Goal: Task Accomplishment & Management: Manage account settings

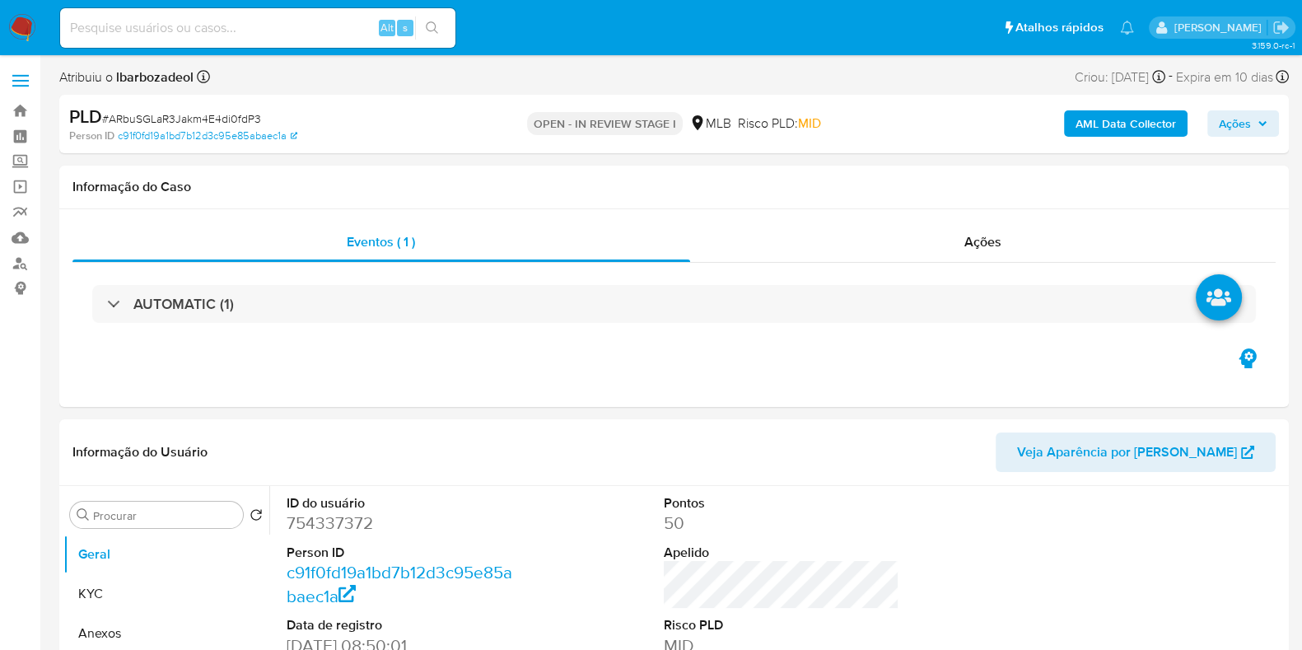
select select "10"
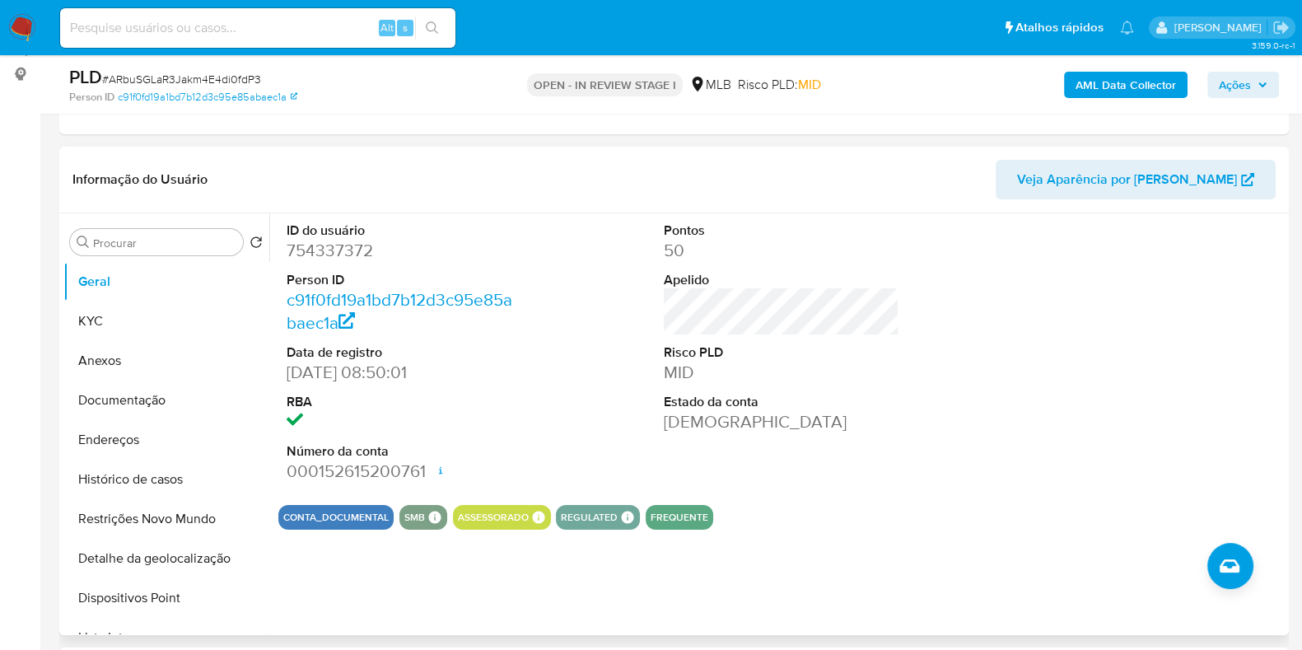
scroll to position [214, 0]
click at [185, 475] on button "Histórico de casos" at bounding box center [159, 480] width 193 height 40
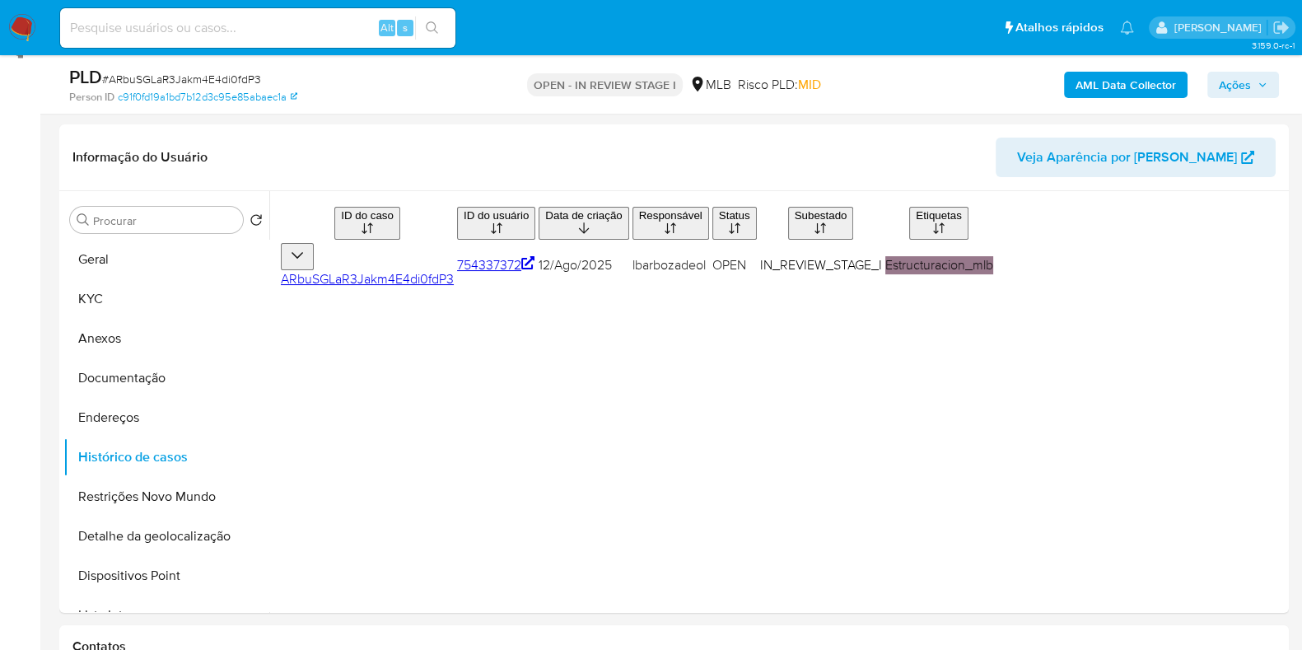
scroll to position [243, 0]
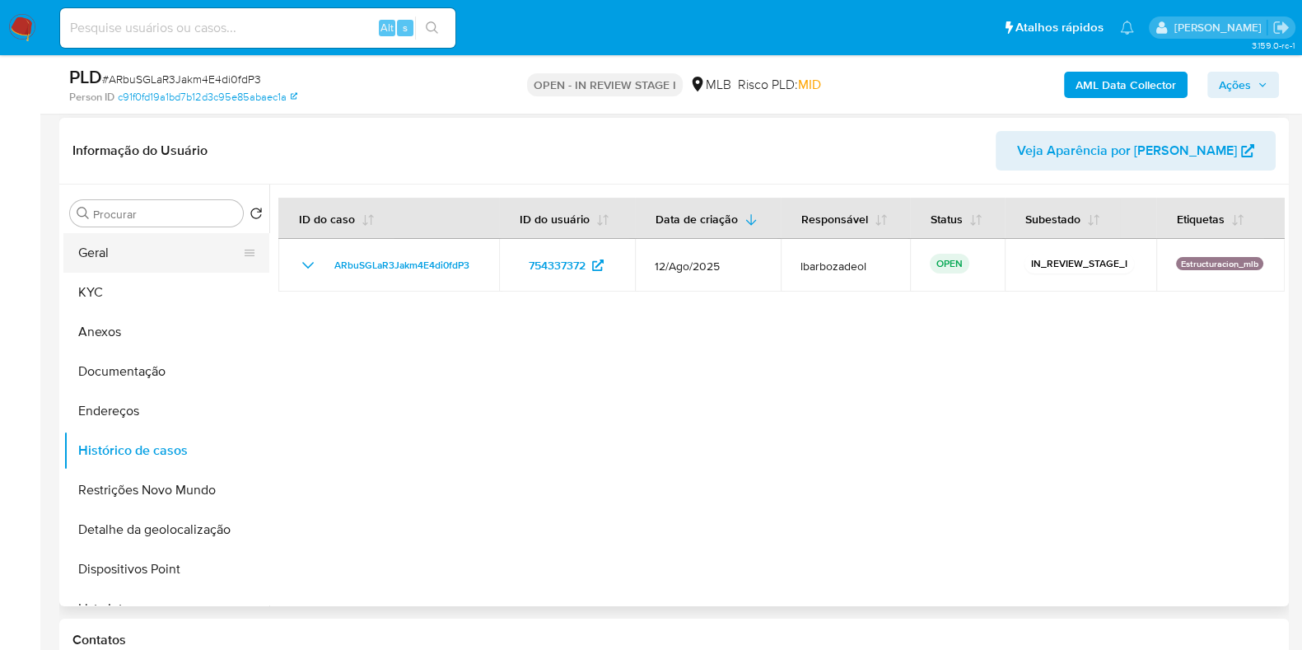
click at [152, 260] on button "Geral" at bounding box center [159, 253] width 193 height 40
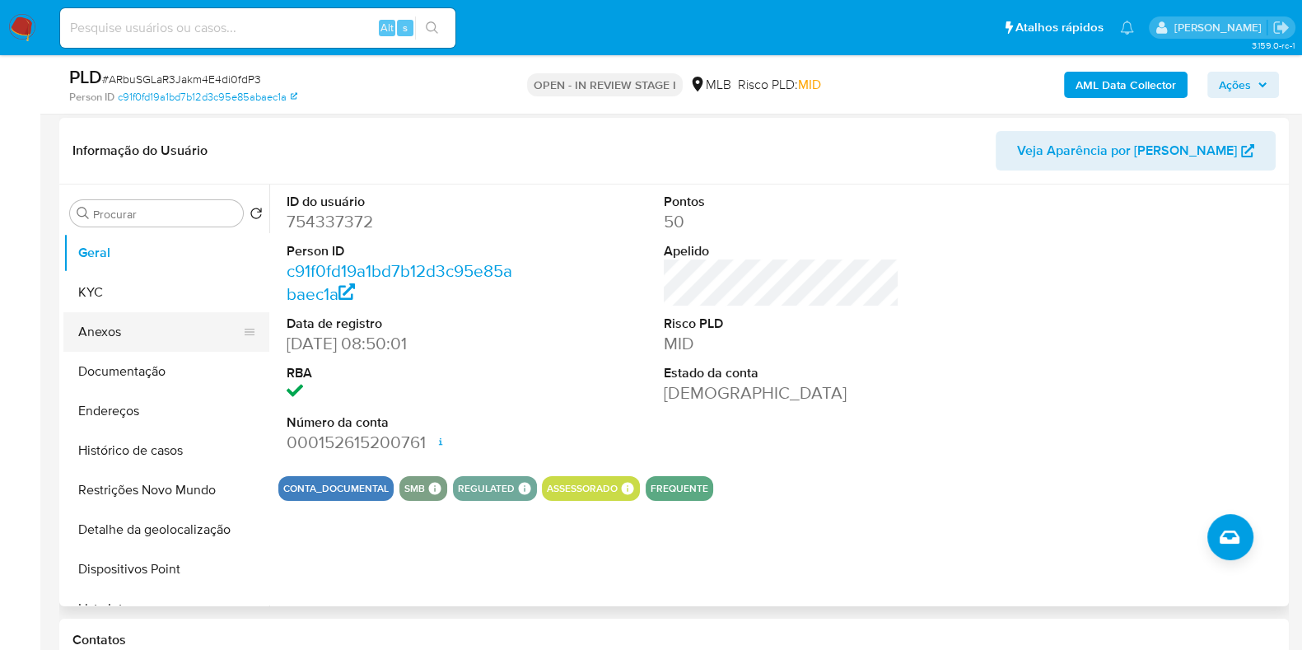
click at [132, 313] on button "Anexos" at bounding box center [159, 332] width 193 height 40
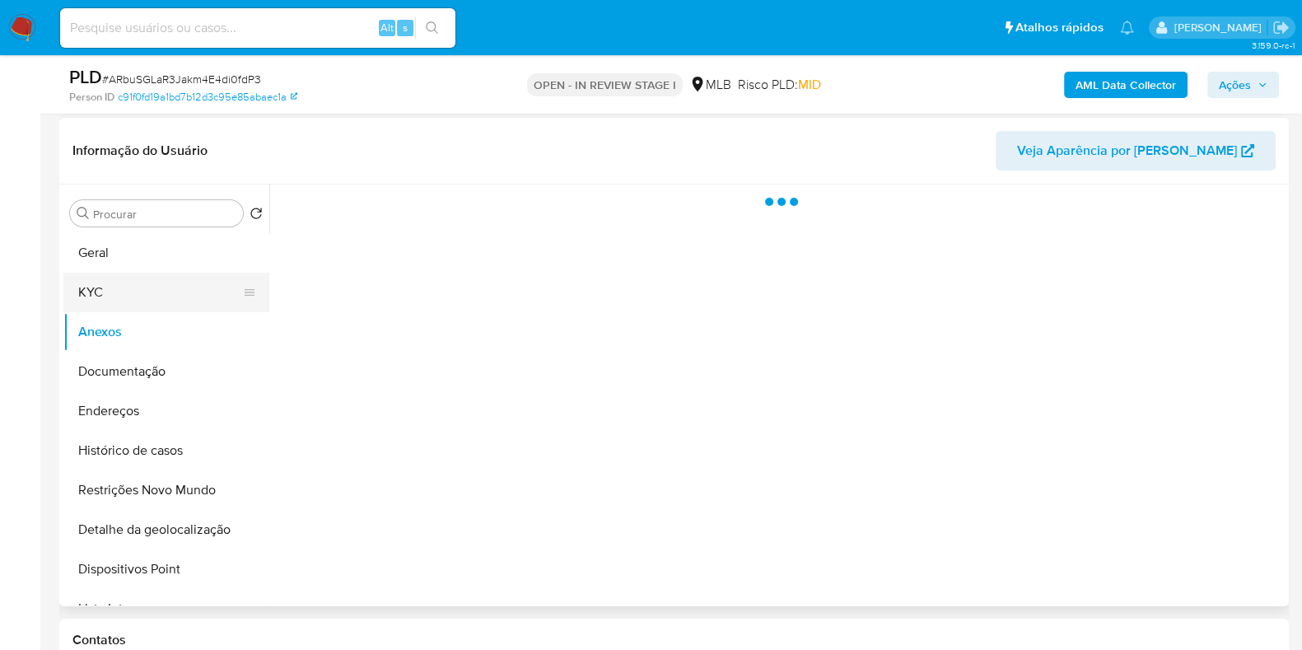
click at [138, 303] on button "KYC" at bounding box center [159, 293] width 193 height 40
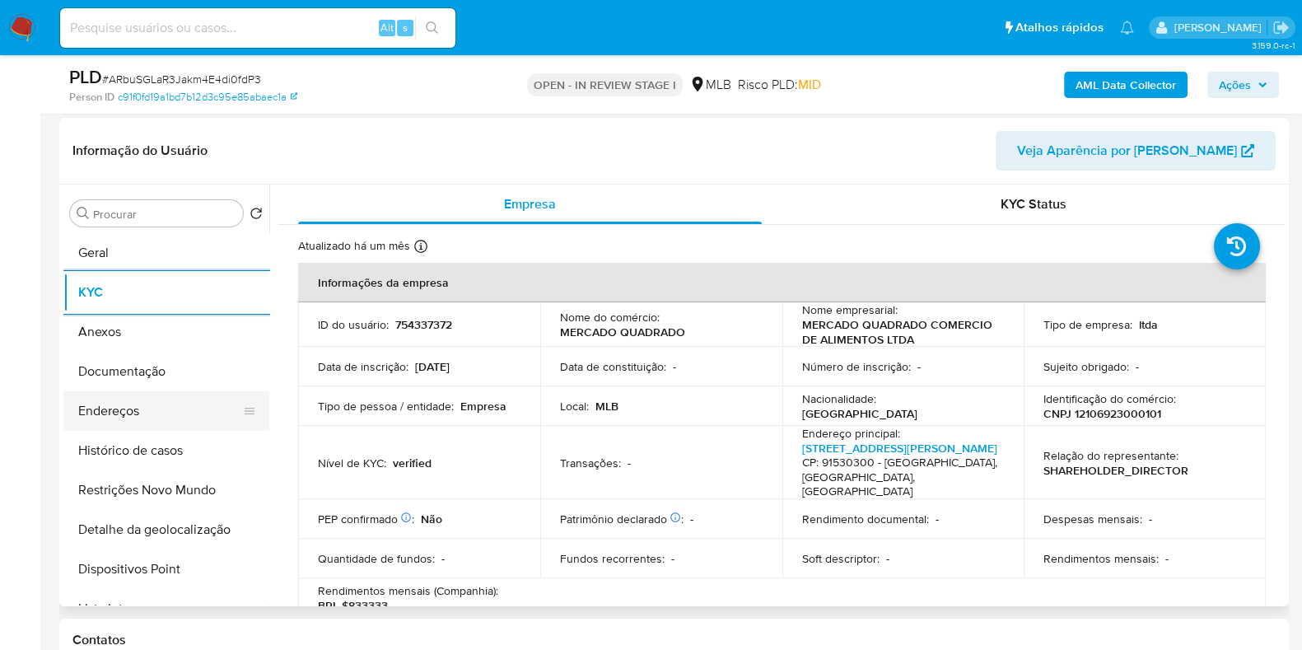
click at [189, 414] on button "Endereços" at bounding box center [159, 411] width 193 height 40
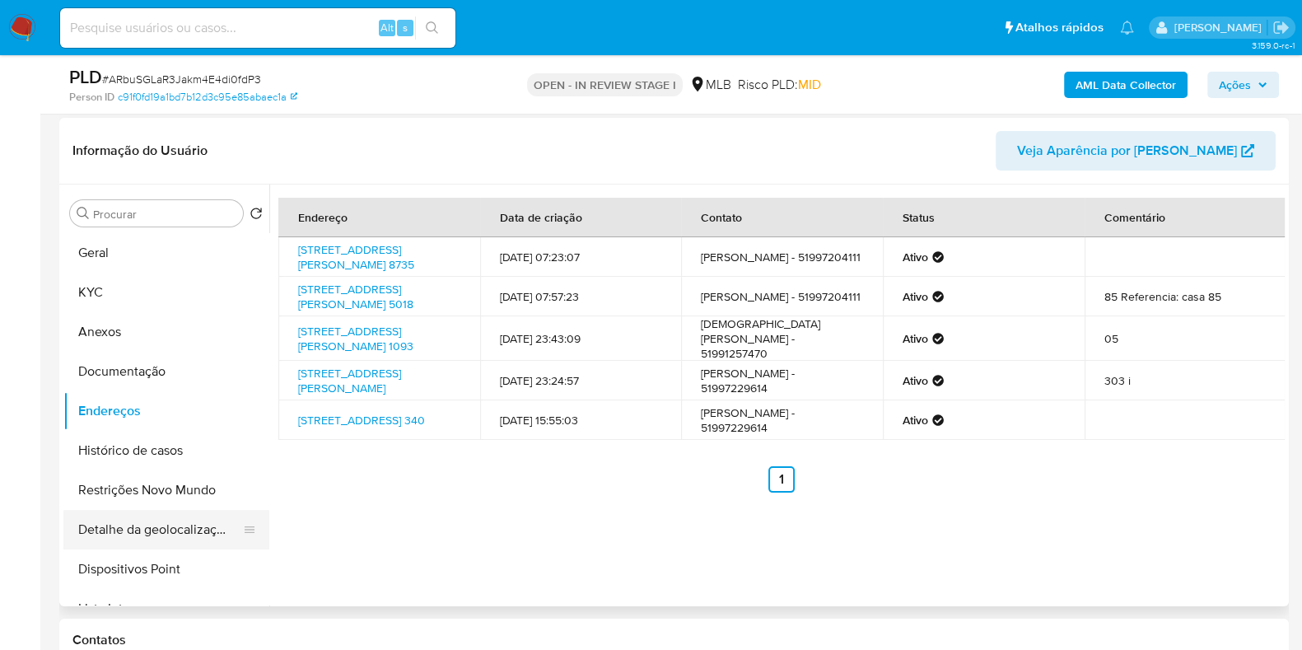
click at [191, 525] on button "Detalhe da geolocalização" at bounding box center [159, 530] width 193 height 40
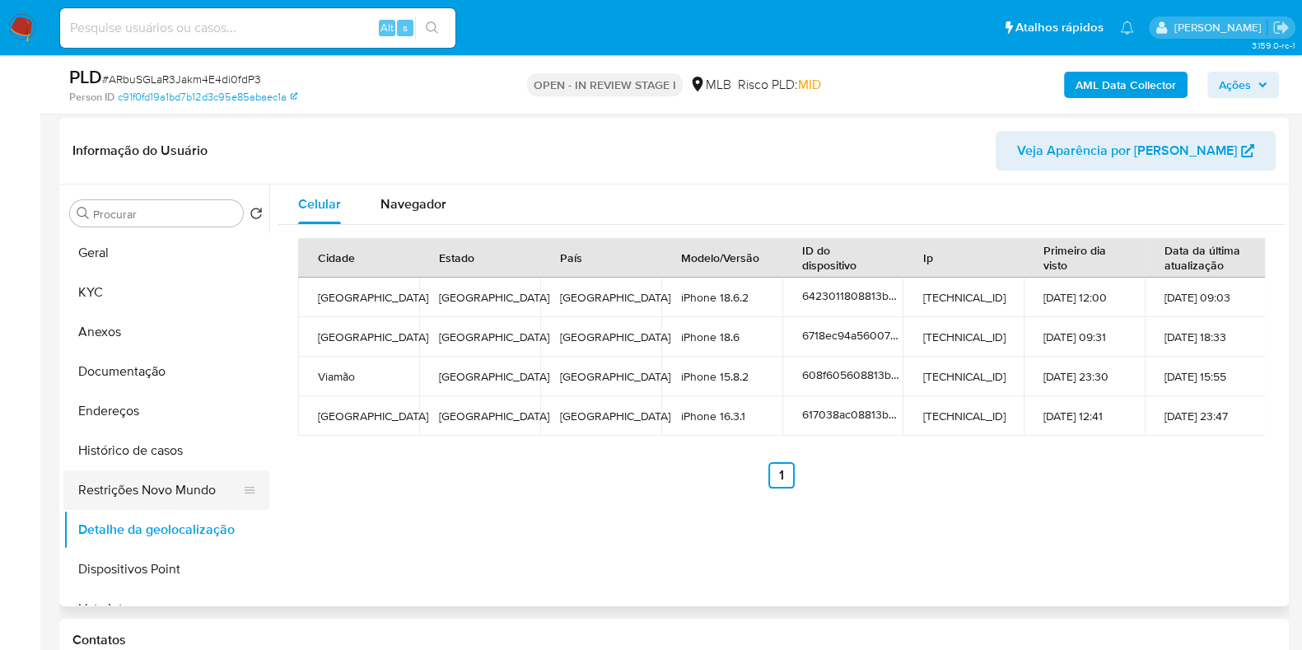
click at [152, 492] on button "Restrições Novo Mundo" at bounding box center [159, 490] width 193 height 40
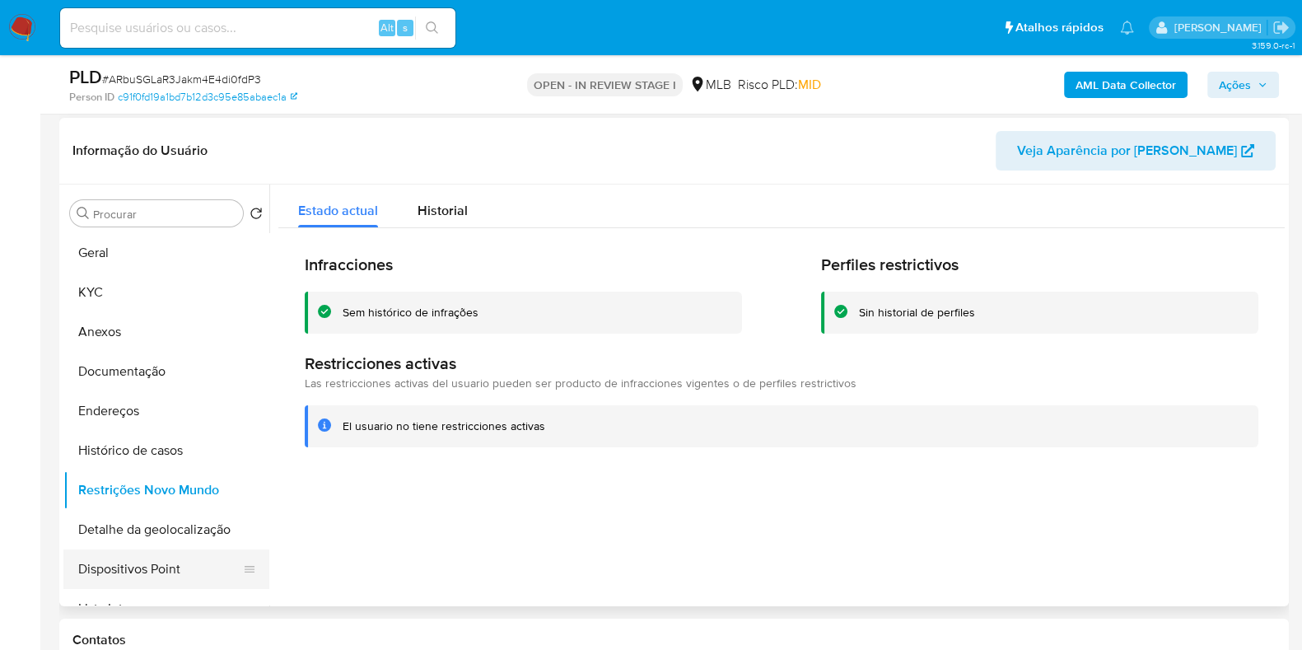
click at [158, 574] on button "Dispositivos Point" at bounding box center [159, 569] width 193 height 40
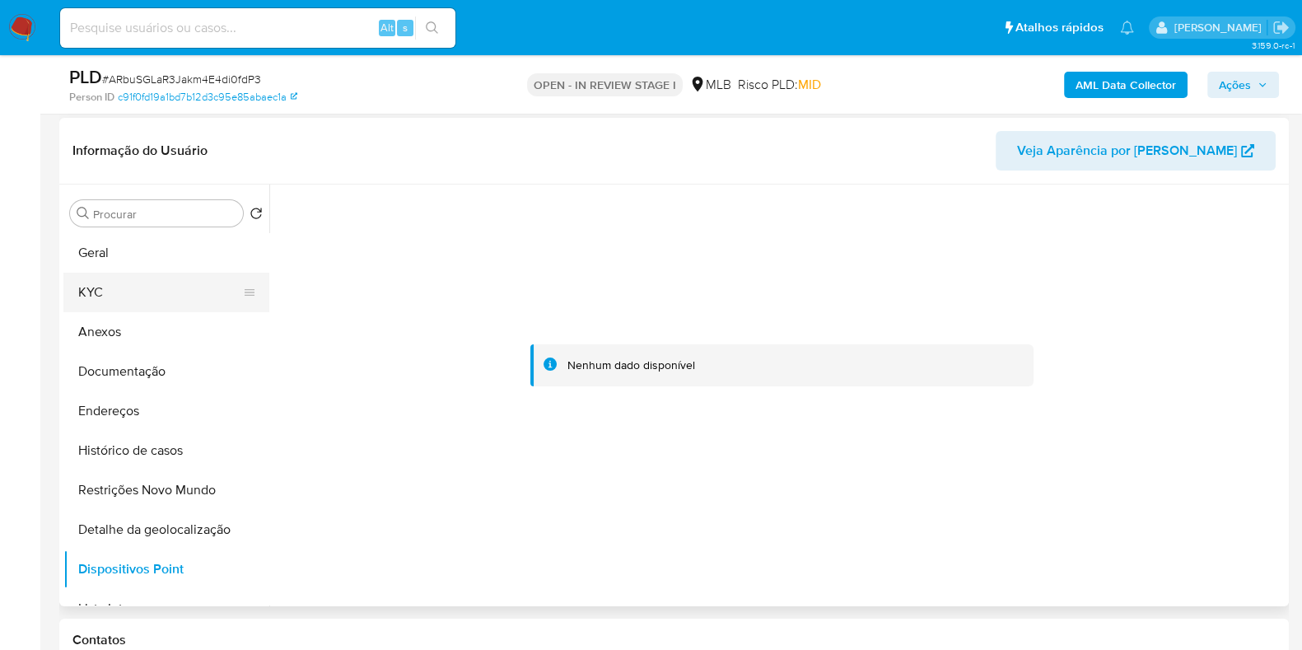
click at [132, 295] on button "KYC" at bounding box center [159, 293] width 193 height 40
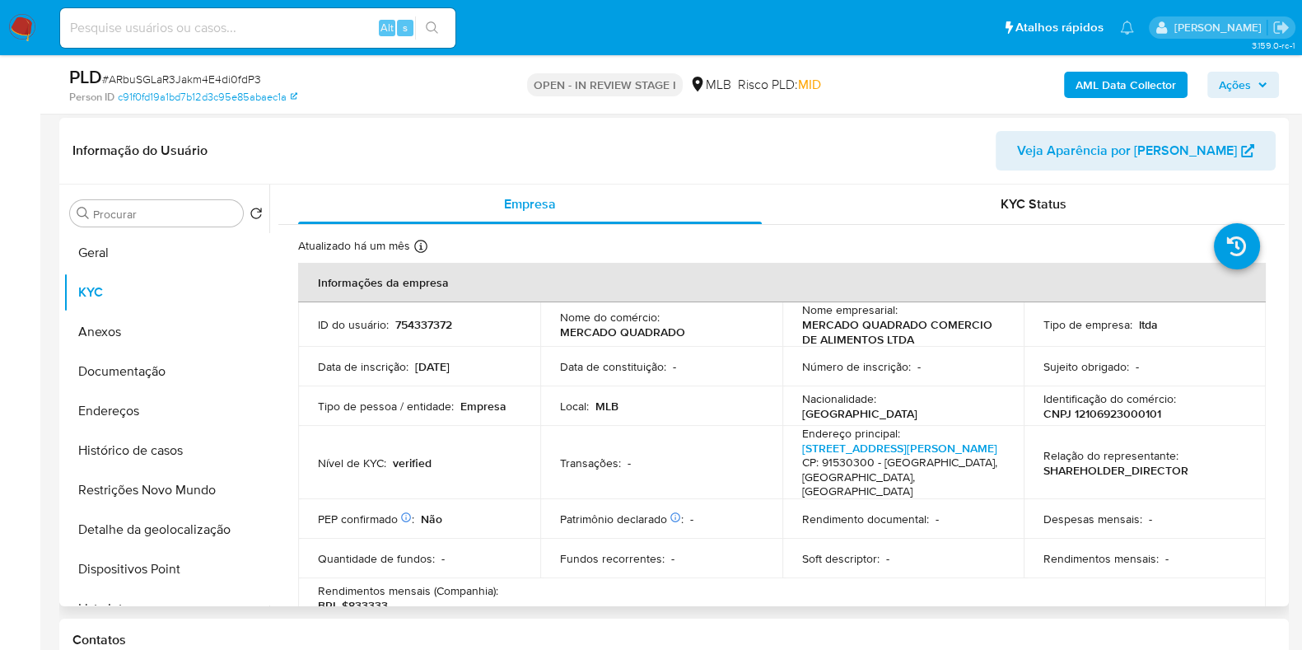
click at [1129, 413] on p "CNPJ 12106923000101" at bounding box center [1103, 413] width 118 height 15
copy p "12106923000101"
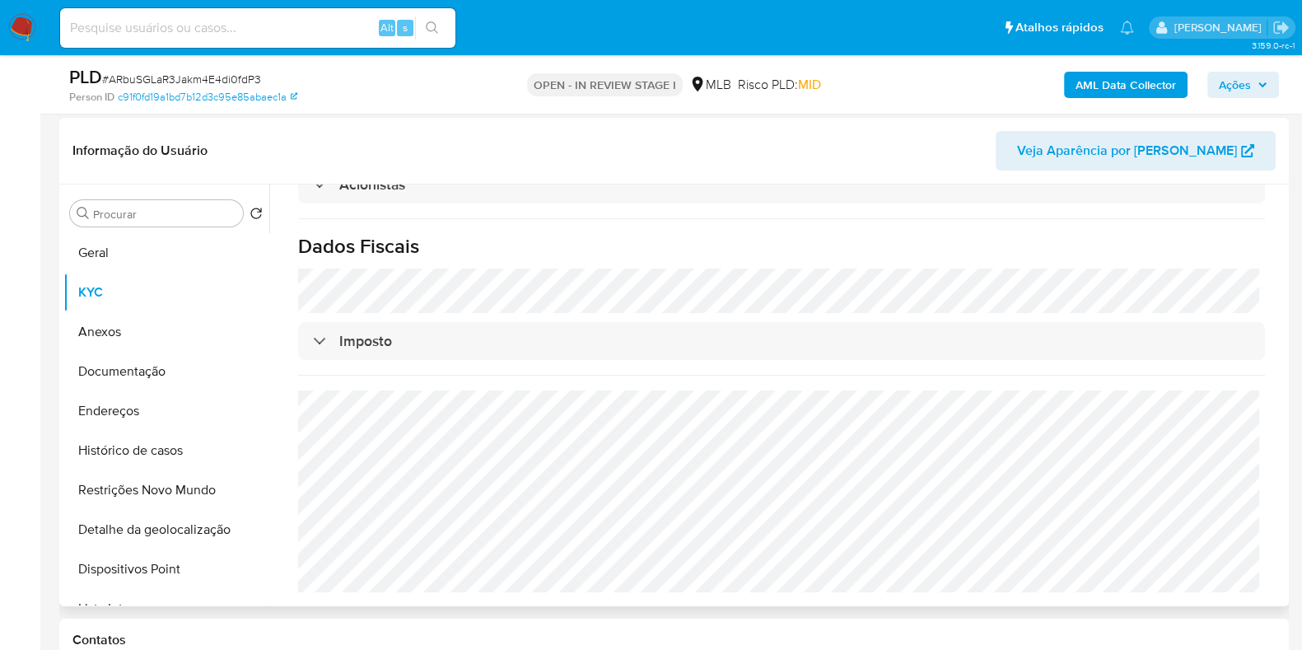
scroll to position [993, 0]
click at [157, 343] on button "Anexos" at bounding box center [159, 332] width 193 height 40
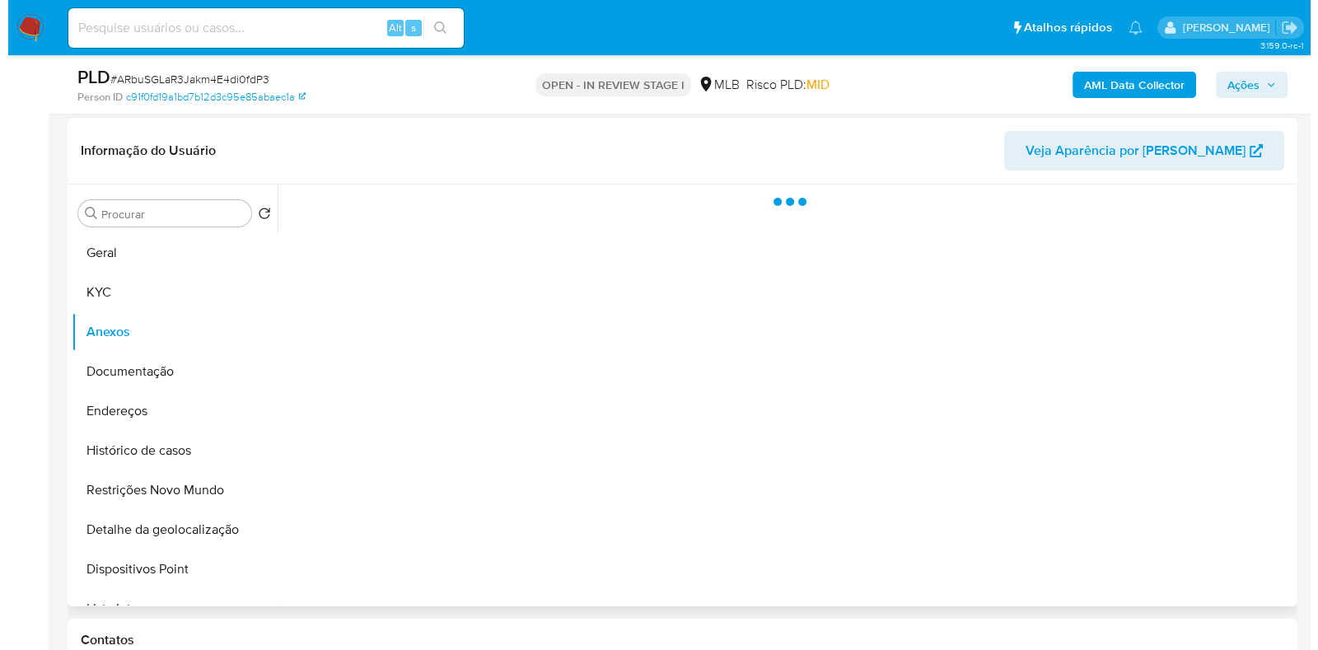
scroll to position [0, 0]
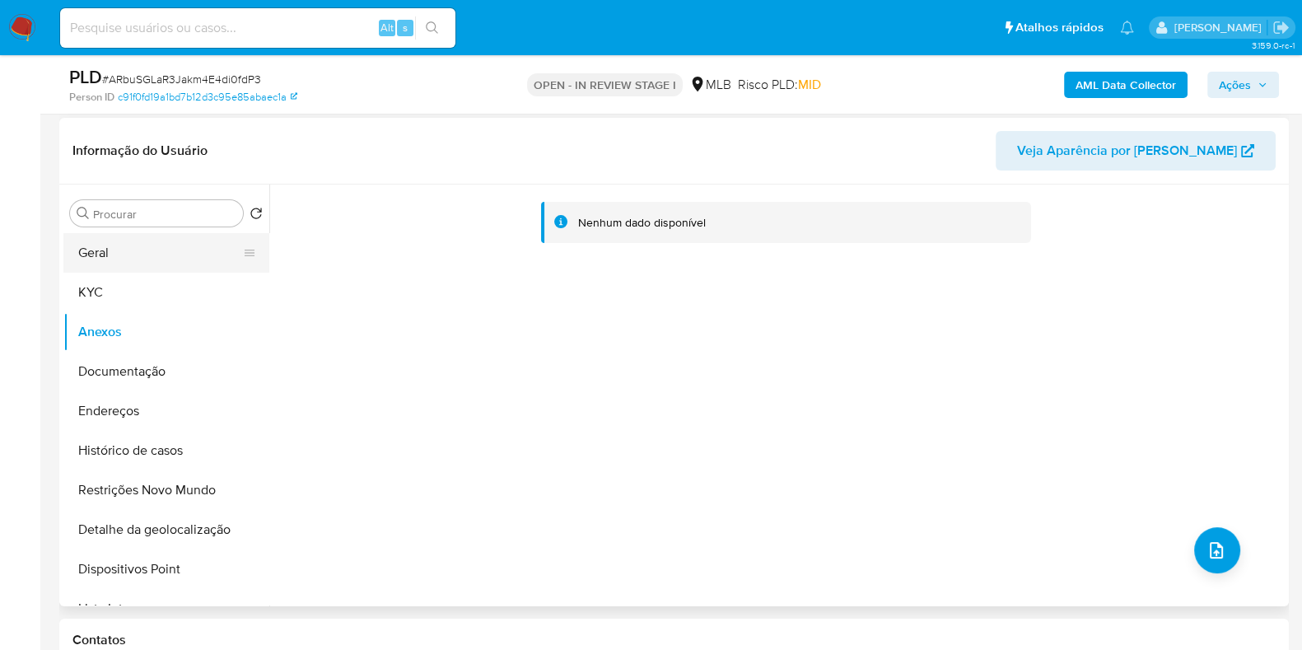
click at [156, 253] on button "Geral" at bounding box center [159, 253] width 193 height 40
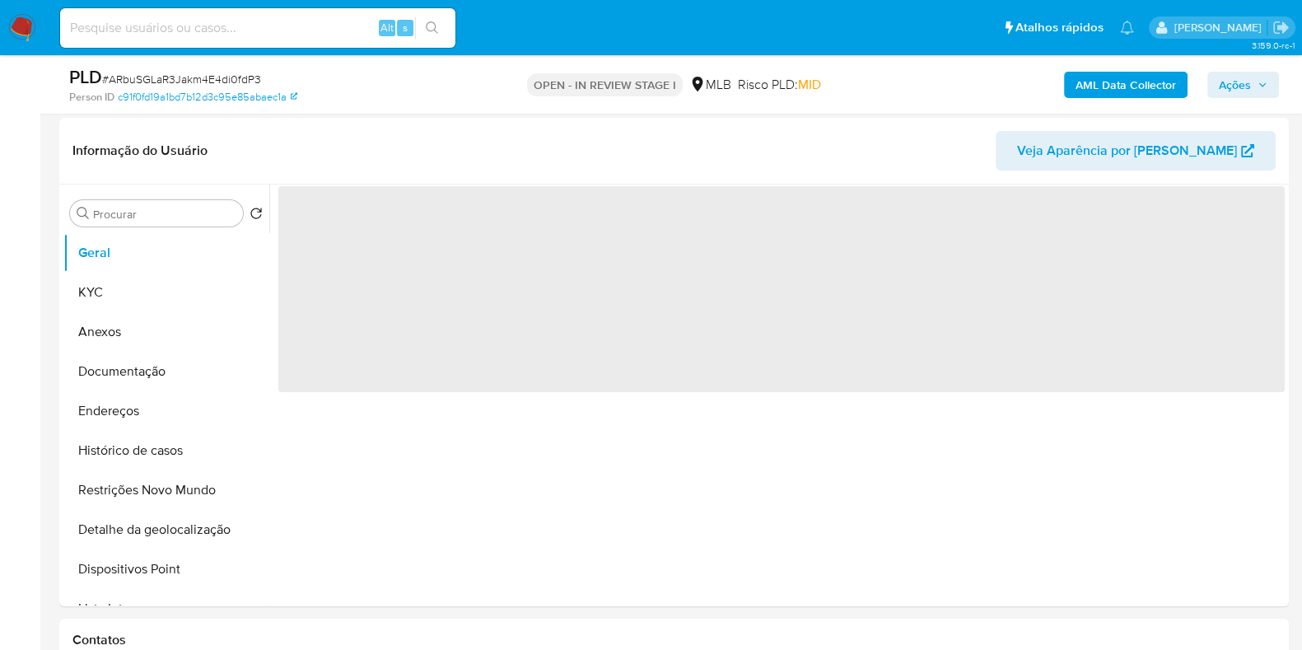
click at [1256, 86] on span "Ações" at bounding box center [1243, 84] width 49 height 23
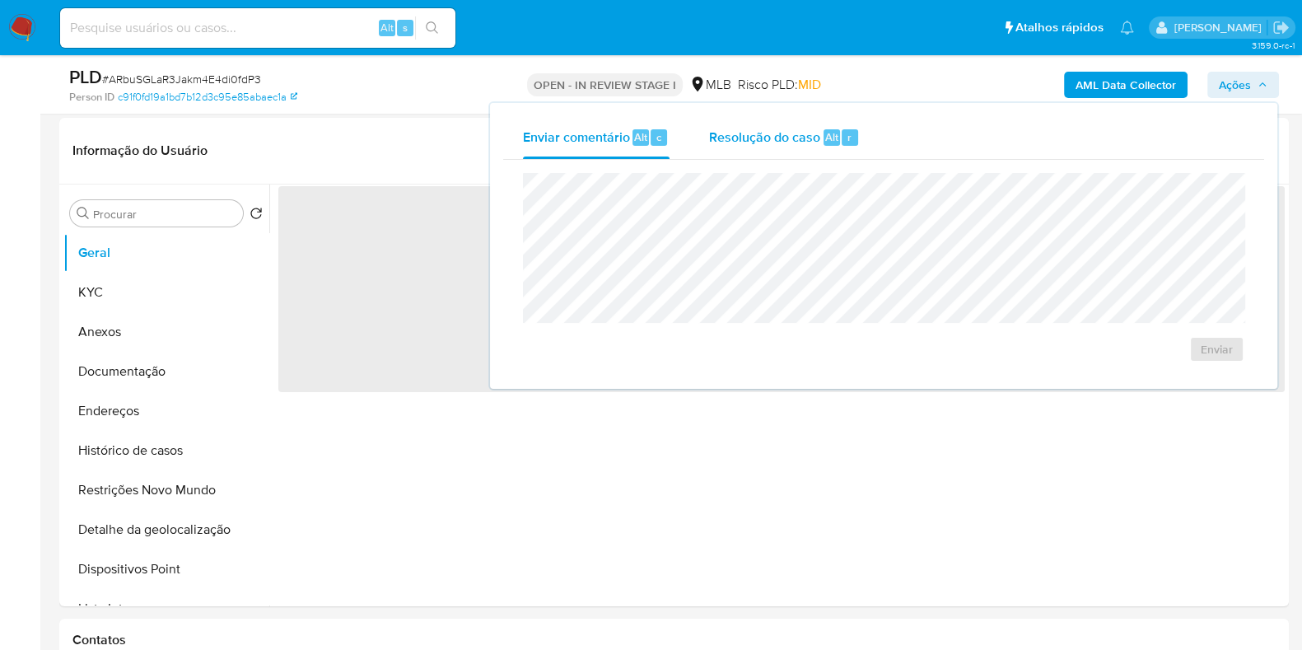
click at [836, 157] on div "Resolução do caso Alt r" at bounding box center [784, 137] width 151 height 43
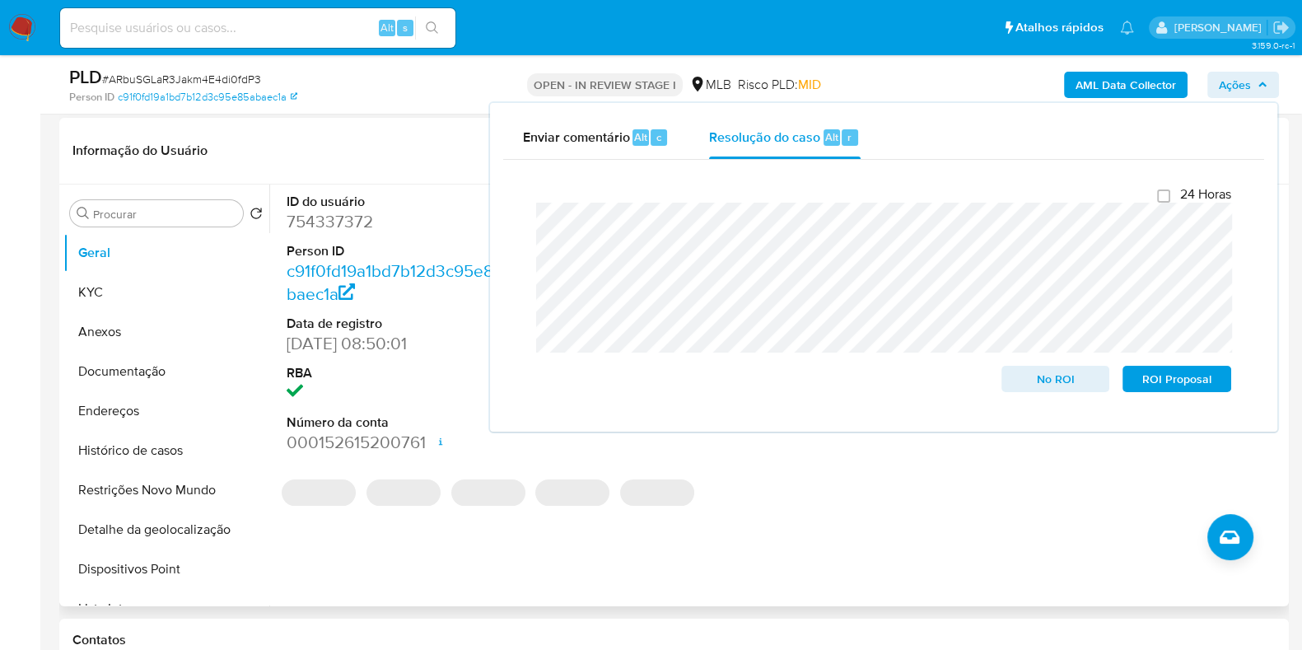
drag, startPoint x: 440, startPoint y: 147, endPoint x: 1282, endPoint y: 112, distance: 842.6
click at [441, 147] on header "Informação do Usuário Veja Aparência por Pessoa" at bounding box center [673, 151] width 1203 height 40
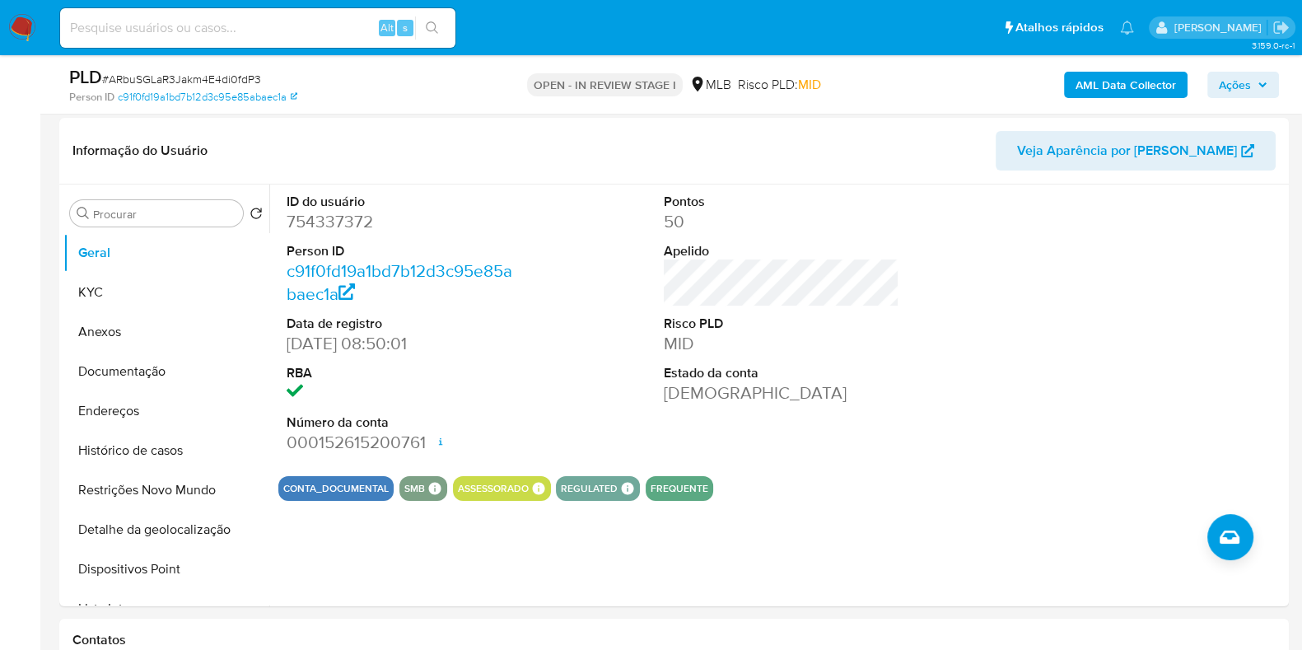
click at [1098, 83] on b "AML Data Collector" at bounding box center [1126, 85] width 100 height 26
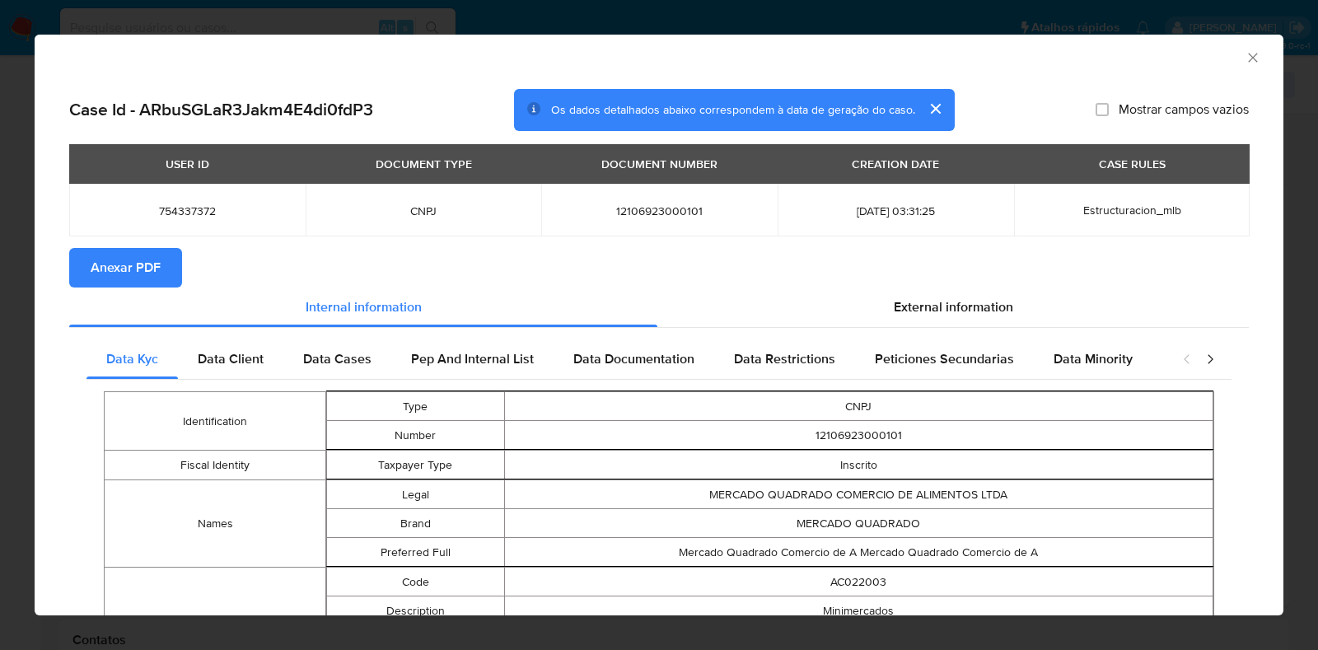
click at [125, 262] on span "Anexar PDF" at bounding box center [126, 268] width 70 height 36
click at [1233, 47] on div "AML Data Collector" at bounding box center [659, 55] width 1249 height 41
click at [1245, 51] on icon "Fechar a janela" at bounding box center [1253, 57] width 16 height 16
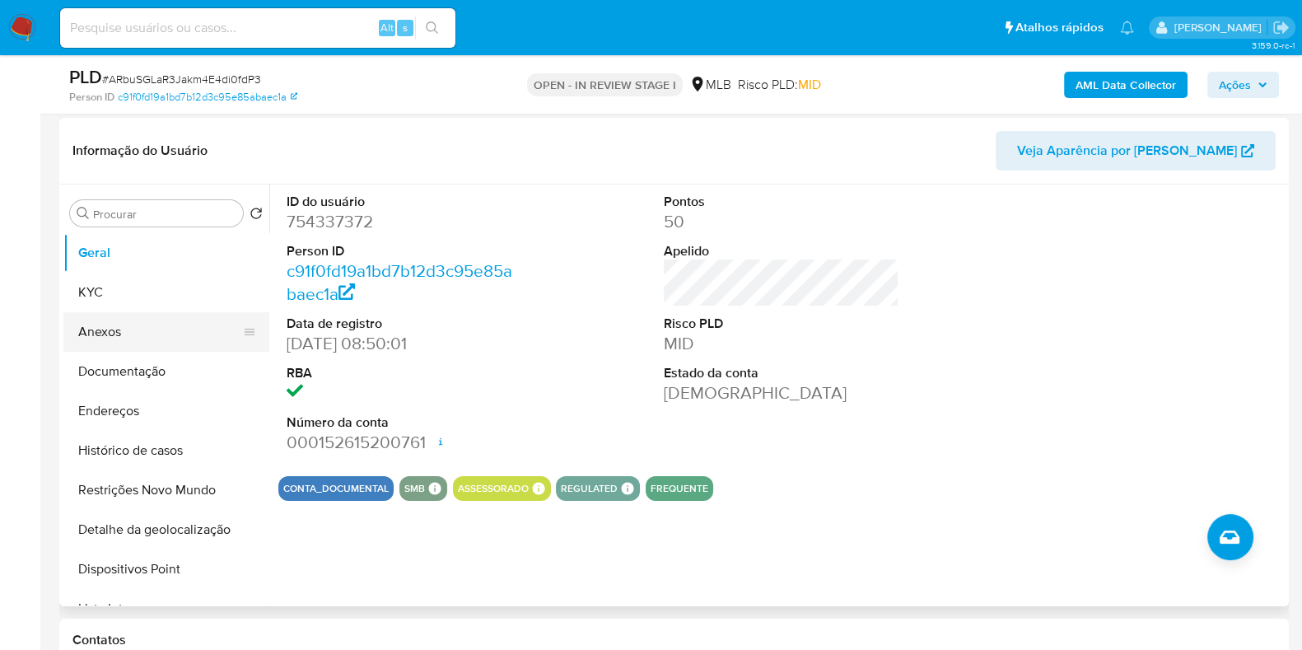
click at [150, 334] on button "Anexos" at bounding box center [159, 332] width 193 height 40
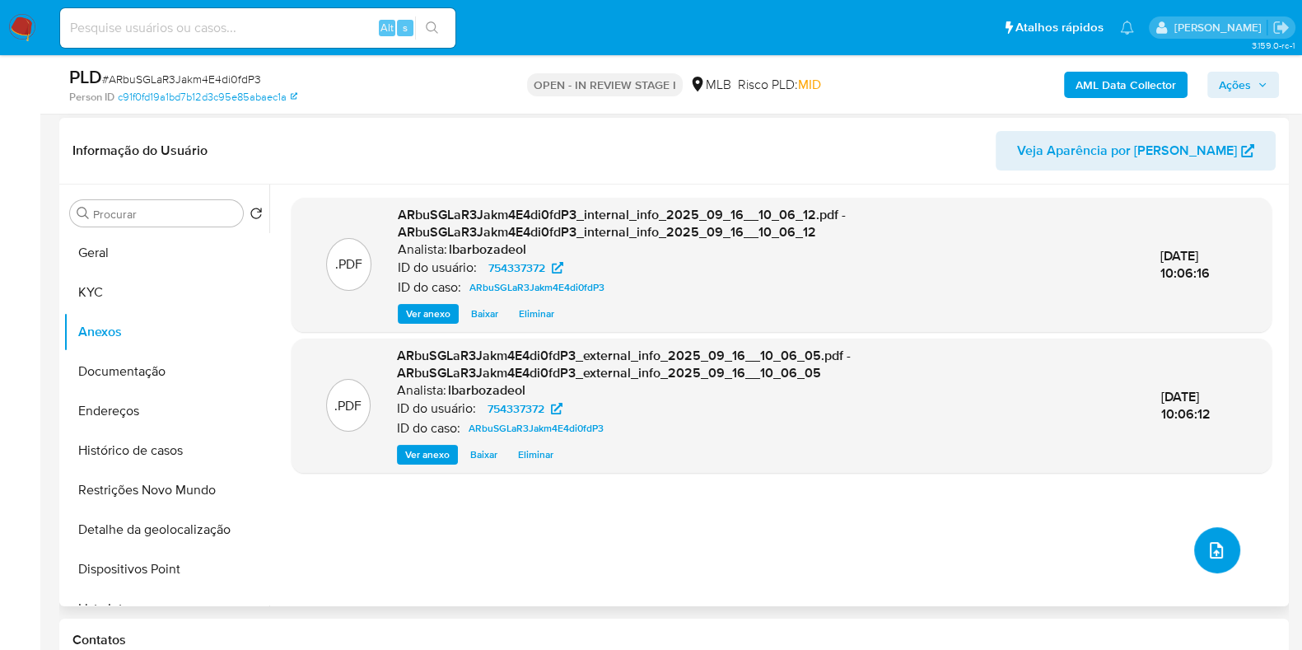
click at [1208, 554] on icon "upload-file" at bounding box center [1217, 550] width 20 height 20
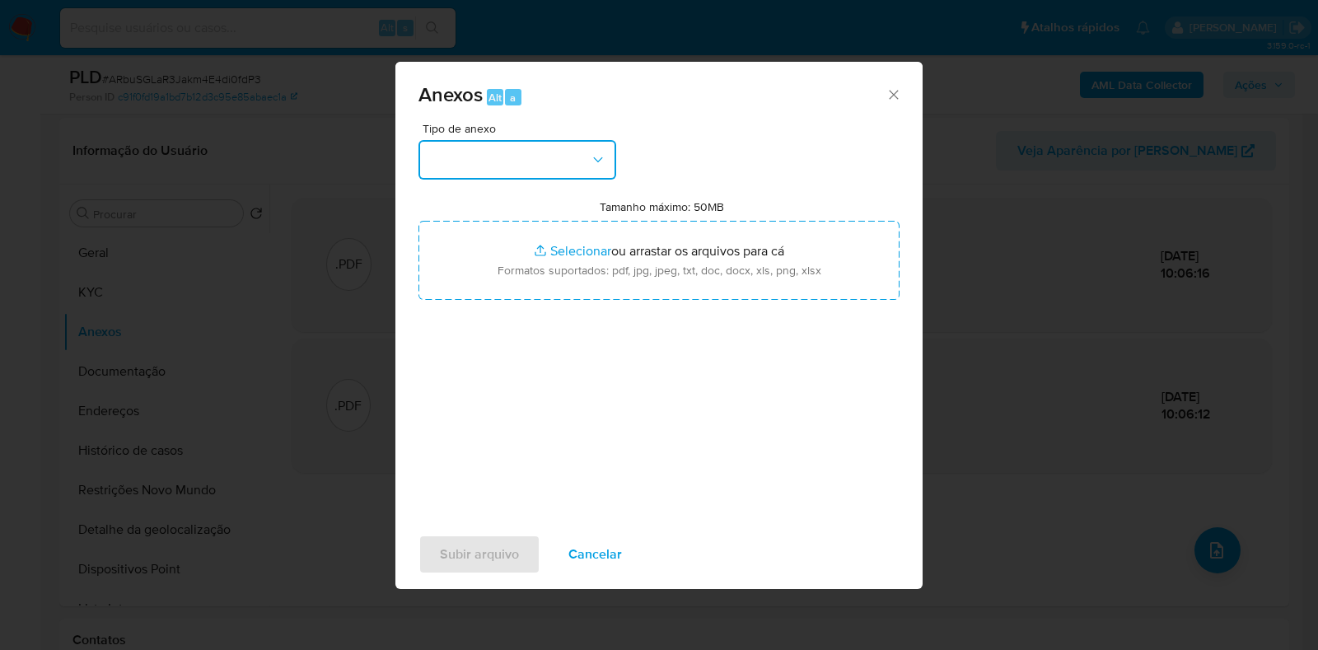
click at [542, 163] on button "button" at bounding box center [517, 160] width 198 height 40
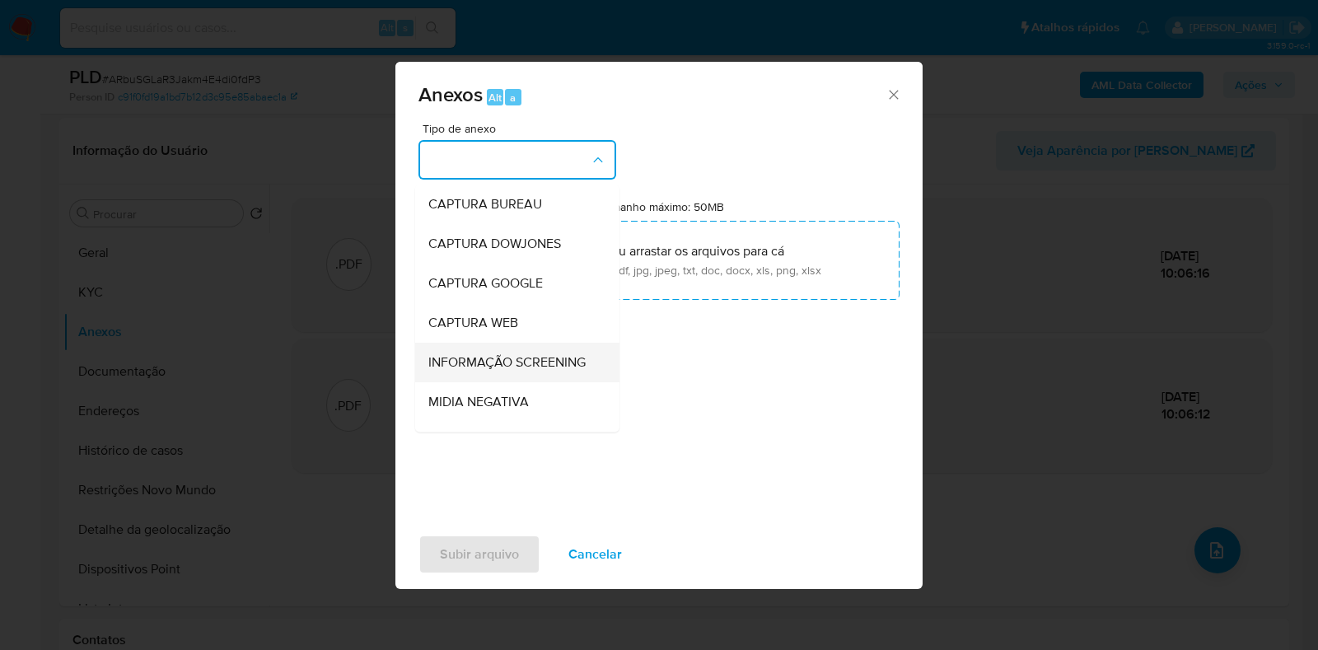
scroll to position [254, 0]
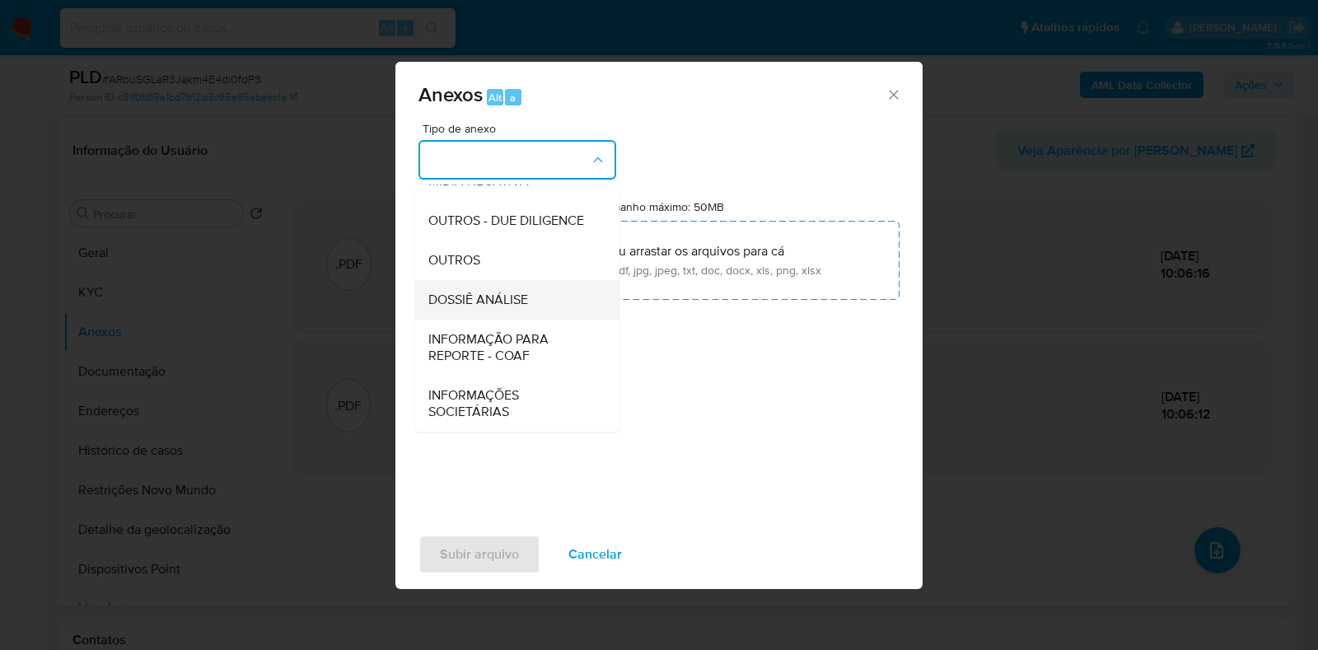
click at [498, 299] on span "DOSSIÊ ANÁLISE" at bounding box center [478, 300] width 100 height 16
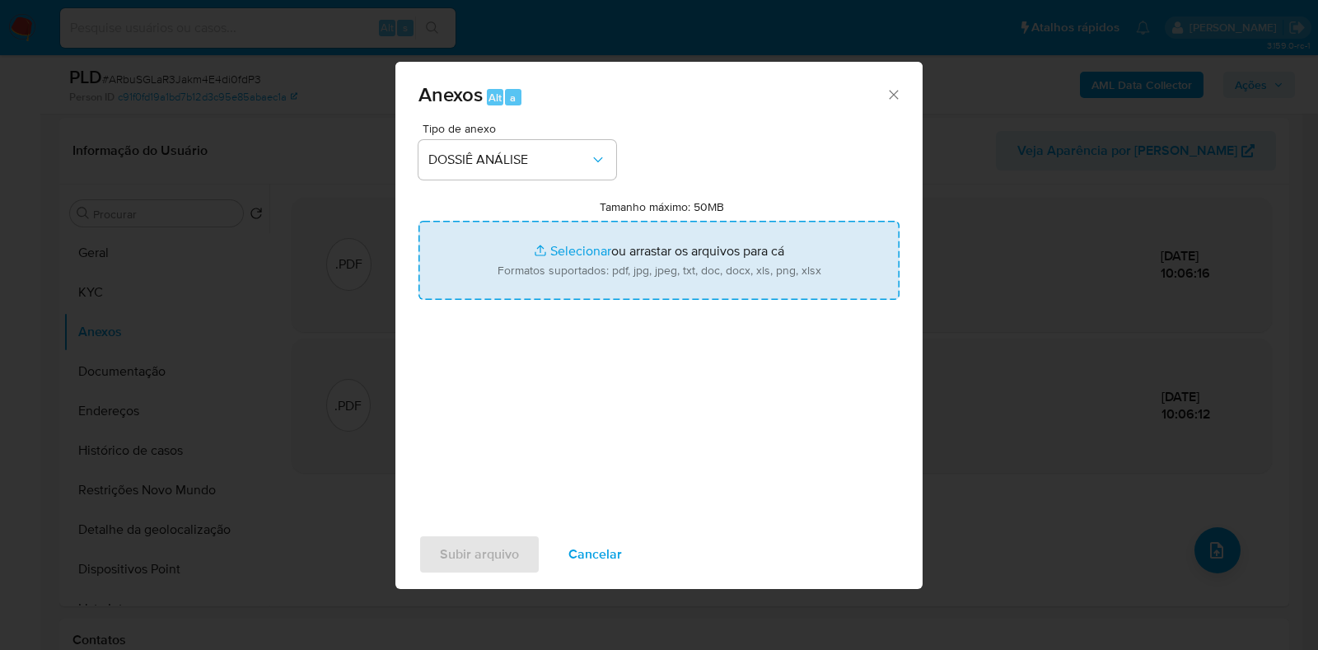
click at [548, 262] on input "Tamanho máximo: 50MB Selecionar arquivos" at bounding box center [658, 260] width 481 height 79
type input "C:\fakepath\Declinio - XXXX - CNPJ 12106923000101 - MERCADO QUADRADO COMERCIO D…"
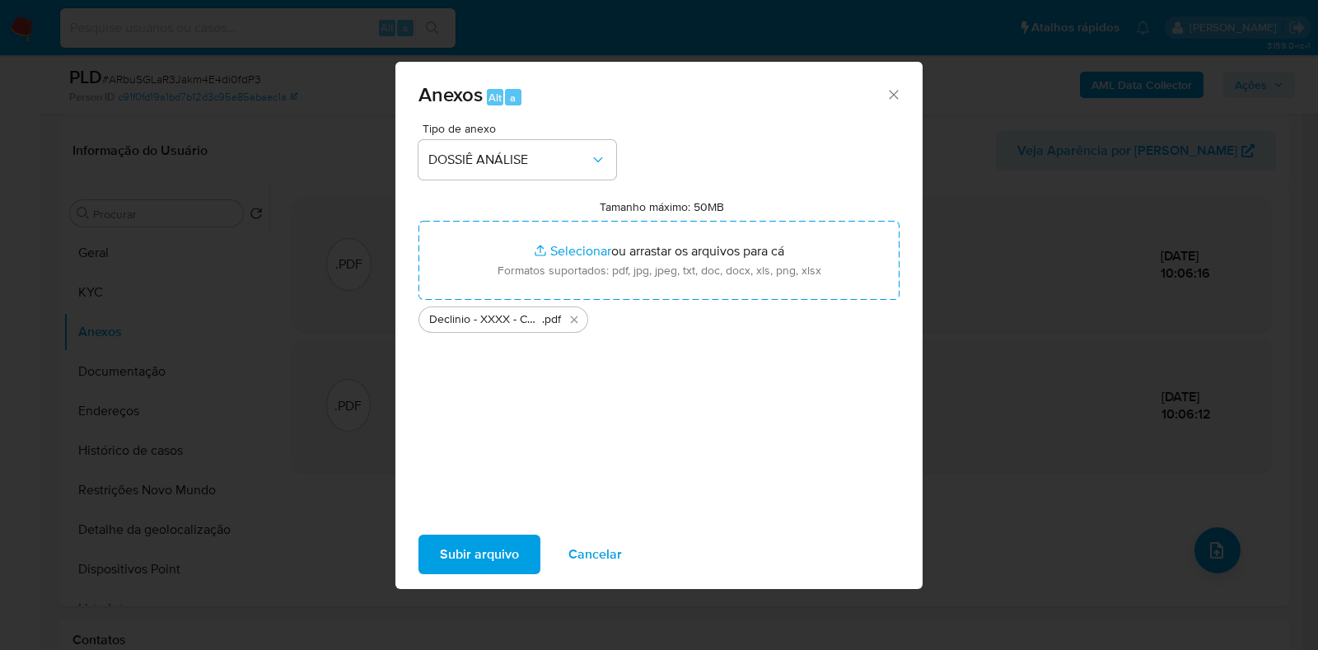
click at [475, 553] on span "Subir arquivo" at bounding box center [479, 554] width 79 height 36
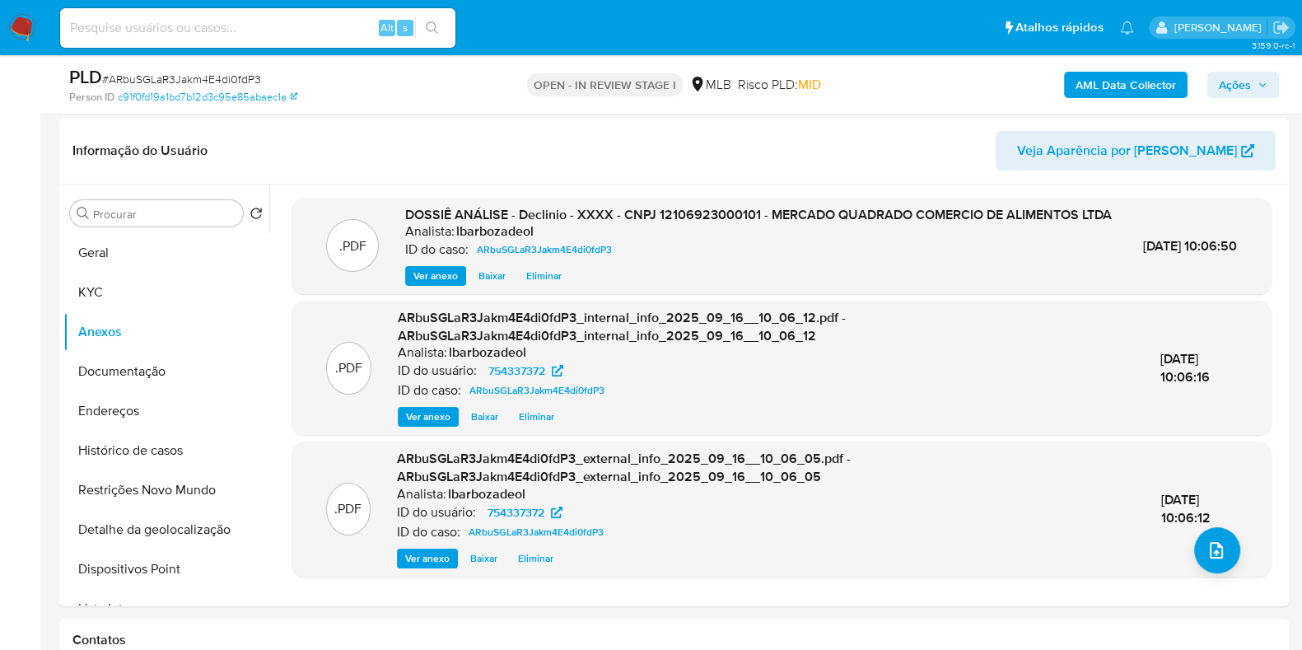
click at [1239, 79] on span "Ações" at bounding box center [1235, 85] width 32 height 26
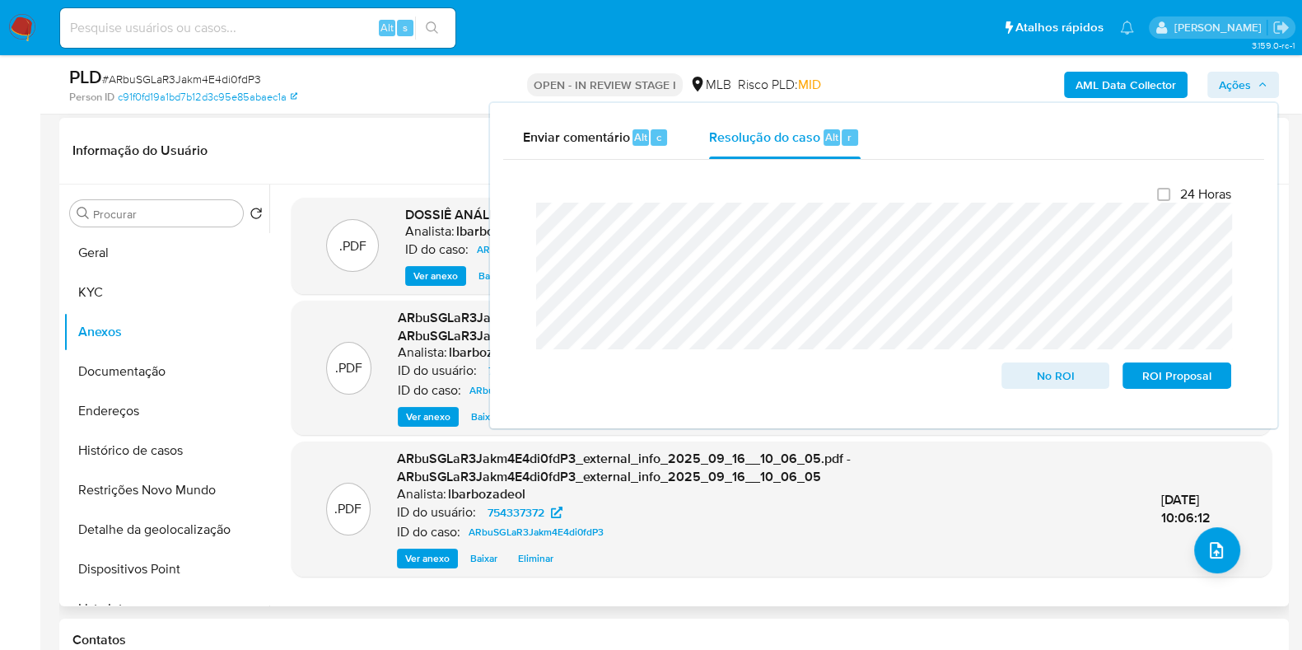
click at [423, 131] on header "Informação do Usuário Veja Aparência por Pessoa" at bounding box center [673, 151] width 1203 height 40
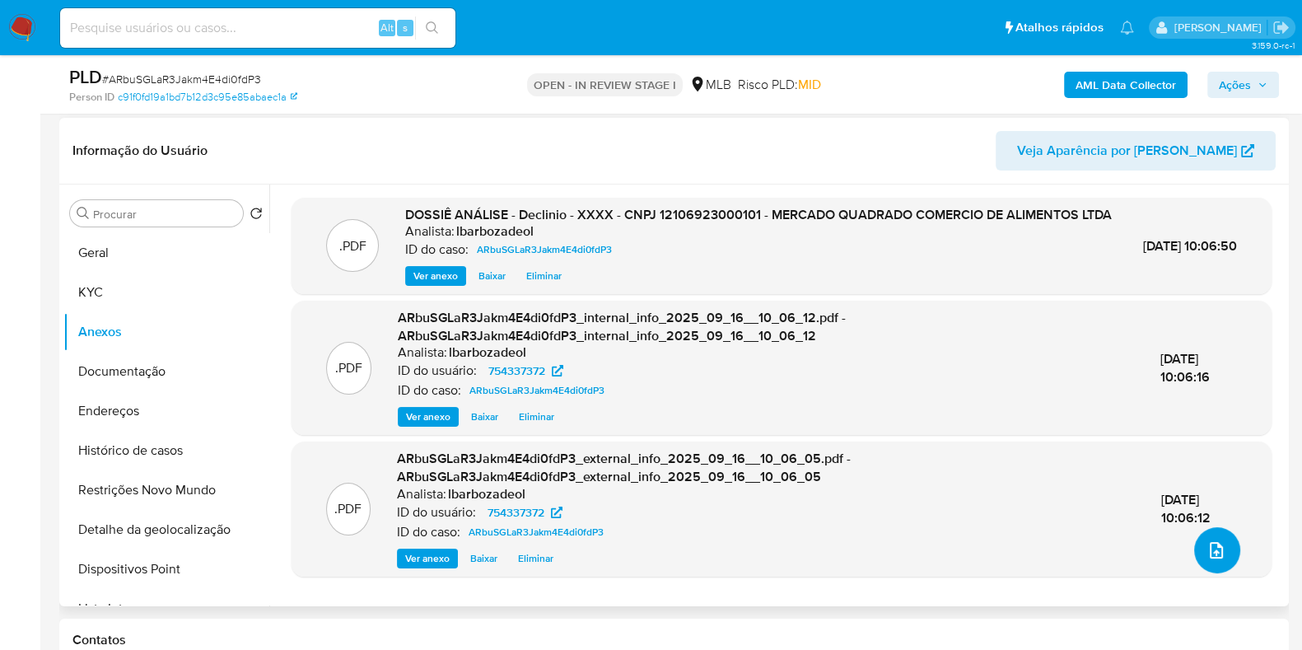
click at [1217, 550] on icon "upload-file" at bounding box center [1216, 550] width 13 height 16
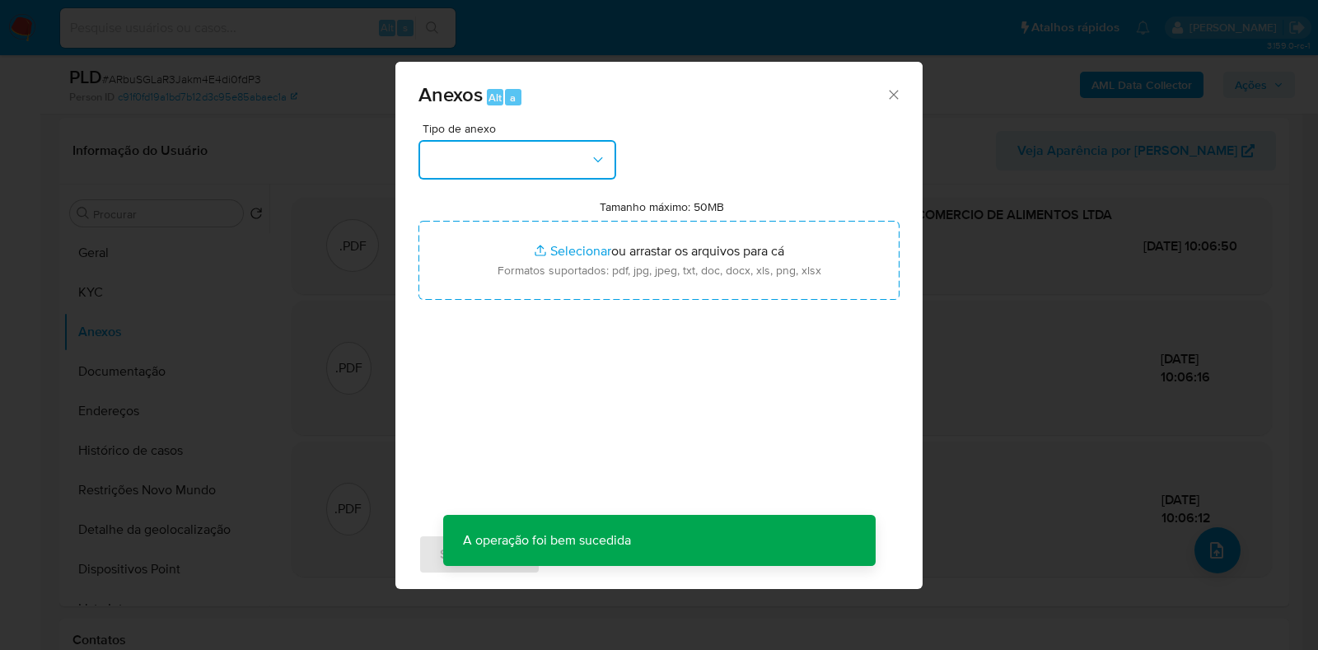
click at [548, 157] on button "button" at bounding box center [517, 160] width 198 height 40
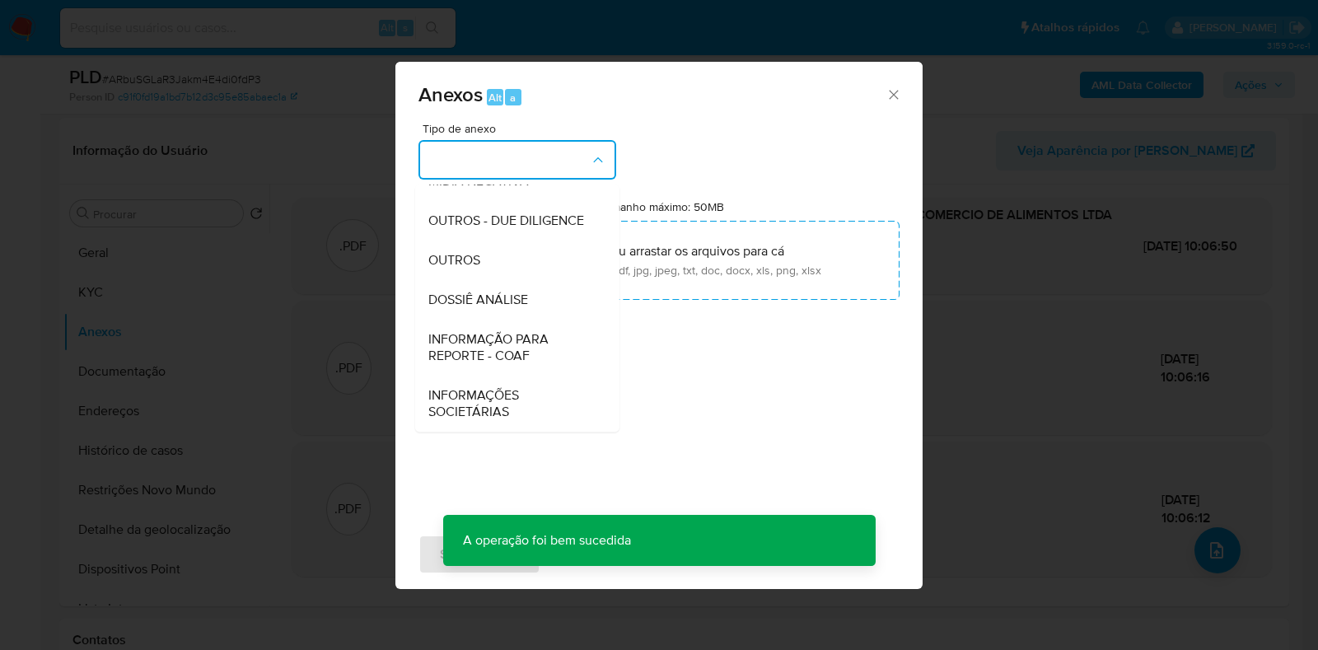
click at [521, 306] on span "DOSSIÊ ANÁLISE" at bounding box center [478, 300] width 100 height 16
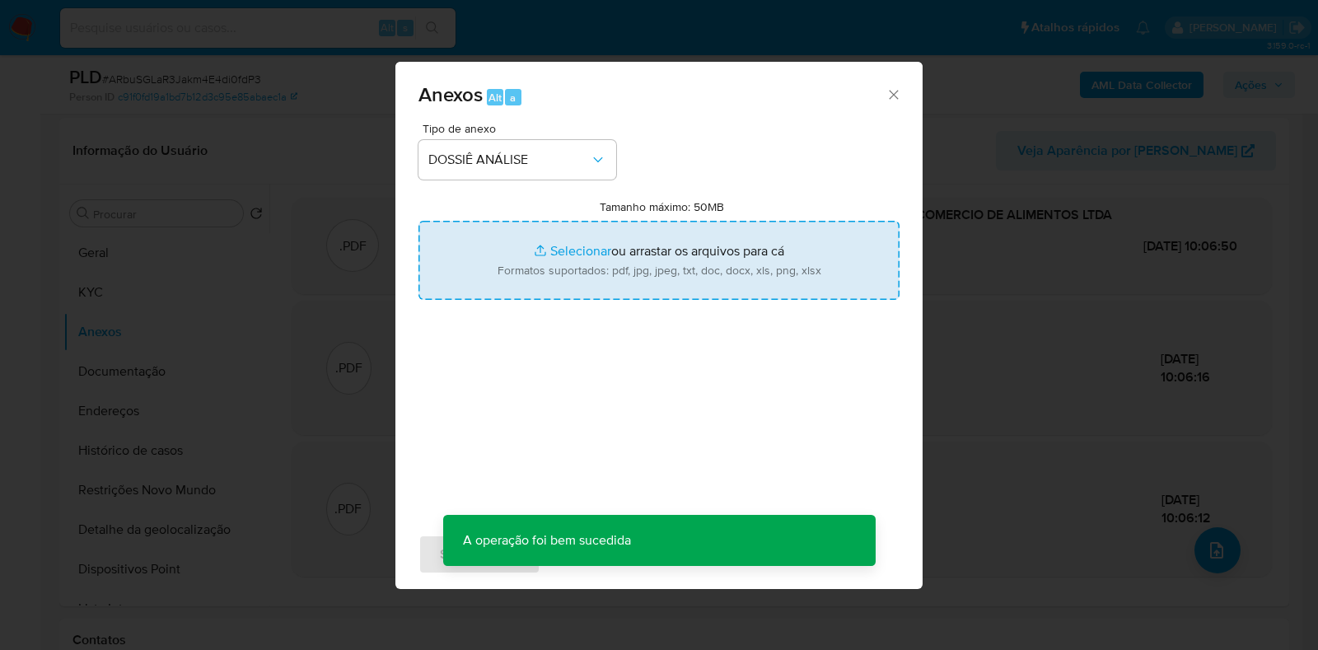
click at [531, 265] on input "Tamanho máximo: 50MB Selecionar arquivos" at bounding box center [658, 260] width 481 height 79
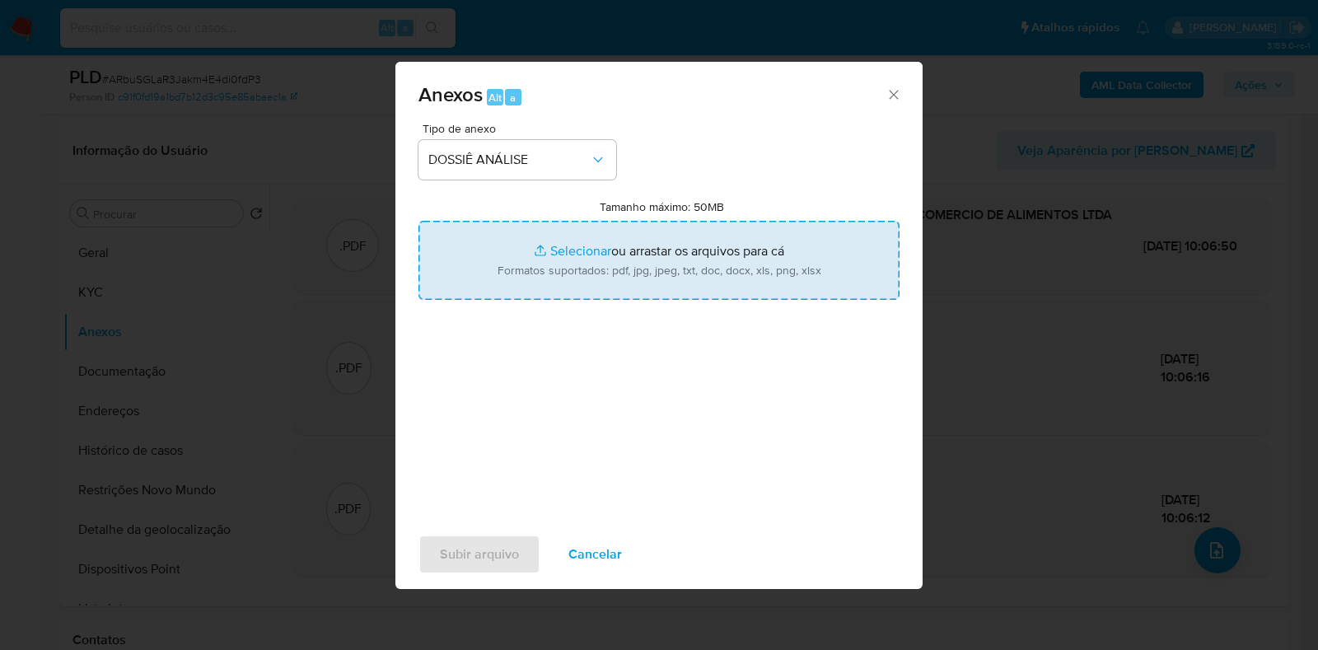
type input "C:\fakepath\Mulan 754337372_2025_09_15_16_38_35.xlsx"
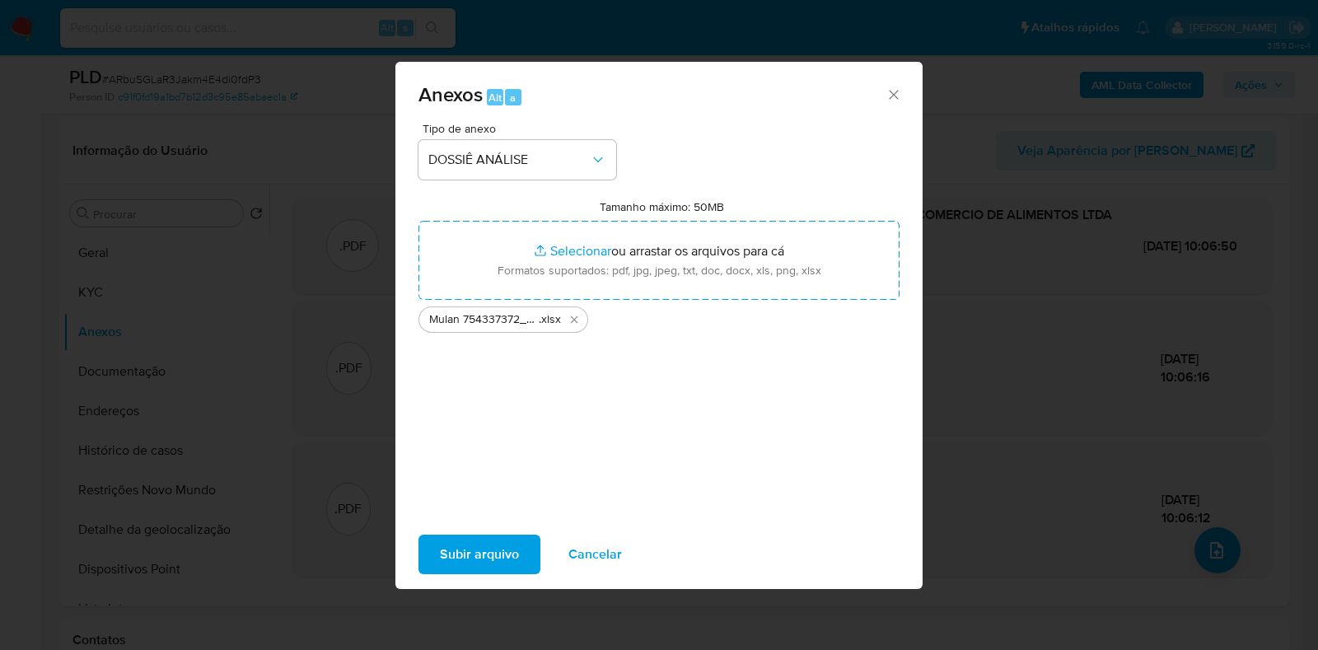
click at [460, 568] on span "Subir arquivo" at bounding box center [479, 554] width 79 height 36
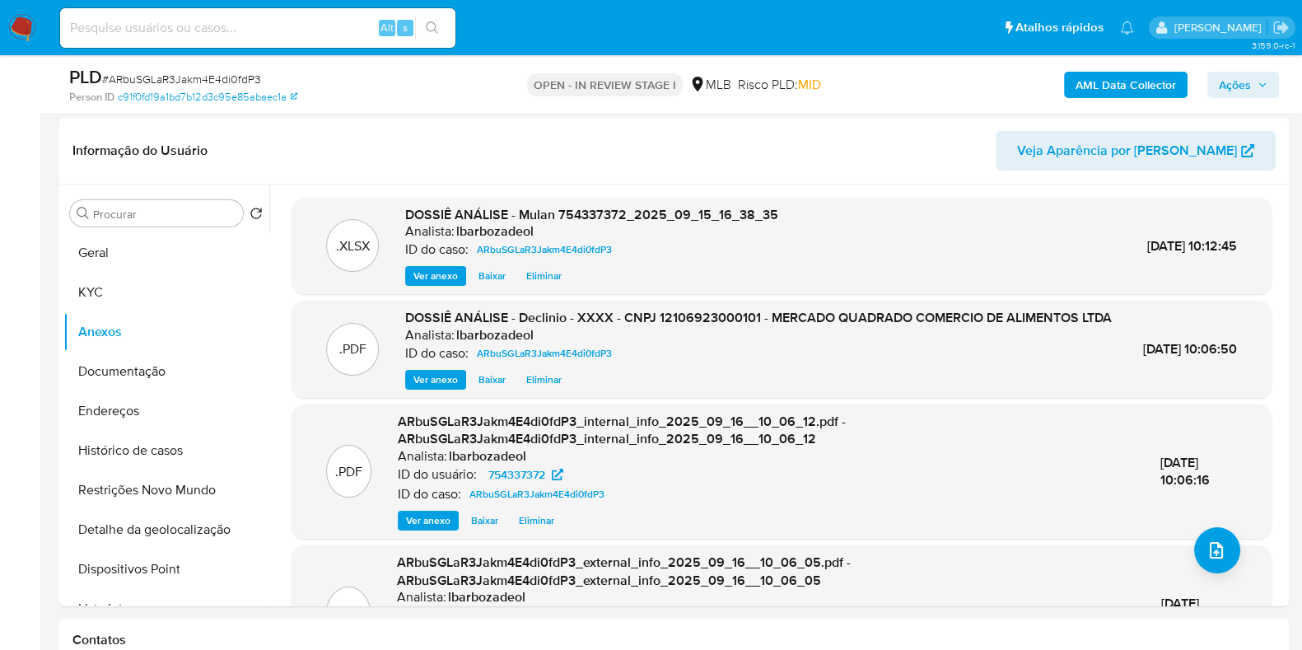
click at [1231, 87] on span "Ações" at bounding box center [1235, 85] width 32 height 26
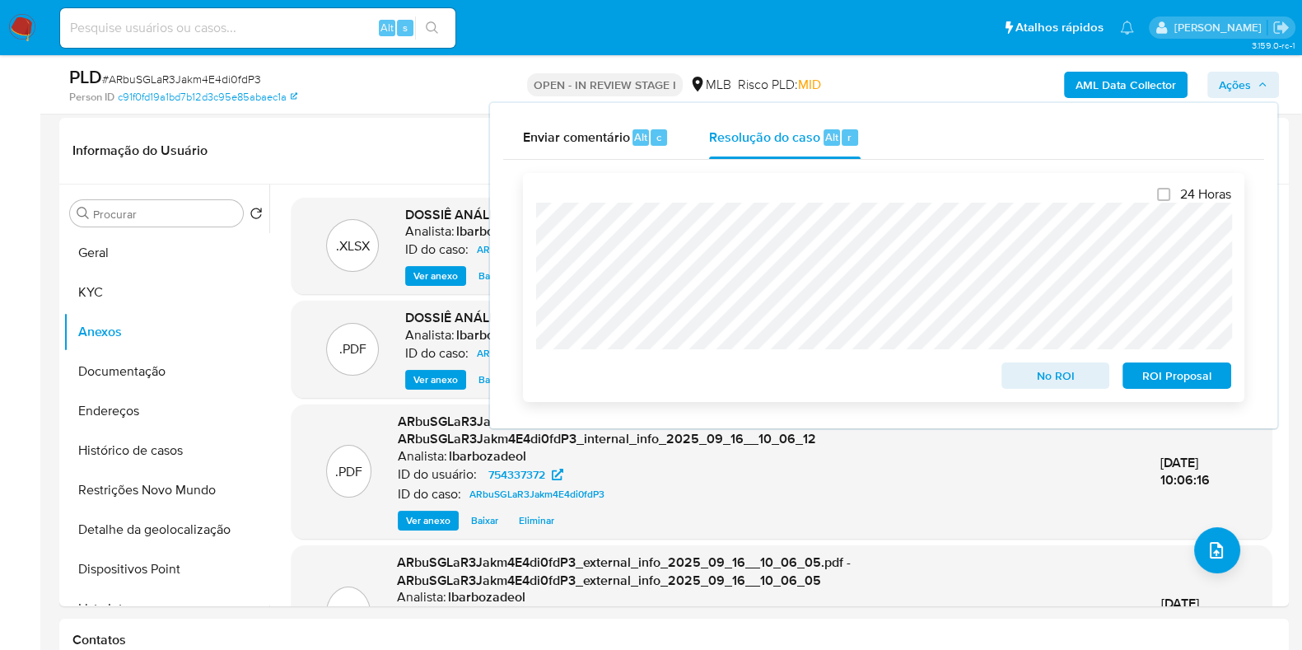
click at [1033, 383] on span "No ROI" at bounding box center [1056, 375] width 86 height 23
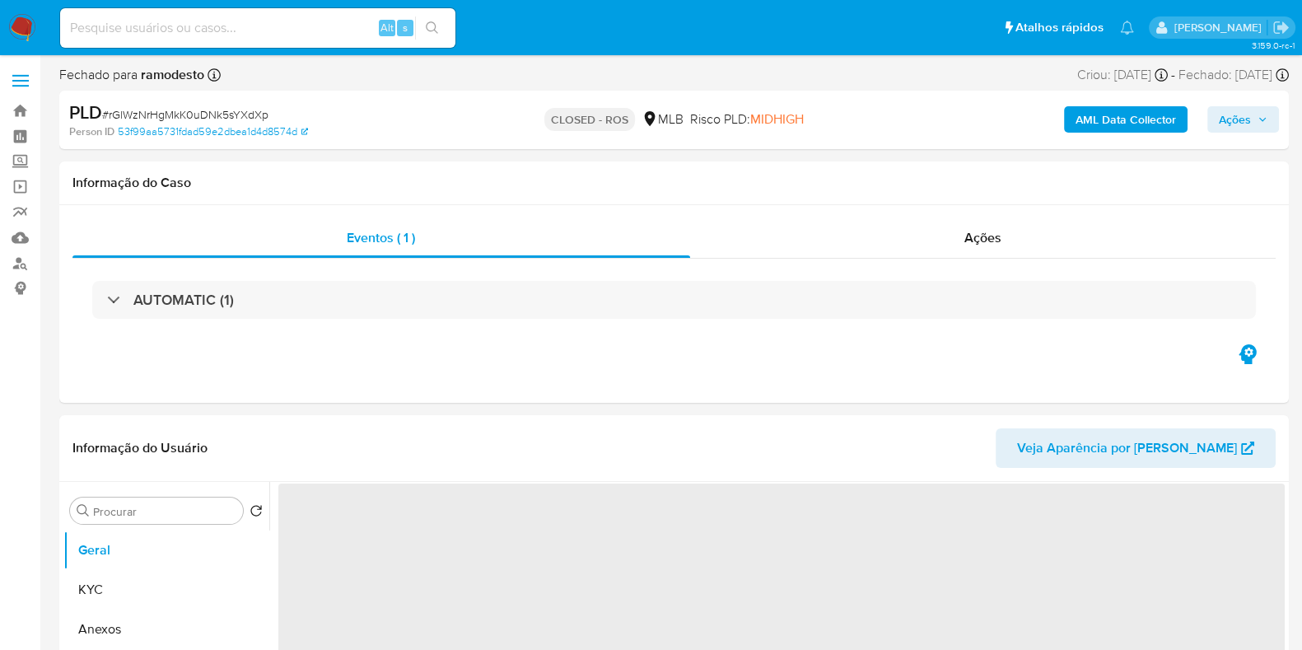
select select "10"
click at [16, 25] on img at bounding box center [22, 28] width 28 height 28
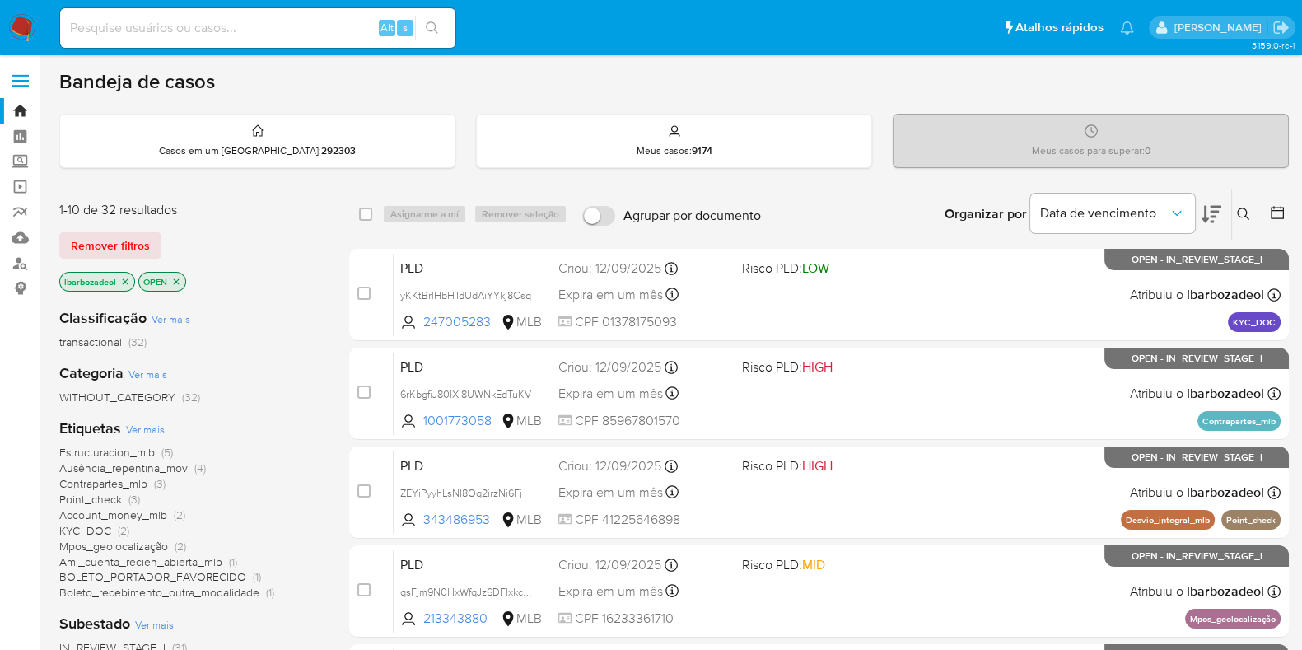
click at [127, 278] on icon "close-filter" at bounding box center [125, 282] width 10 height 10
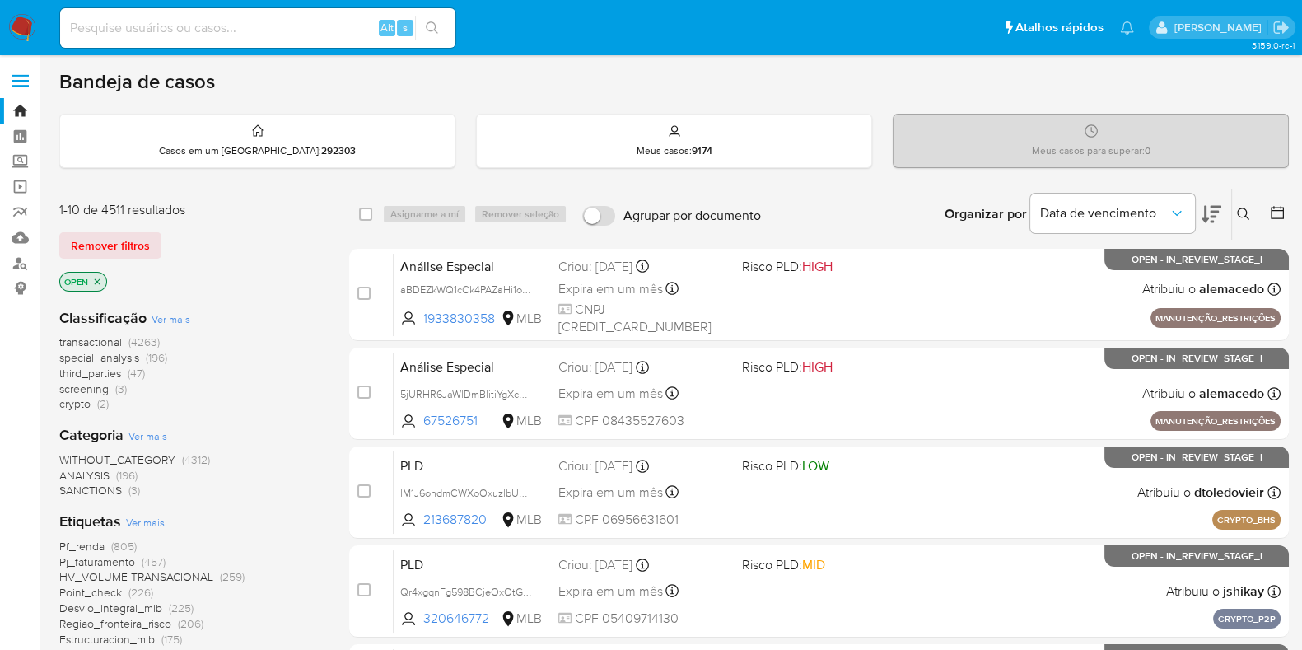
click at [110, 392] on span "screening (3)" at bounding box center [93, 389] width 68 height 16
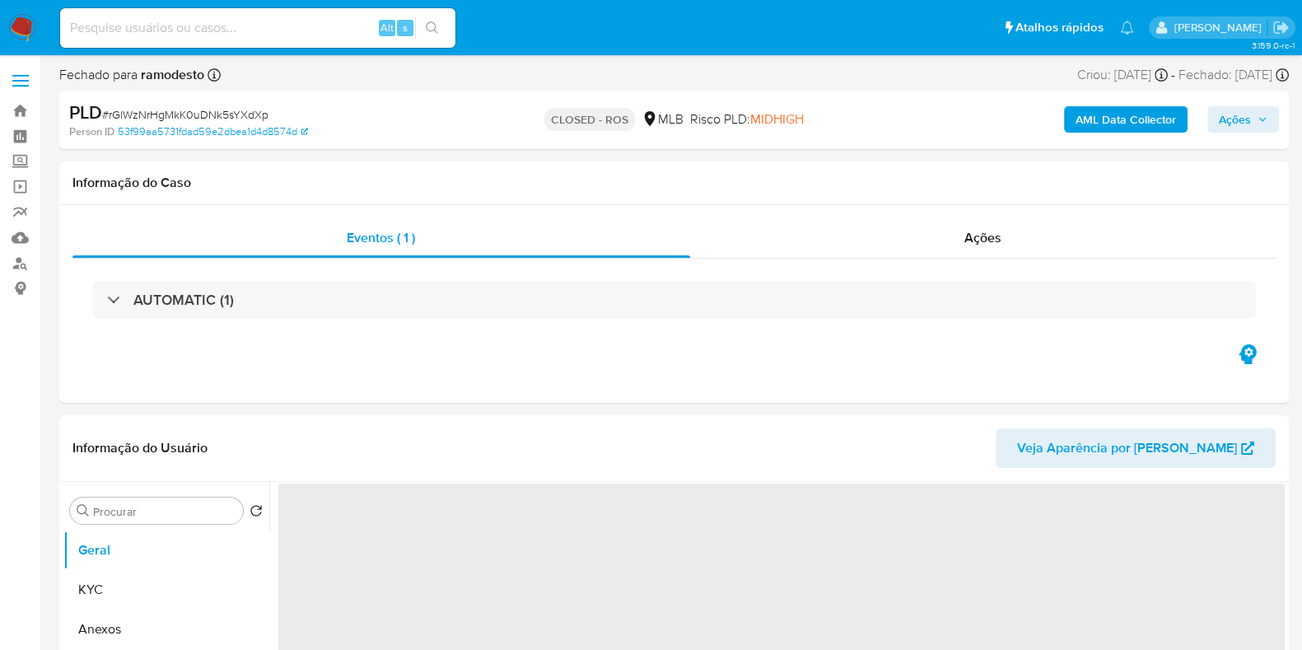
select select "10"
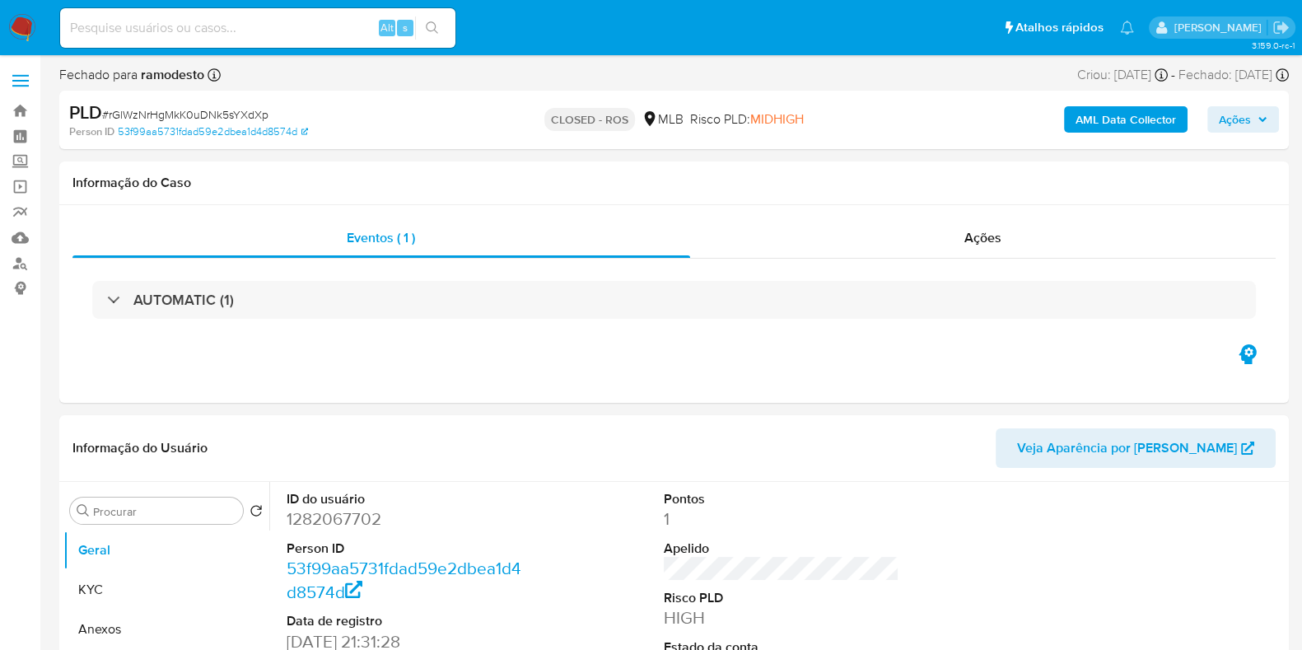
click at [230, 30] on input at bounding box center [257, 27] width 395 height 21
paste input "710102762"
type input "710102762"
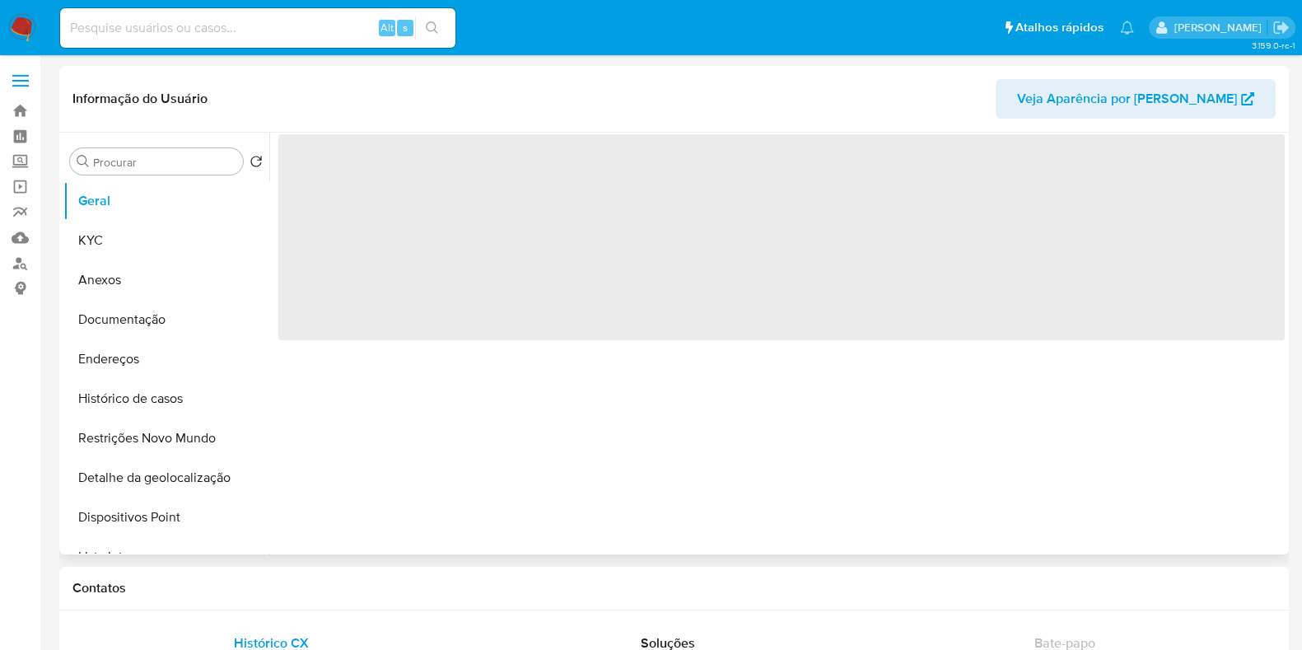
select select "10"
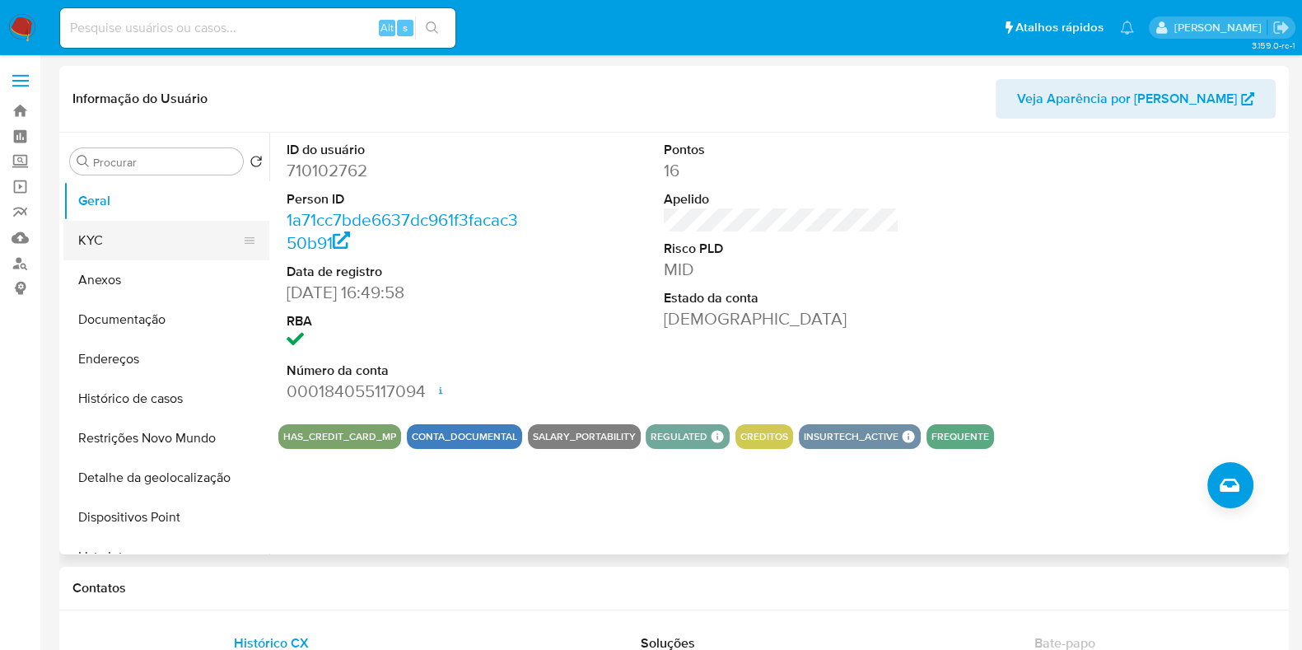
click at [96, 241] on button "KYC" at bounding box center [159, 241] width 193 height 40
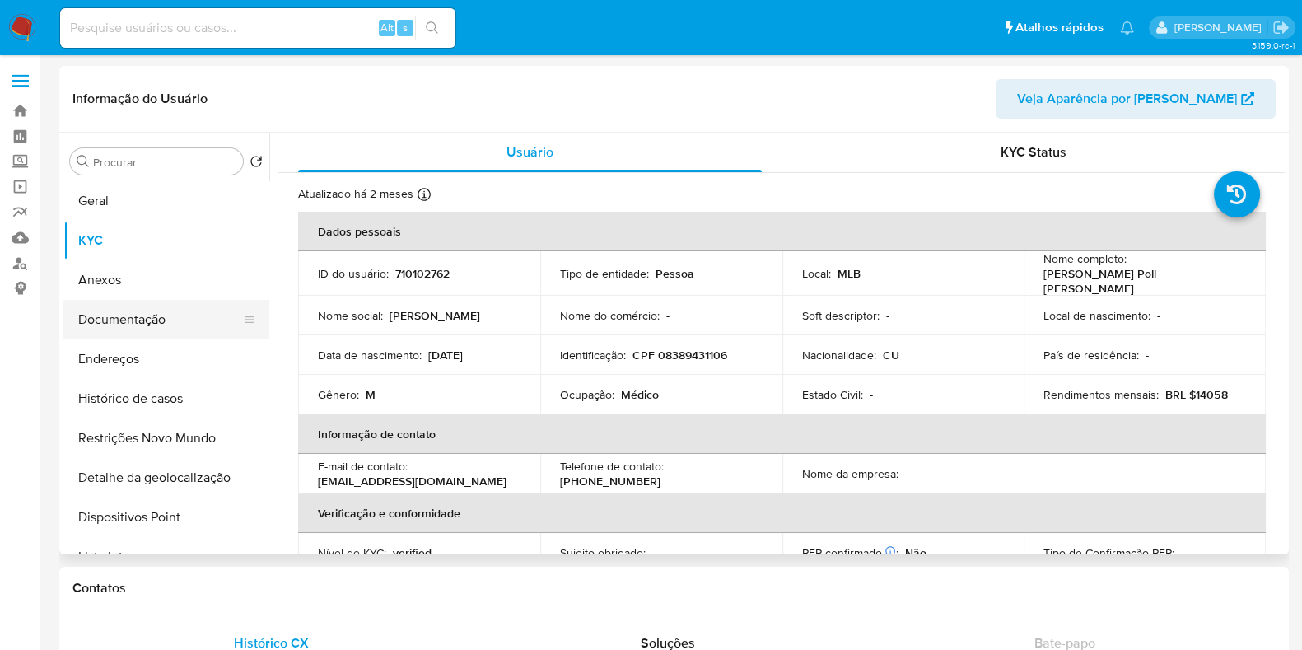
click at [133, 315] on button "Documentação" at bounding box center [159, 320] width 193 height 40
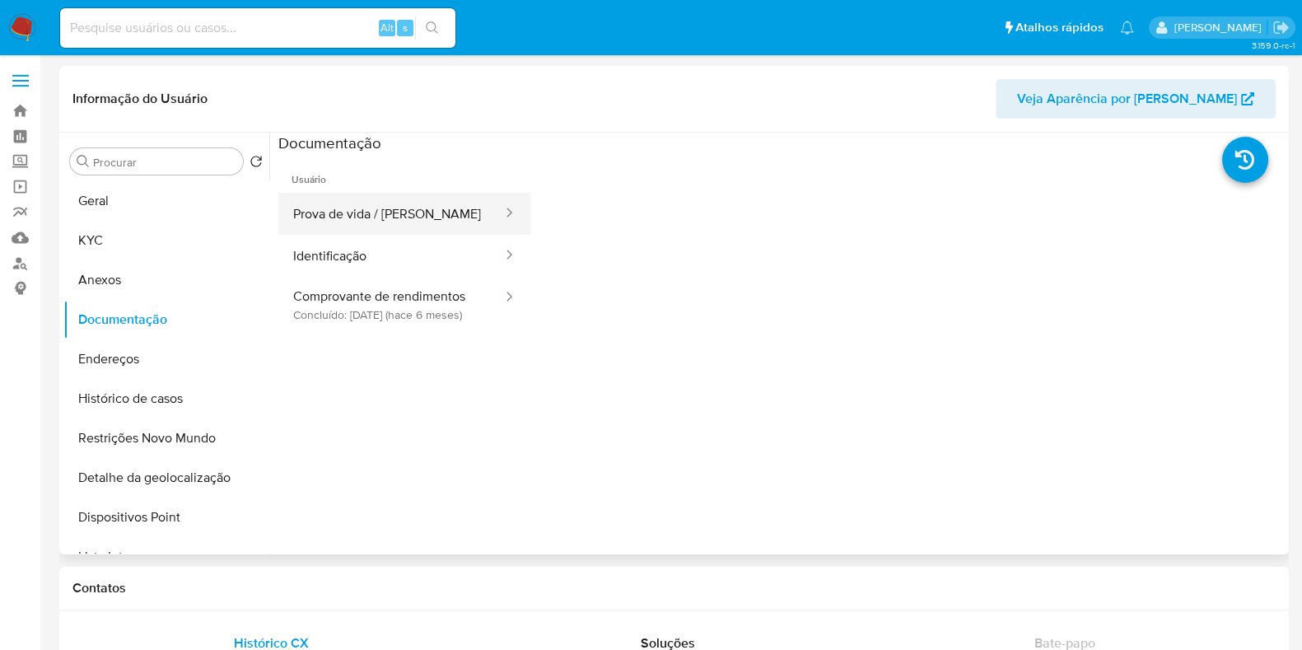
click at [381, 212] on button "Prova de vida / Selfie" at bounding box center [391, 214] width 226 height 42
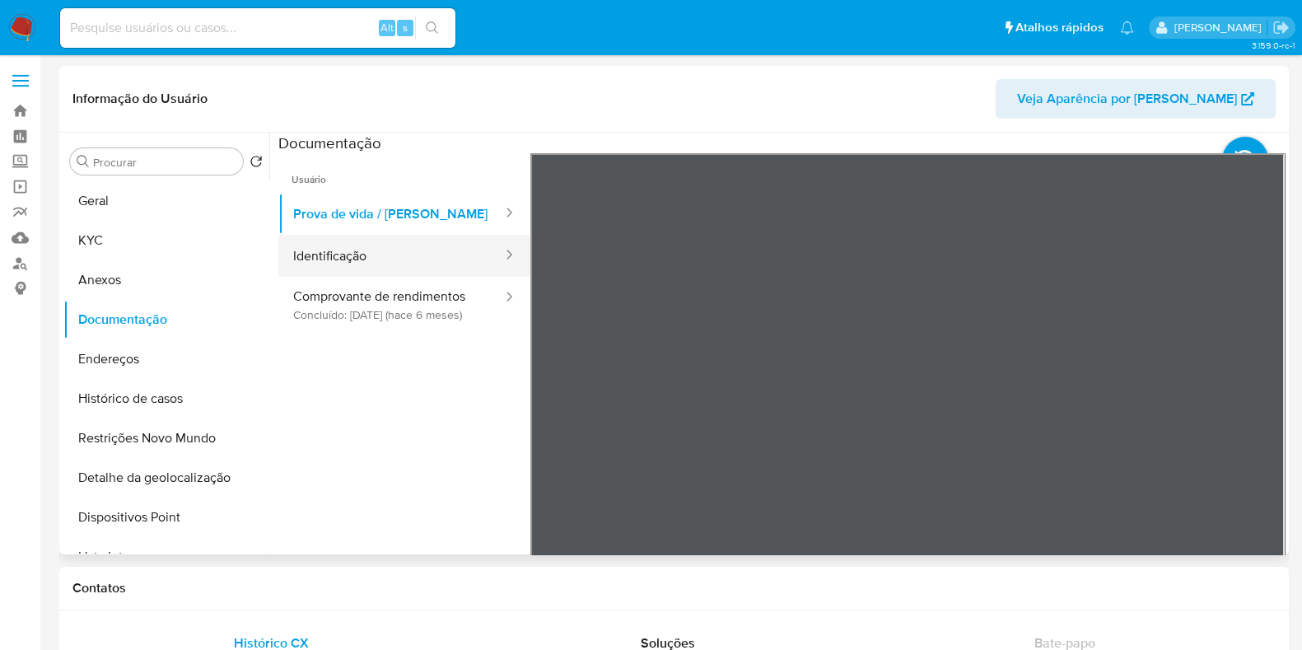
click at [404, 256] on button "Identificação" at bounding box center [391, 256] width 226 height 42
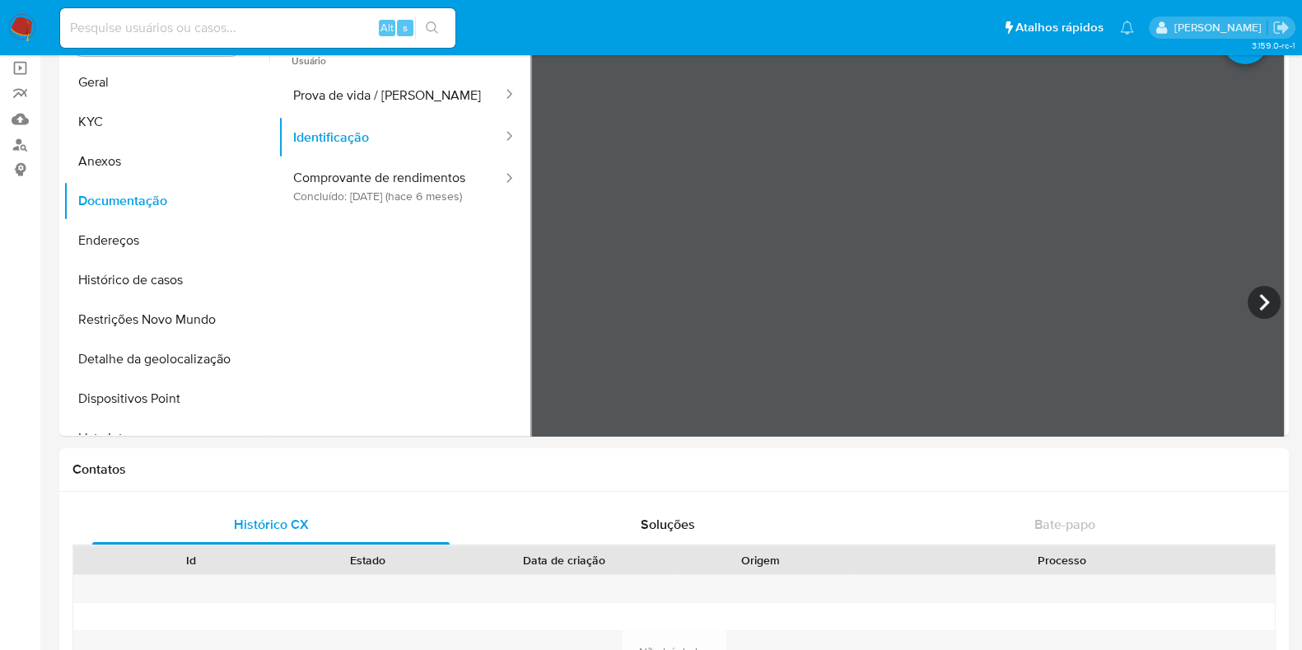
scroll to position [117, 0]
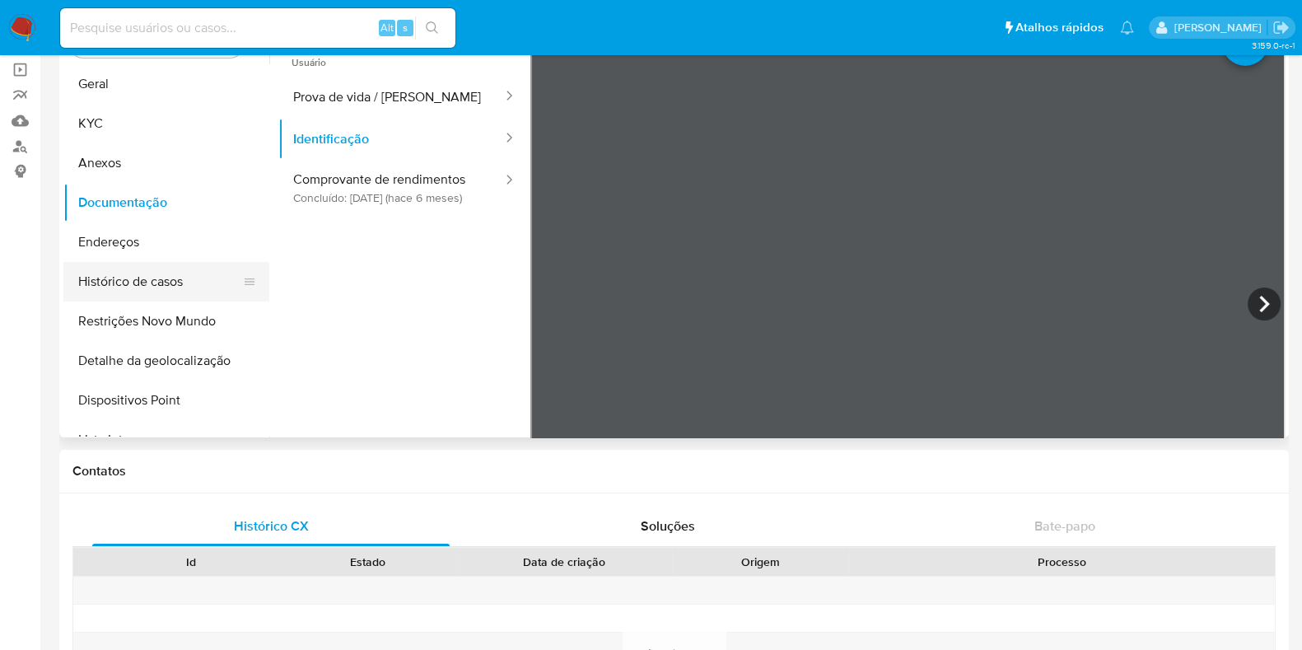
click at [127, 290] on button "Histórico de casos" at bounding box center [159, 282] width 193 height 40
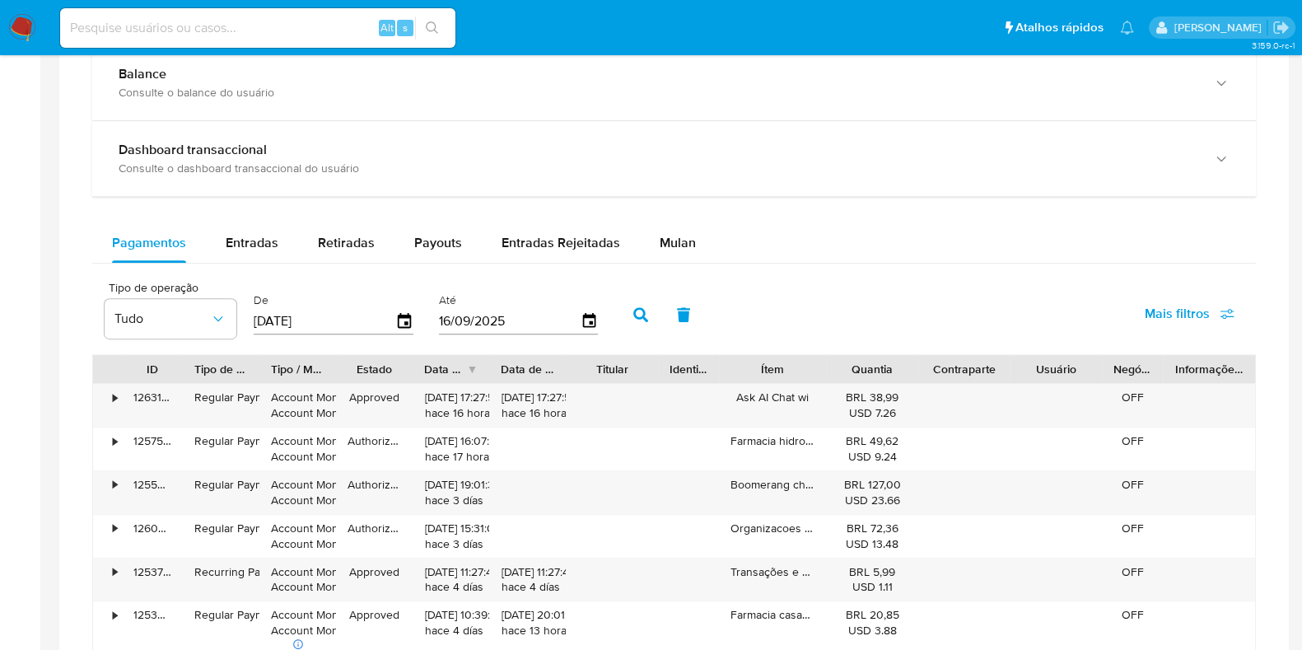
scroll to position [942, 0]
click at [541, 249] on span "Entradas Rejeitadas" at bounding box center [561, 243] width 119 height 19
select select "10"
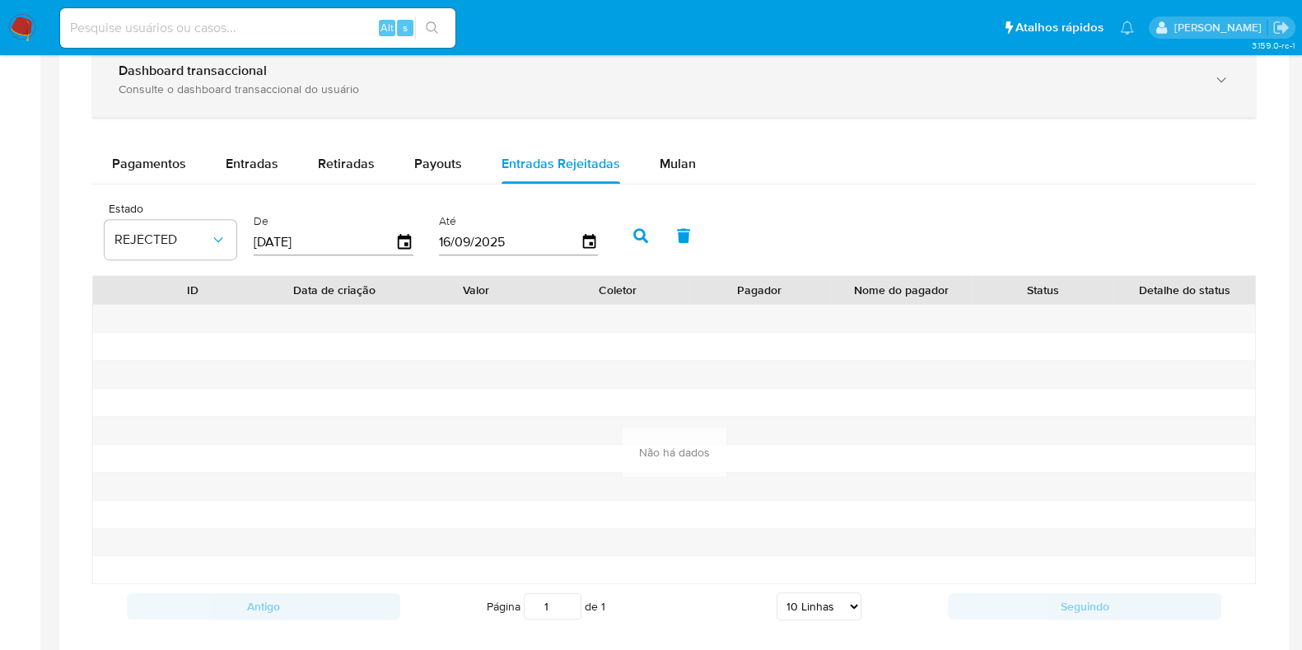
scroll to position [1021, 0]
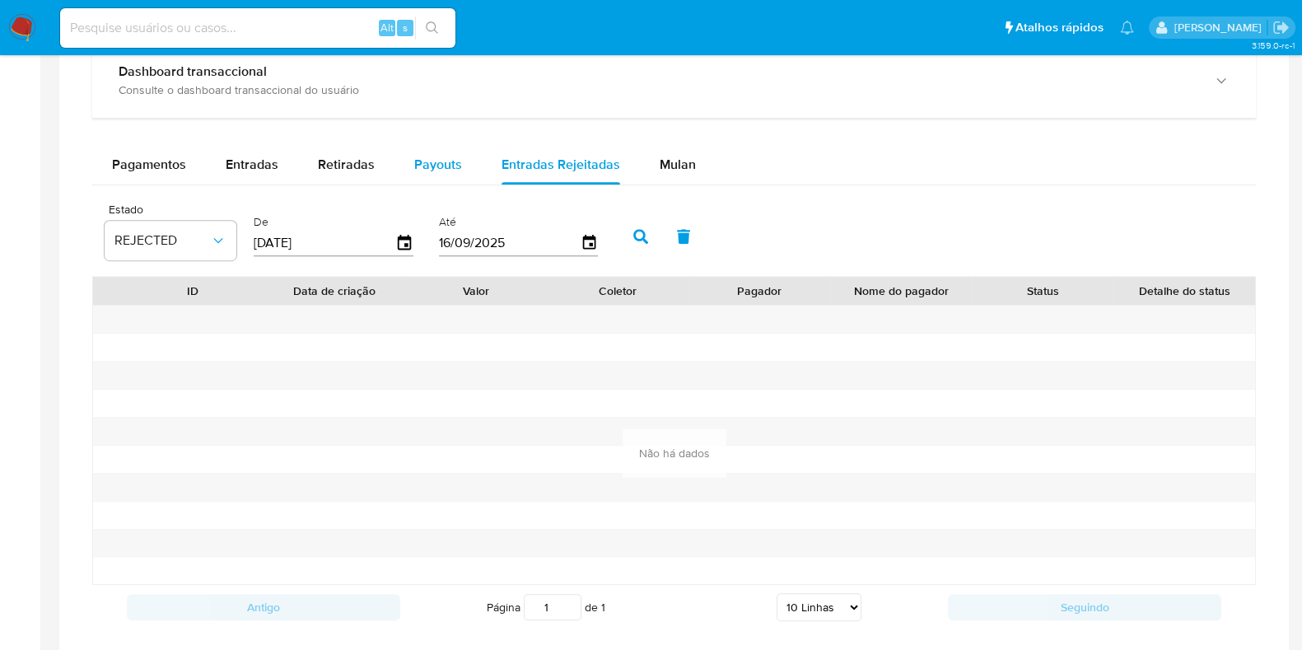
click at [425, 179] on div "Payouts" at bounding box center [438, 165] width 48 height 40
select select "10"
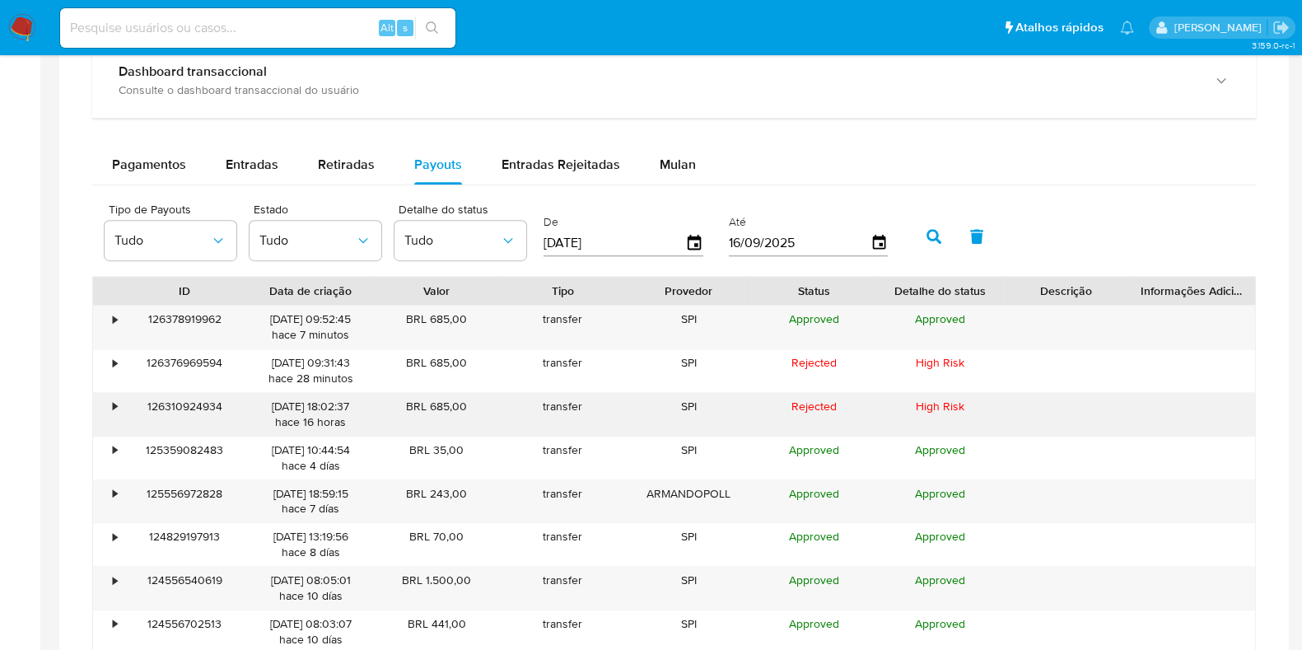
scroll to position [1038, 0]
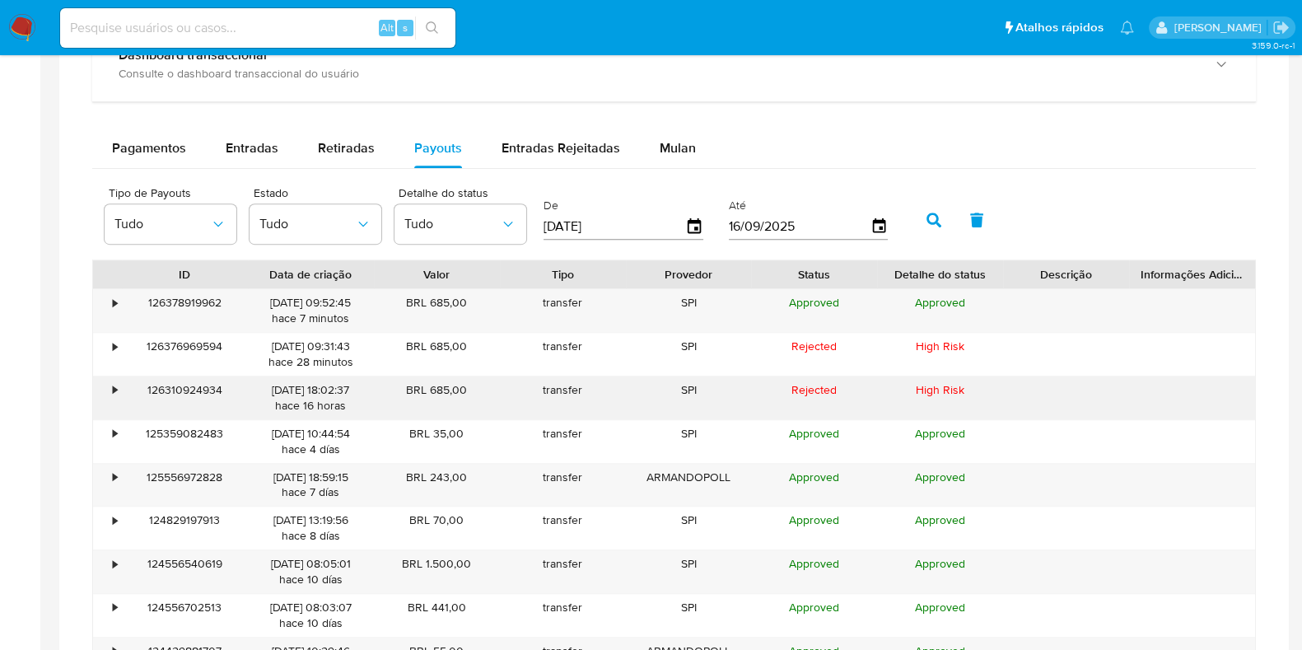
click at [108, 385] on div "•" at bounding box center [107, 397] width 29 height 43
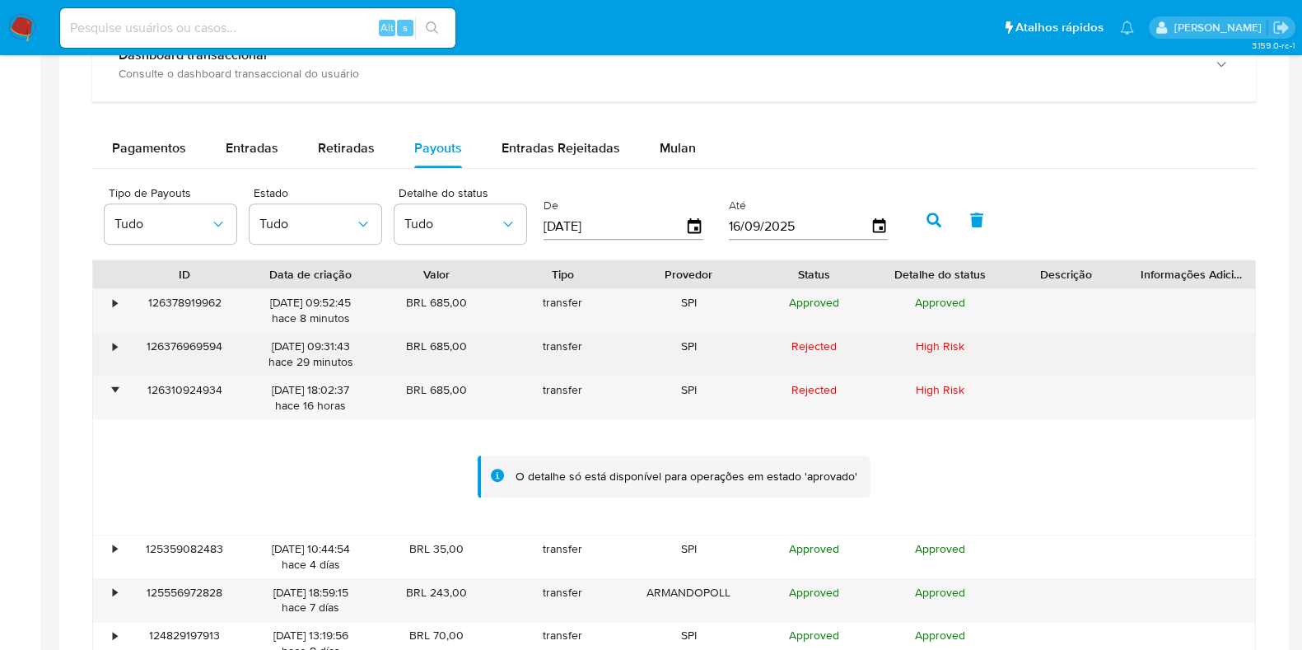
click at [117, 360] on div "•" at bounding box center [107, 354] width 29 height 43
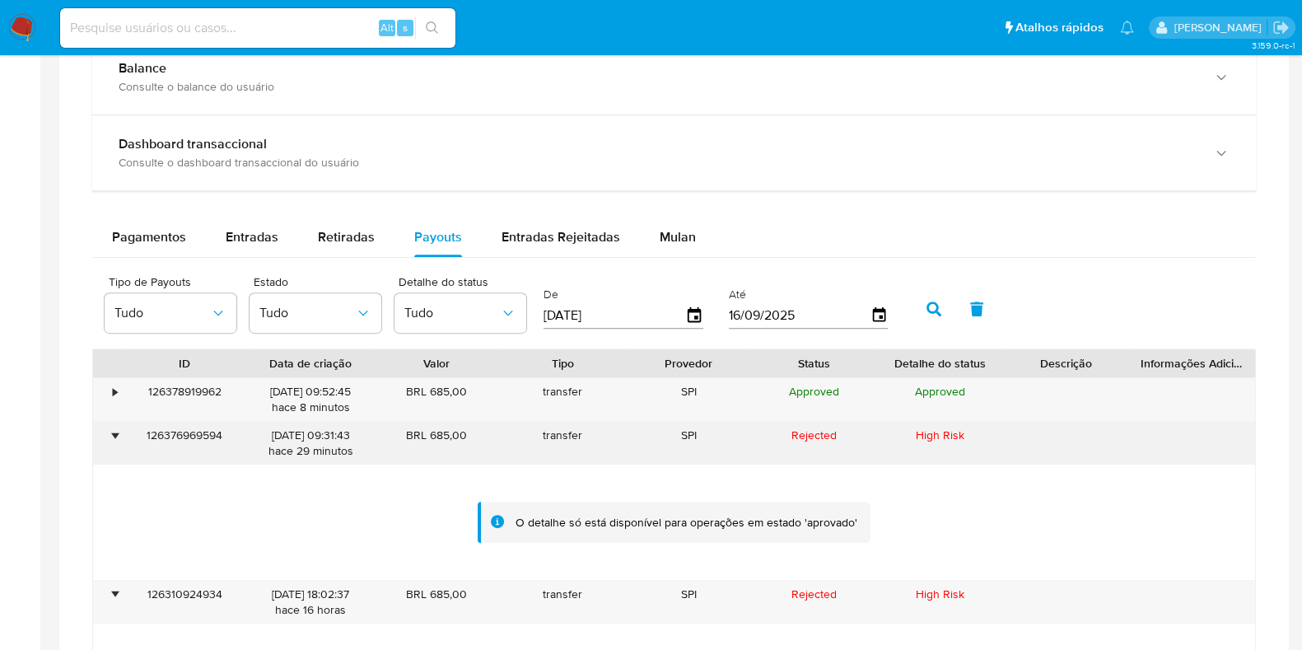
scroll to position [942, 0]
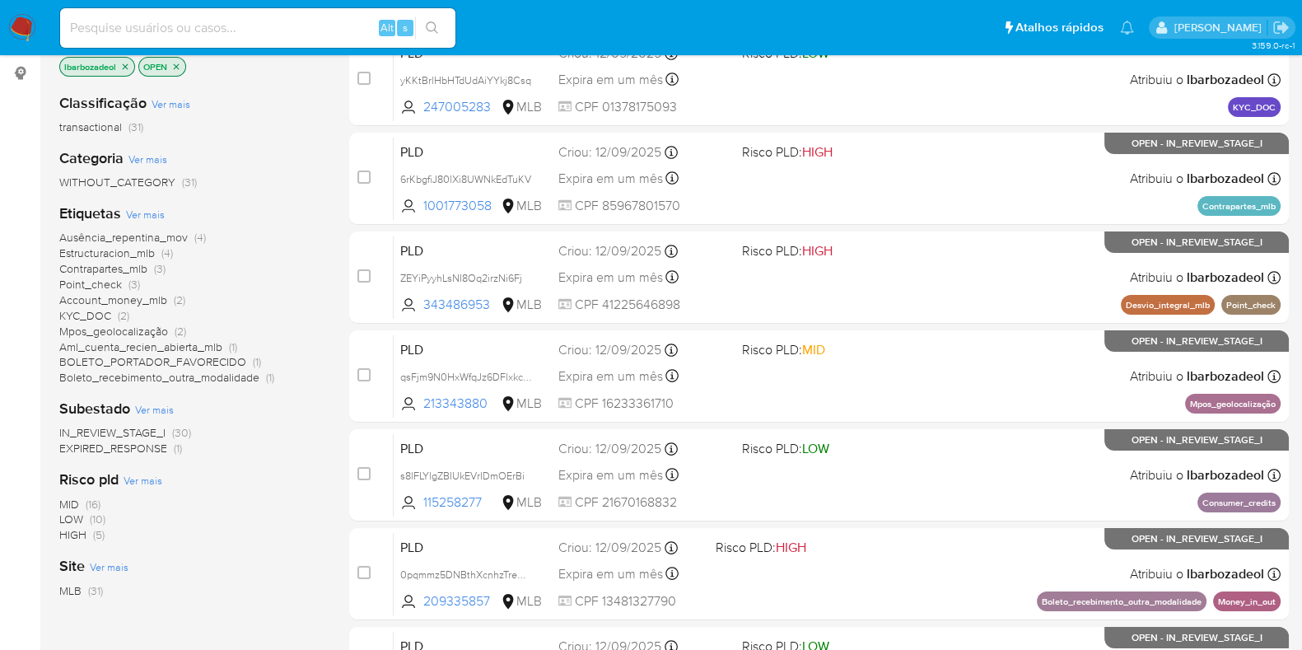
scroll to position [217, 0]
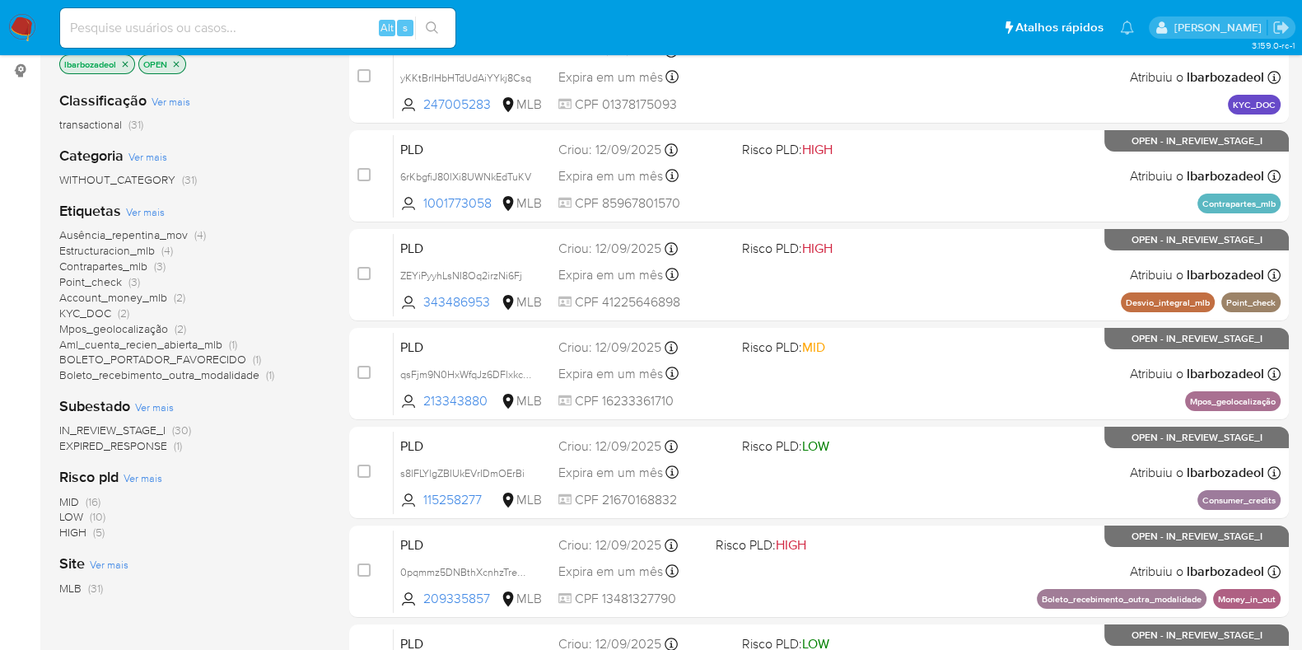
click at [152, 265] on span "Contrapartes_mlb (3)" at bounding box center [112, 267] width 106 height 16
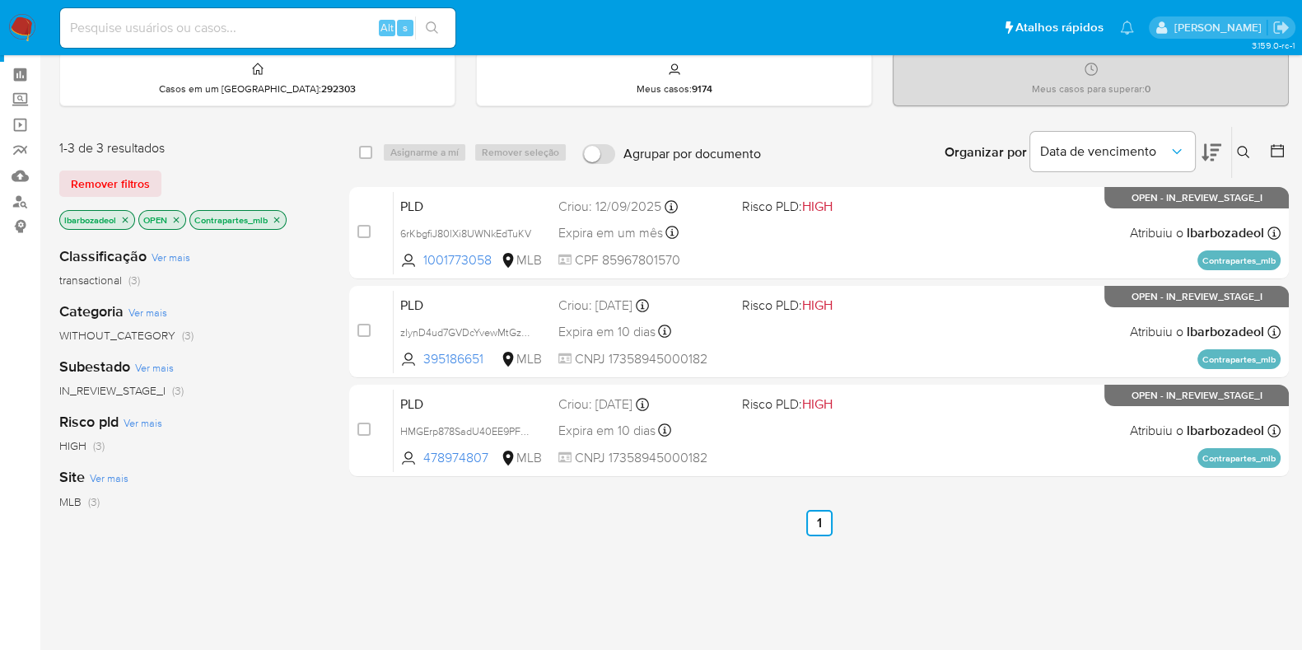
scroll to position [61, 0]
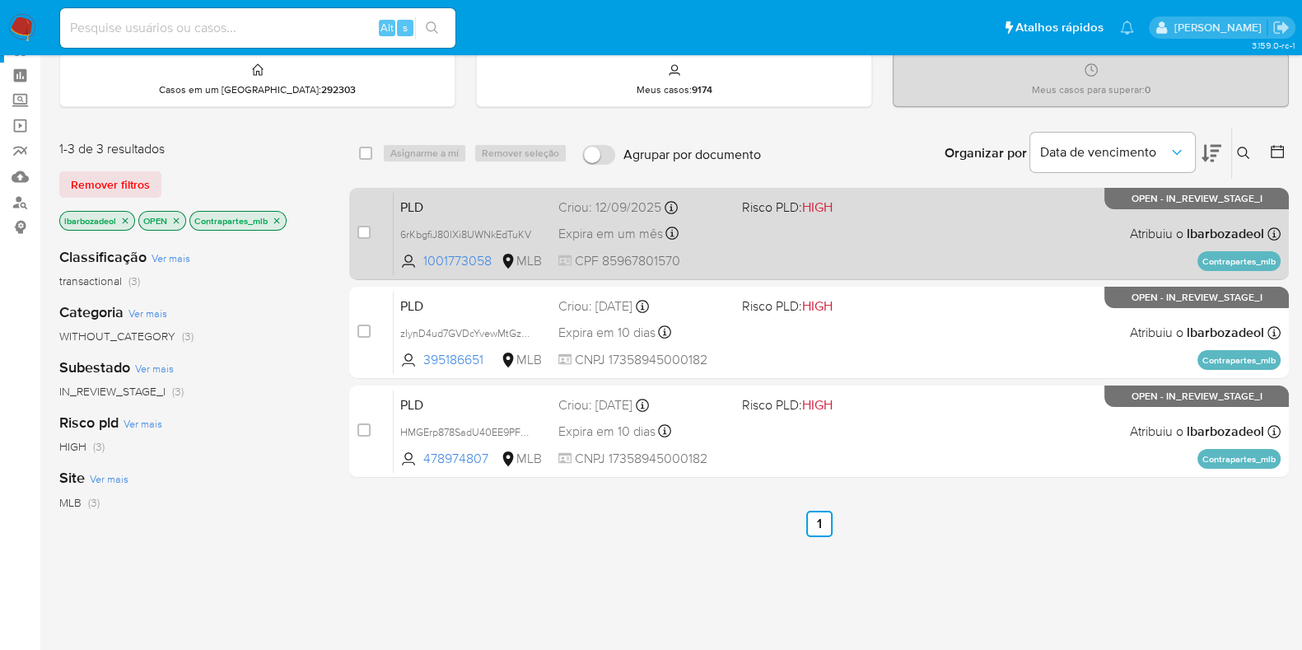
click at [821, 243] on div "PLD 6rKbgfiJ80lXi8UWNkEdTuKV 1001773058 MLB Risco PLD: HIGH Criou: [DATE] Criou…" at bounding box center [837, 233] width 887 height 83
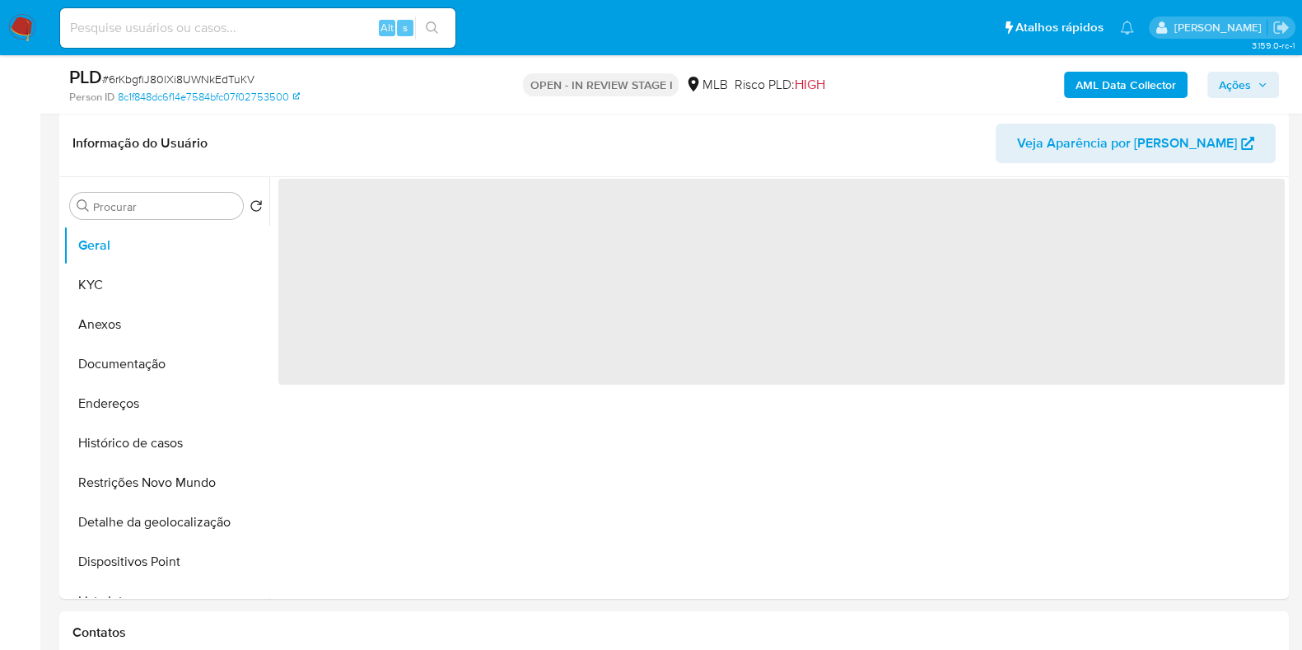
select select "10"
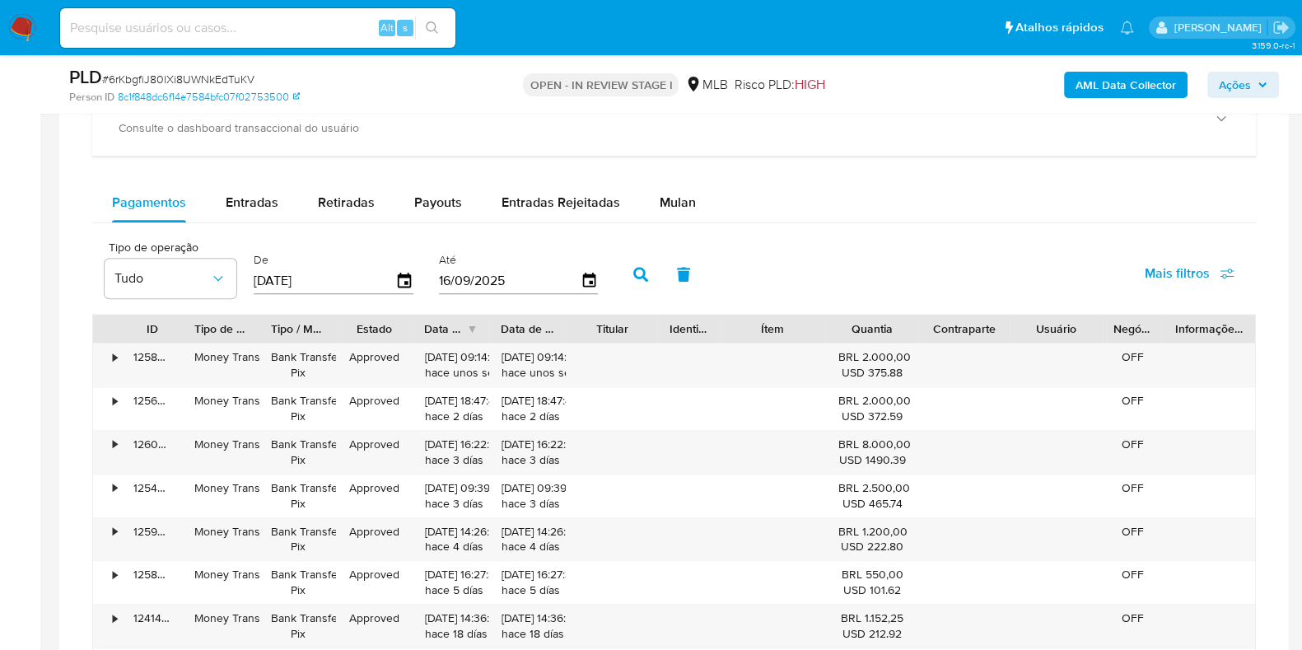
scroll to position [1208, 0]
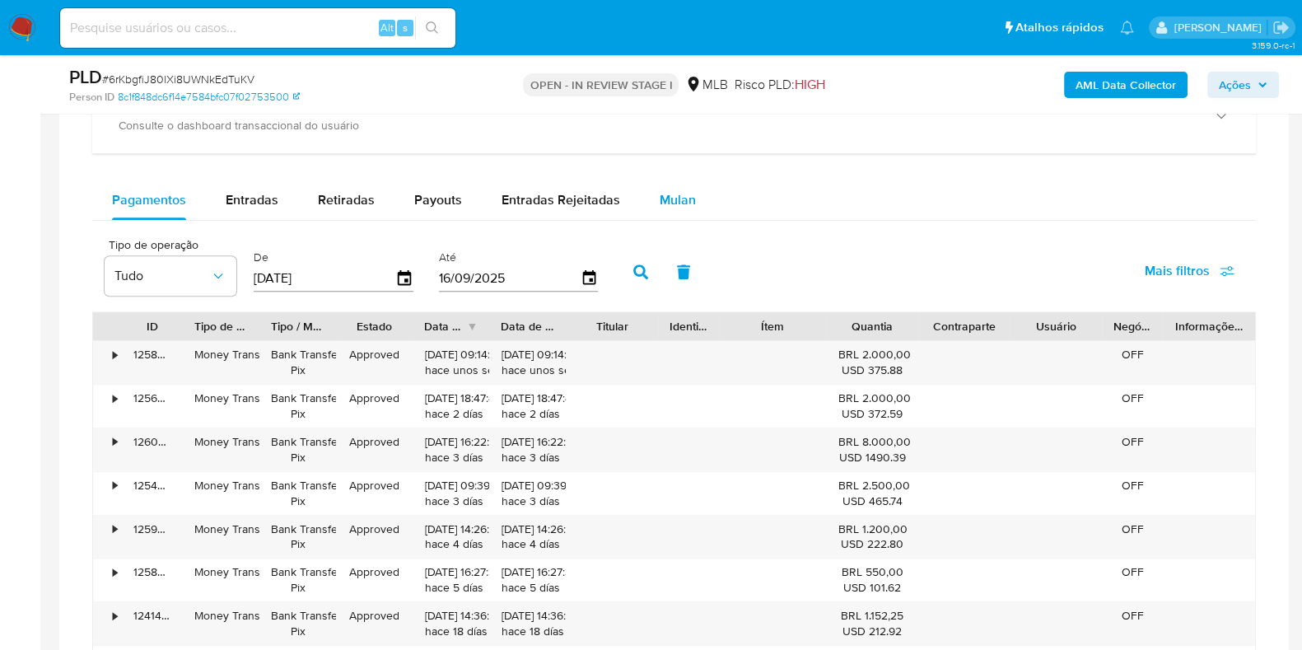
click at [684, 193] on span "Mulan" at bounding box center [678, 199] width 36 height 19
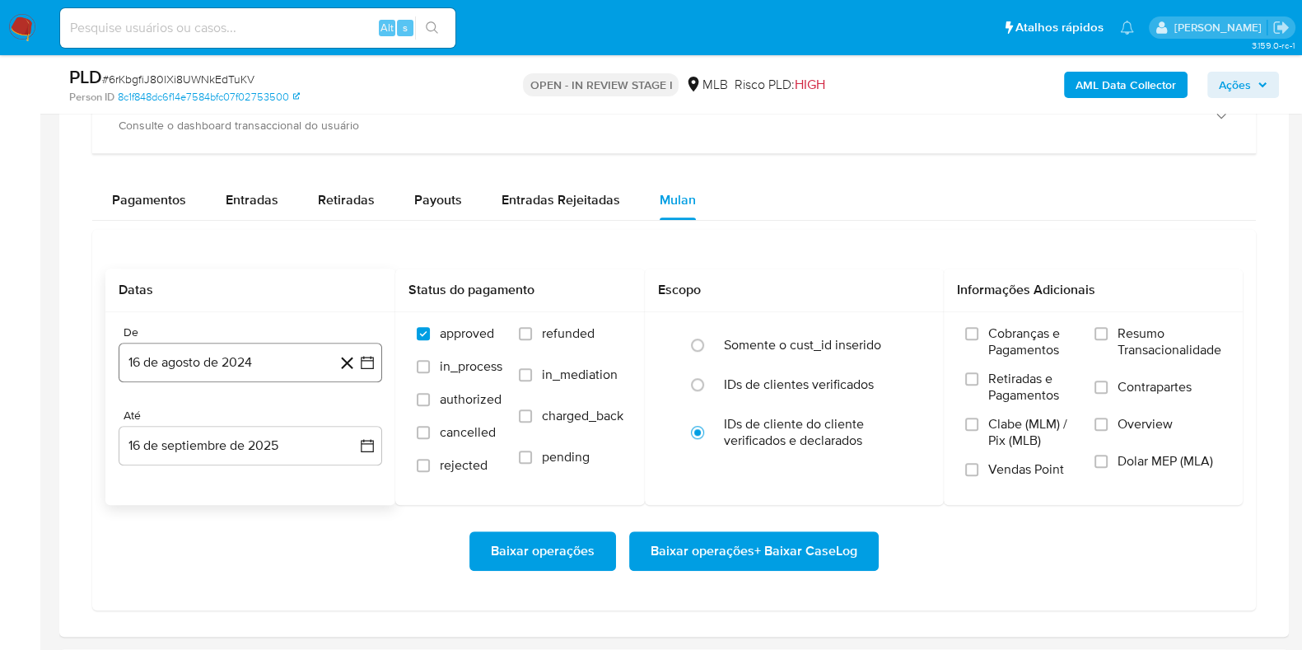
click at [252, 374] on button "16 de agosto de 2024" at bounding box center [251, 363] width 264 height 40
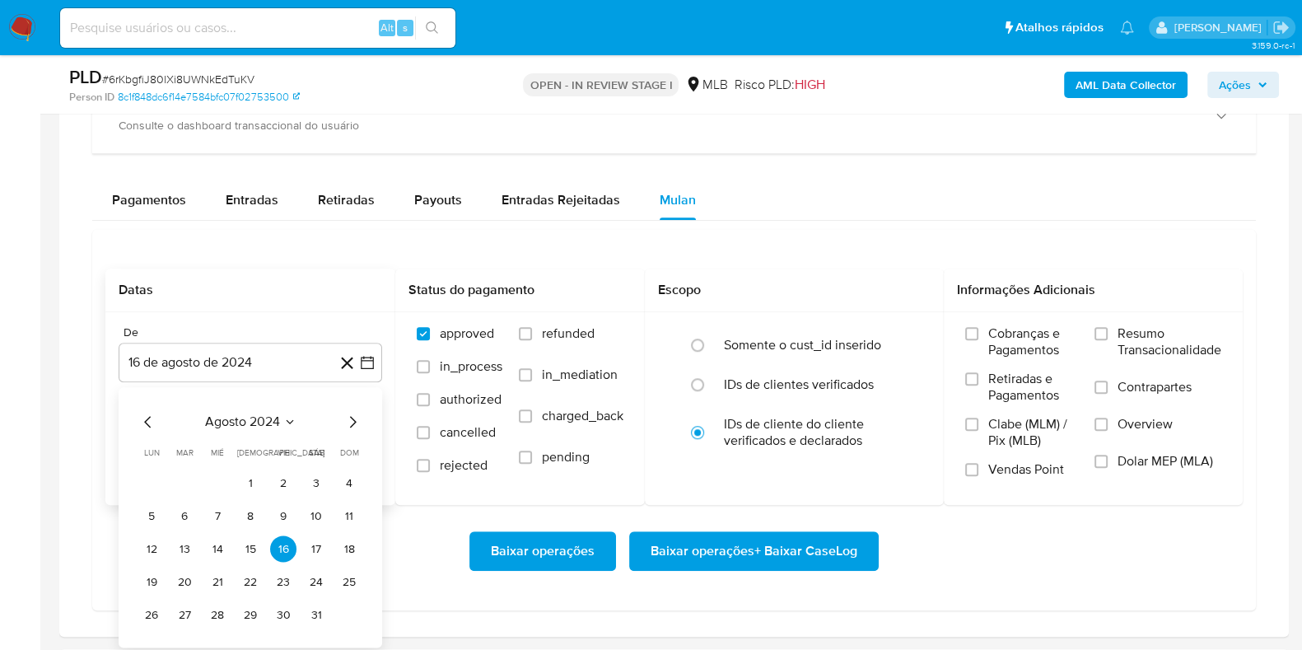
click at [274, 422] on span "agosto 2024" at bounding box center [242, 422] width 75 height 16
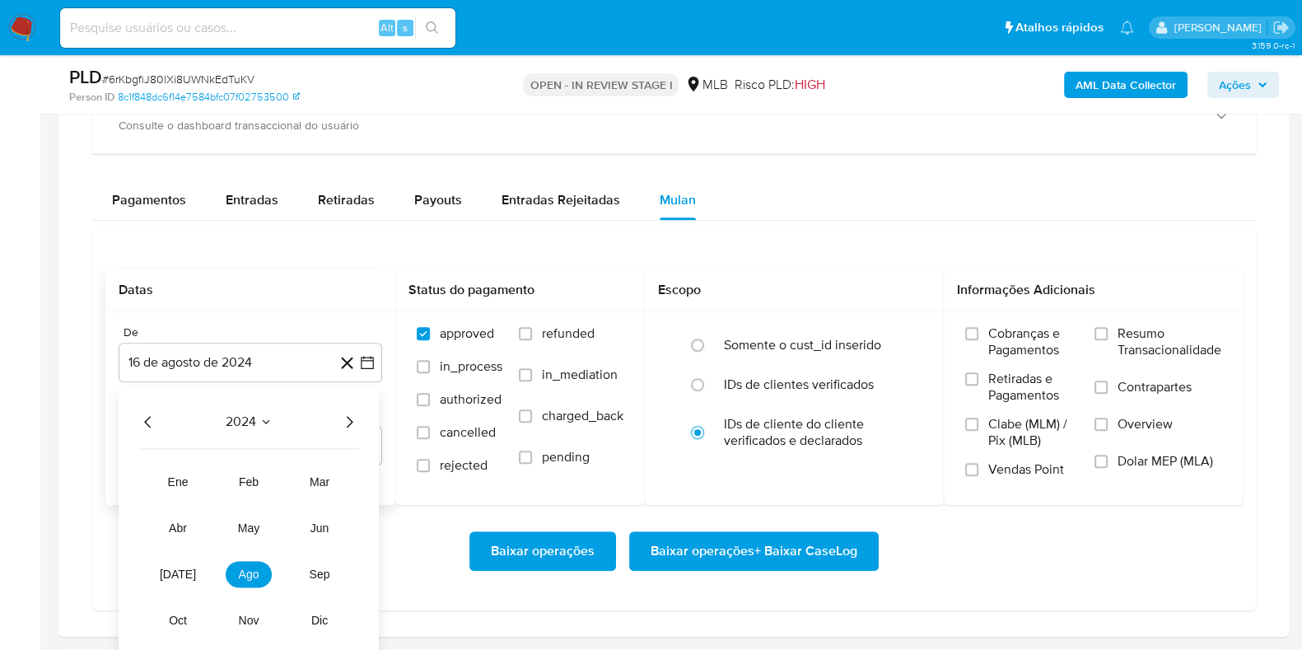
click at [345, 421] on icon "Año siguiente" at bounding box center [349, 423] width 20 height 20
click at [181, 574] on span "jul" at bounding box center [178, 574] width 36 height 13
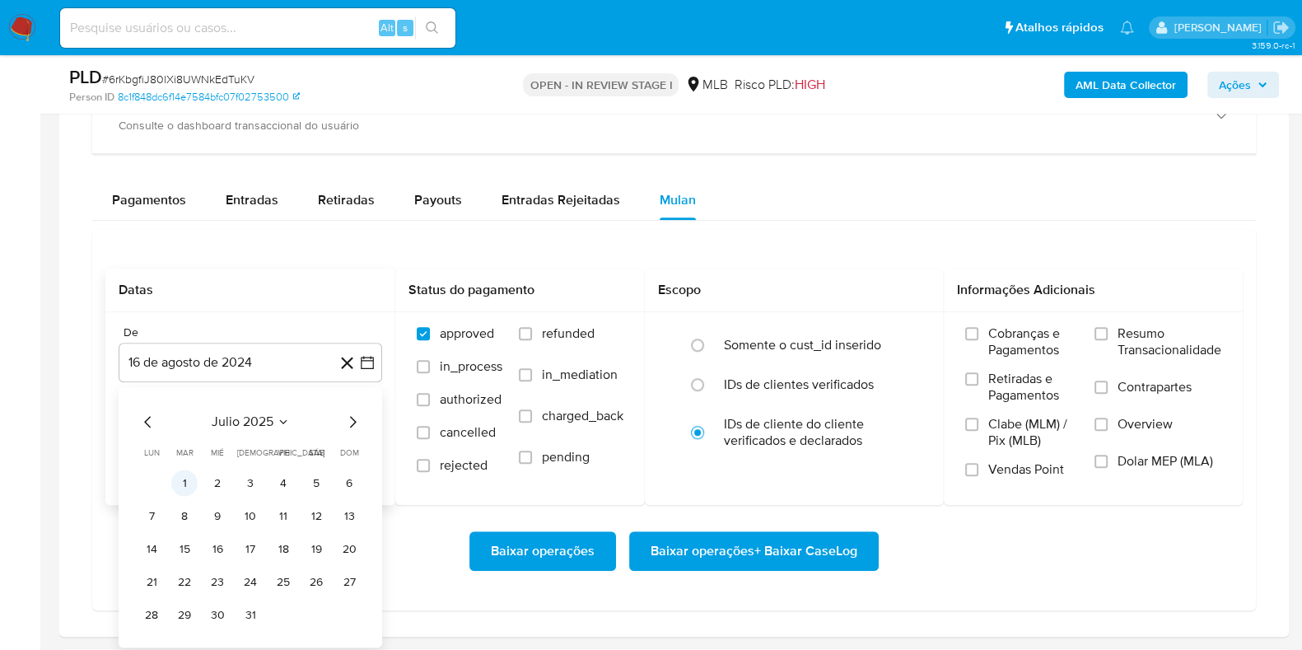
click at [189, 475] on button "1" at bounding box center [184, 483] width 26 height 26
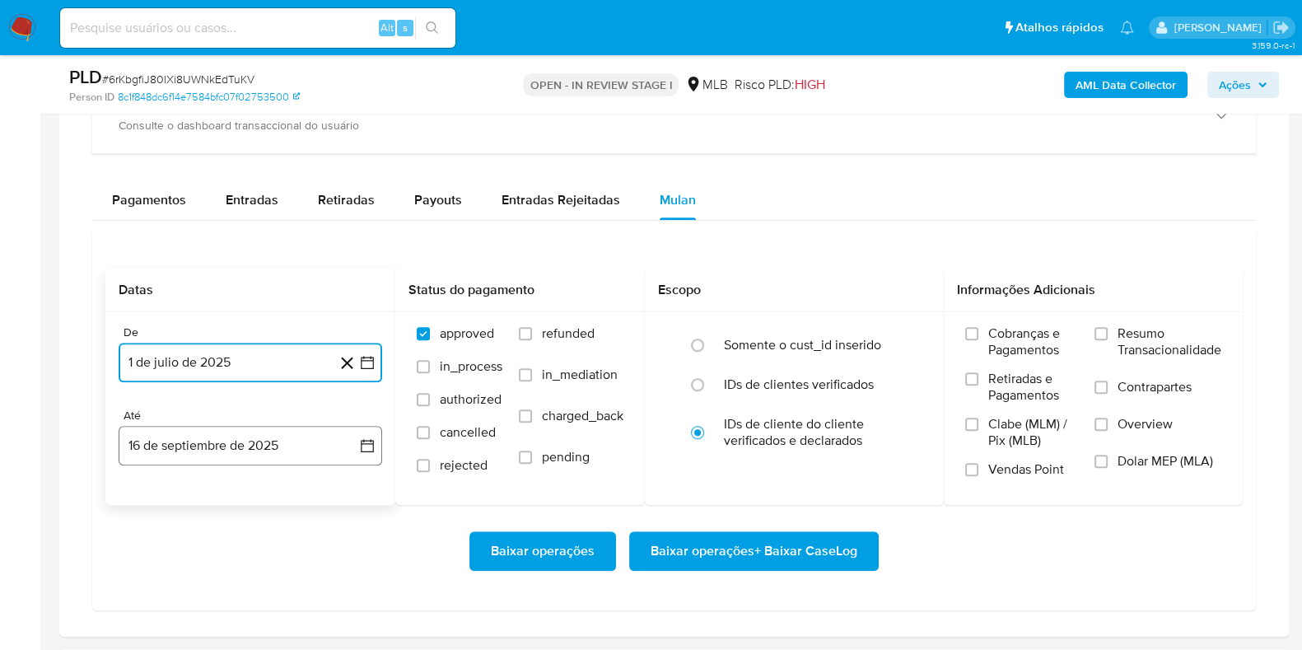
click at [238, 434] on button "16 de septiembre de 2025" at bounding box center [251, 446] width 264 height 40
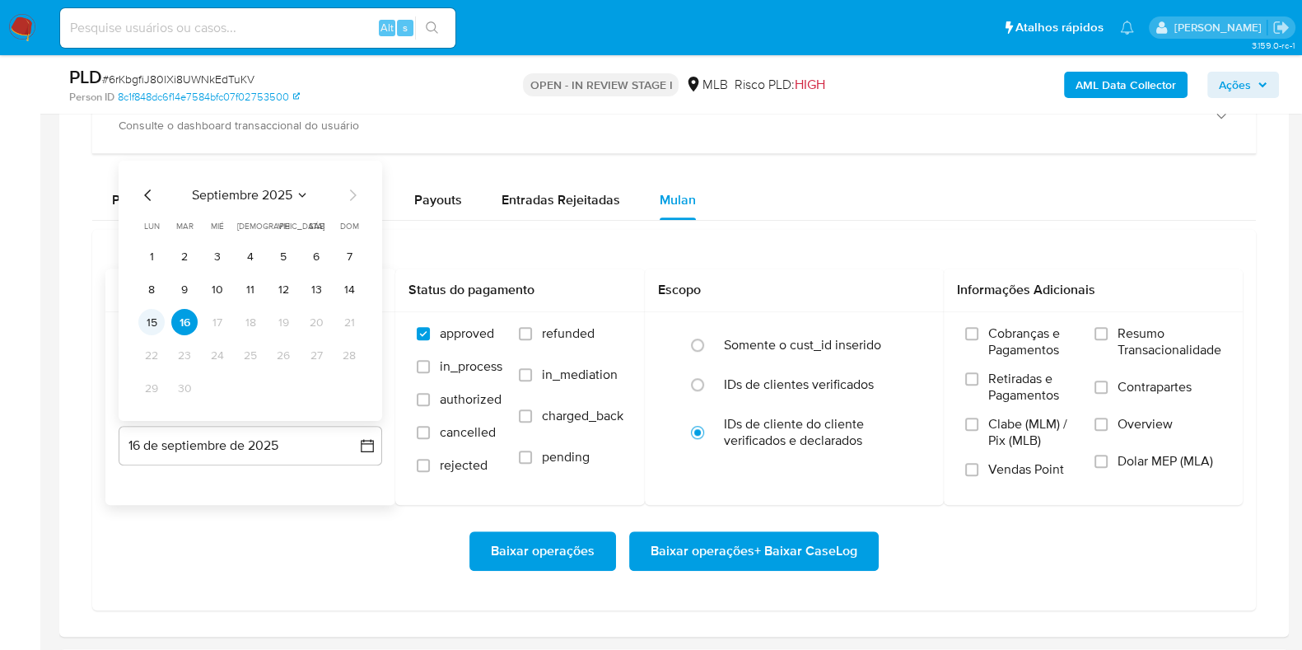
click at [157, 315] on button "15" at bounding box center [151, 322] width 26 height 26
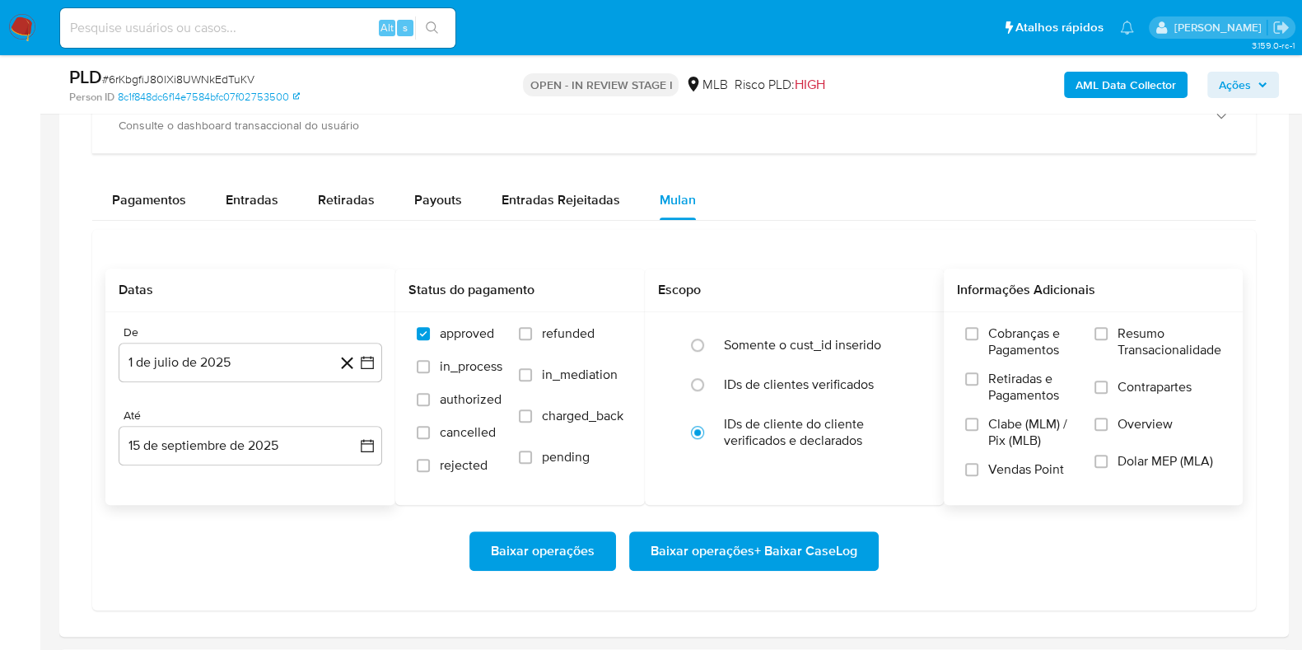
click at [1174, 335] on span "Resumo Transacionalidade" at bounding box center [1170, 341] width 104 height 33
click at [1108, 335] on input "Resumo Transacionalidade" at bounding box center [1101, 333] width 13 height 13
click at [751, 563] on span "Baixar operações + Baixar CaseLog" at bounding box center [754, 551] width 207 height 36
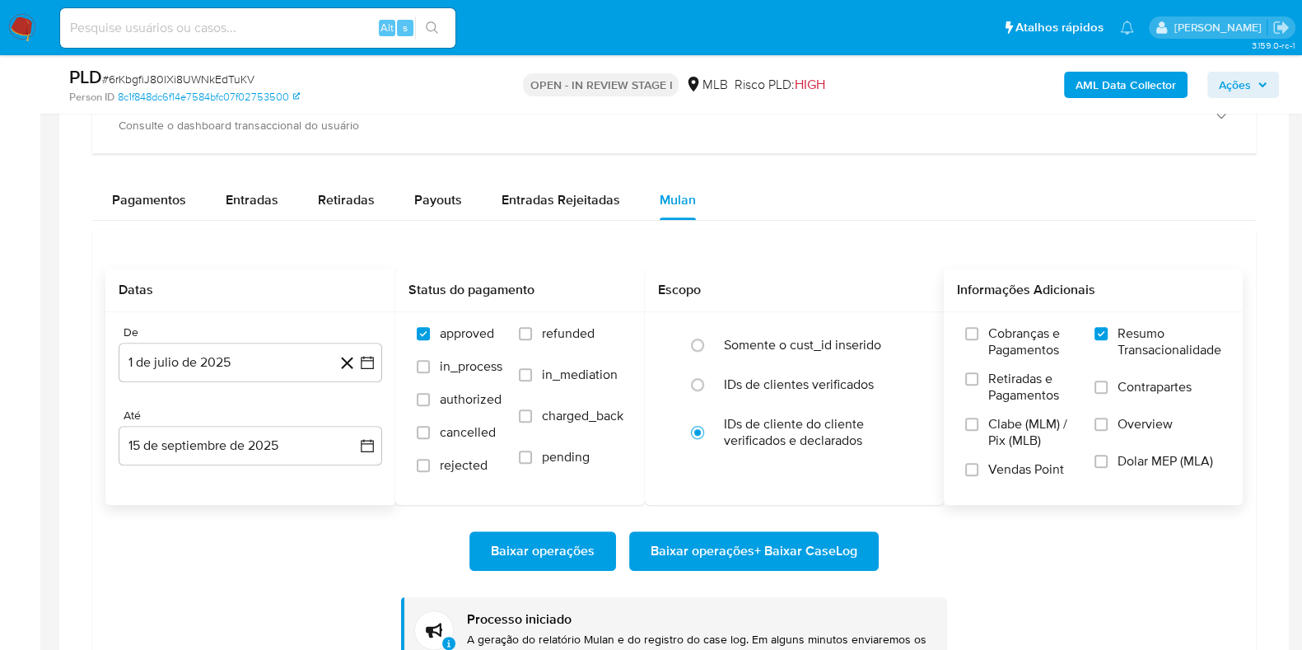
click at [629, 531] on button "Baixar operações + Baixar CaseLog" at bounding box center [754, 551] width 250 height 40
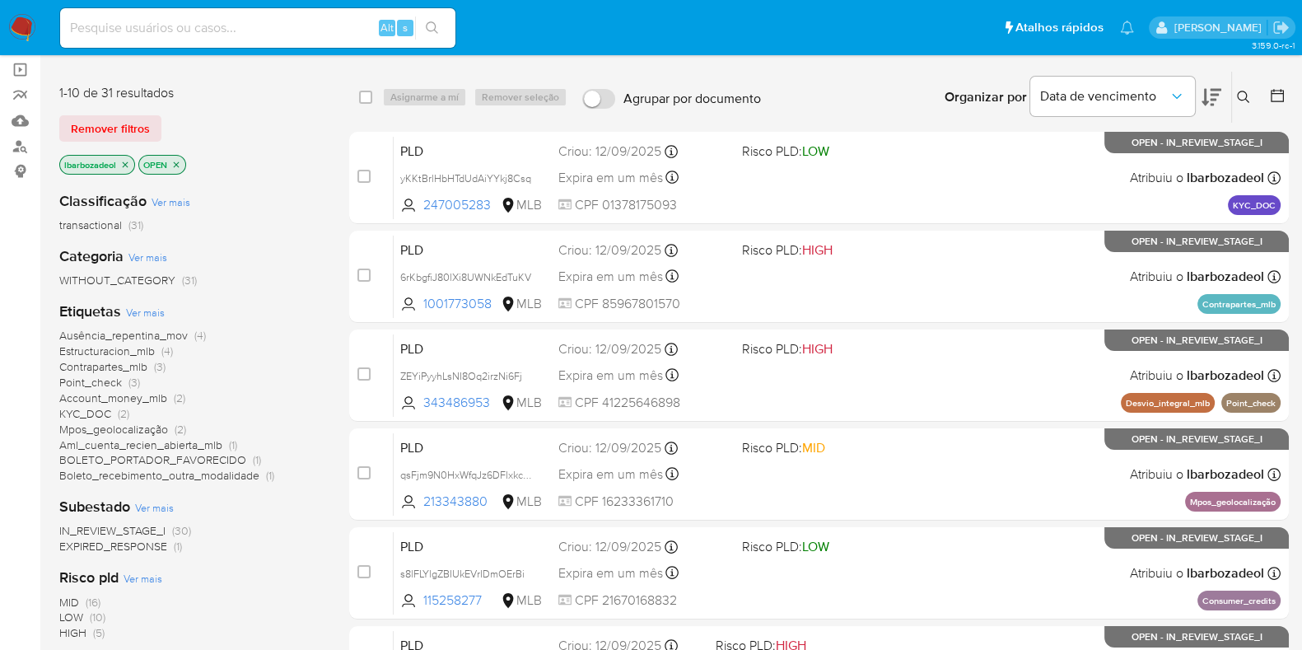
scroll to position [121, 0]
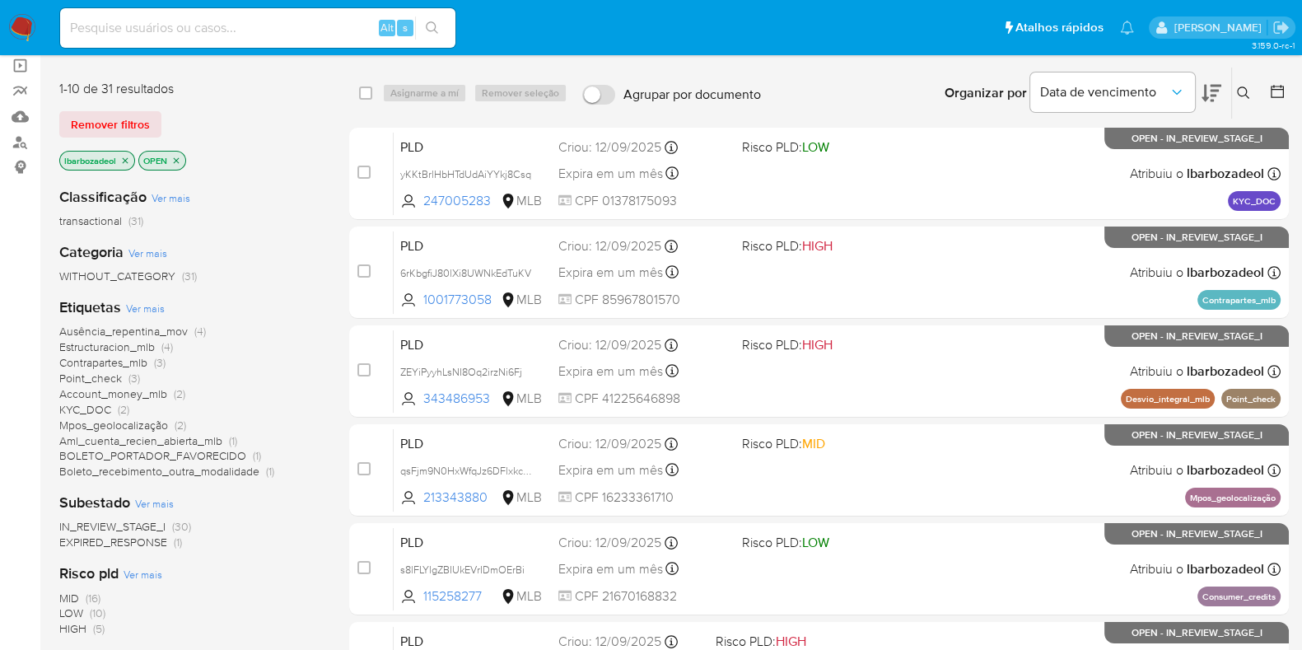
click at [0, 281] on aside "Bandeja Painel Screening Pesquisa em Listas Watchlist Ferramentas Operações em …" at bounding box center [20, 559] width 40 height 1360
click at [203, 28] on input at bounding box center [257, 27] width 395 height 21
paste input "710102762"
type input "710102762"
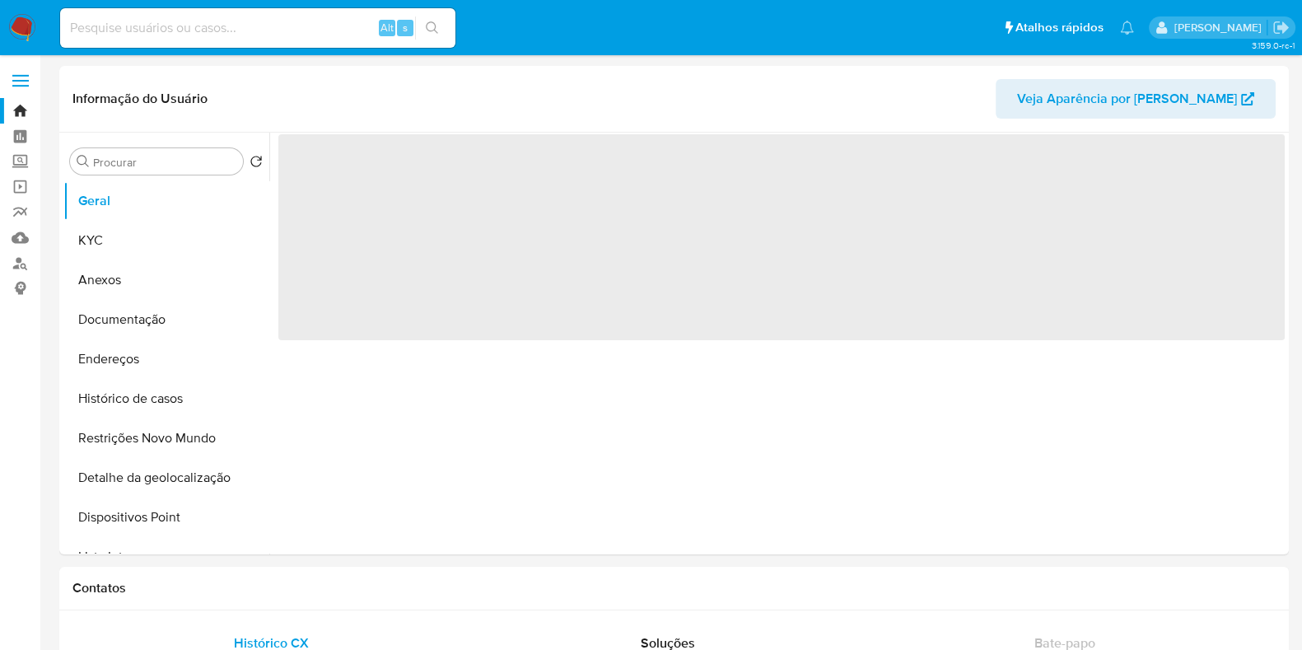
select select "10"
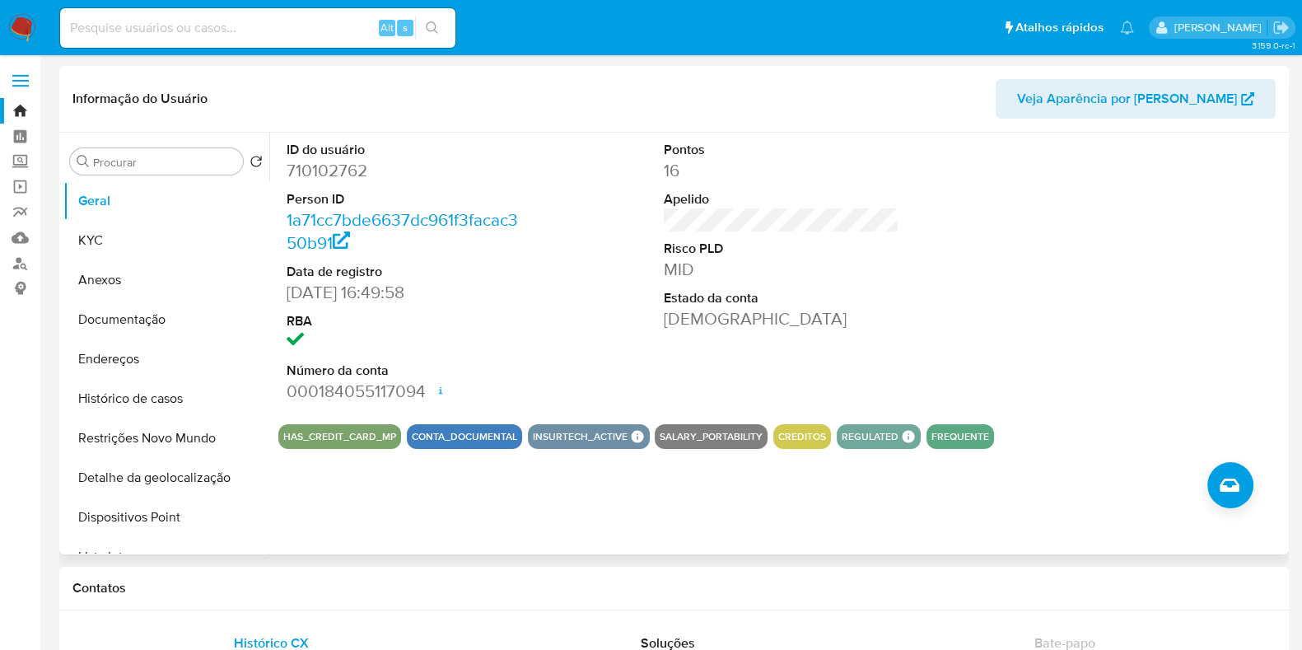
click at [1072, 184] on div at bounding box center [1160, 272] width 252 height 278
click at [140, 155] on input "Procurar" at bounding box center [164, 162] width 143 height 15
paste input "710102762"
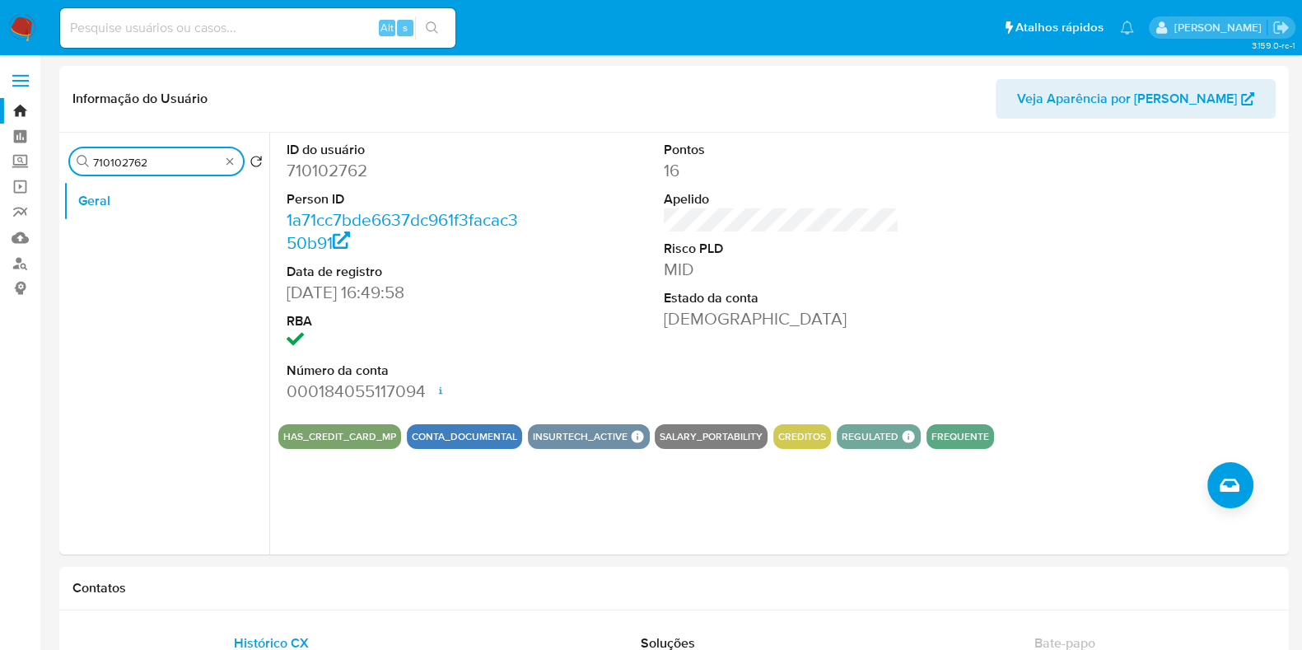
type input "710102762"
click at [266, 22] on input at bounding box center [257, 27] width 395 height 21
paste input "710102762"
type input "710102762"
click at [436, 30] on icon "search-icon" at bounding box center [432, 27] width 12 height 12
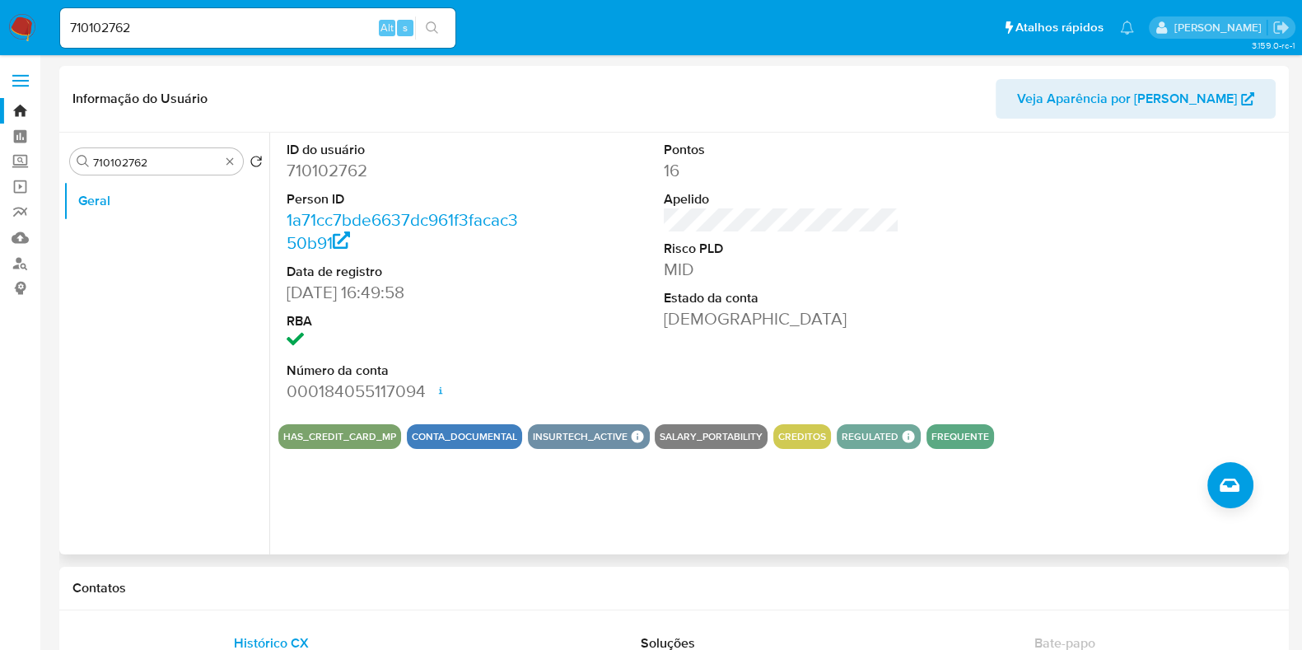
click at [859, 244] on dt "Risco PLD" at bounding box center [782, 249] width 236 height 18
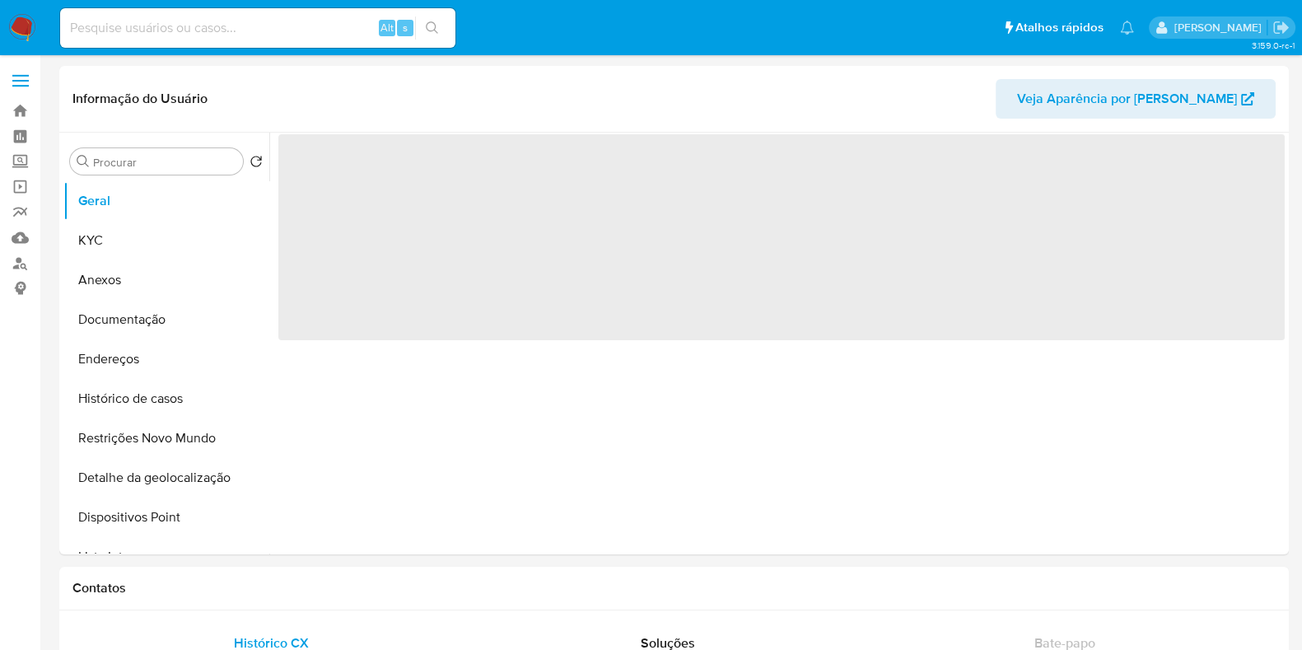
select select "10"
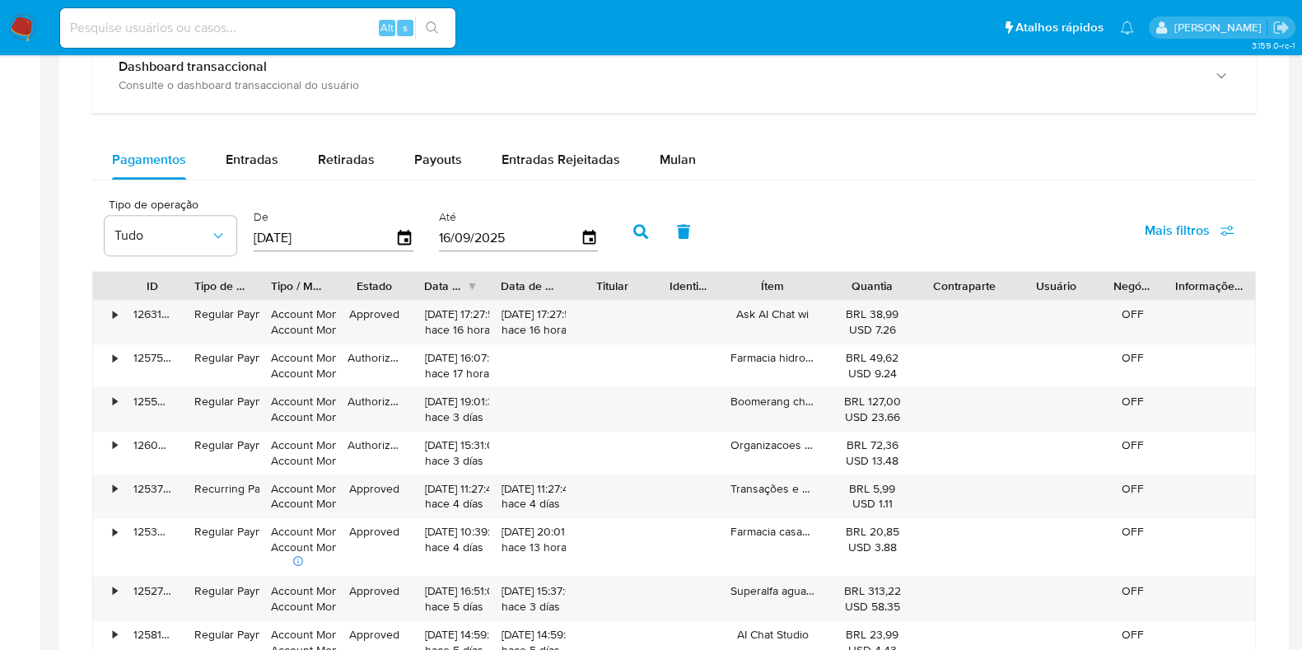
scroll to position [976, 0]
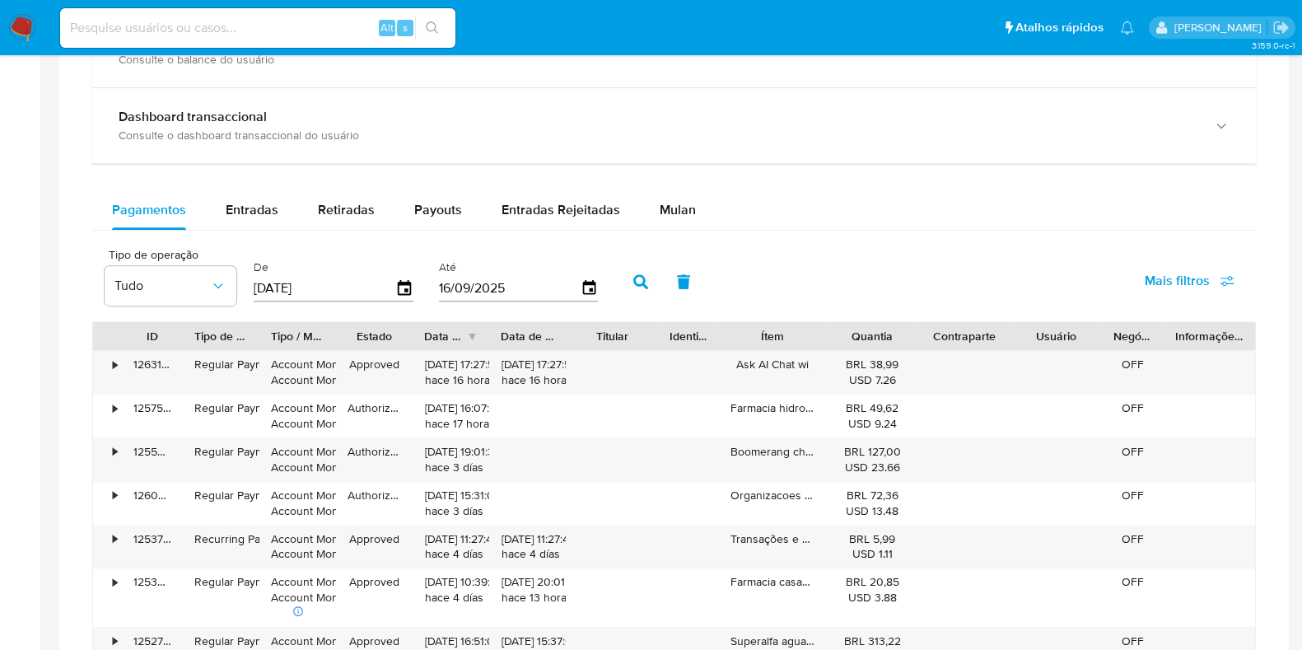
click at [1240, 212] on div "Pagamentos Entradas Retiradas Payouts Entradas Rejeitadas Mulan" at bounding box center [674, 210] width 1164 height 40
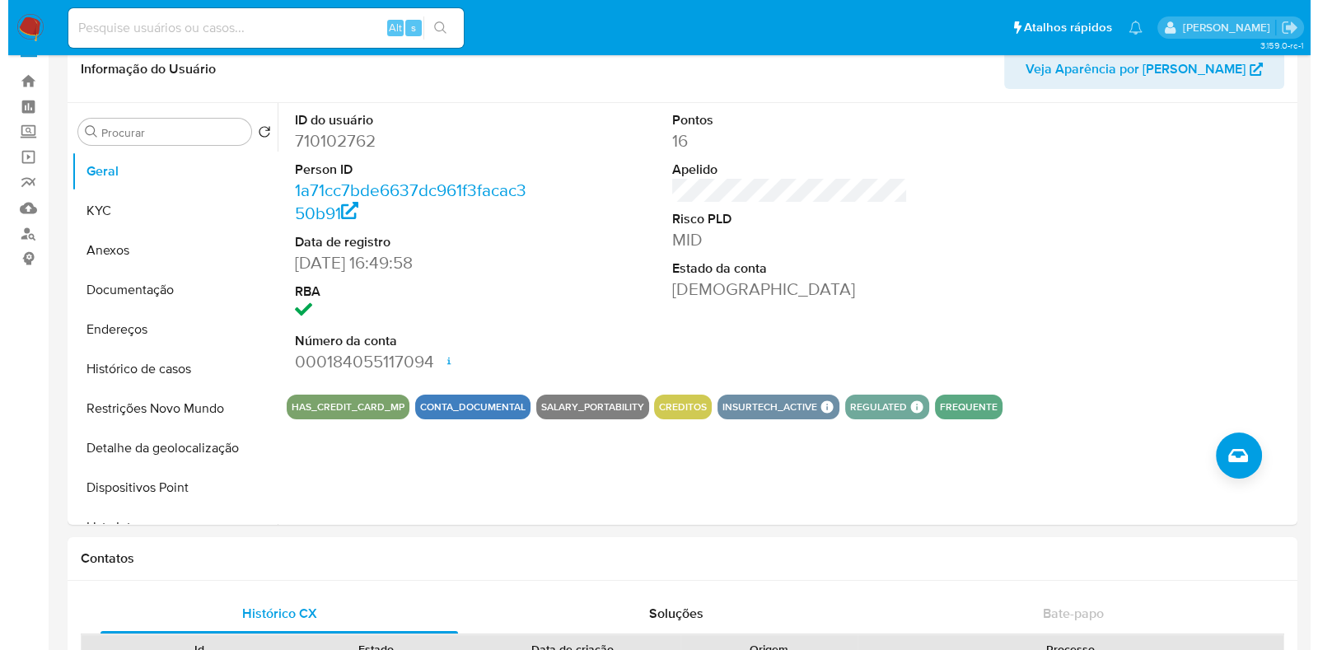
scroll to position [0, 0]
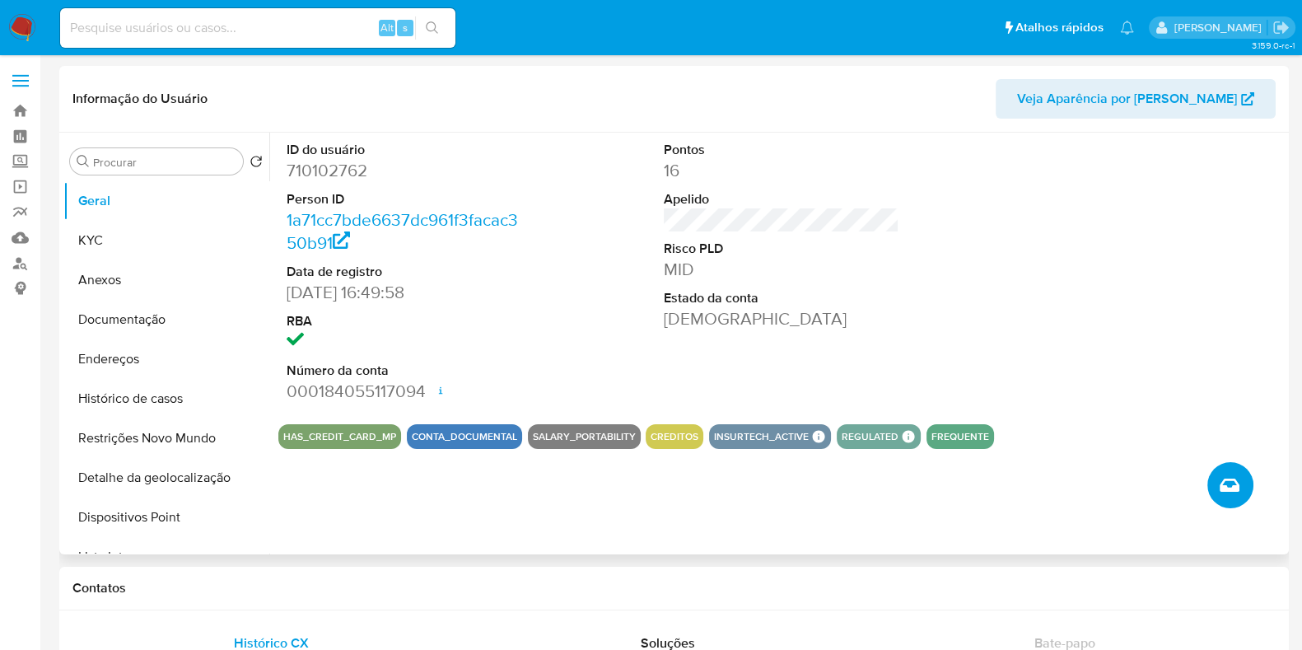
click at [1211, 479] on button "Criar caso manual" at bounding box center [1231, 485] width 46 height 46
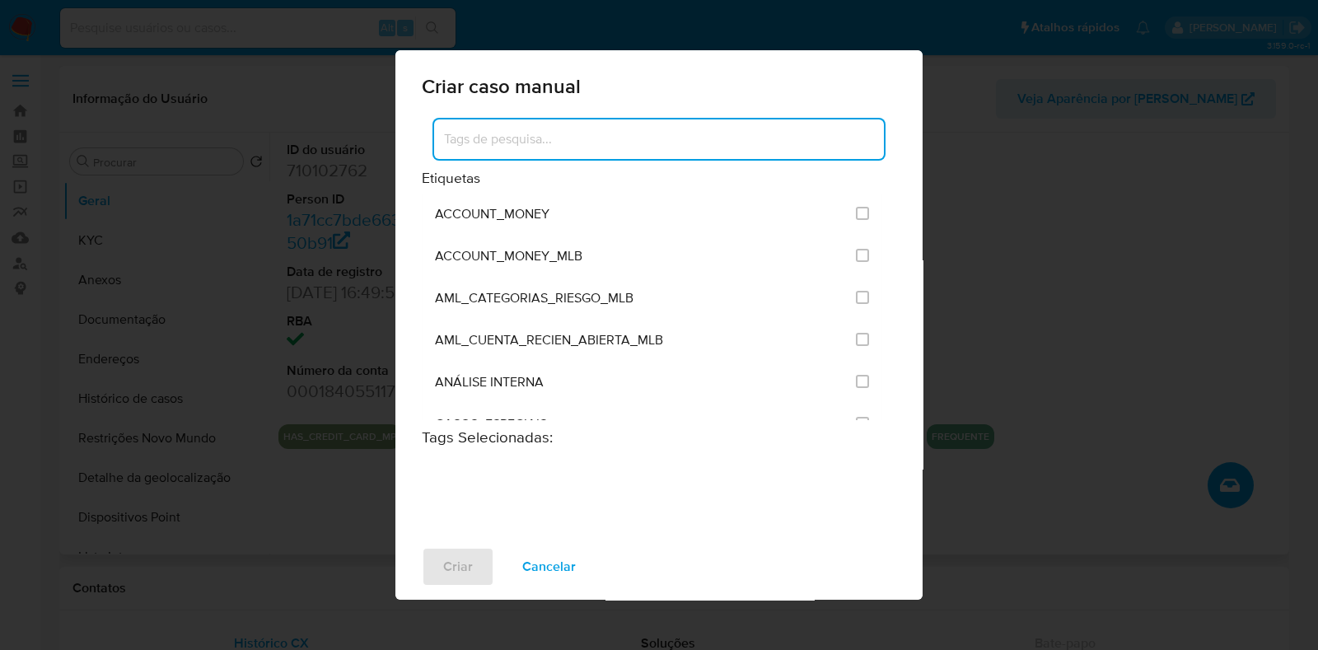
click at [667, 141] on input at bounding box center [659, 139] width 450 height 21
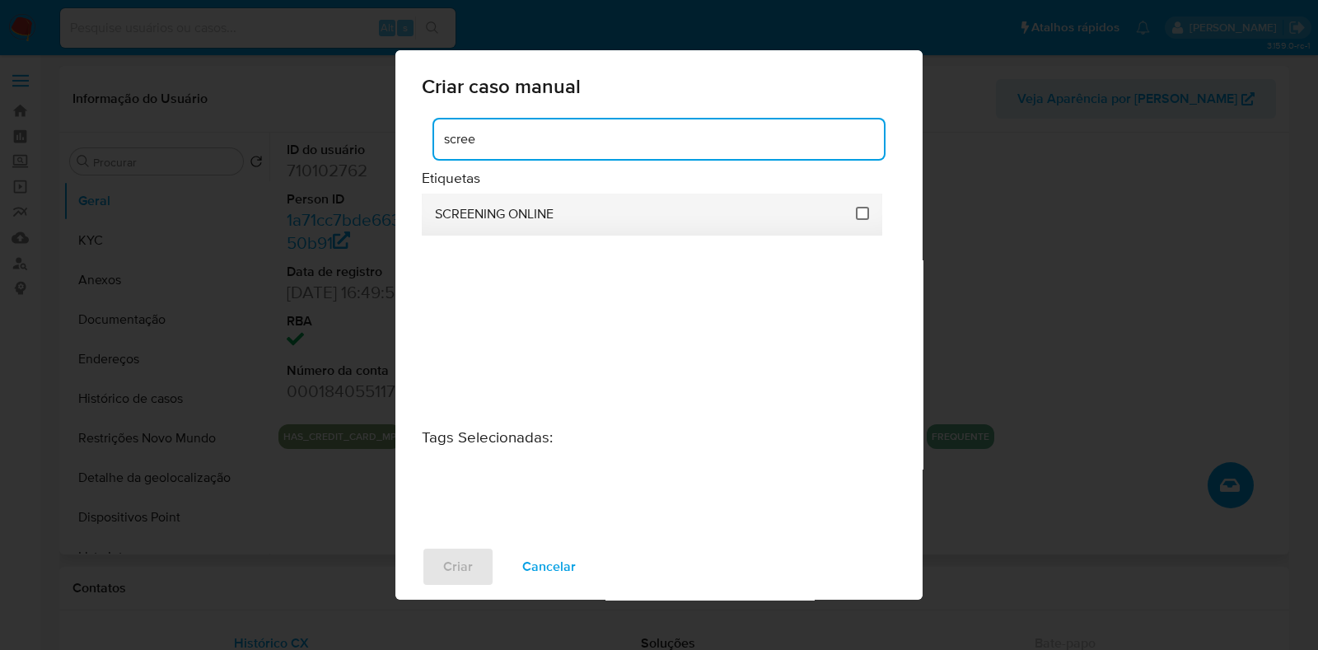
type input "scree"
click at [864, 216] on input "2635" at bounding box center [862, 213] width 13 height 13
checkbox input "true"
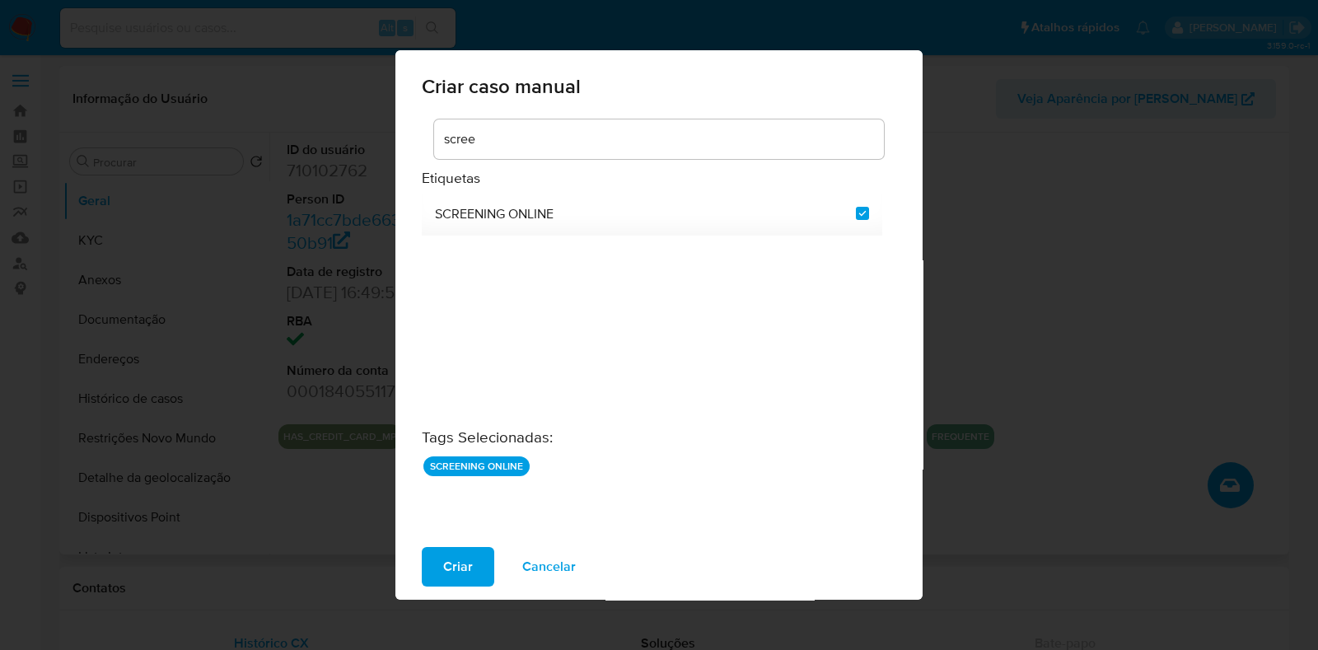
click at [642, 147] on input "scree" at bounding box center [659, 139] width 450 height 21
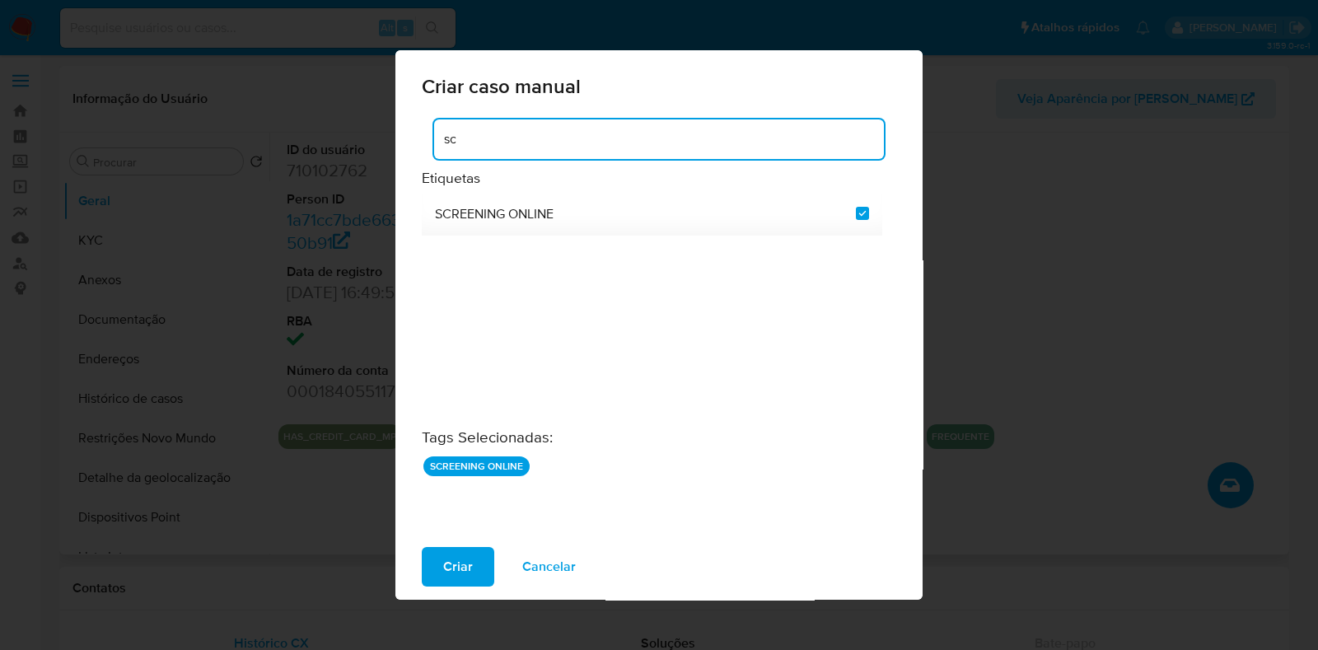
type input "s"
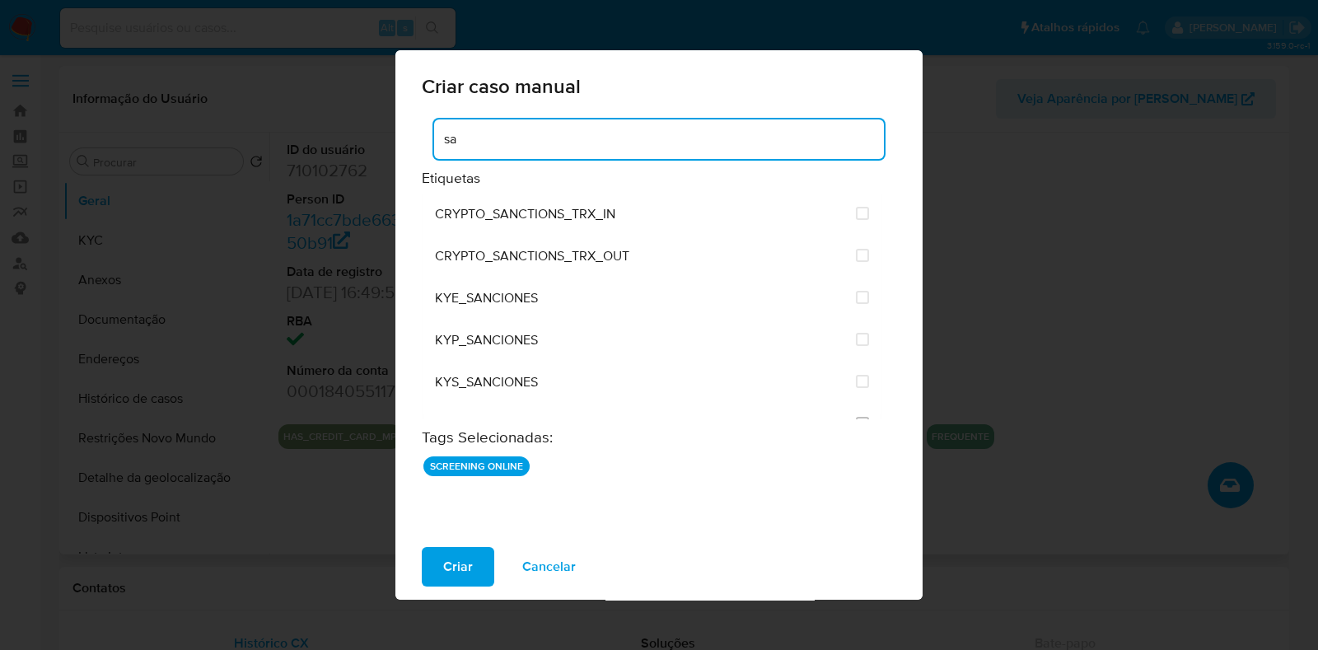
type input "s"
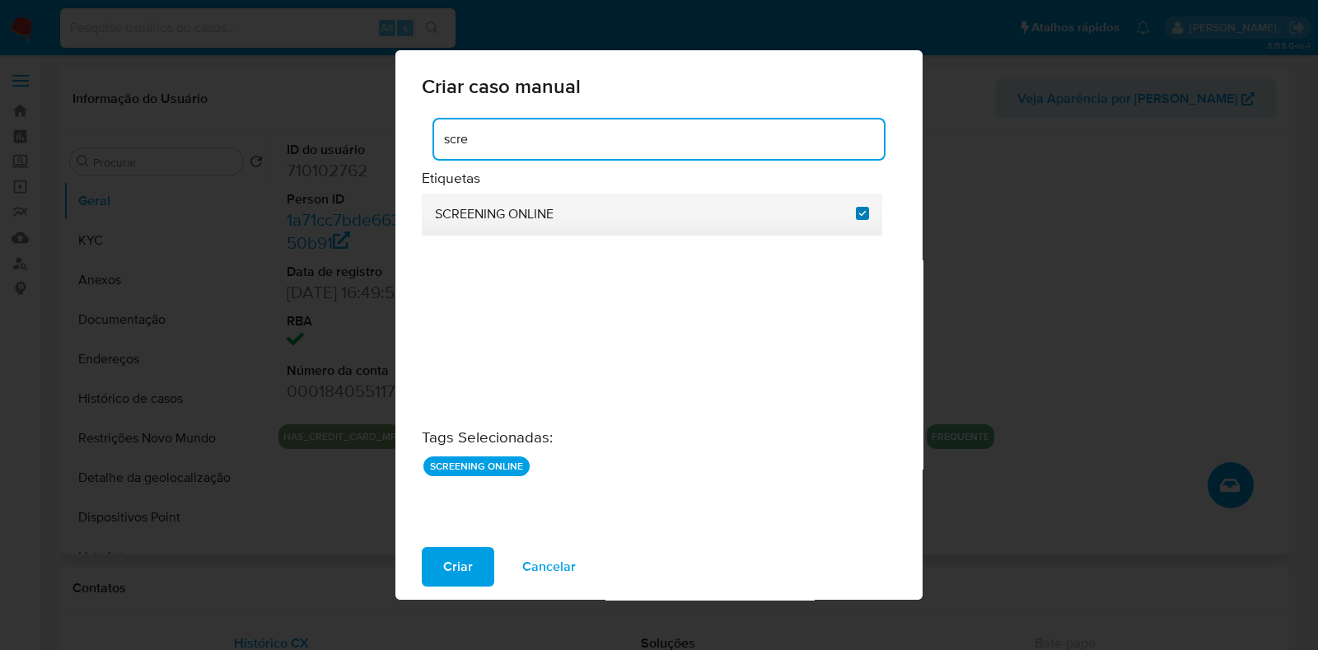
type input "scre"
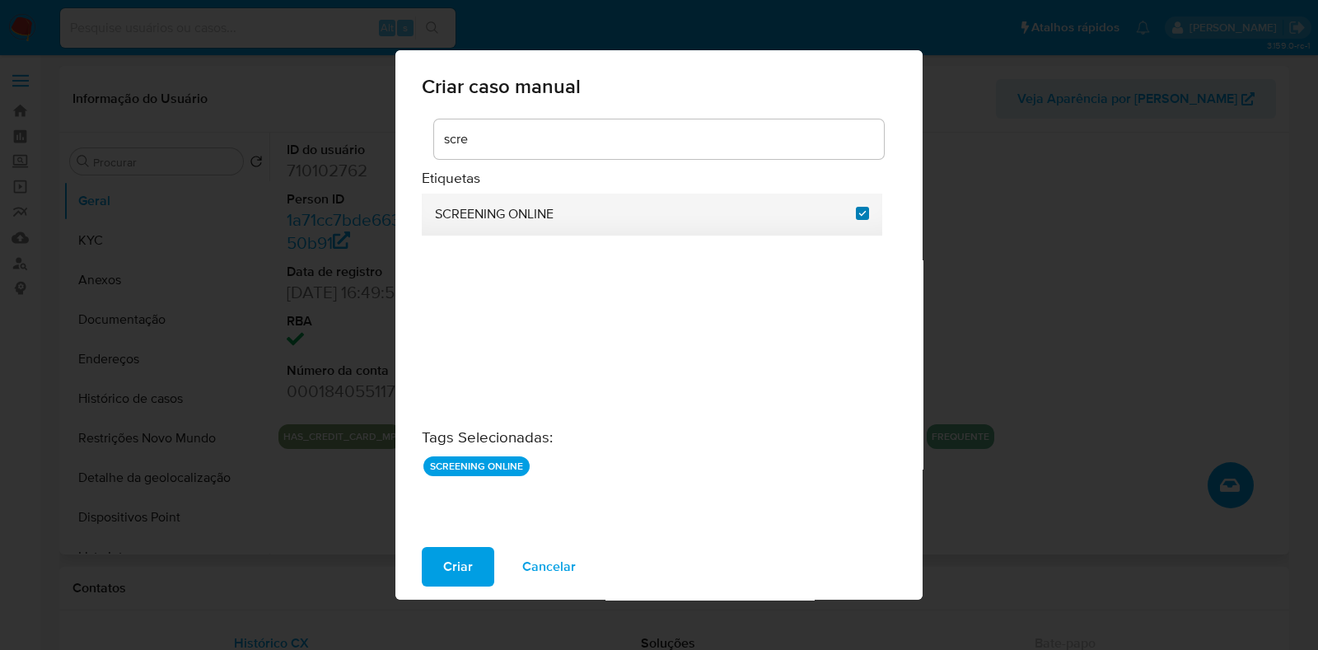
click at [861, 211] on input "2635" at bounding box center [862, 213] width 13 height 13
checkbox input "false"
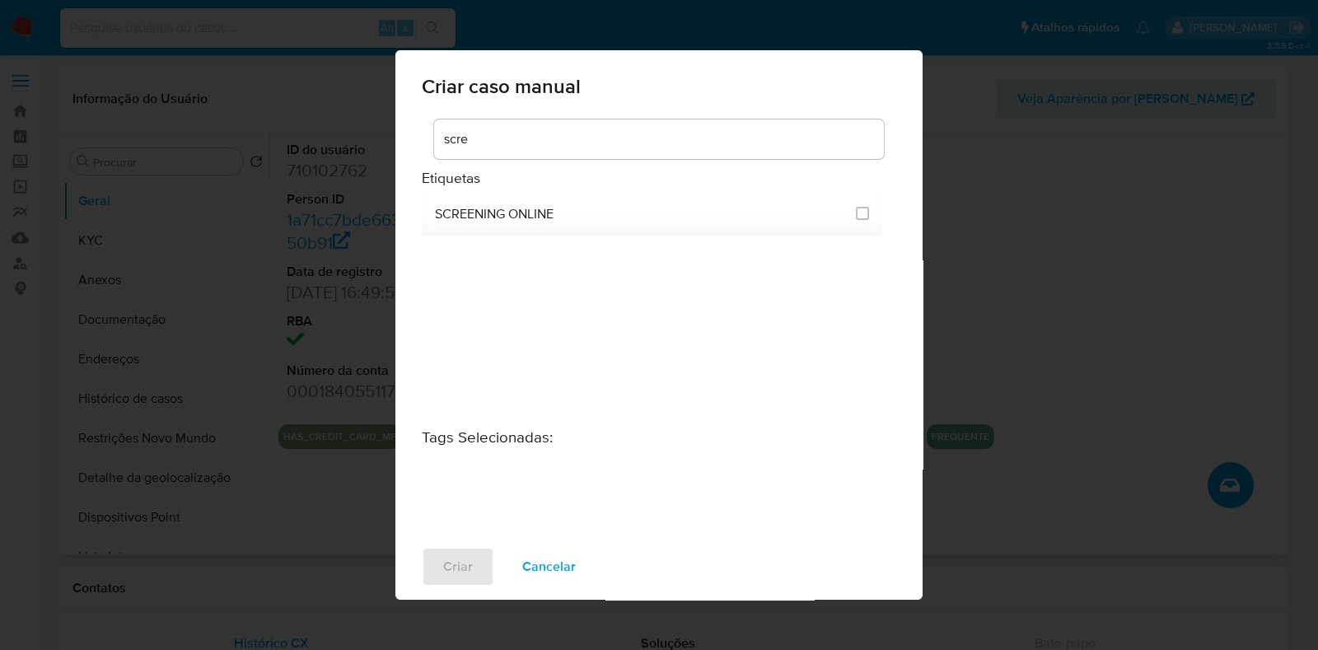
click at [739, 140] on input "scre" at bounding box center [659, 139] width 450 height 21
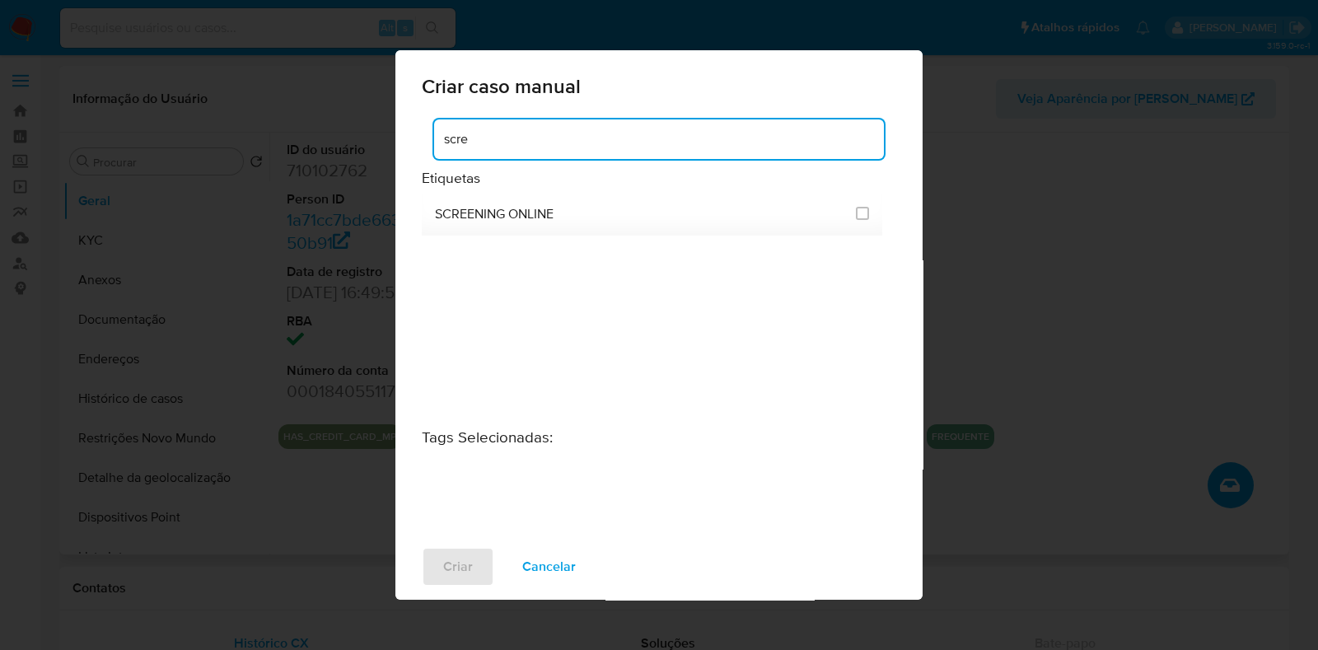
click at [739, 140] on input "scre" at bounding box center [659, 139] width 450 height 21
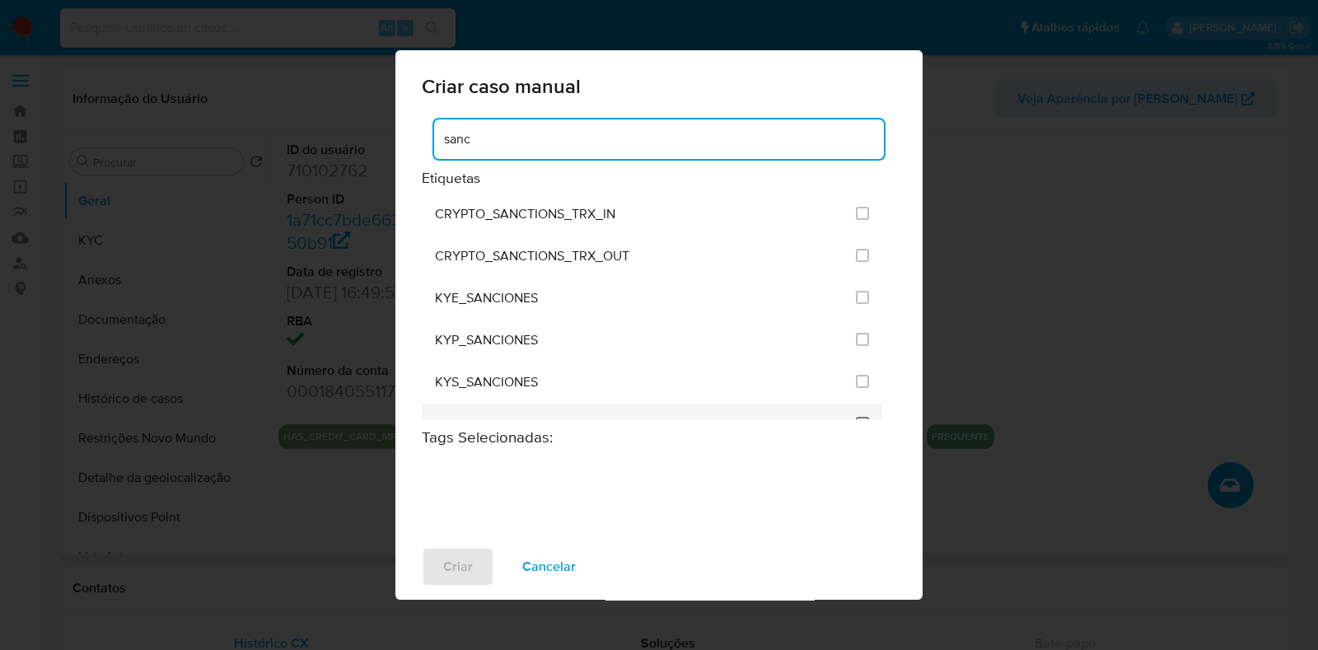
type input "sanc"
click at [863, 417] on input "2614" at bounding box center [862, 423] width 13 height 13
checkbox input "true"
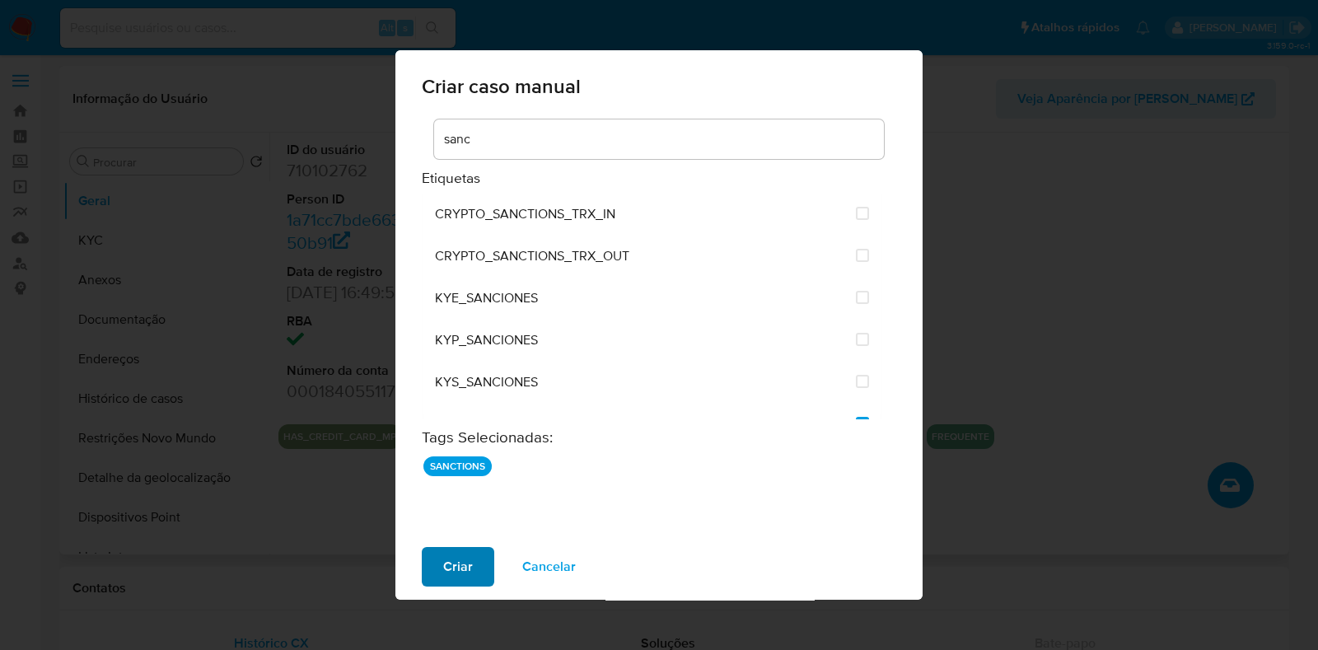
click at [470, 571] on span "Criar" at bounding box center [458, 567] width 30 height 36
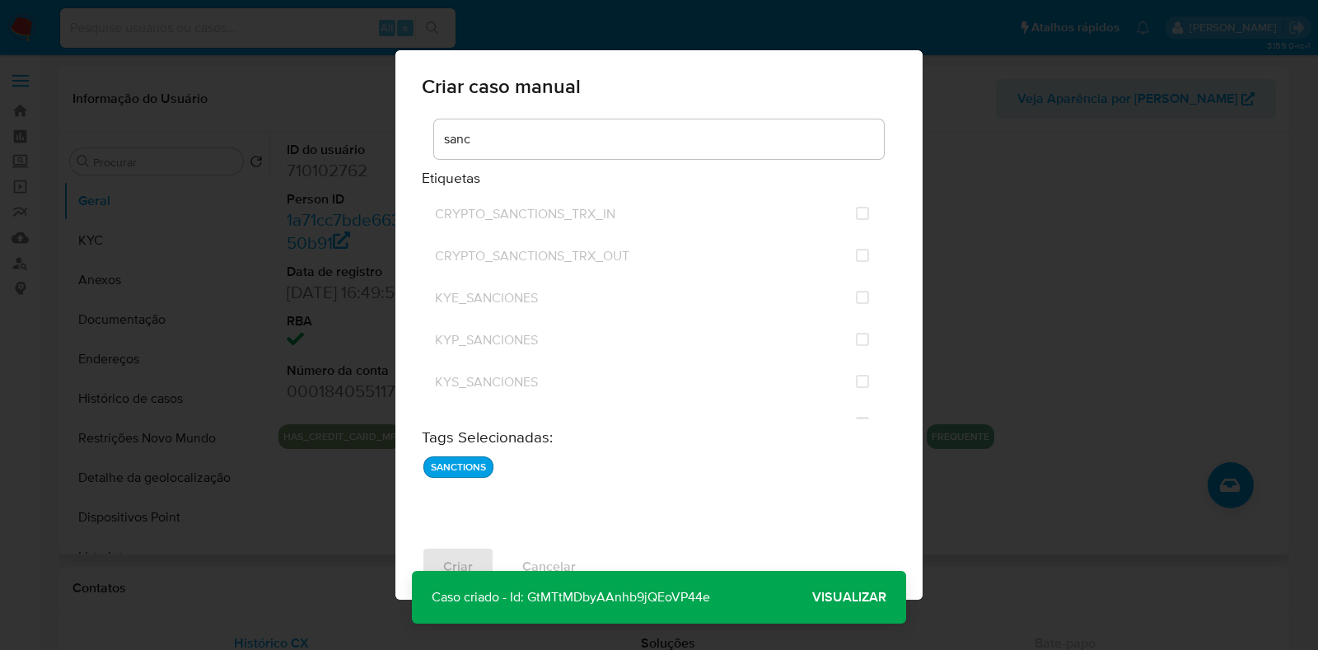
click at [865, 597] on span "Visualizar" at bounding box center [849, 597] width 74 height 0
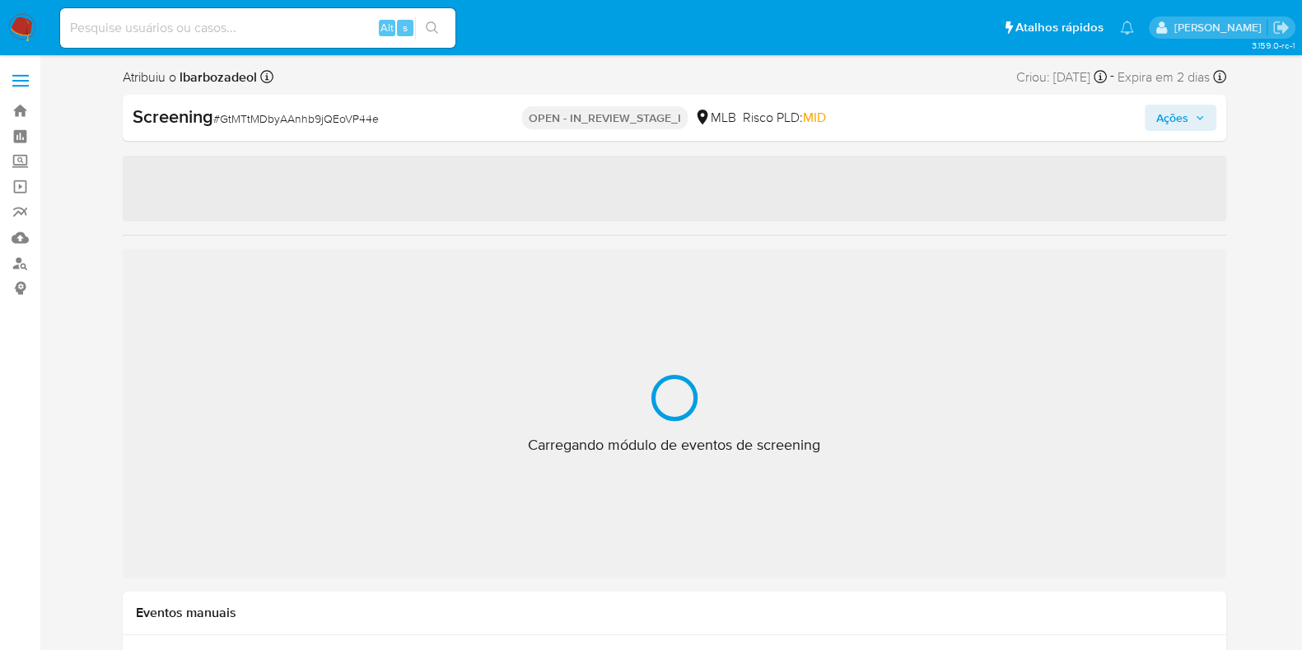
select select "10"
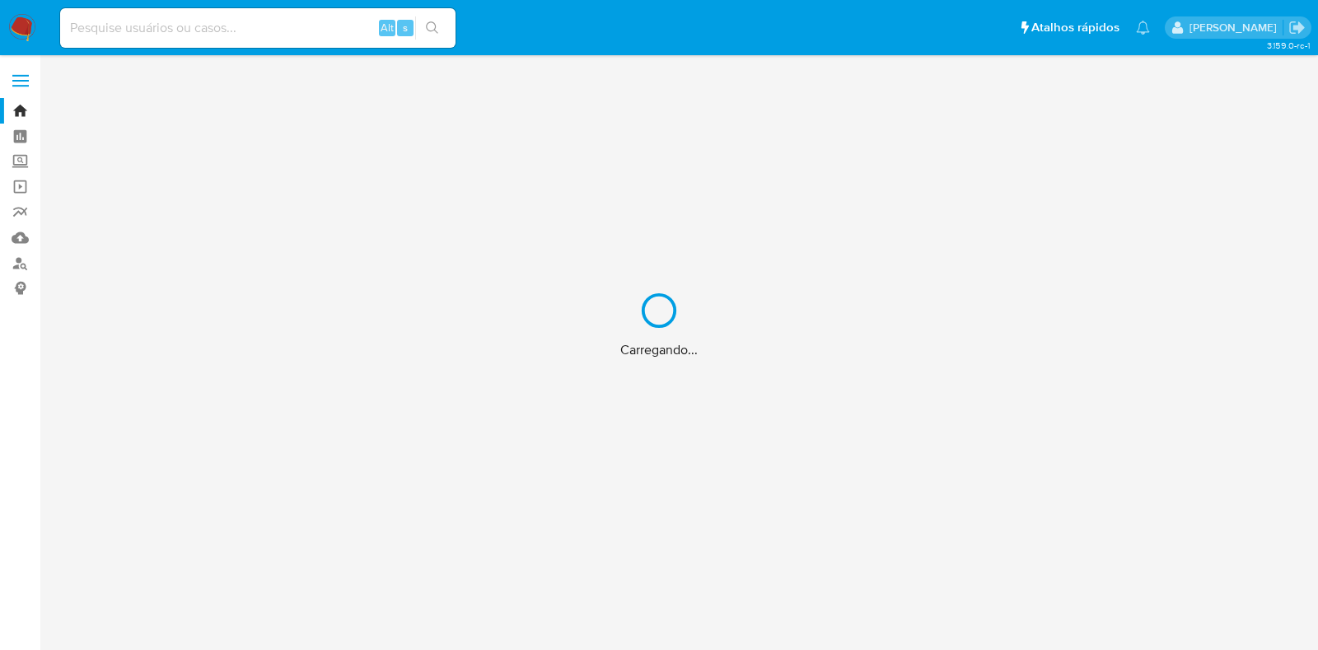
click at [297, 26] on div "Carregando..." at bounding box center [659, 325] width 1318 height 650
click at [210, 29] on div "Carregando..." at bounding box center [659, 325] width 1318 height 650
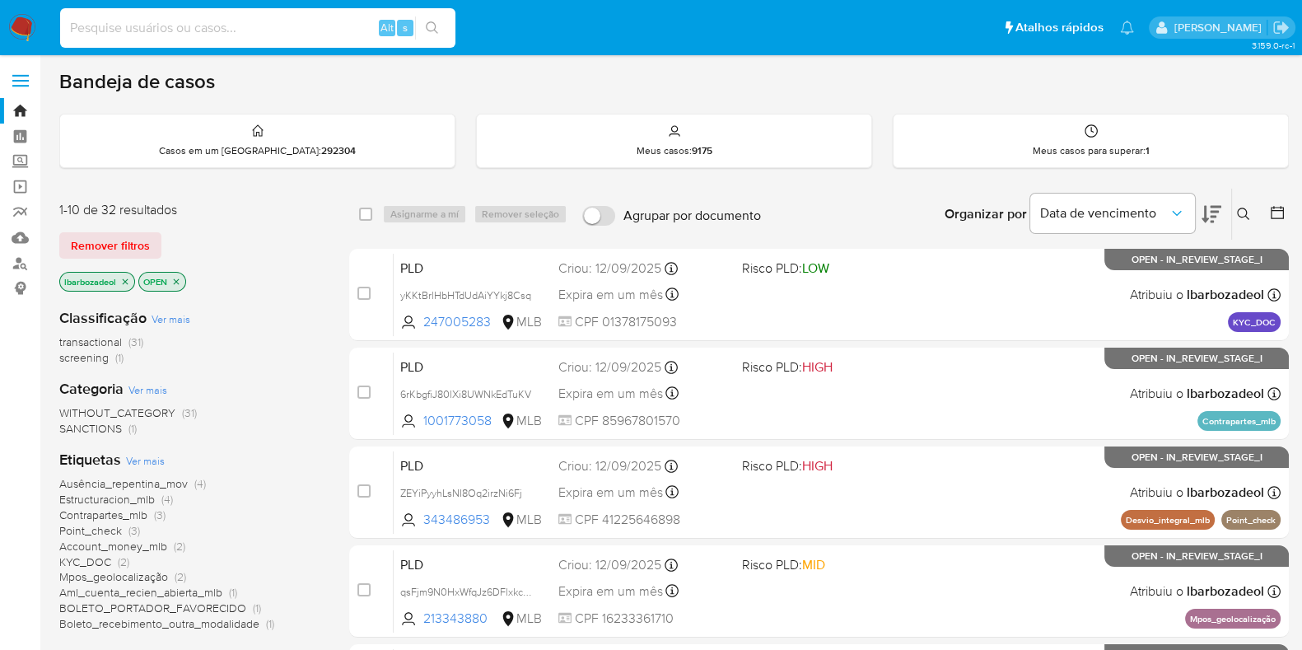
click at [171, 26] on input at bounding box center [257, 27] width 395 height 21
paste input "oVJM3KIhRrfTZbjWJh60Hwws"
type input "oVJM3KIhRrfTZbjWJh60Hwws"
click at [437, 33] on icon "search-icon" at bounding box center [432, 27] width 13 height 13
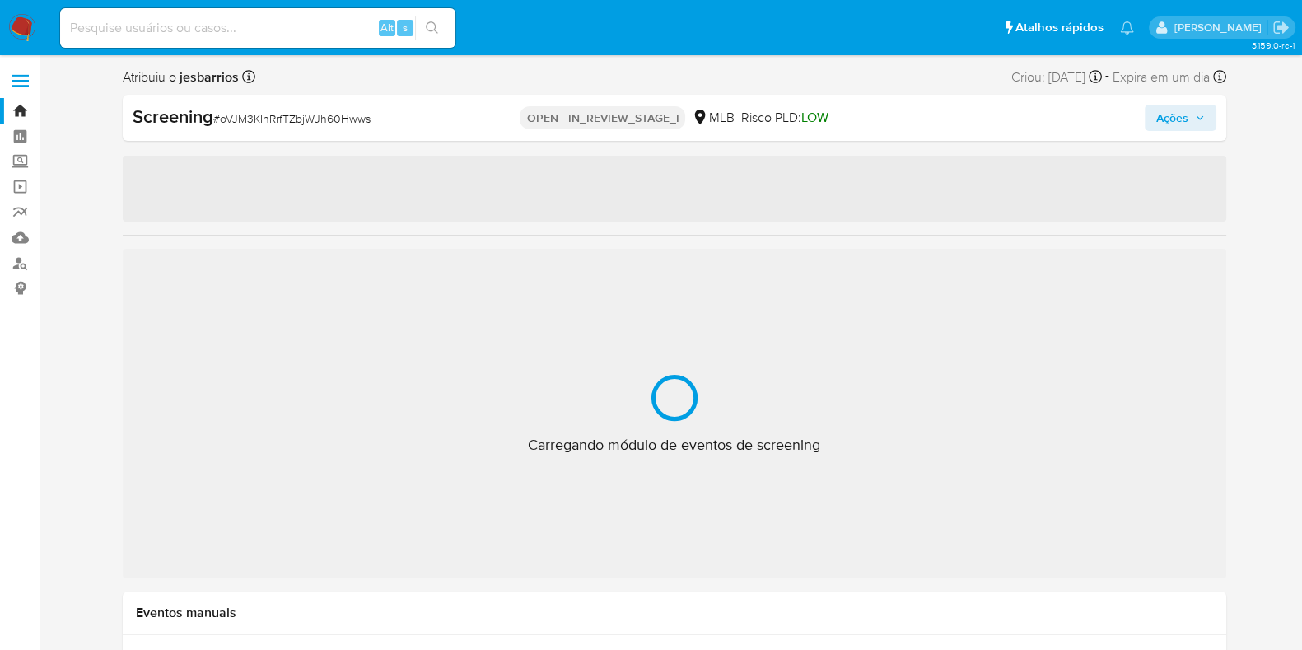
select select "10"
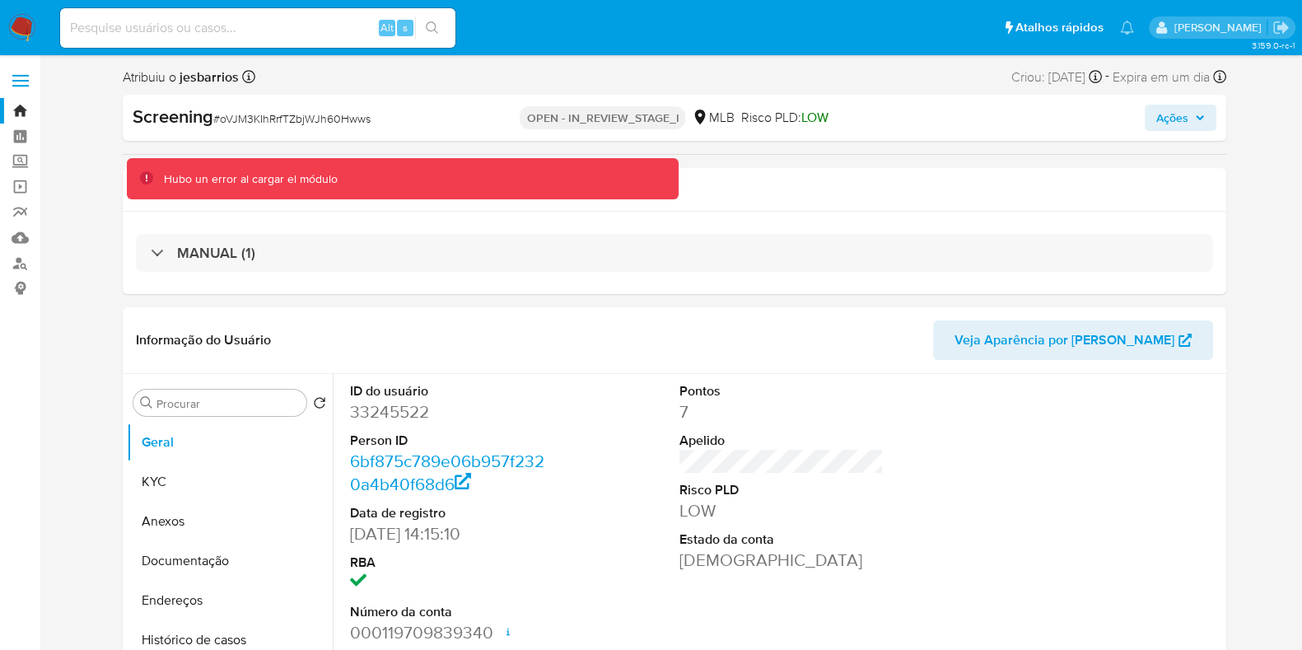
click at [618, 228] on div "MANUAL (1)" at bounding box center [675, 253] width 1104 height 82
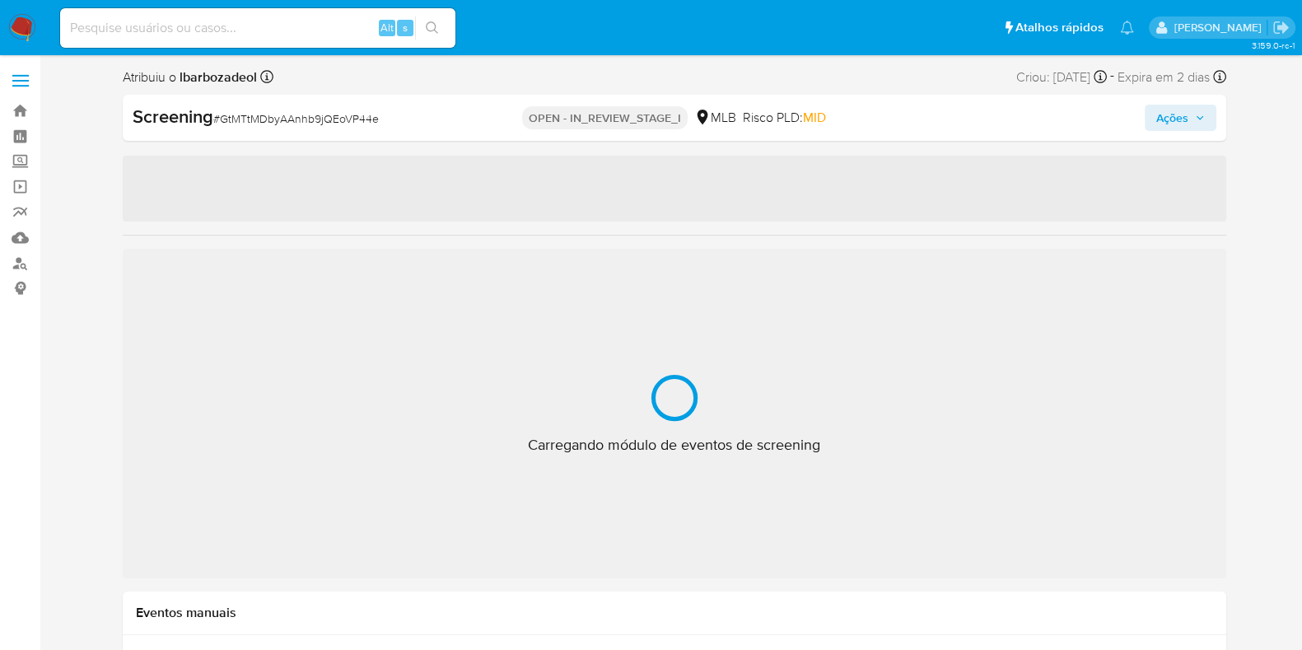
select select "10"
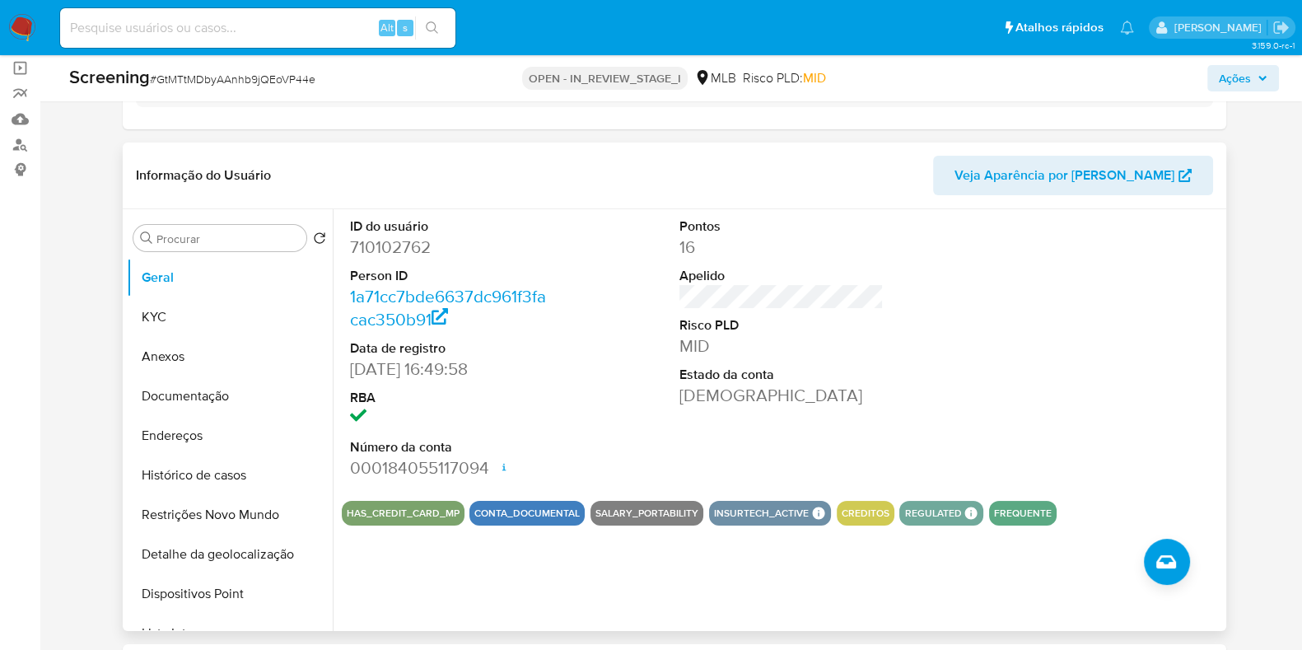
scroll to position [127, 0]
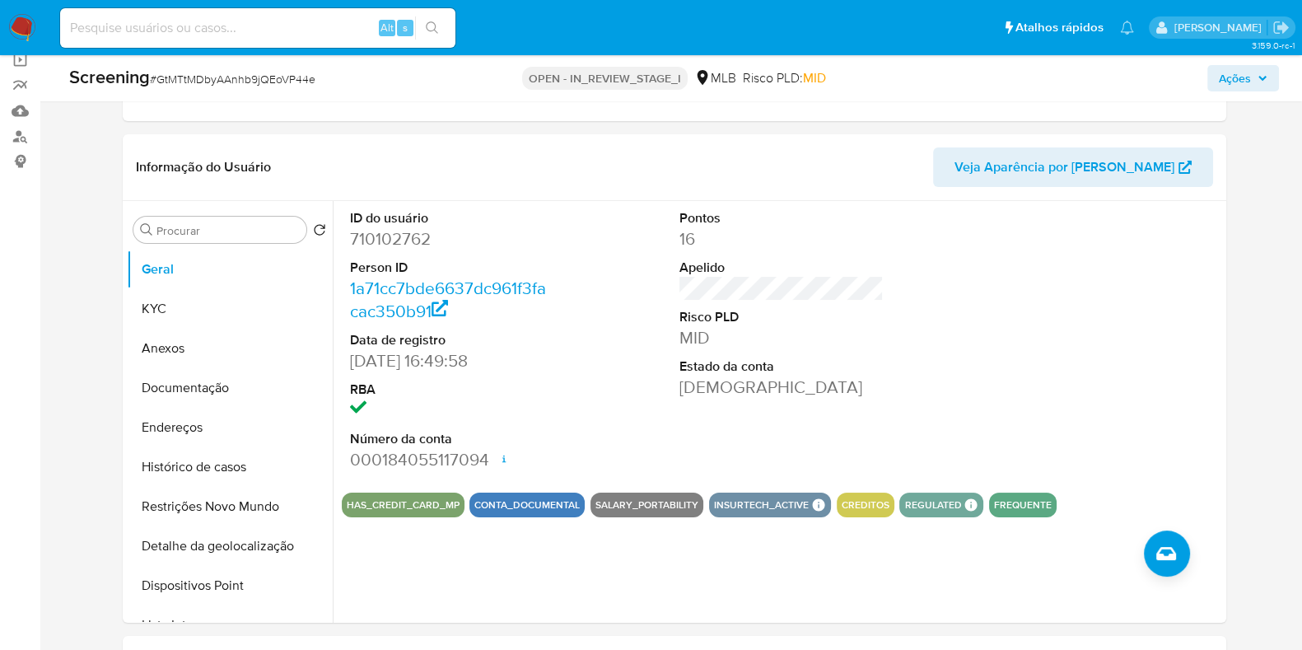
click at [1241, 80] on span "Ações" at bounding box center [1235, 78] width 32 height 26
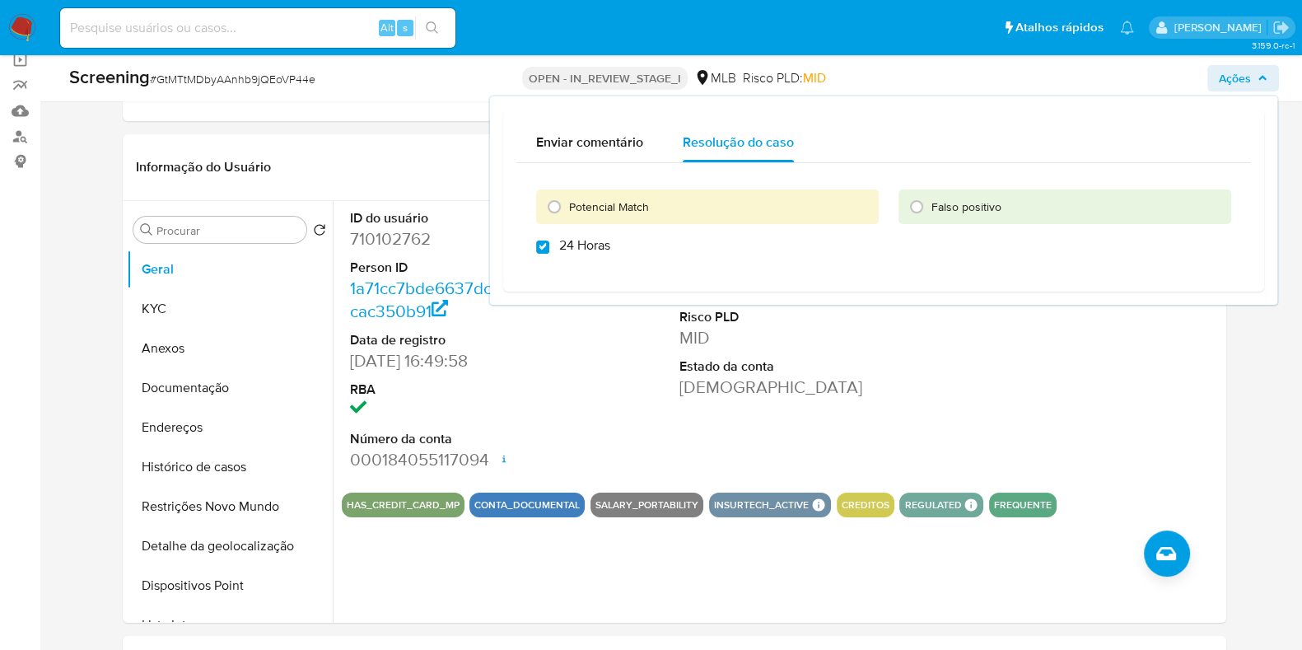
checkbox input "true"
click at [1241, 79] on span "Ações" at bounding box center [1235, 78] width 32 height 26
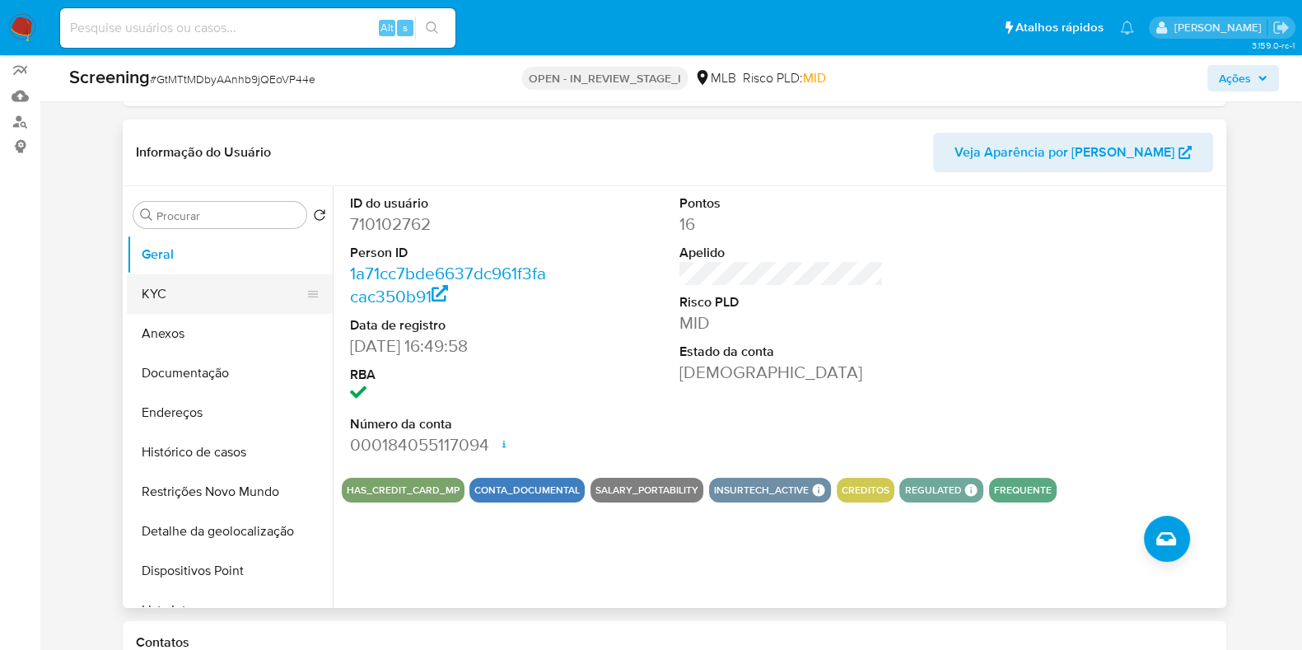
scroll to position [150, 0]
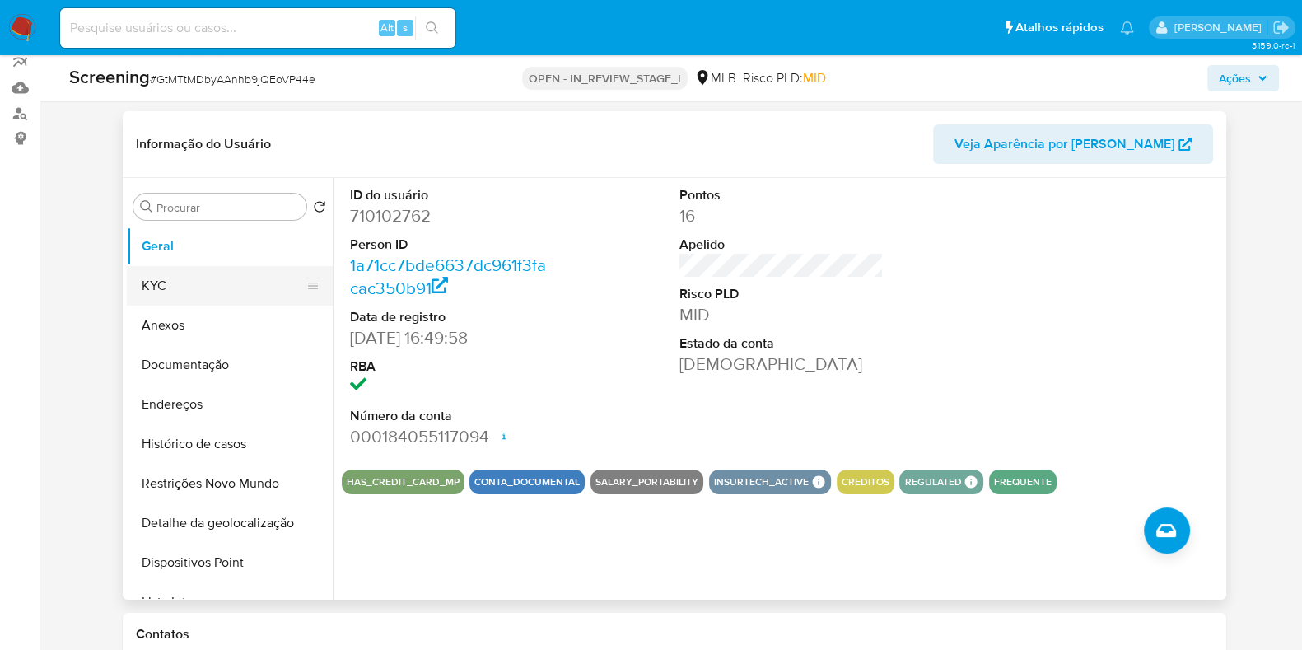
click at [208, 290] on button "KYC" at bounding box center [223, 286] width 193 height 40
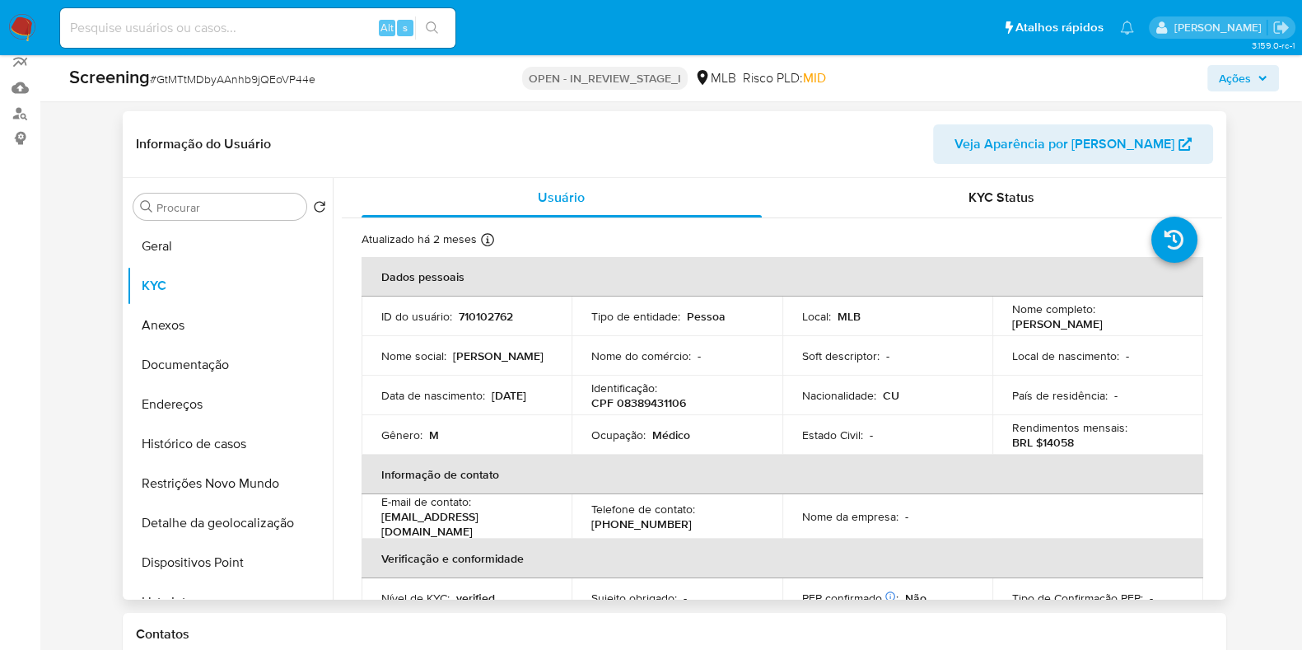
click at [624, 407] on p "CPF 08389431106" at bounding box center [638, 402] width 95 height 15
click at [661, 403] on p "CPF 08389431106" at bounding box center [638, 402] width 95 height 15
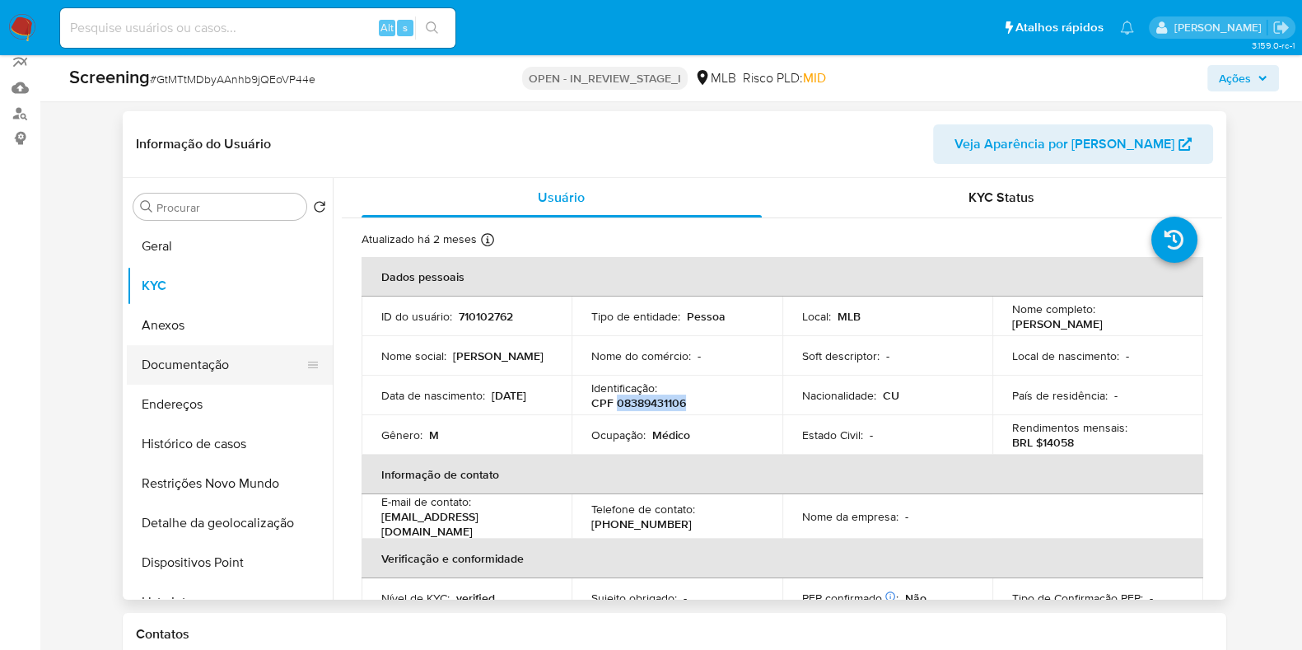
click at [236, 368] on button "Documentação" at bounding box center [223, 365] width 193 height 40
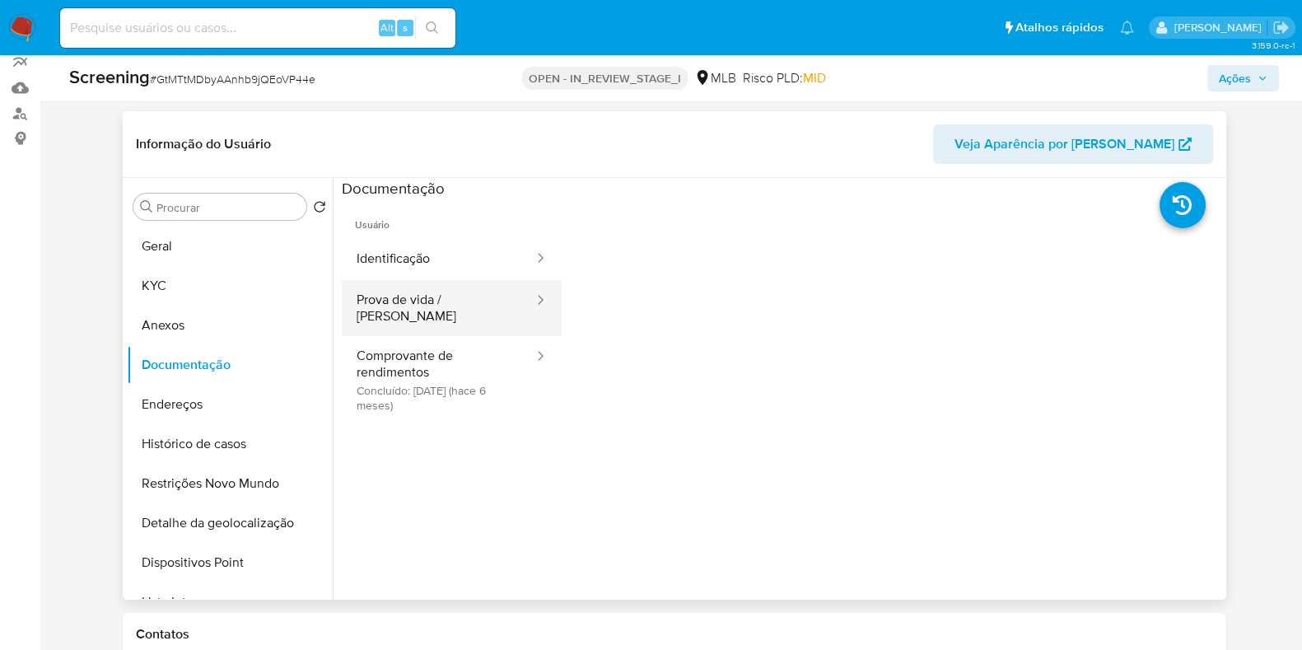
click at [448, 301] on button "Prova de vida / Selfie" at bounding box center [439, 308] width 194 height 56
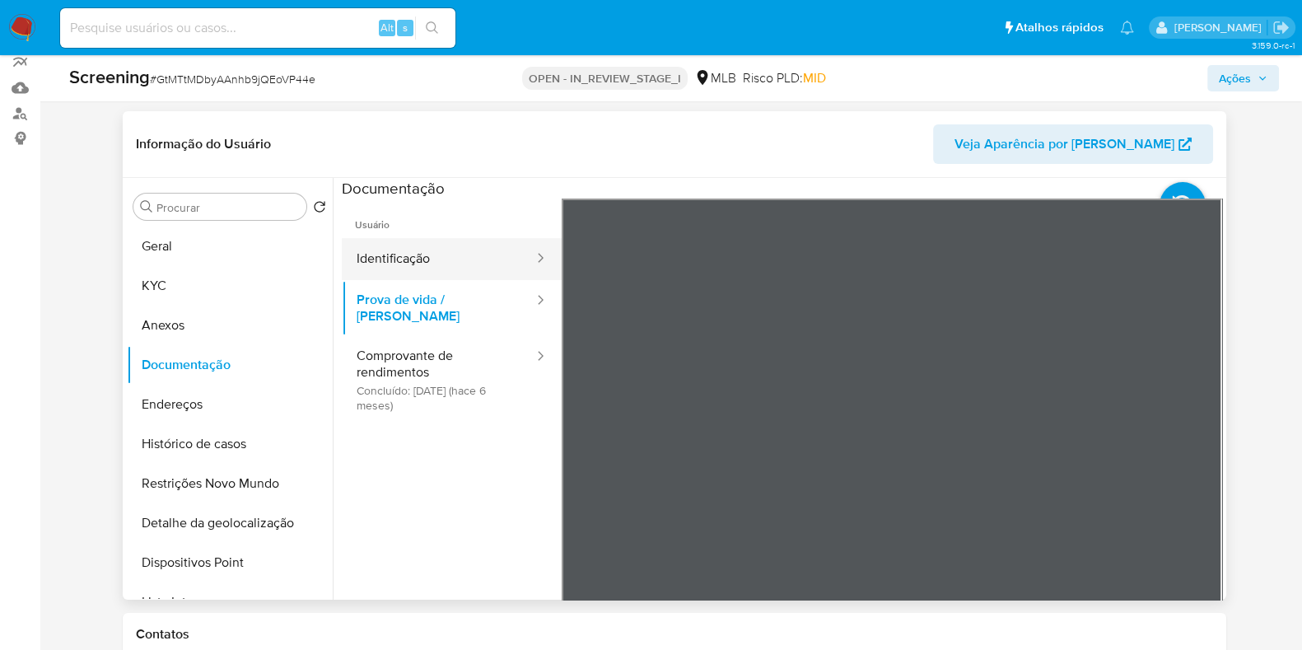
click at [441, 264] on button "Identificação" at bounding box center [439, 259] width 194 height 42
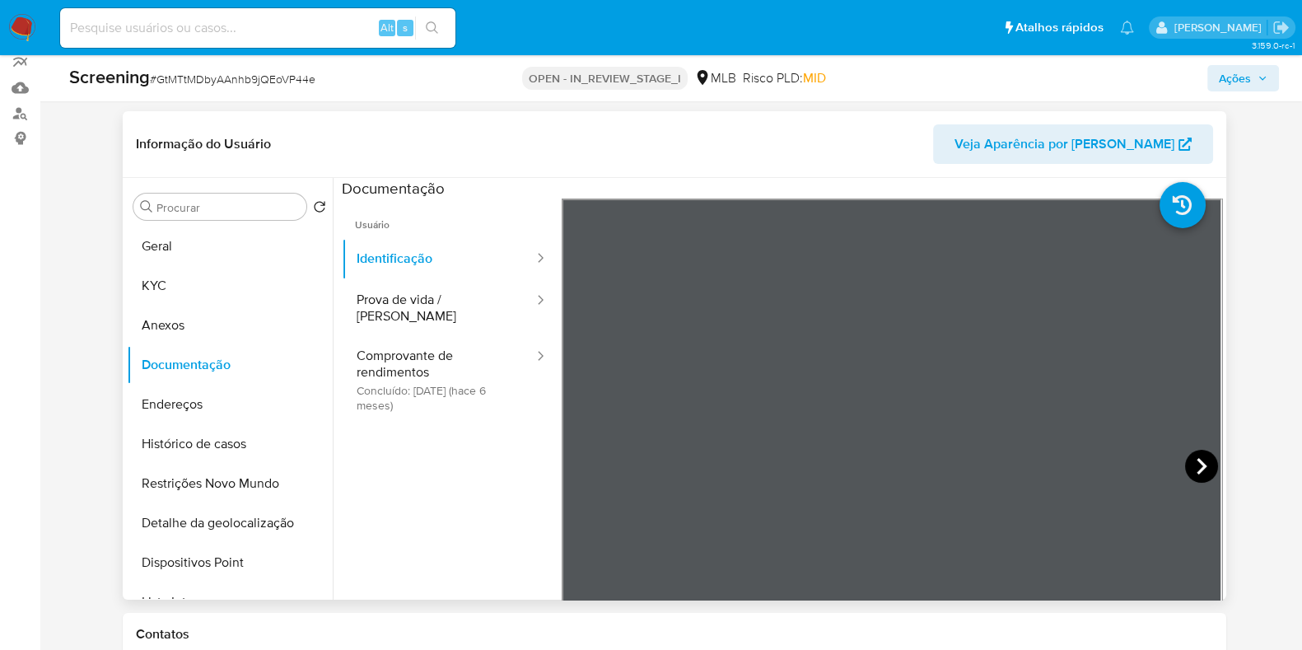
click at [1197, 463] on icon at bounding box center [1202, 466] width 10 height 16
click at [465, 315] on button "Prova de vida / Selfie" at bounding box center [439, 308] width 194 height 56
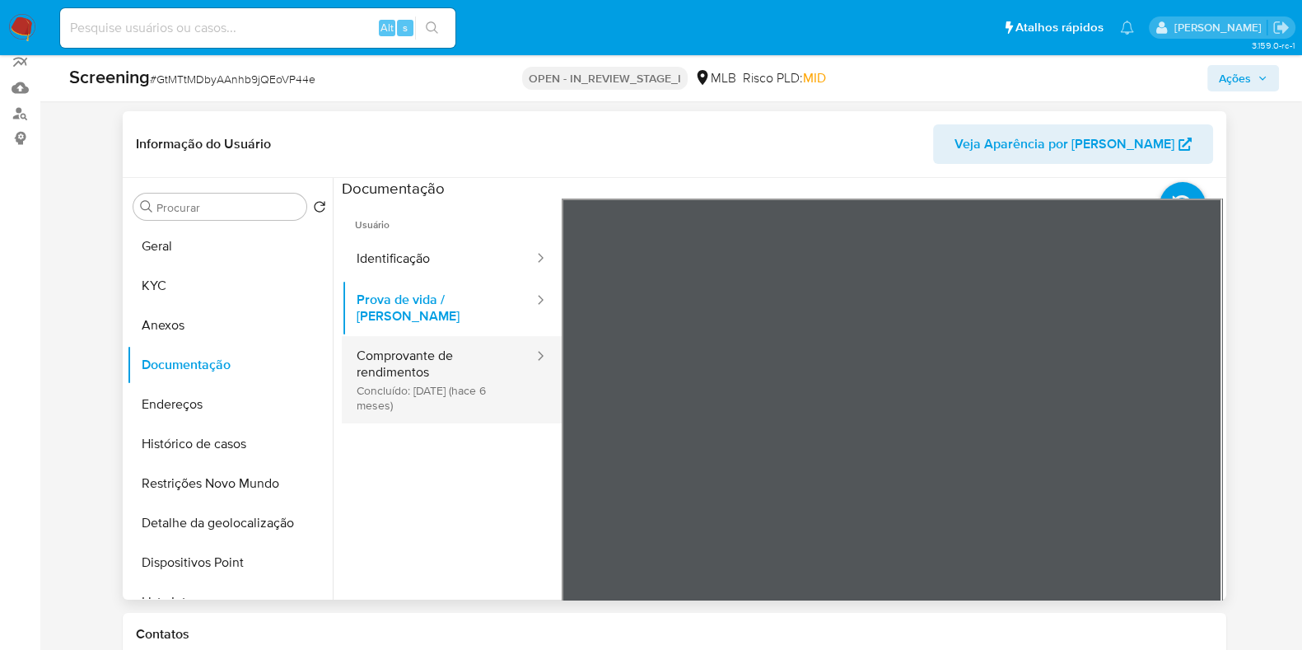
click at [486, 355] on button "Comprovante de rendimentos Concluído: 19/03/2025 (hace 6 meses)" at bounding box center [439, 379] width 194 height 87
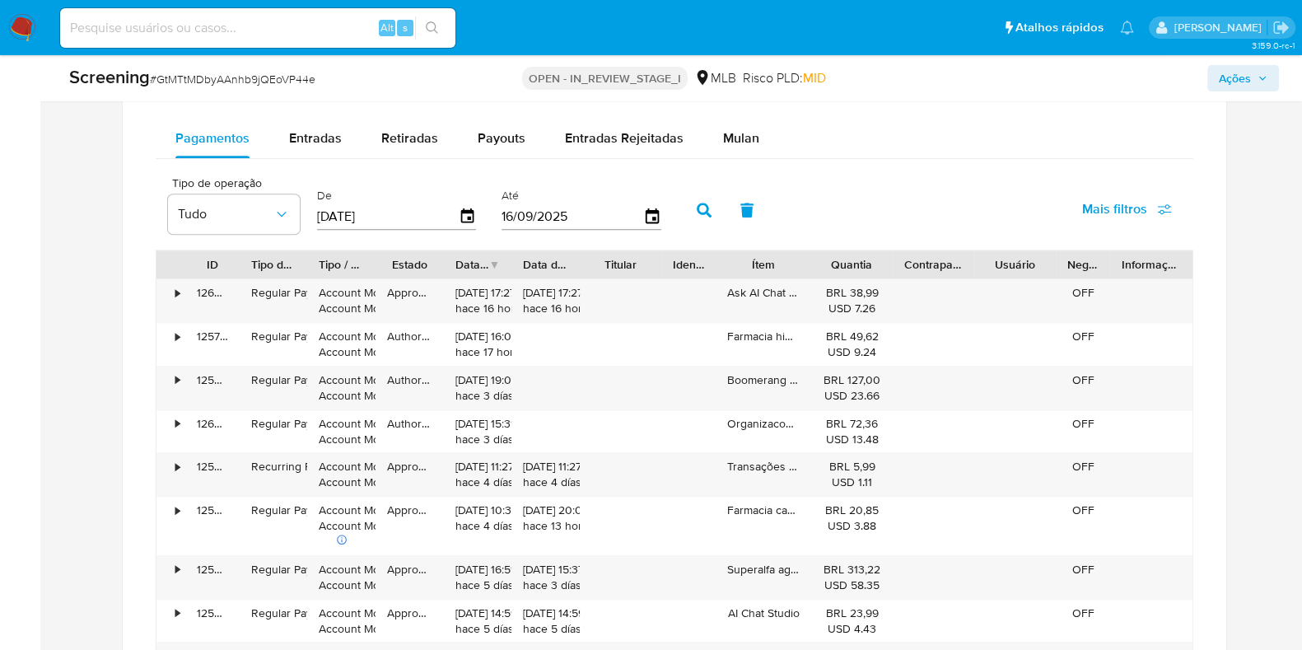
scroll to position [1287, 0]
click at [498, 138] on span "Payouts" at bounding box center [502, 135] width 48 height 19
select select "10"
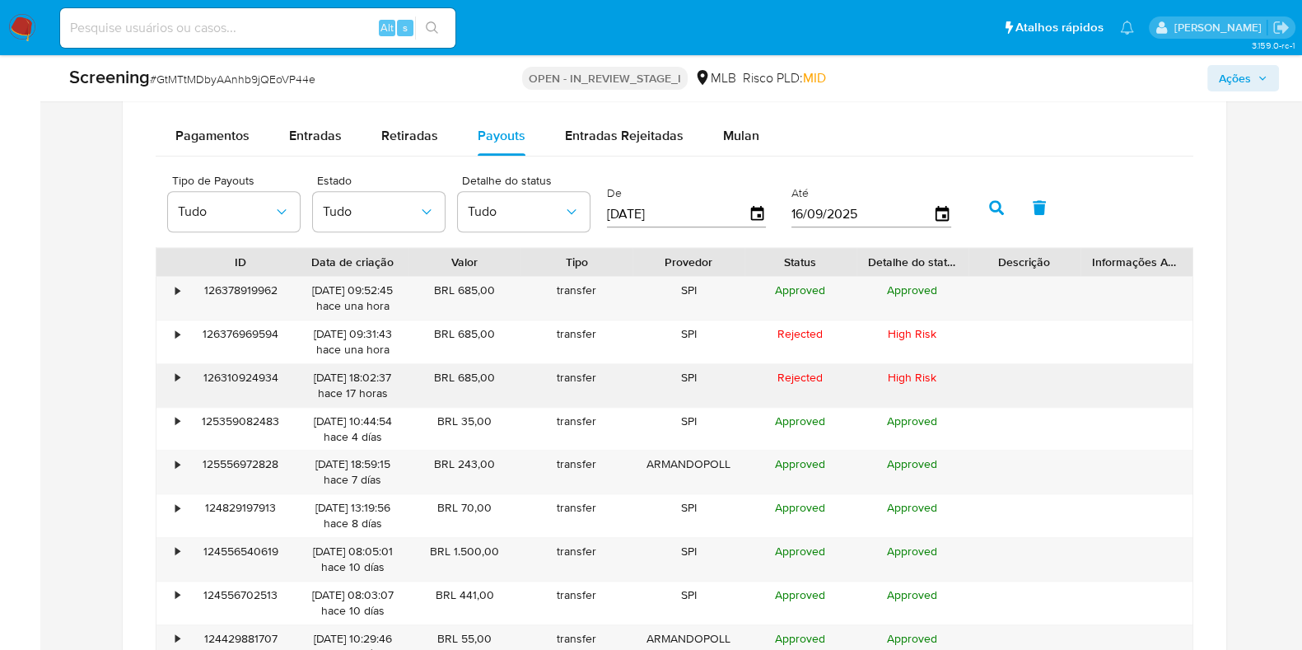
click at [174, 367] on div "•" at bounding box center [171, 385] width 29 height 43
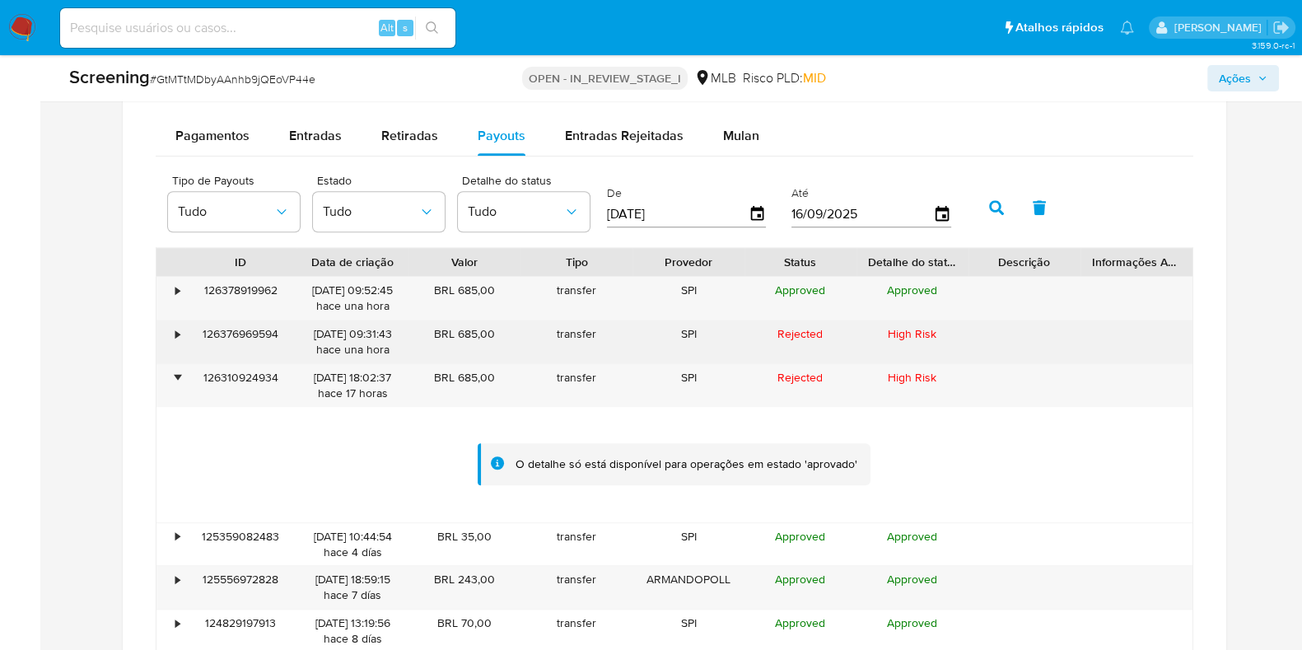
click at [173, 326] on div "•" at bounding box center [171, 341] width 29 height 43
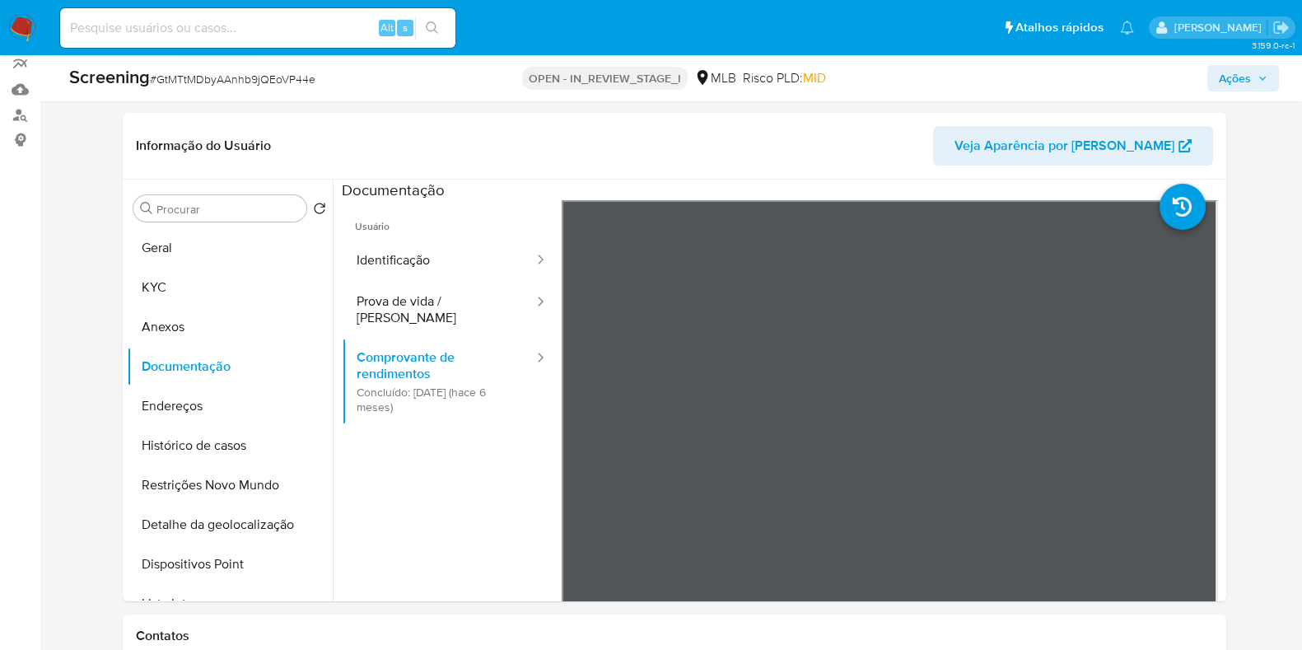
scroll to position [150, 0]
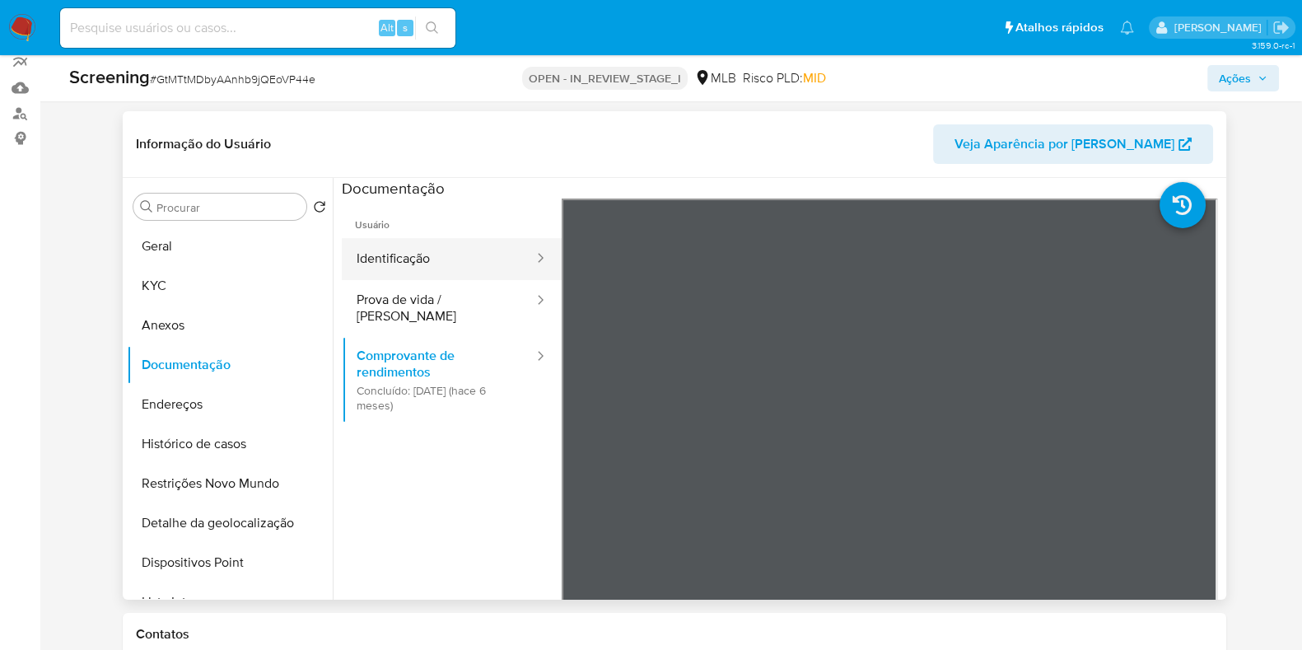
click at [427, 253] on button "Identificação" at bounding box center [439, 259] width 194 height 42
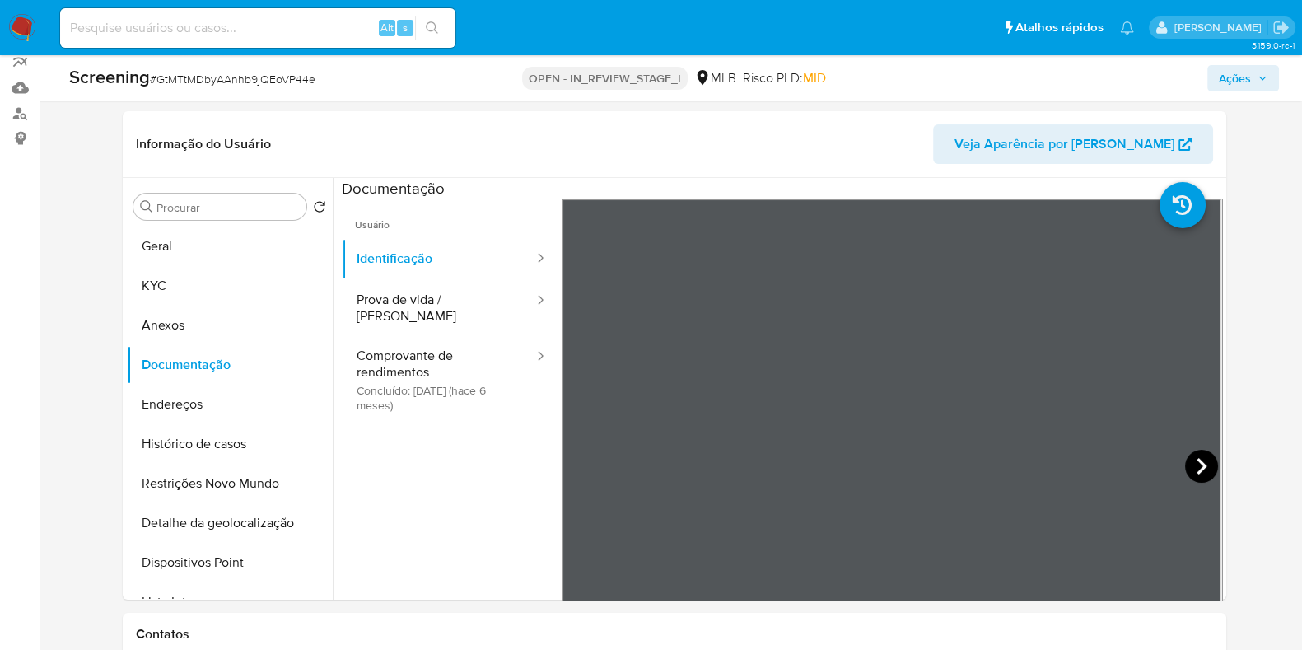
click at [1198, 464] on icon at bounding box center [1202, 466] width 10 height 16
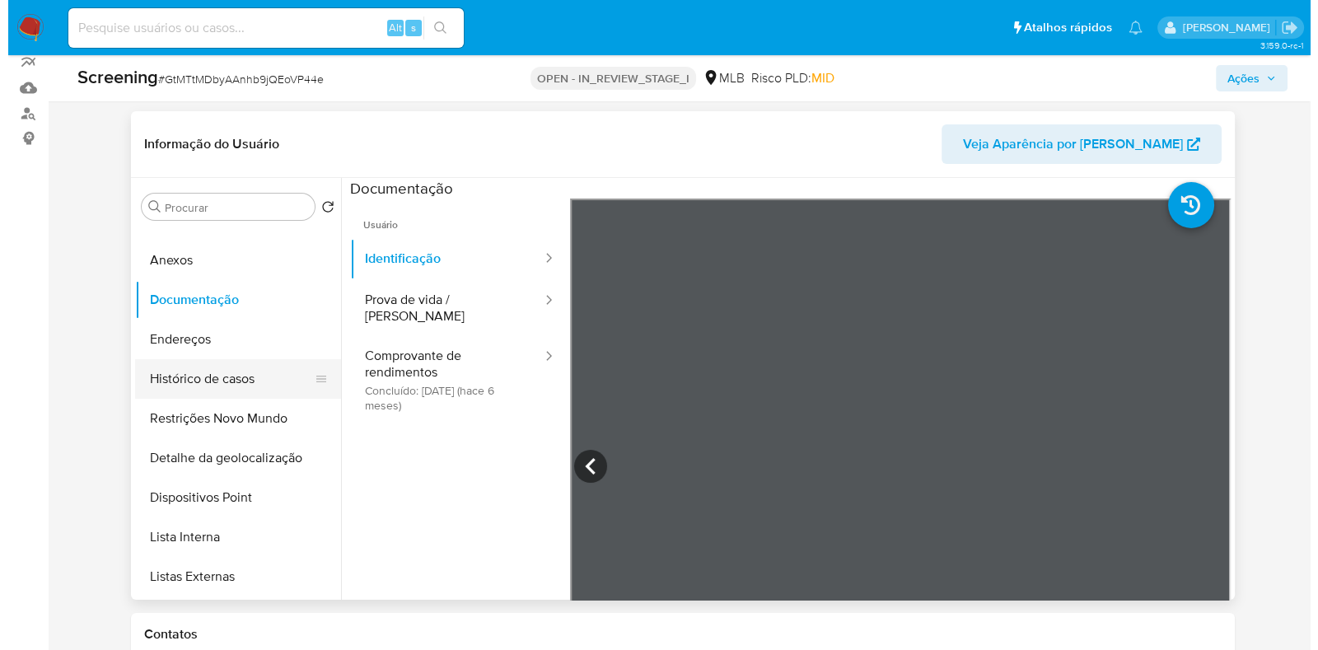
scroll to position [65, 0]
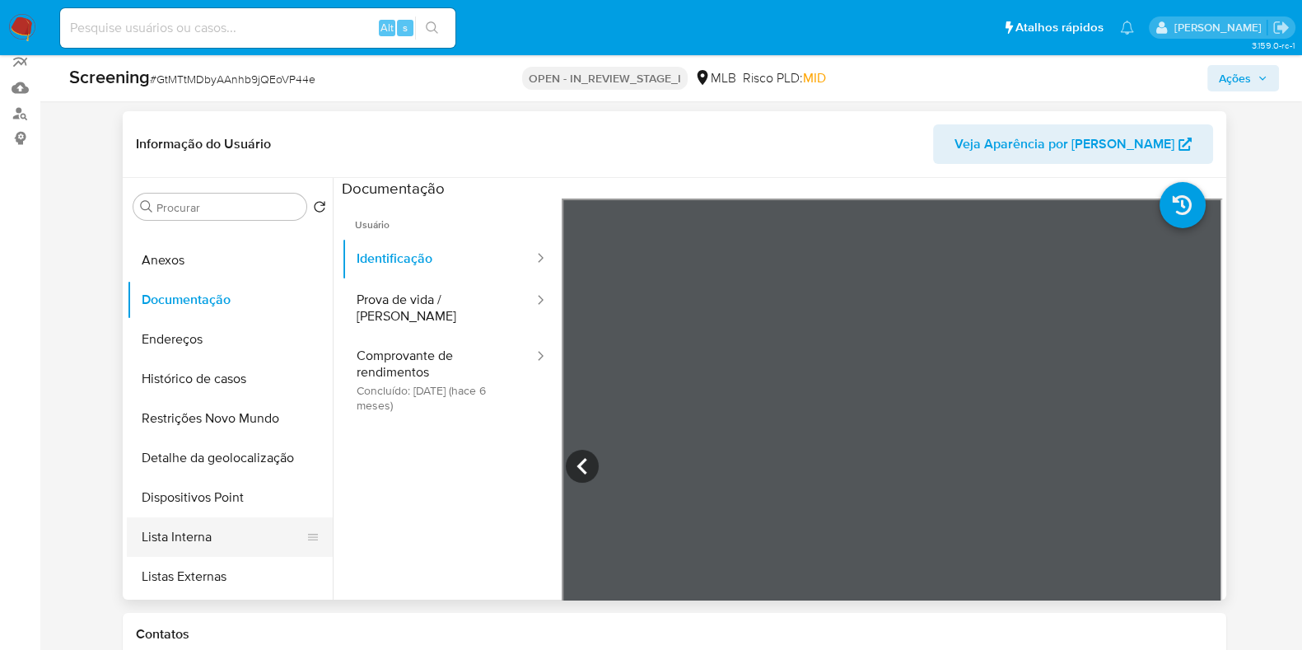
click at [237, 529] on button "Lista Interna" at bounding box center [223, 537] width 193 height 40
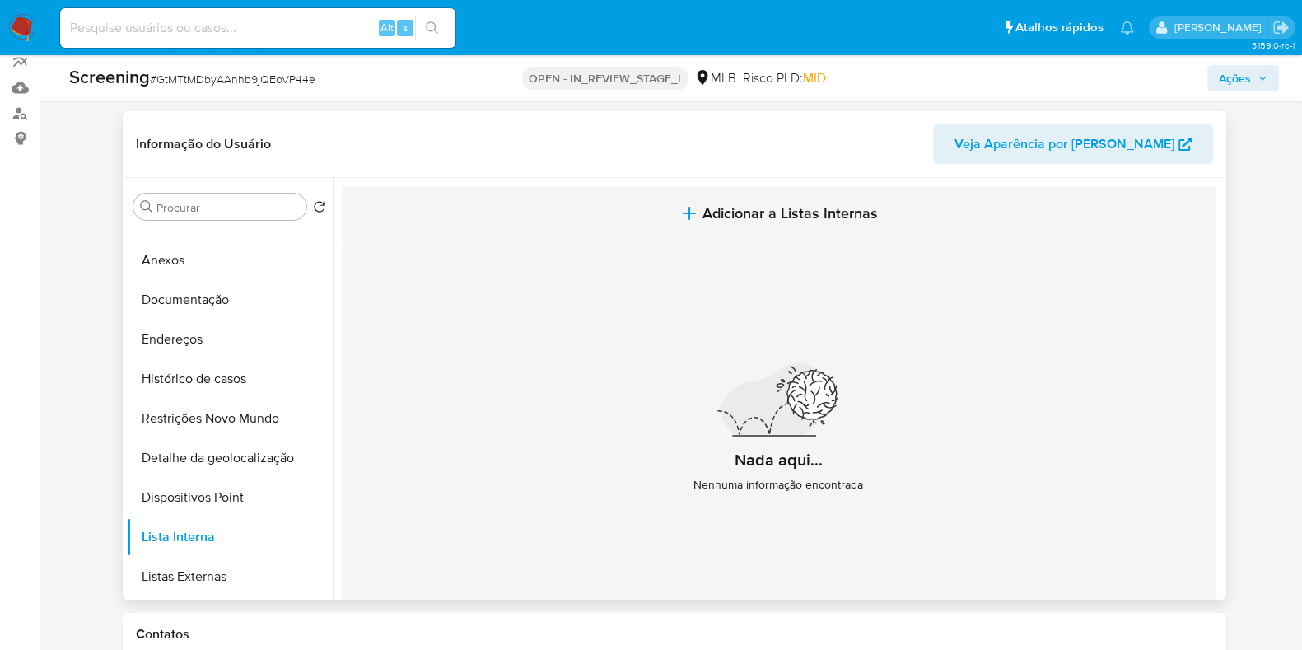
click at [713, 210] on span "Adicionar a Listas Internas" at bounding box center [790, 213] width 175 height 18
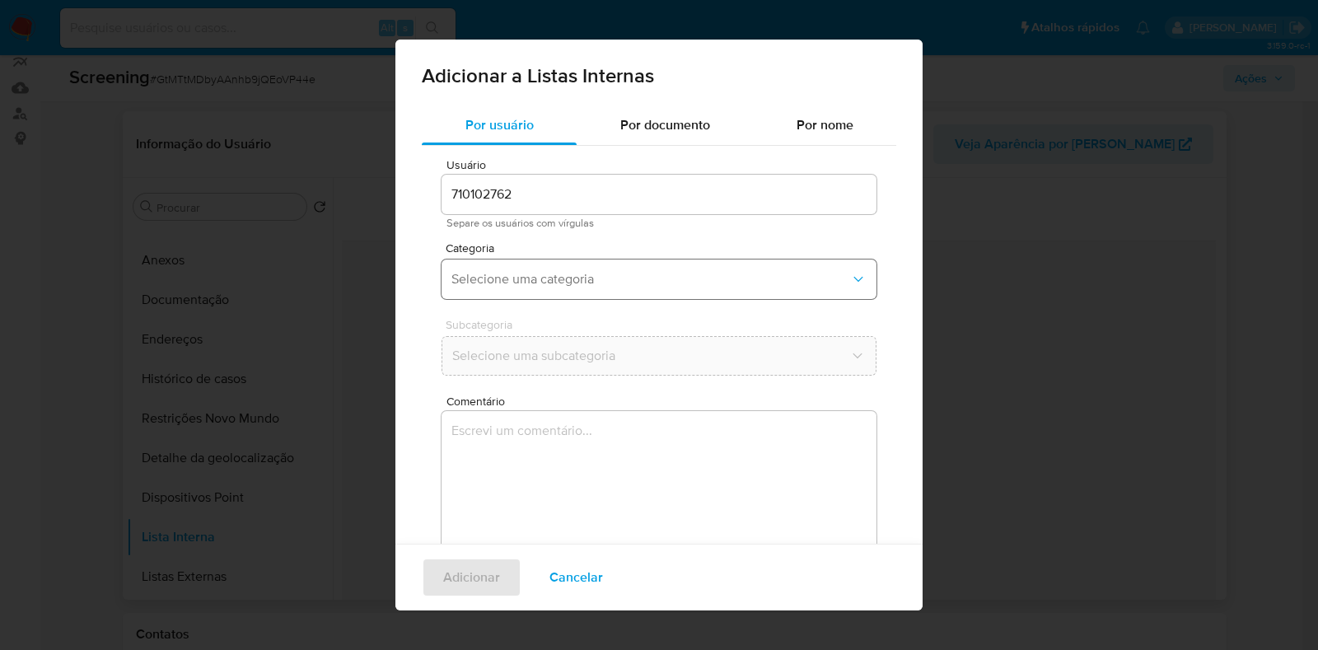
click at [645, 290] on button "Selecione uma categoria" at bounding box center [659, 279] width 435 height 40
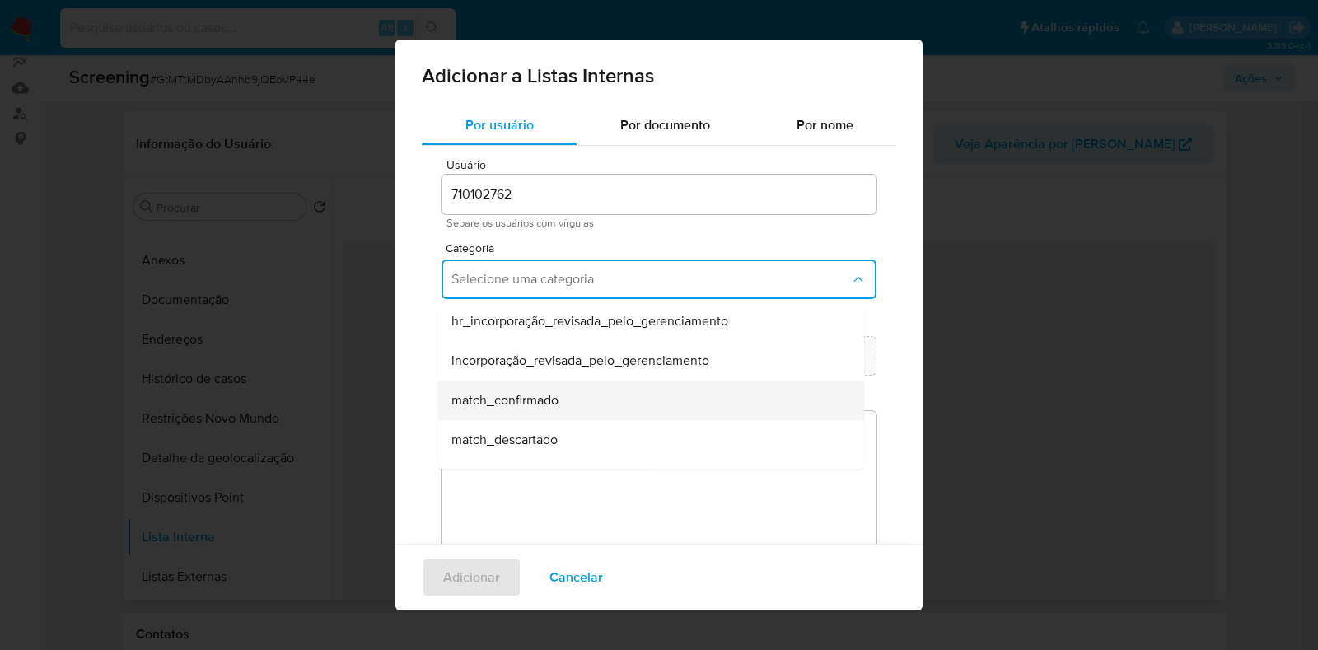
scroll to position [40, 0]
click at [586, 401] on div "match_confirmado" at bounding box center [646, 402] width 390 height 40
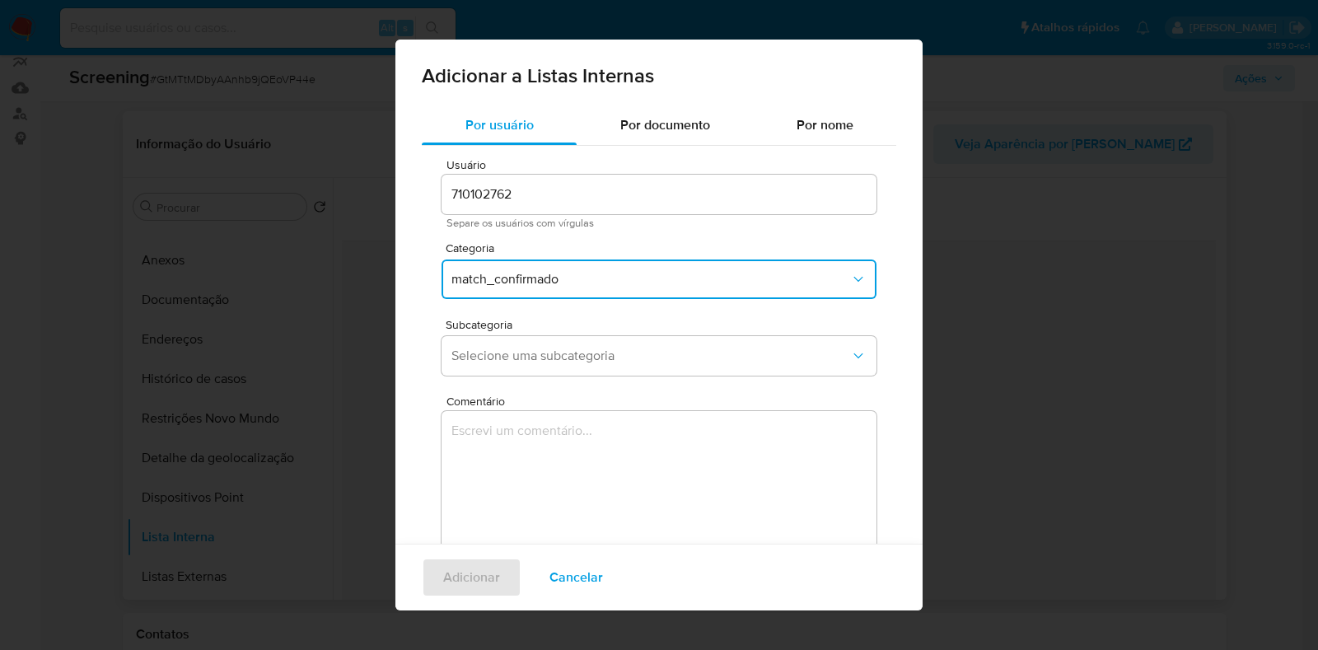
click at [576, 261] on button "match_confirmado" at bounding box center [659, 279] width 435 height 40
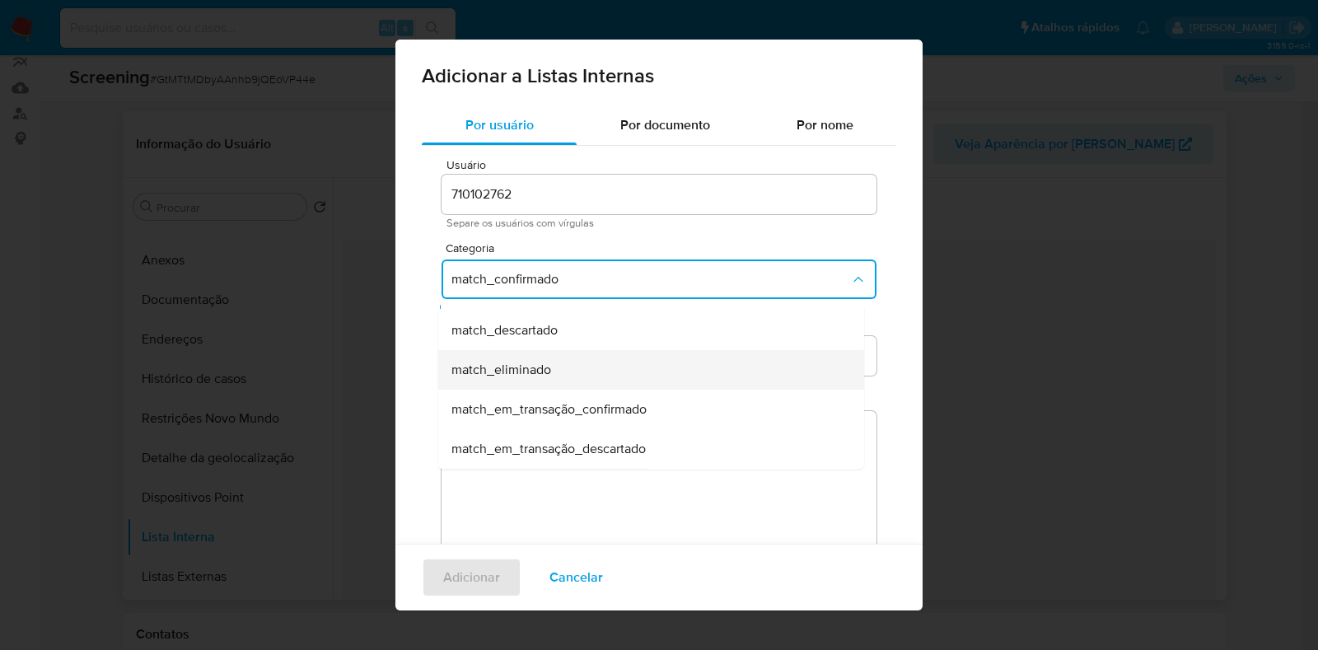
scroll to position [154, 0]
click at [691, 404] on div "match_em_transação_confirmado" at bounding box center [646, 407] width 390 height 40
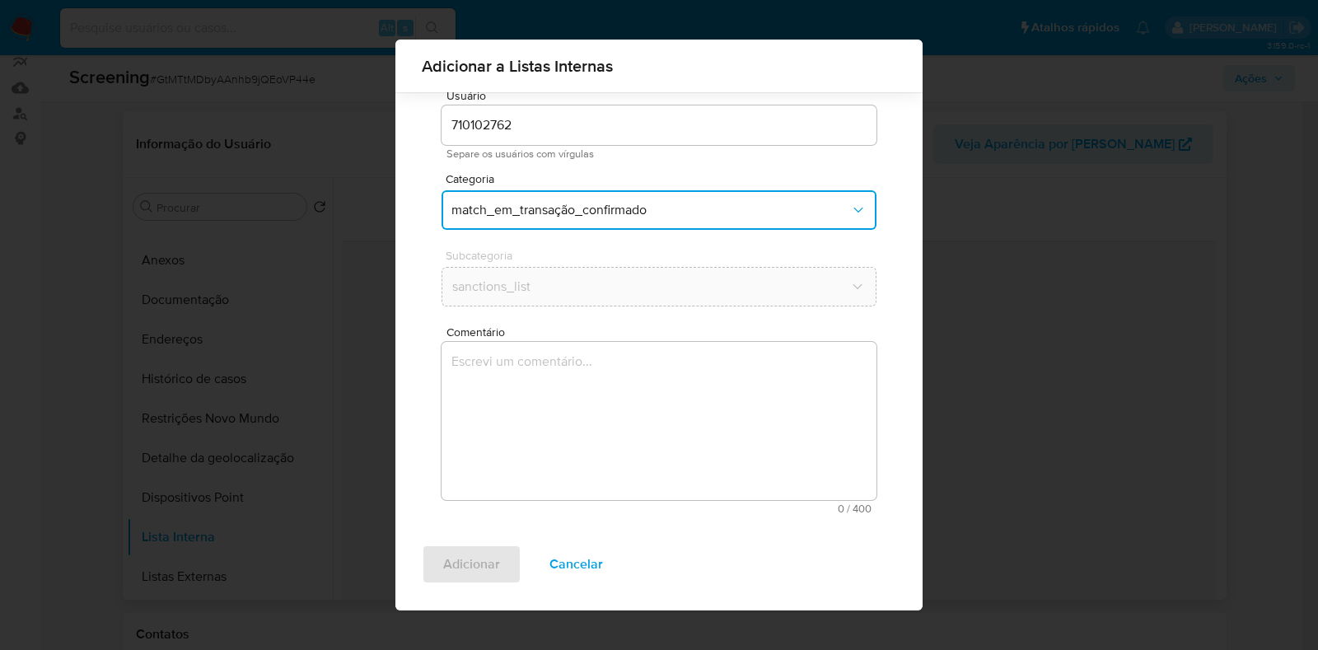
scroll to position [64, 0]
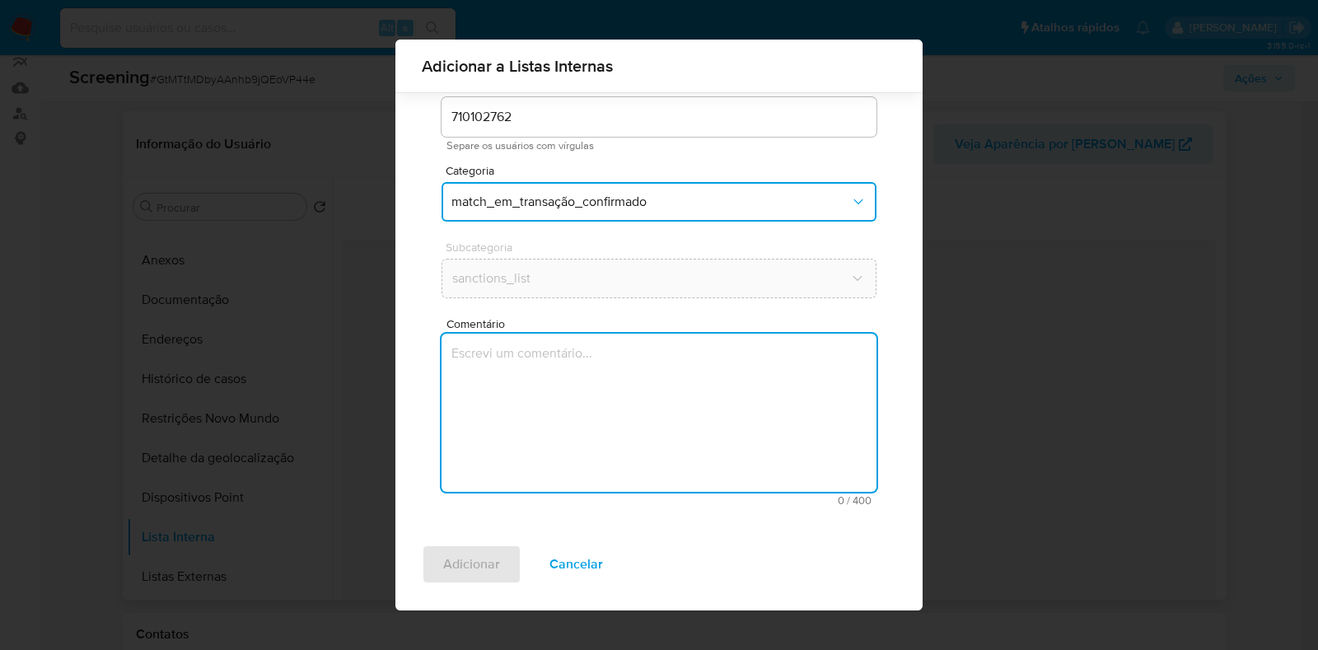
click at [590, 386] on textarea "Comentário" at bounding box center [659, 413] width 435 height 158
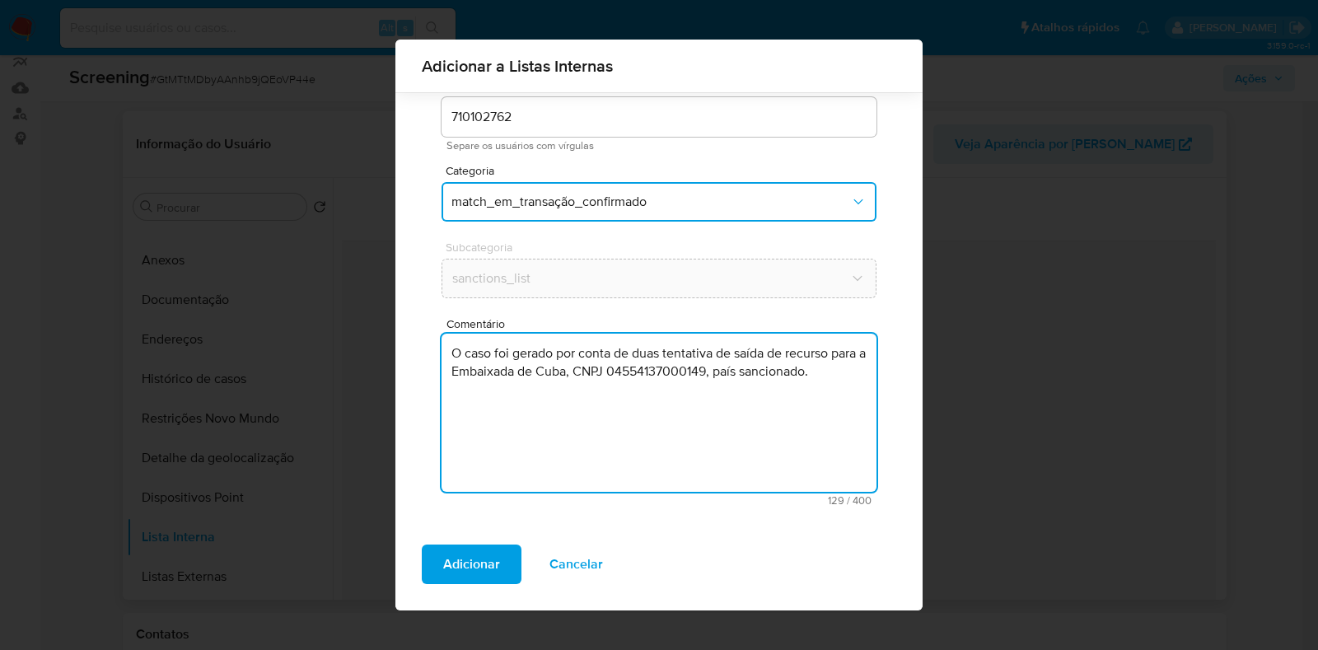
click at [766, 356] on textarea "O caso foi gerado por conta de duas tentativa de saída de recurso para a Embaix…" at bounding box center [659, 413] width 435 height 158
type textarea "O caso foi gerado por conta de duas tentativa de saídas de recurso para a Embai…"
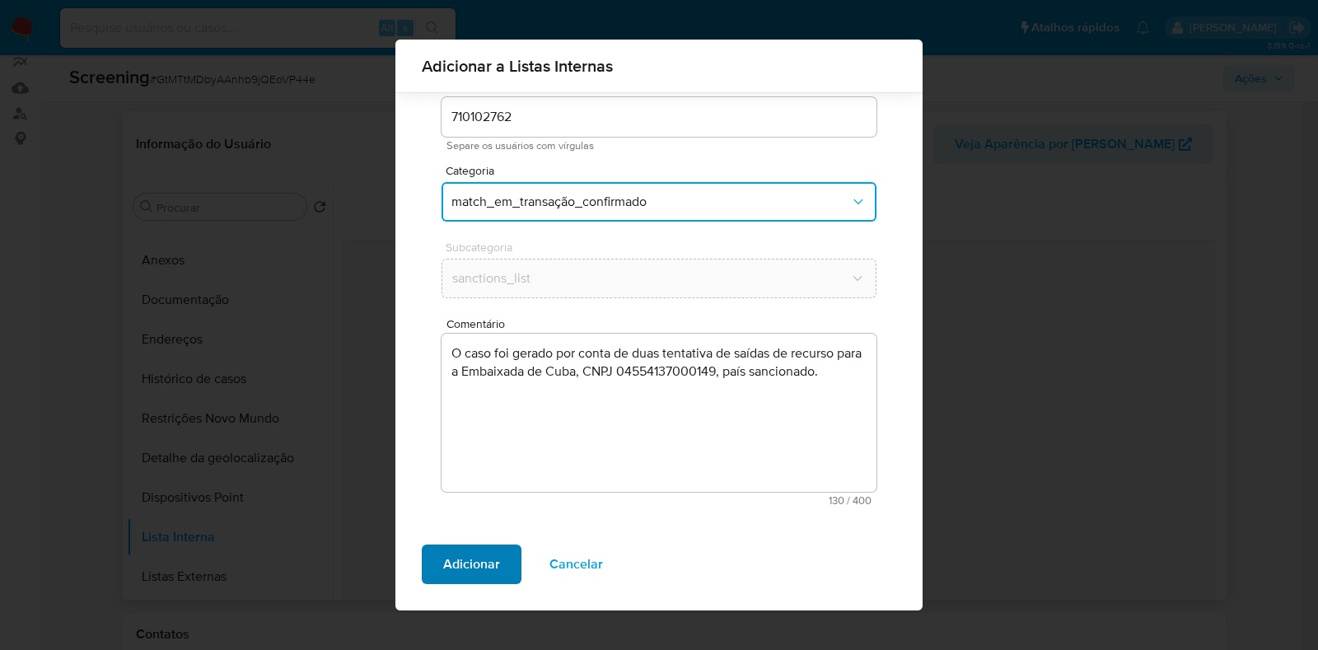
click at [469, 561] on span "Adicionar" at bounding box center [471, 564] width 57 height 36
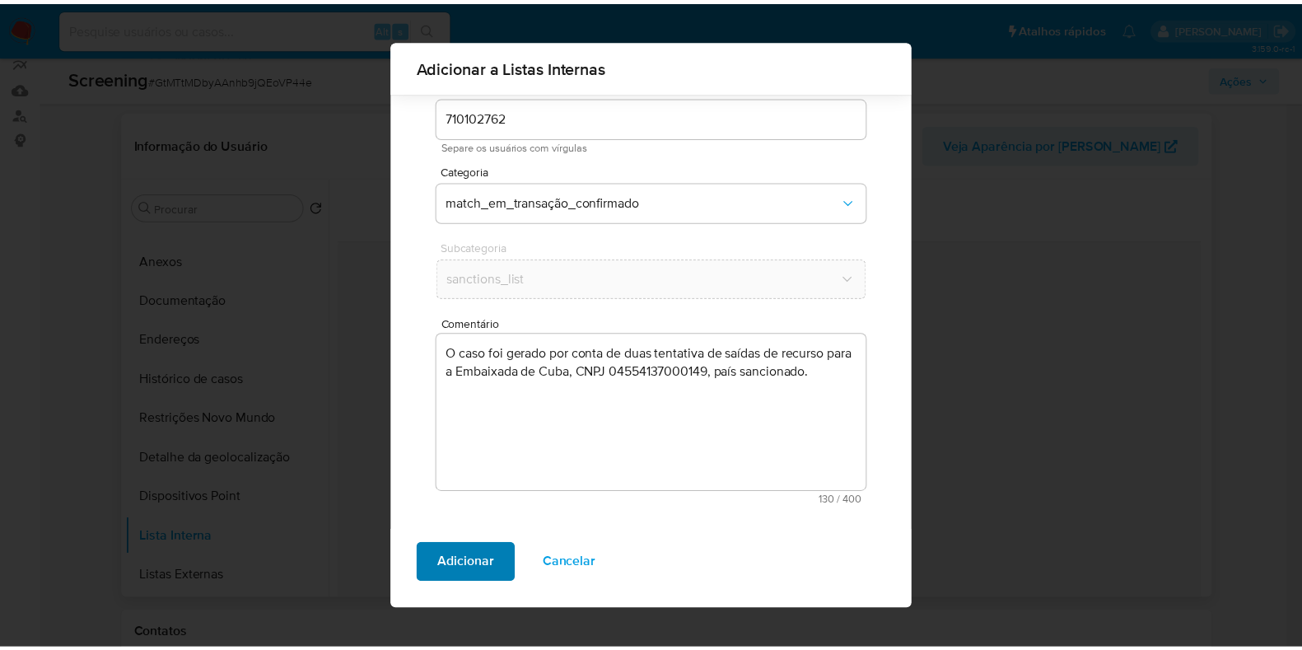
scroll to position [0, 0]
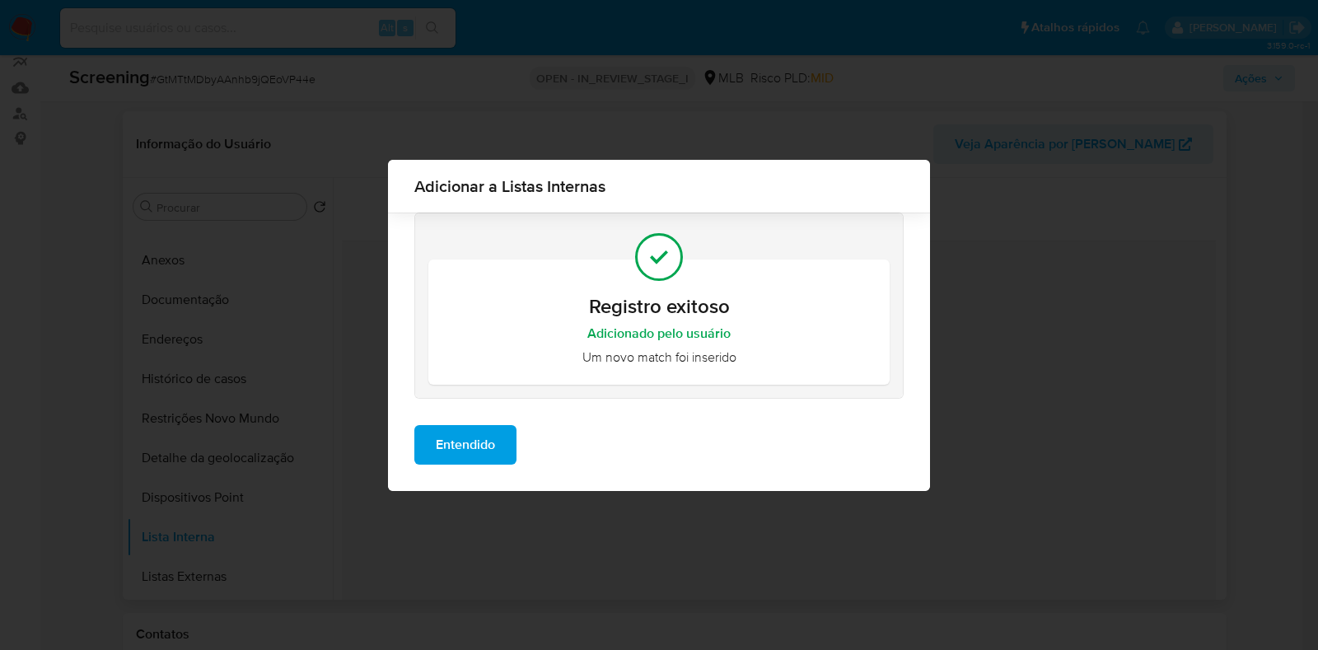
click at [476, 447] on span "Entendido" at bounding box center [465, 445] width 59 height 36
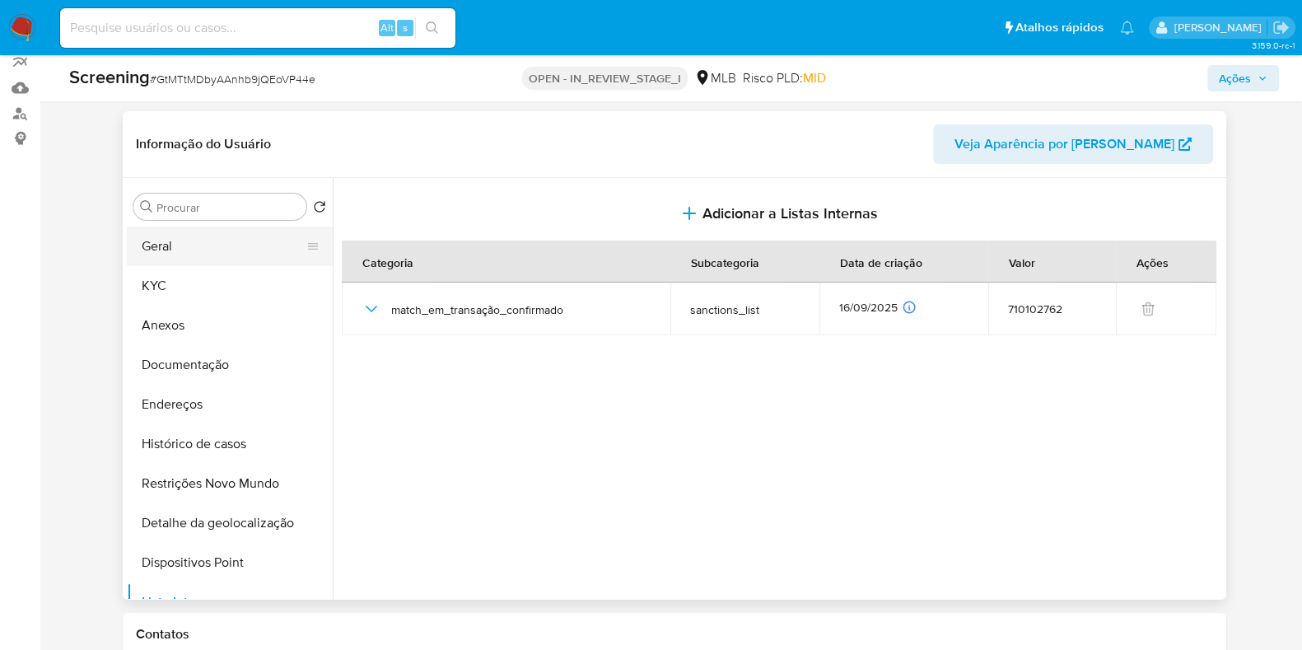
click at [198, 252] on button "Geral" at bounding box center [223, 247] width 193 height 40
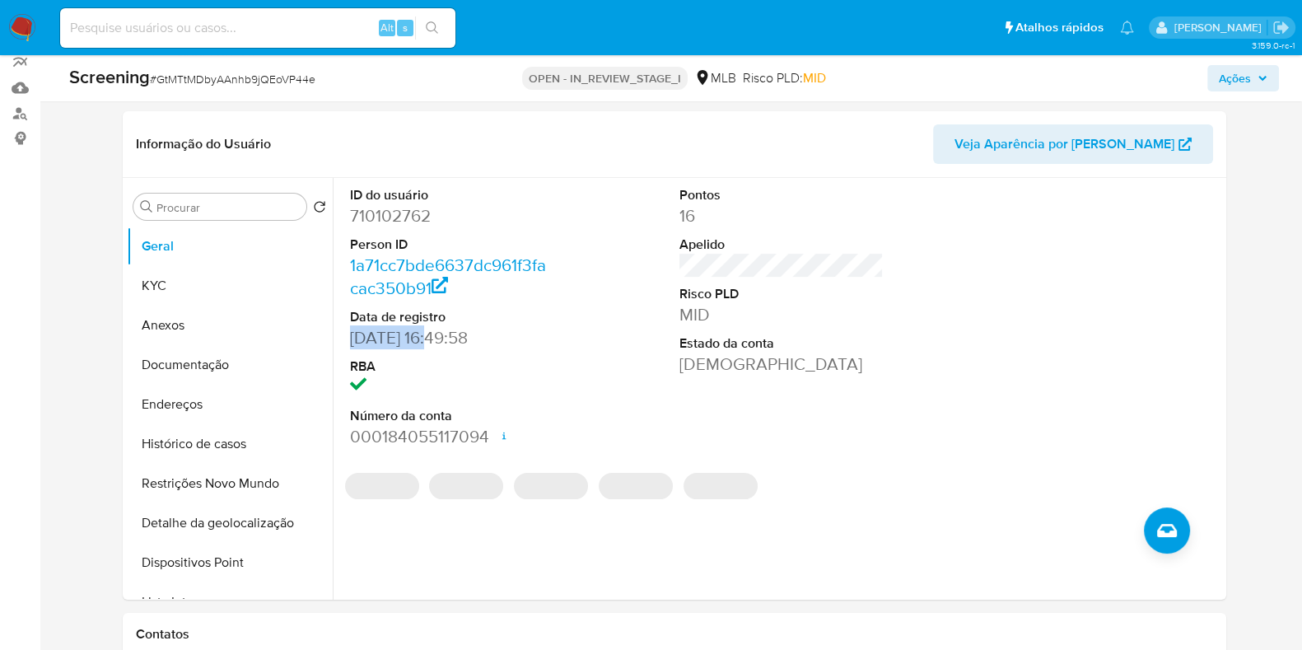
drag, startPoint x: 436, startPoint y: 341, endPoint x: 341, endPoint y: 343, distance: 94.7
click at [339, 348] on div "ID do usuário 710102762 Person ID 1a71cc7bde6637dc961f3facac350b91 Data de regi…" at bounding box center [778, 389] width 890 height 422
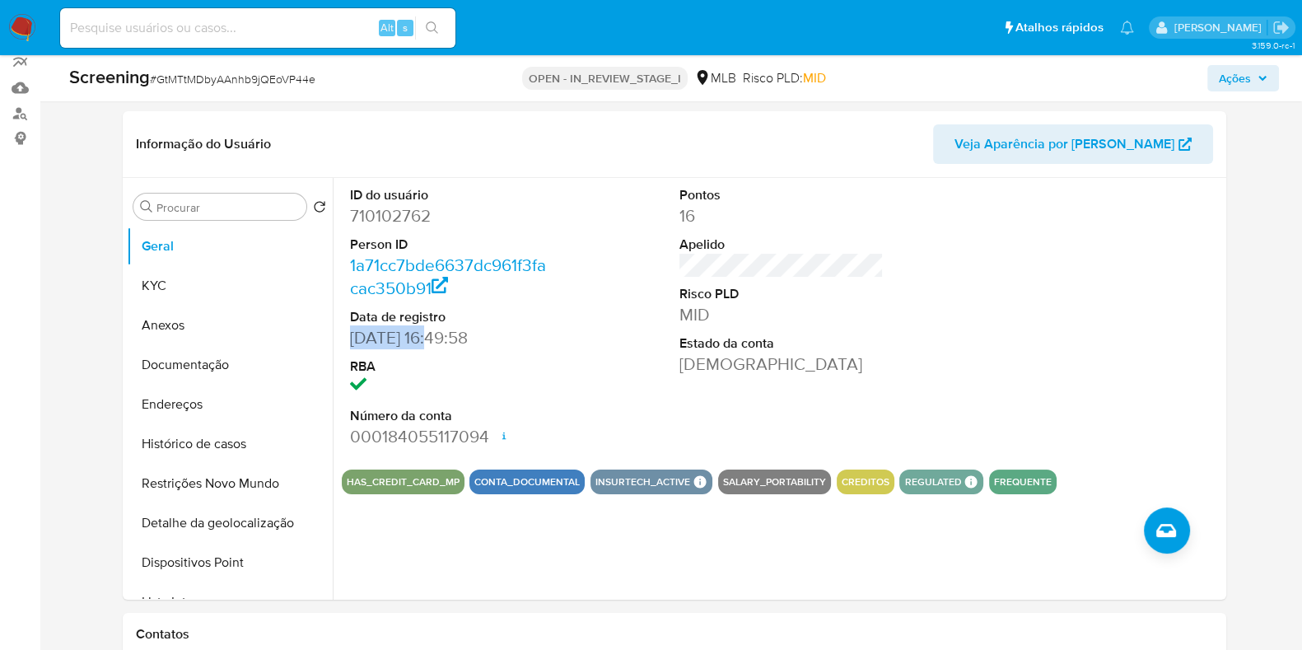
copy dd "02/02/2021"
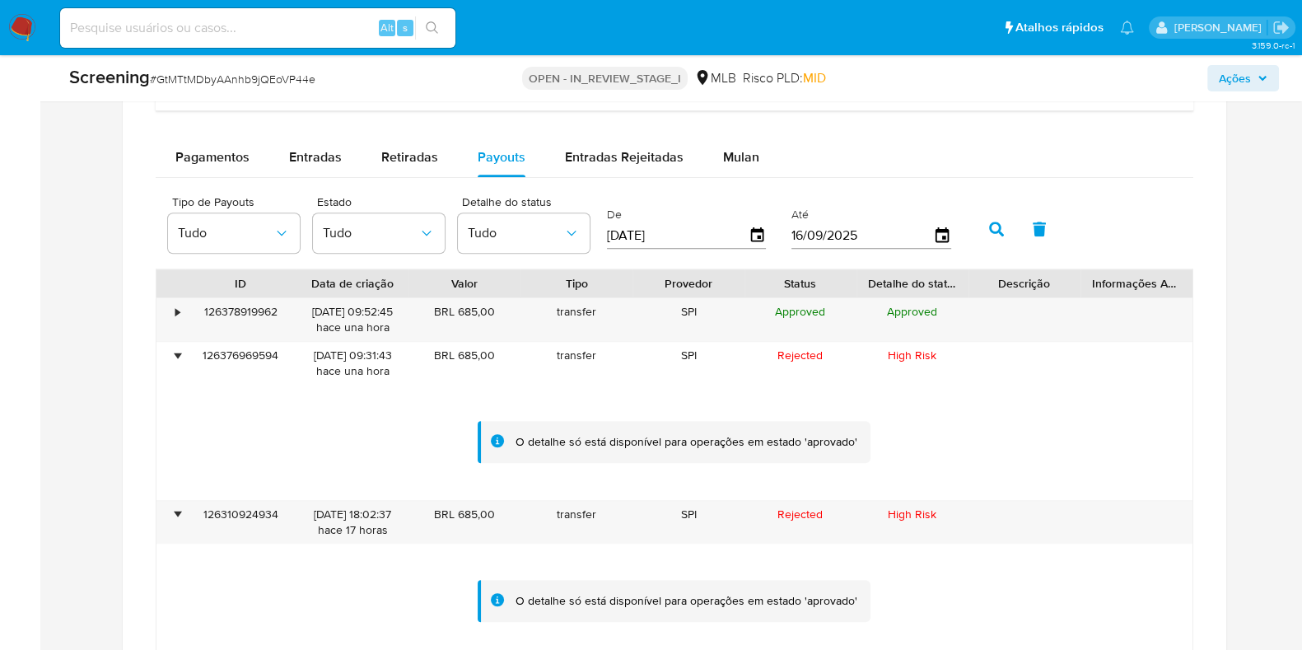
scroll to position [1266, 0]
drag, startPoint x: 367, startPoint y: 508, endPoint x: 306, endPoint y: 507, distance: 61.8
click at [306, 507] on div "15/09/2025 18:02:37 hace 17 horas" at bounding box center [353, 521] width 112 height 43
click at [1244, 412] on div "Atribuiu o lbarbozadeol Asignado el: 16/09/2025 10:24:23 Criou: 16/09/2025 Crio…" at bounding box center [674, 190] width 1230 height 2780
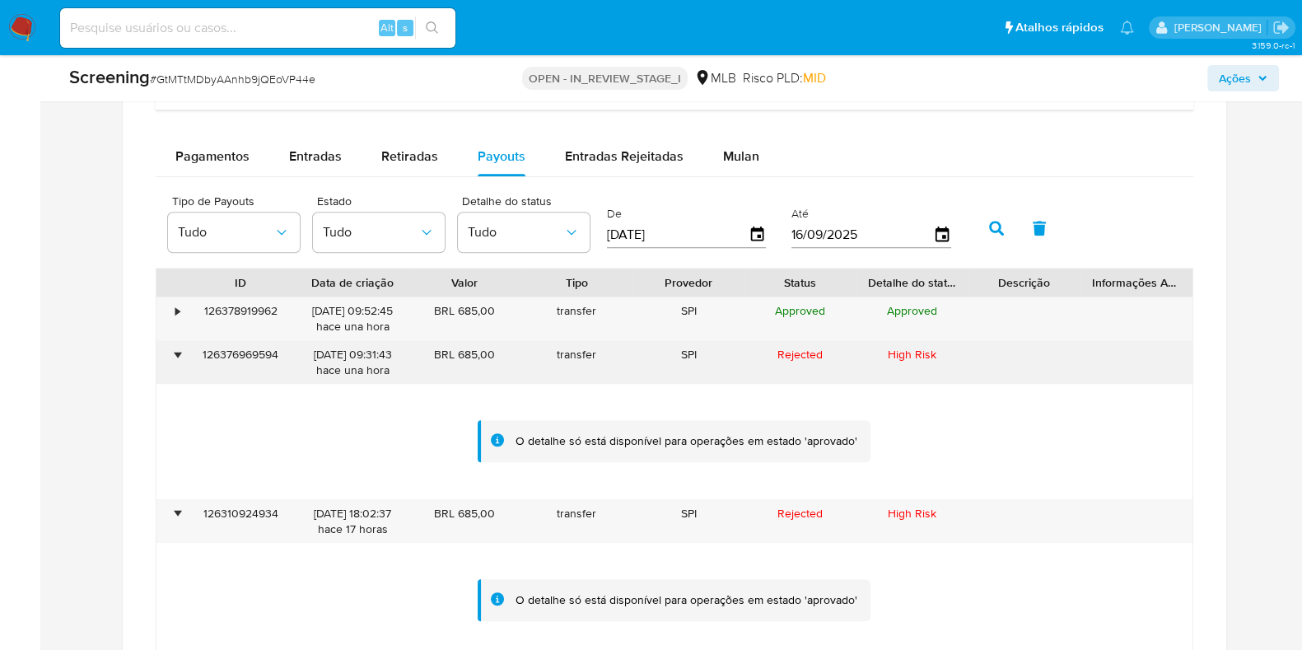
drag, startPoint x: 455, startPoint y: 355, endPoint x: 500, endPoint y: 352, distance: 45.4
click at [500, 352] on div "BRL 685,00" at bounding box center [465, 362] width 112 height 43
drag, startPoint x: 366, startPoint y: 350, endPoint x: 303, endPoint y: 352, distance: 62.6
click at [303, 352] on div "16/09/2025 09:31:43 hace una hora" at bounding box center [353, 362] width 112 height 43
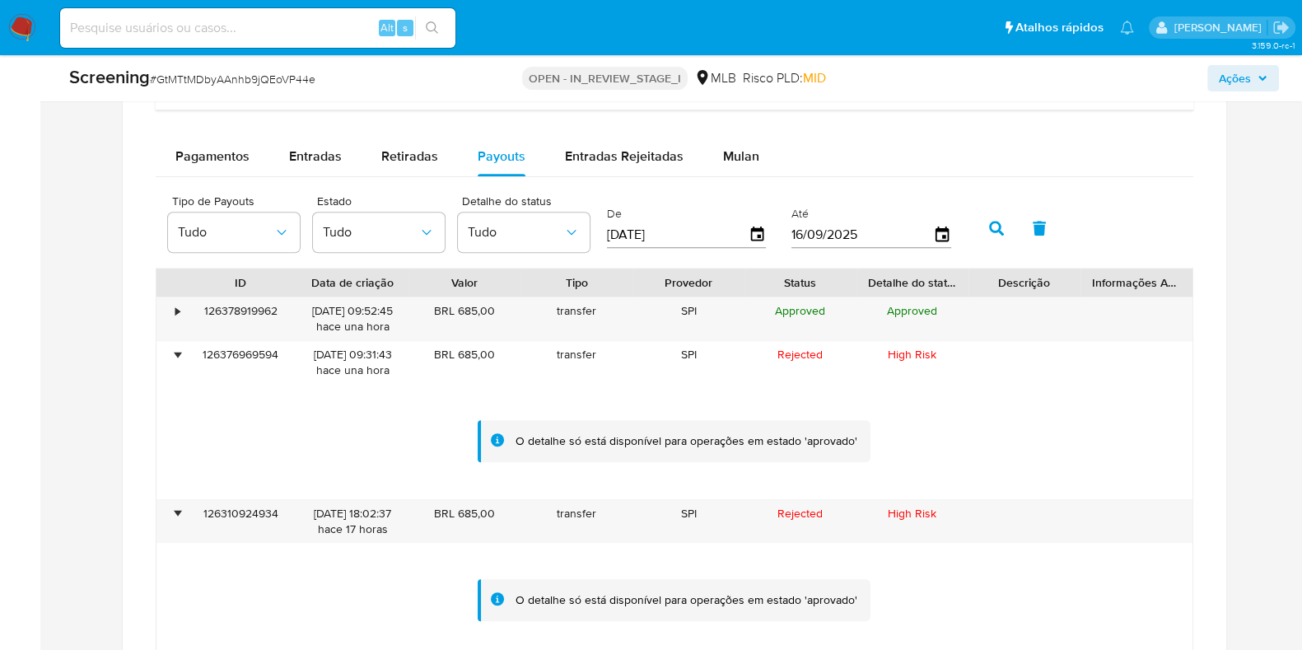
click at [1195, 319] on div "Transacionalidade Consulta o resumo dos movimentos do usuário Informações trans…" at bounding box center [674, 453] width 1077 height 1136
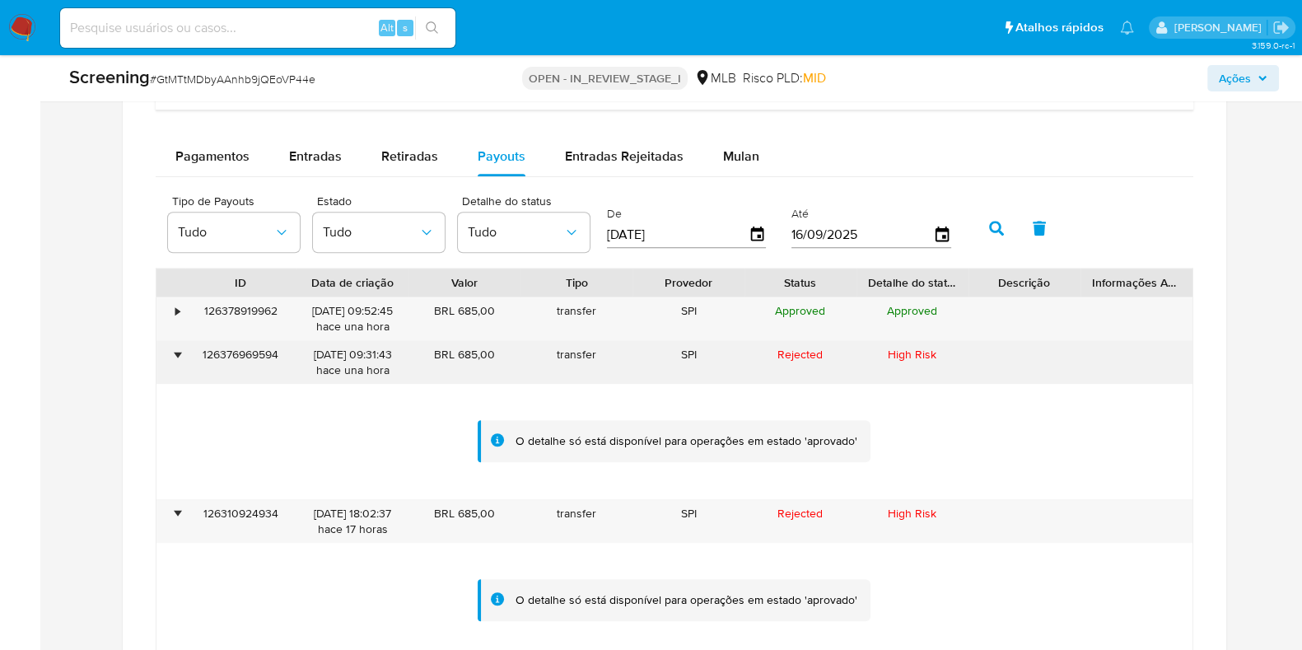
click at [180, 352] on div "•" at bounding box center [178, 355] width 4 height 16
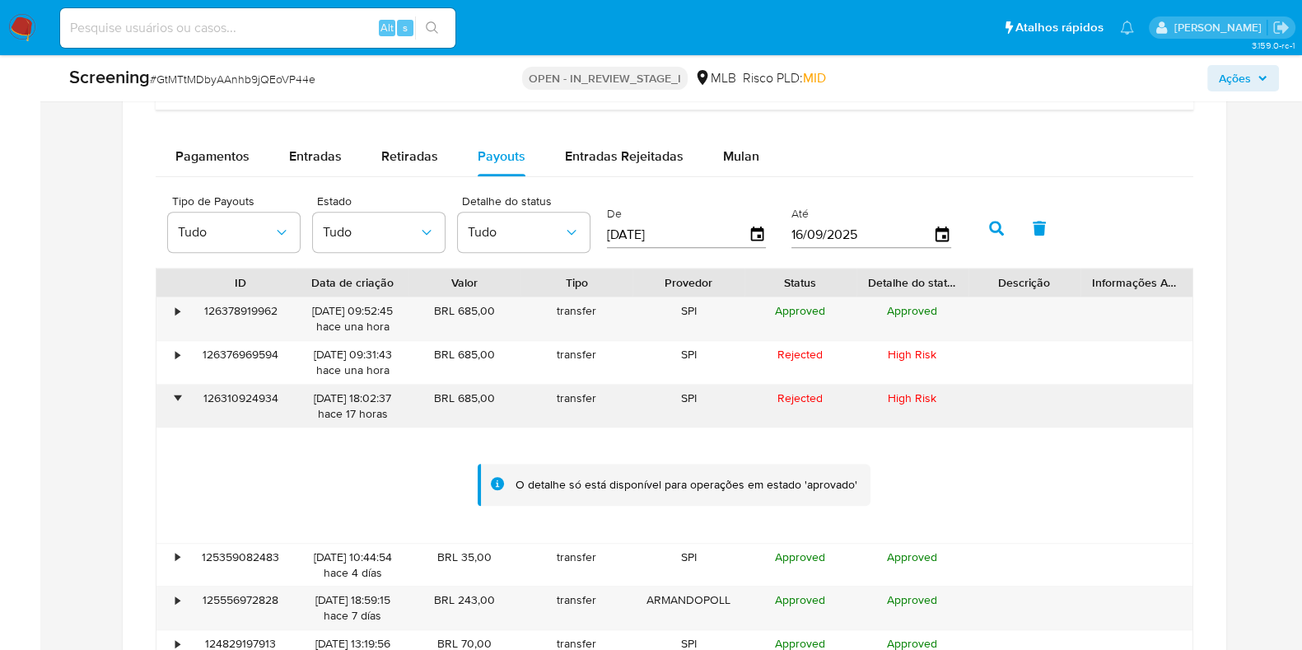
click at [177, 397] on div "•" at bounding box center [178, 398] width 4 height 16
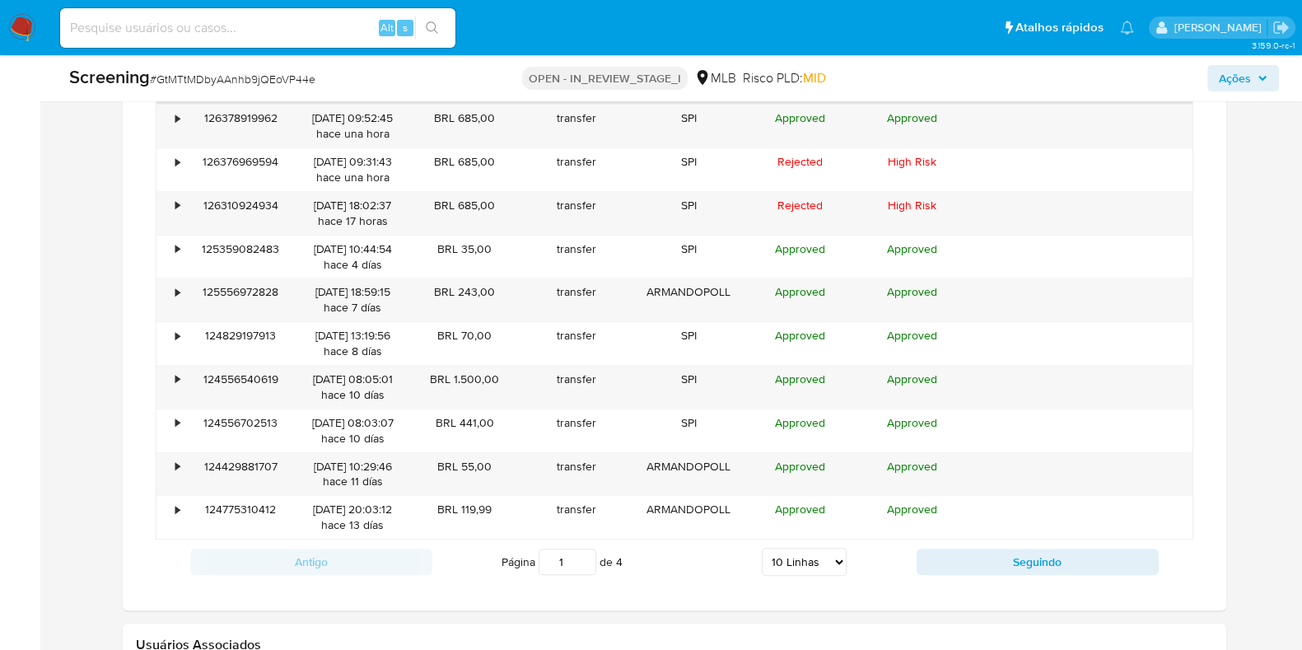
scroll to position [1457, 0]
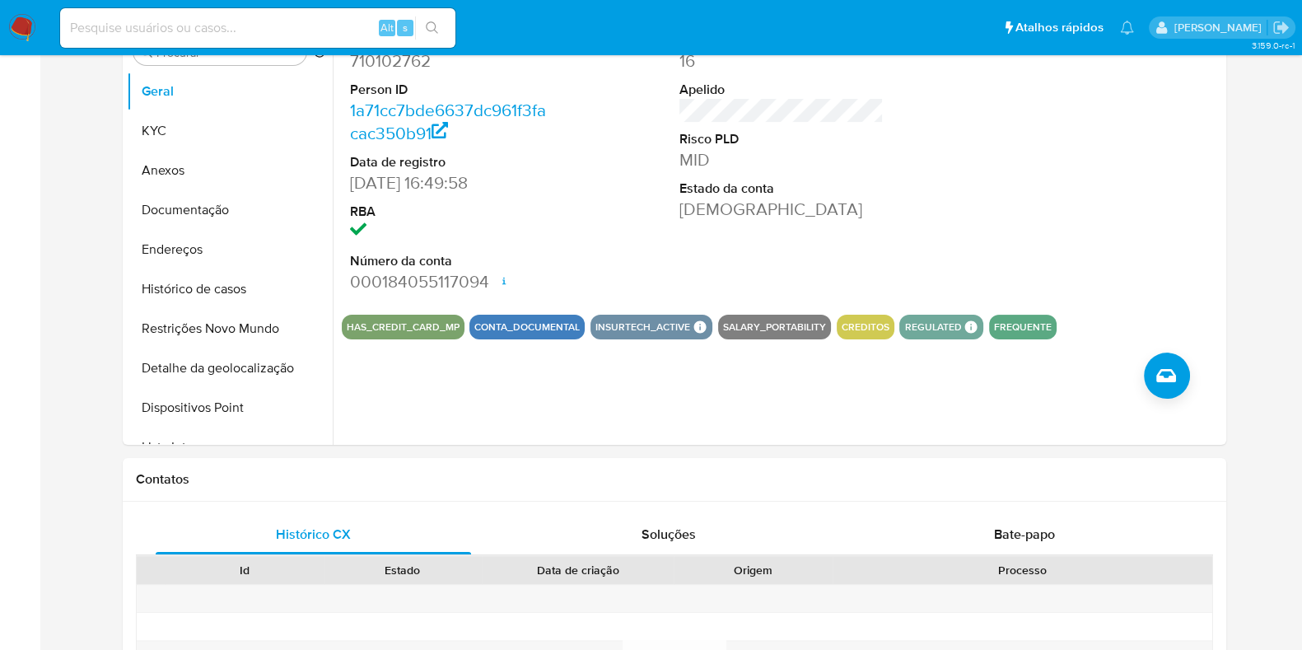
scroll to position [0, 0]
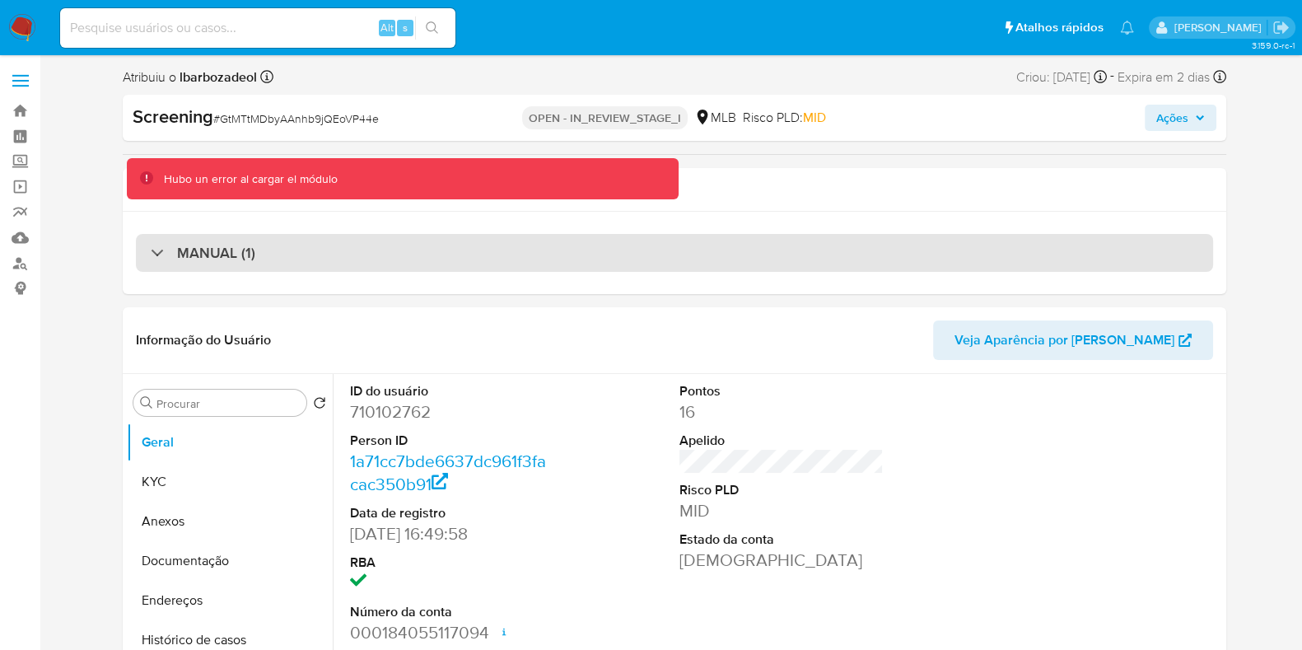
click at [763, 239] on div "MANUAL (1)" at bounding box center [674, 253] width 1077 height 38
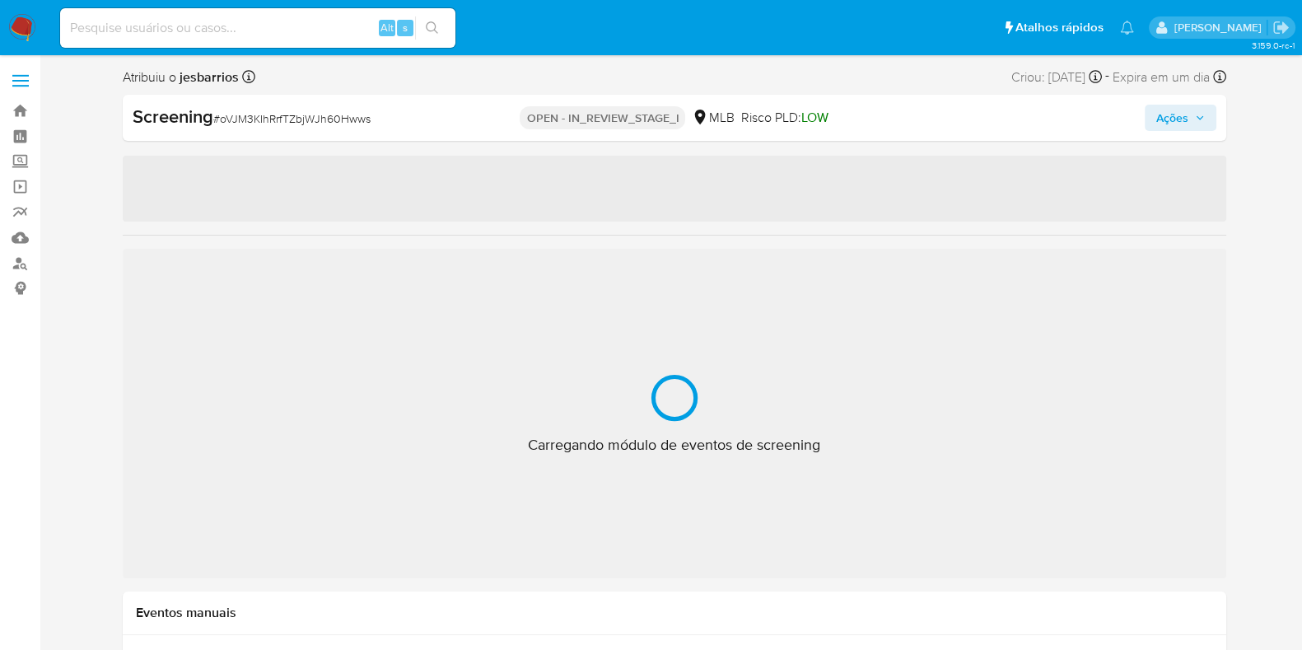
select select "10"
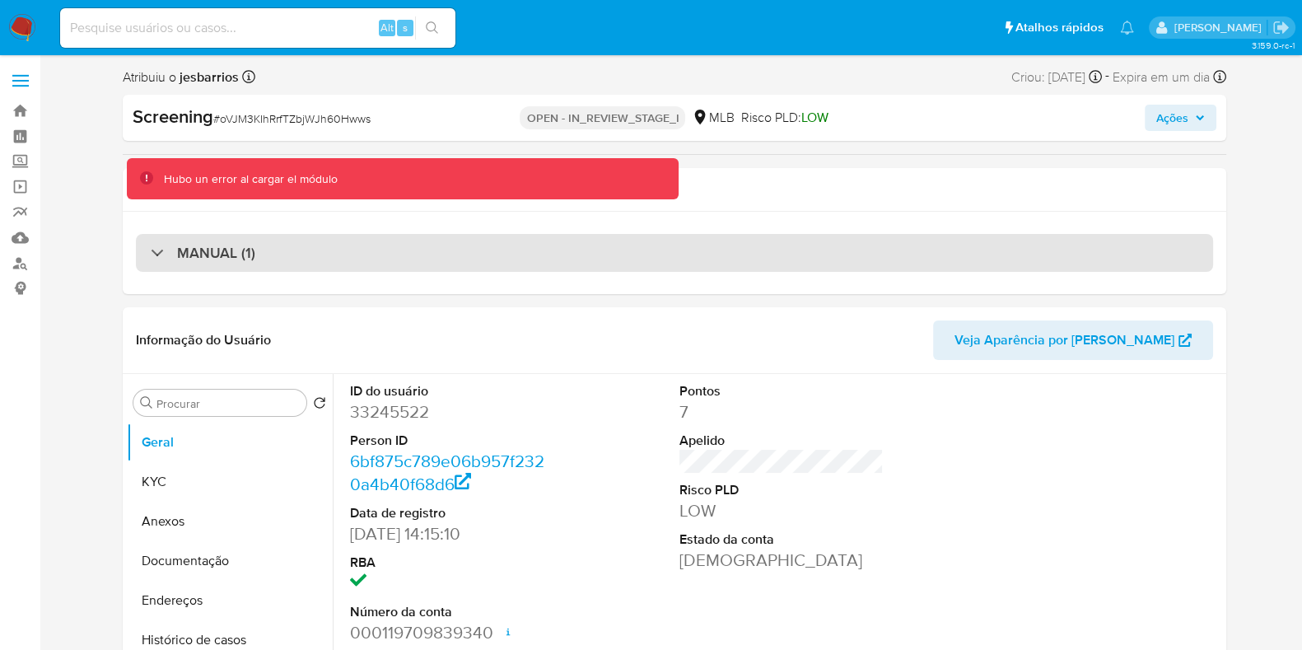
click at [652, 255] on div "MANUAL (1)" at bounding box center [674, 253] width 1077 height 38
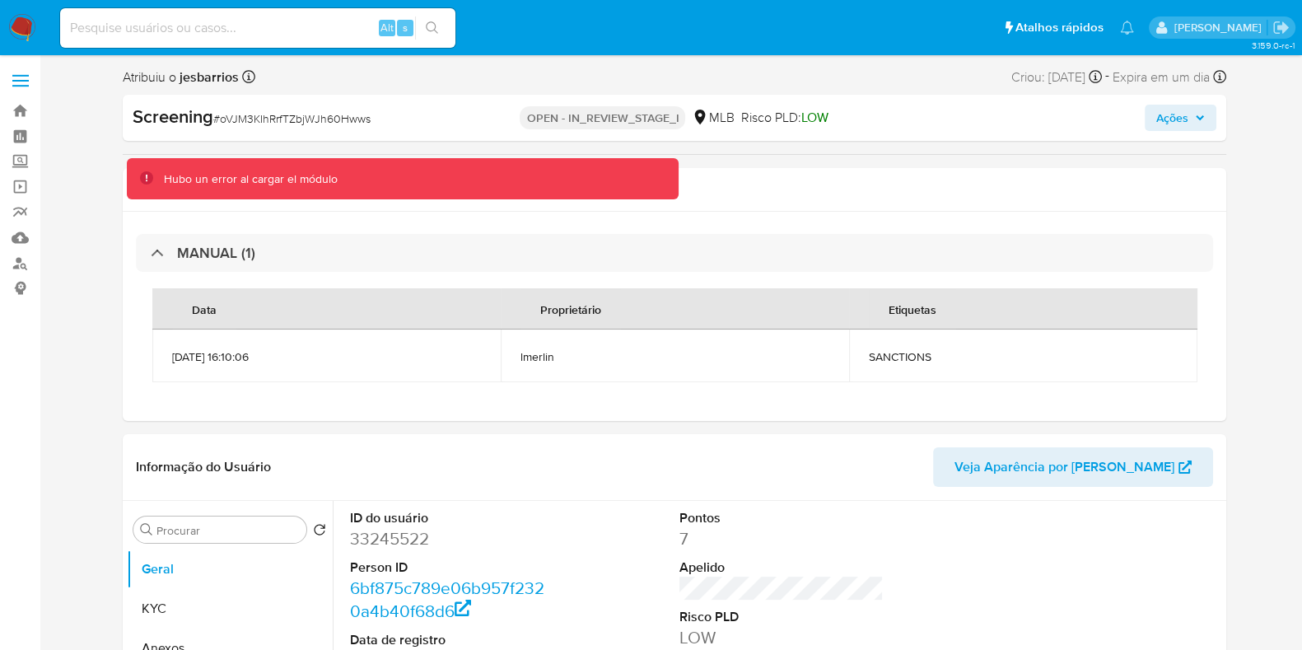
click at [1159, 113] on span "Ações" at bounding box center [1173, 118] width 32 height 26
click at [1162, 117] on span "Ações" at bounding box center [1173, 118] width 32 height 26
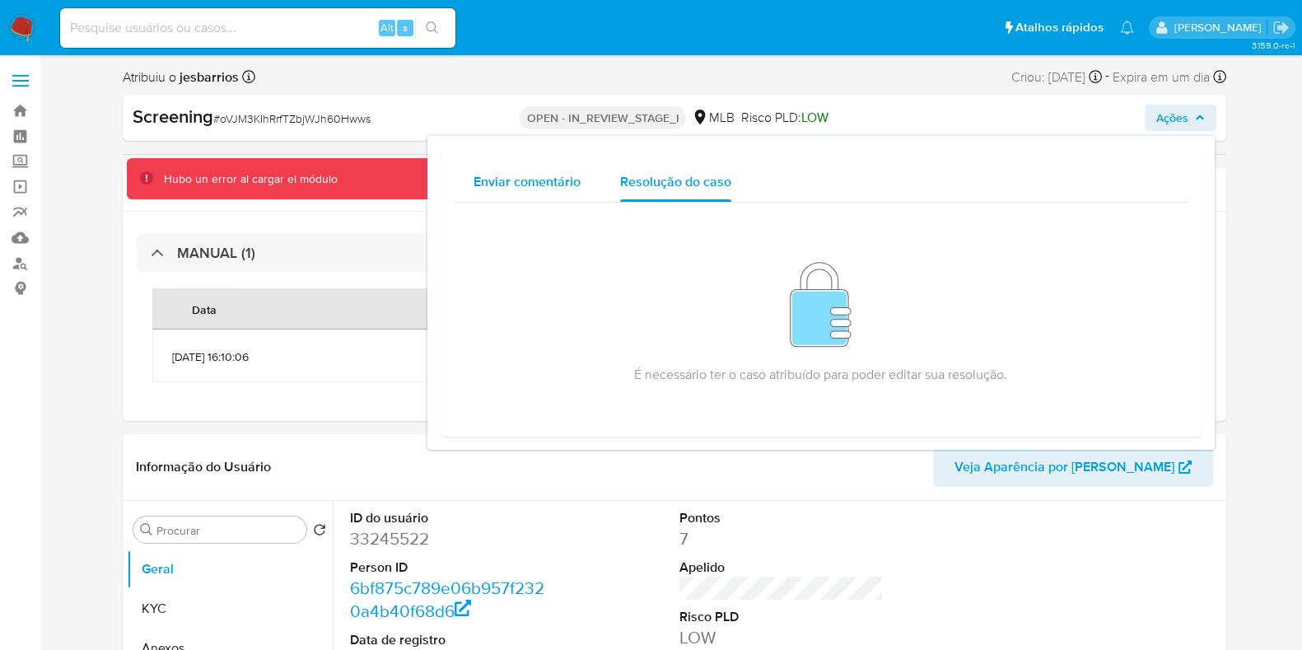
click at [474, 179] on span "Enviar comentário" at bounding box center [527, 181] width 107 height 19
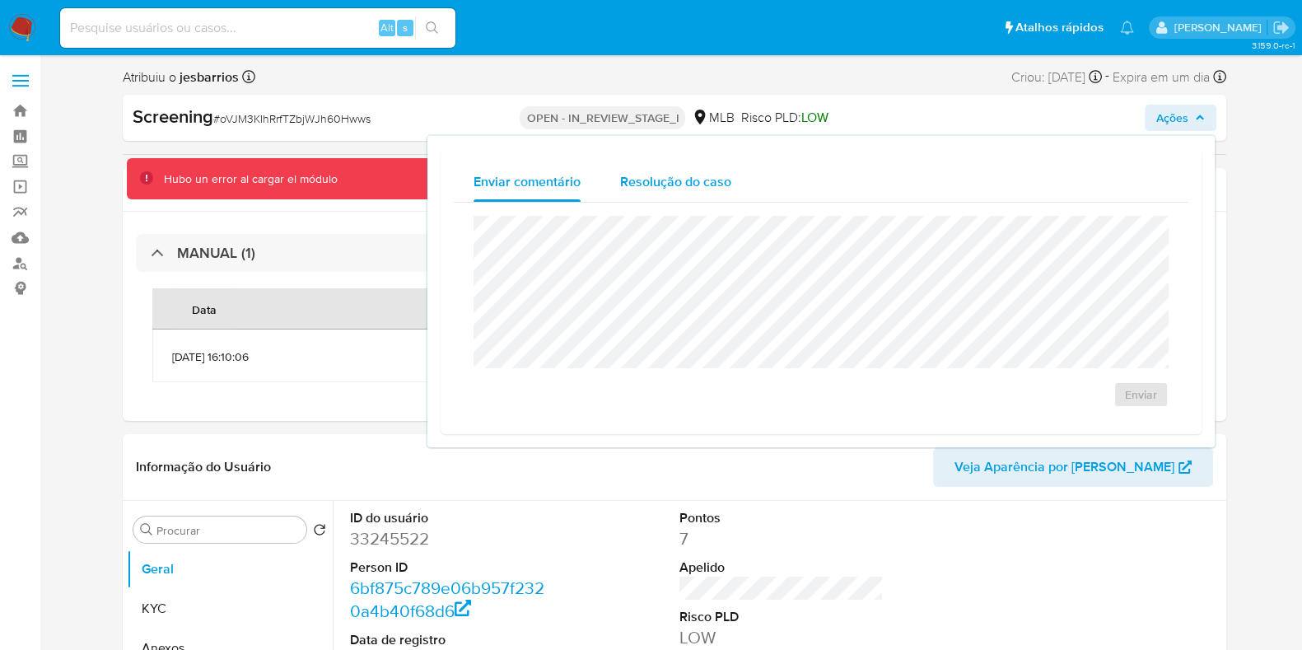
click at [663, 180] on span "Resolução do caso" at bounding box center [675, 181] width 111 height 19
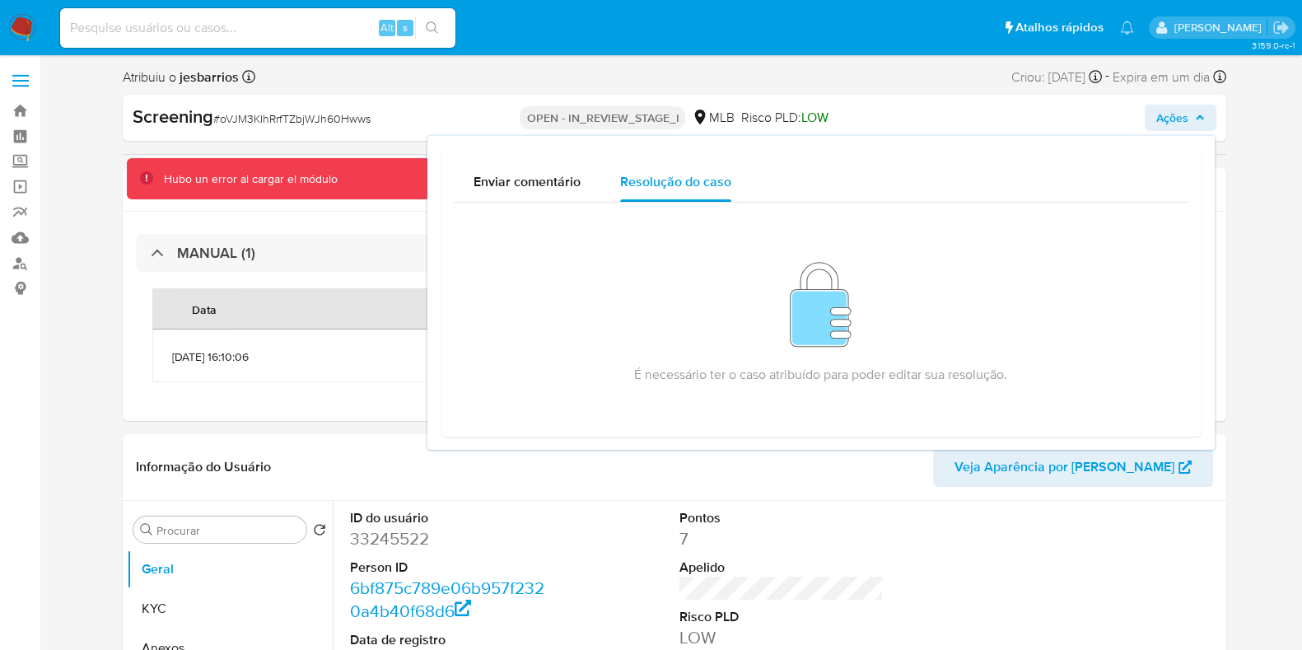
click at [383, 215] on div "MANUAL (1) Data Proprietário Etiquetas [DATE] 16:10:06 lmerlin SANCTIONS" at bounding box center [675, 316] width 1104 height 209
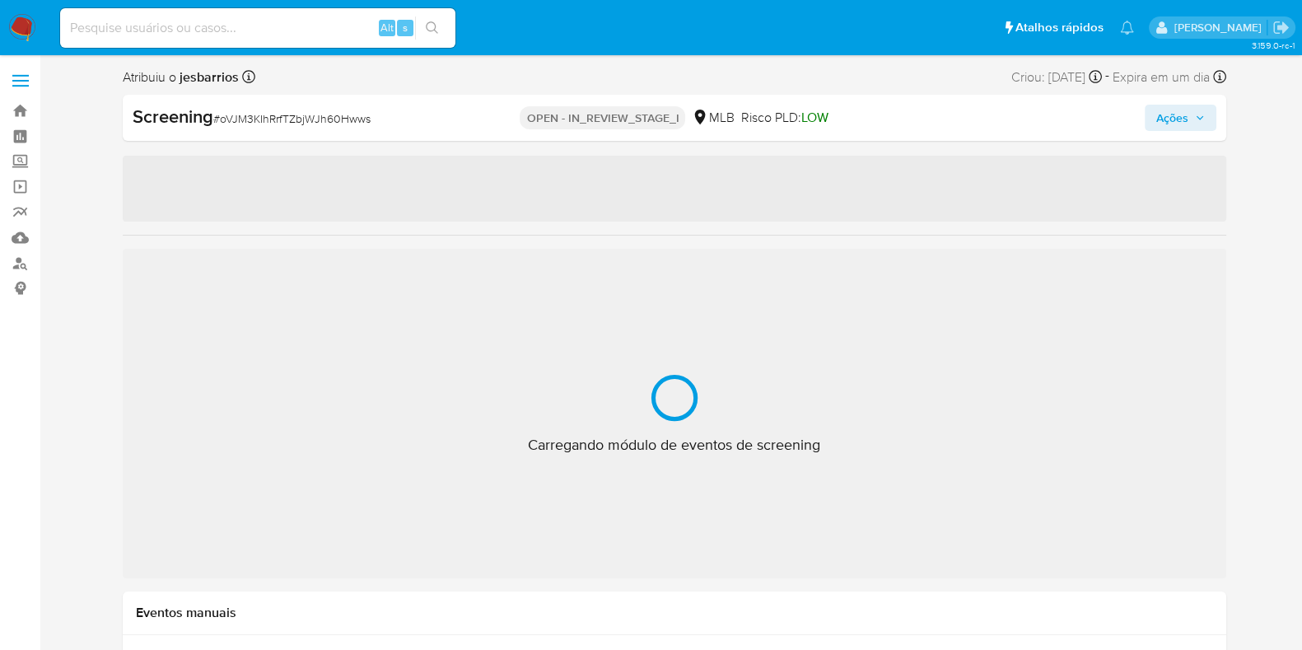
select select "10"
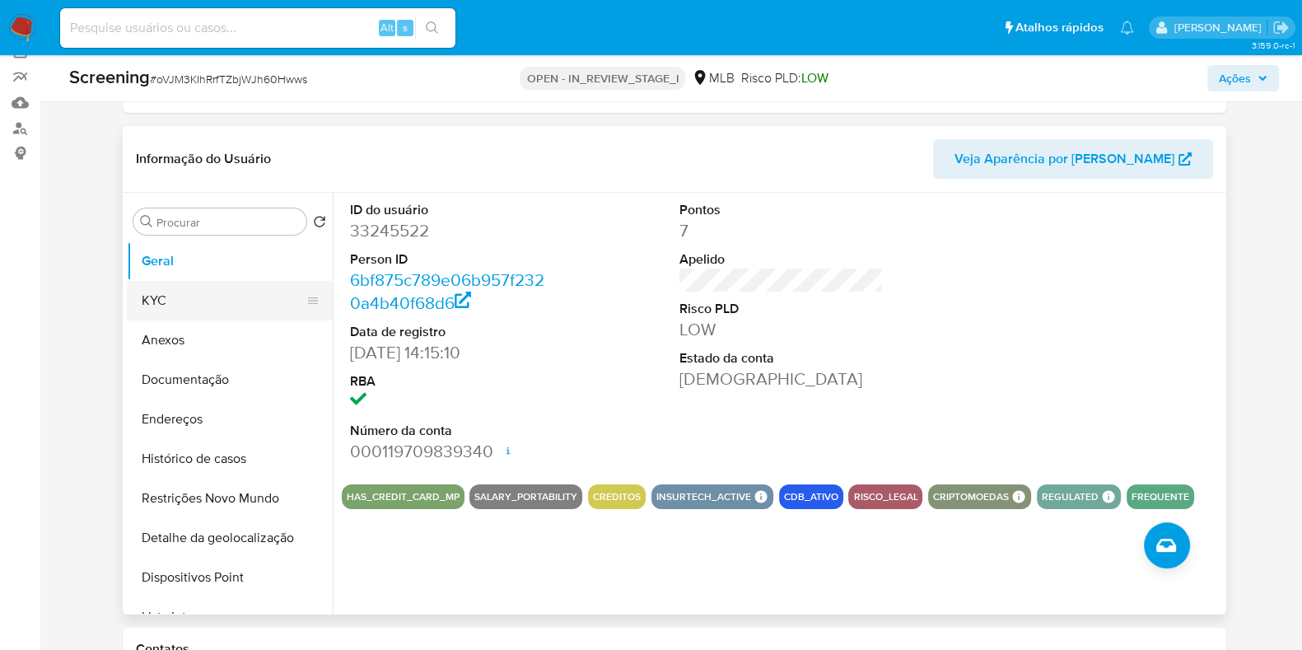
scroll to position [136, 0]
click at [216, 303] on button "KYC" at bounding box center [223, 300] width 193 height 40
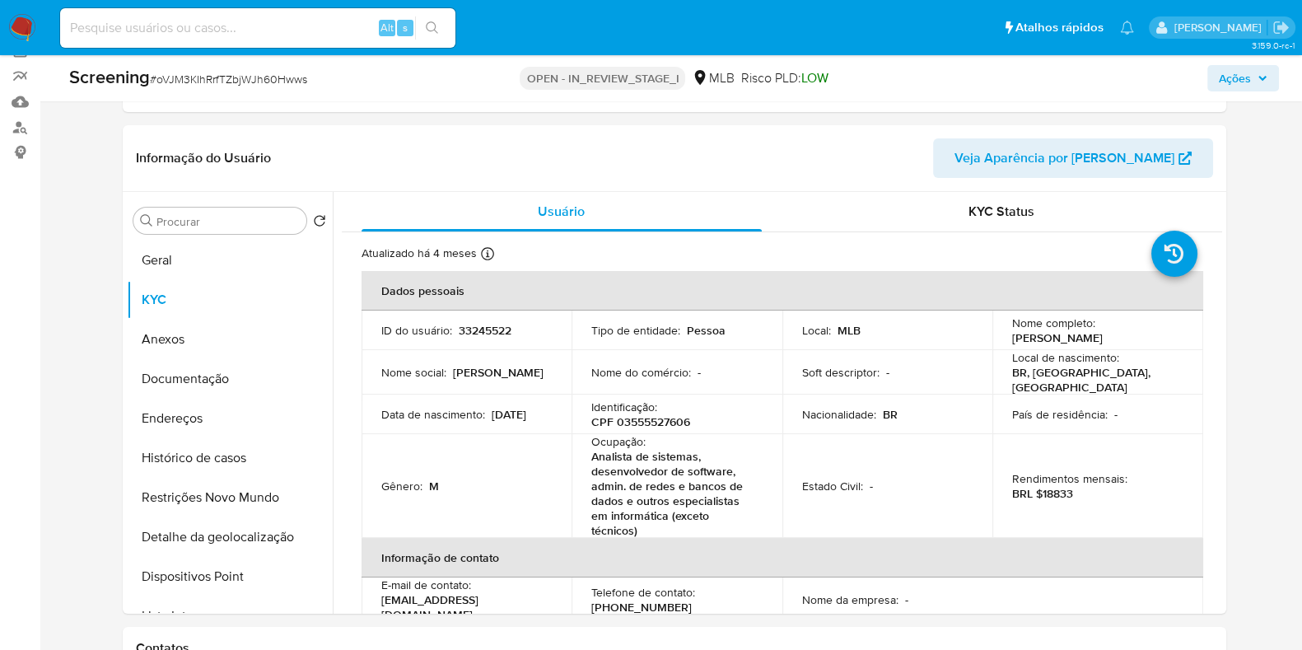
drag, startPoint x: 86, startPoint y: 306, endPoint x: 49, endPoint y: 307, distance: 36.3
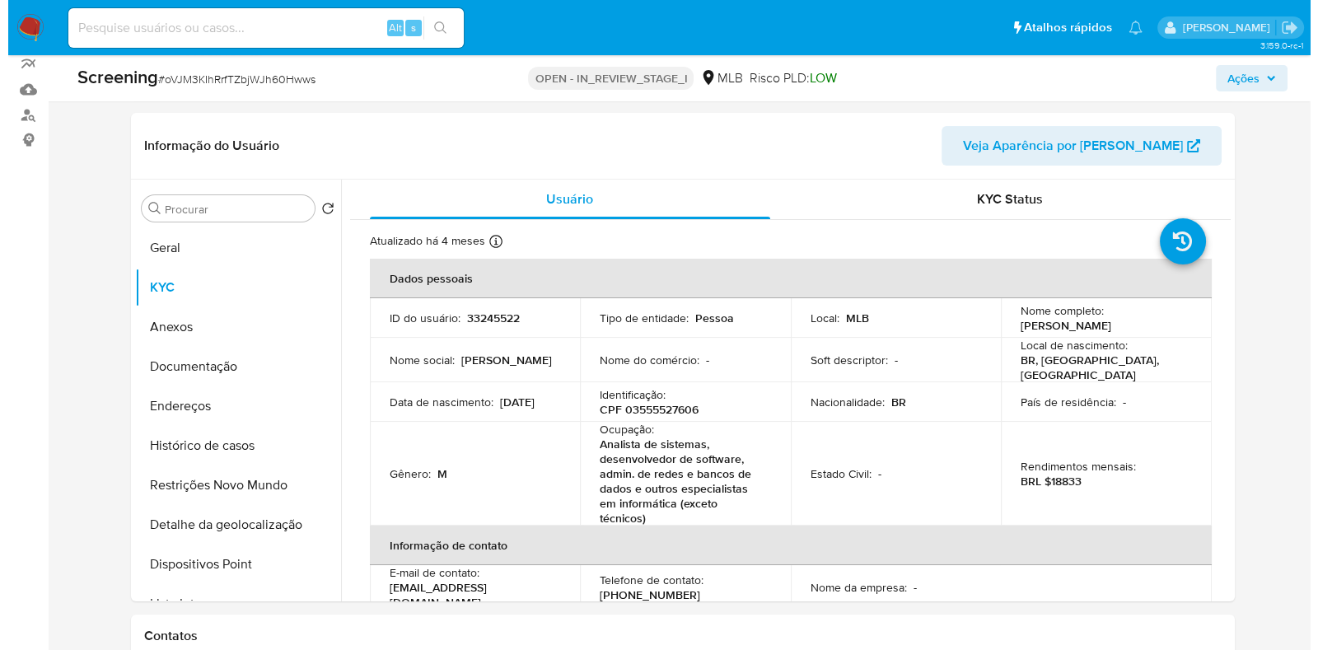
scroll to position [149, 0]
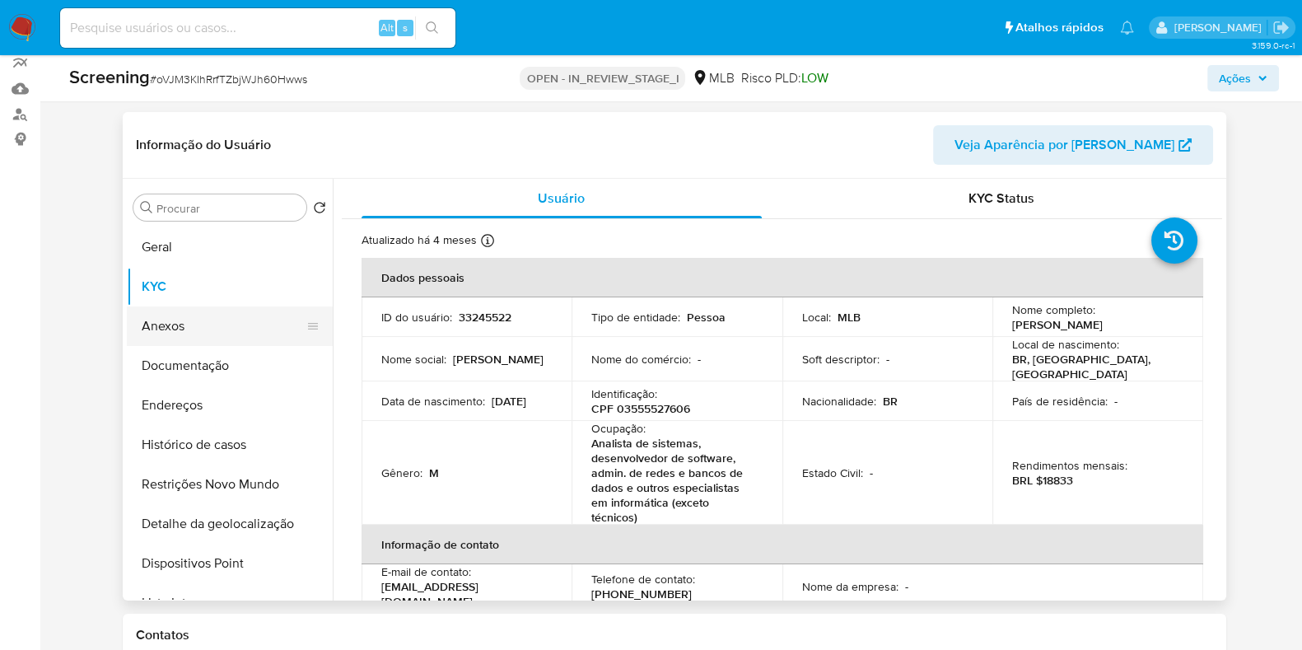
click at [197, 321] on button "Anexos" at bounding box center [223, 326] width 193 height 40
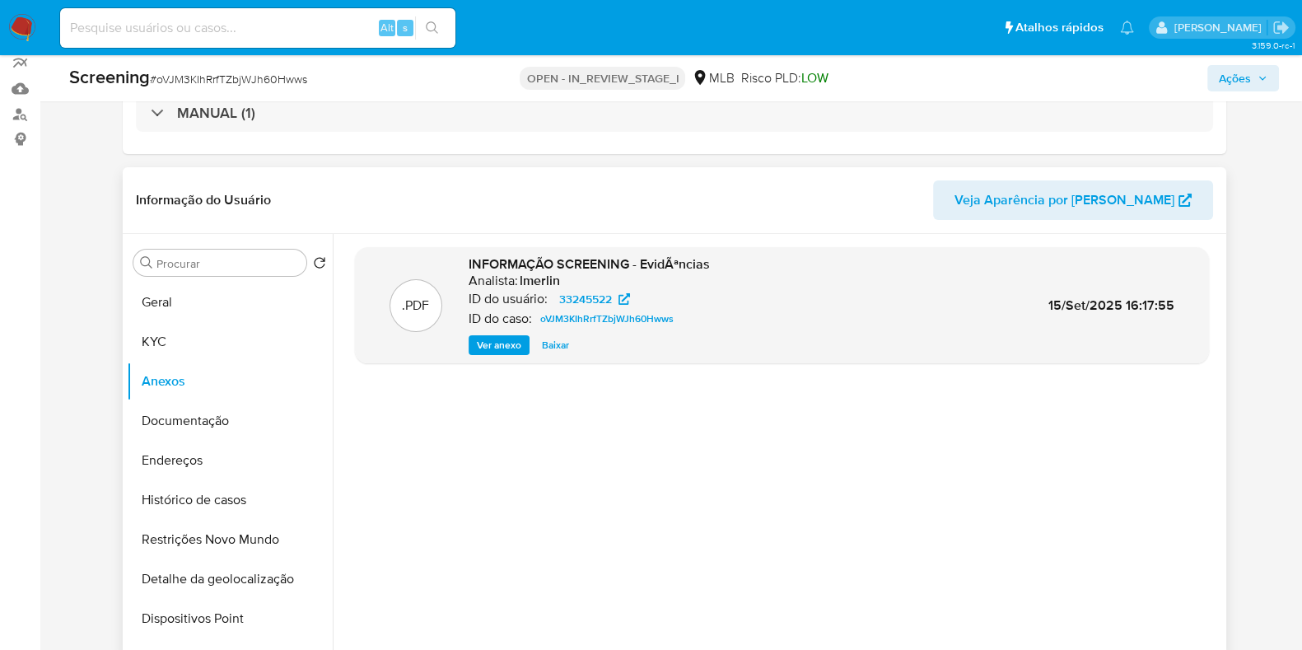
click at [488, 339] on span "Ver anexo" at bounding box center [499, 345] width 44 height 16
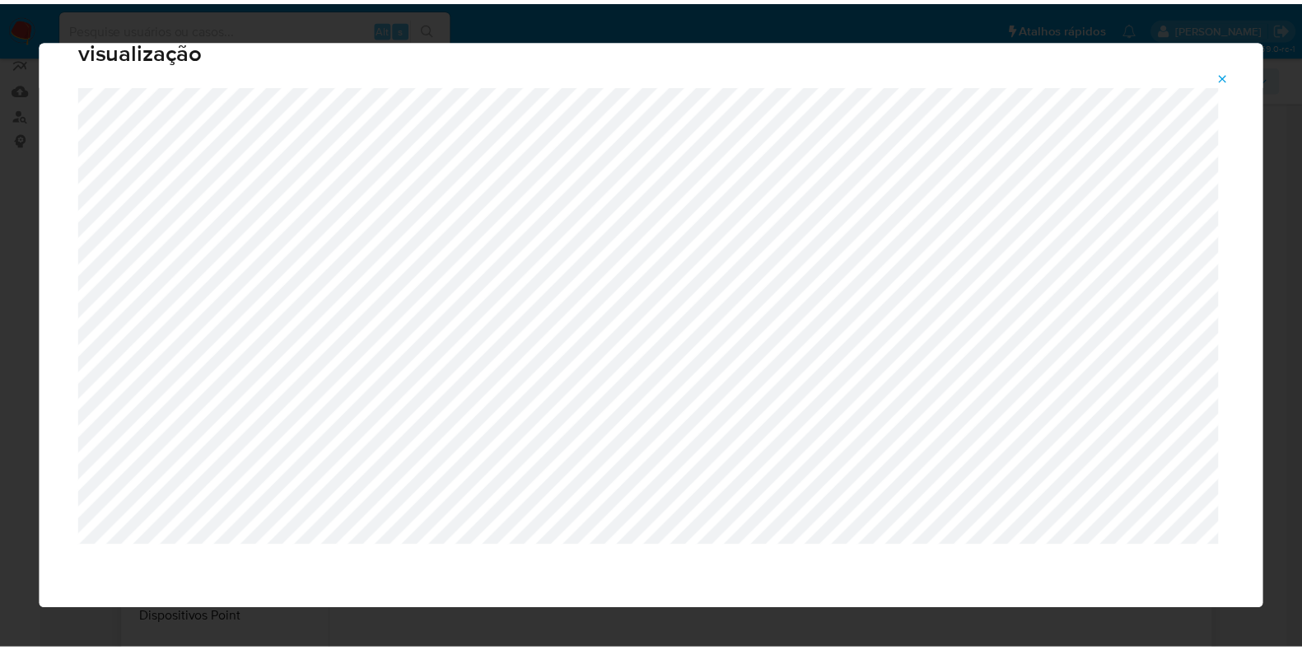
scroll to position [0, 0]
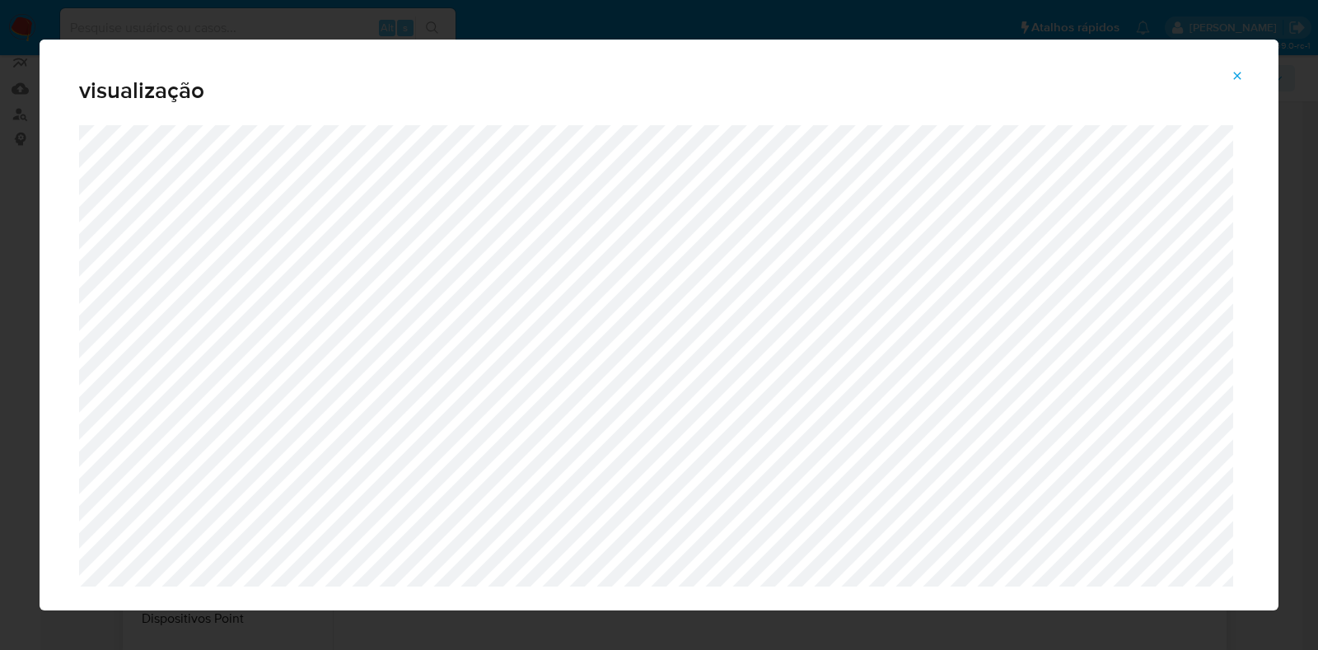
click at [1239, 83] on span "Attachment preview" at bounding box center [1237, 75] width 13 height 23
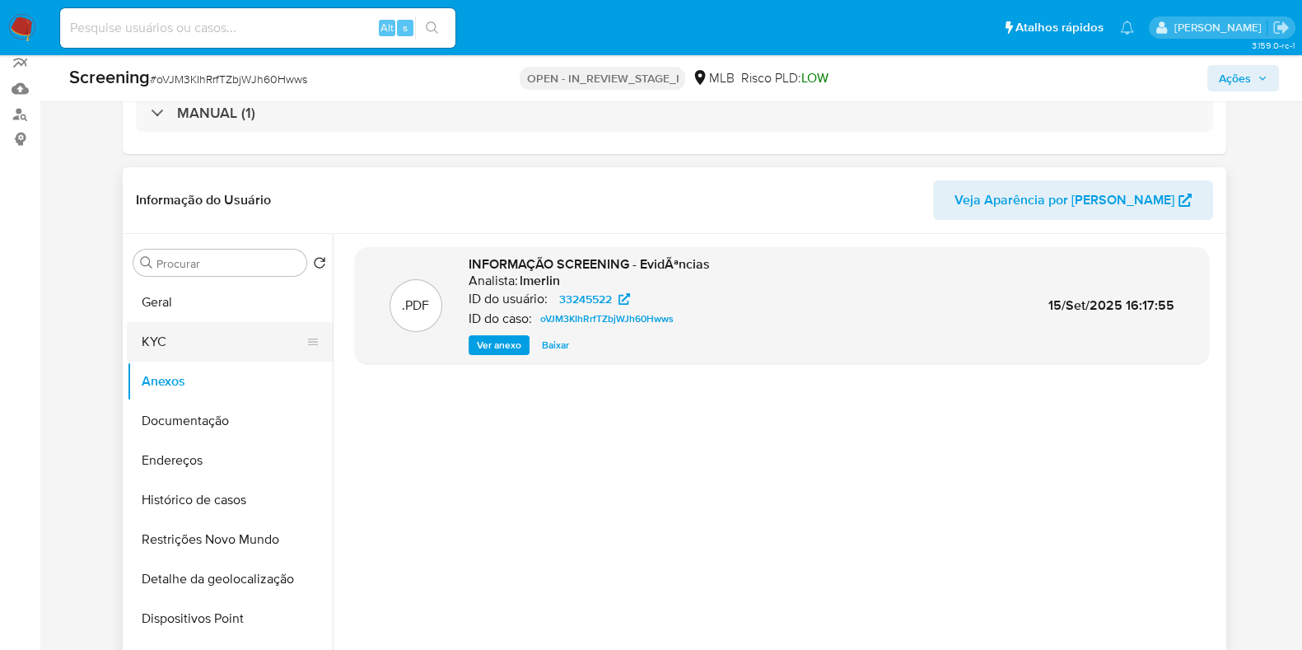
click at [222, 349] on button "KYC" at bounding box center [223, 342] width 193 height 40
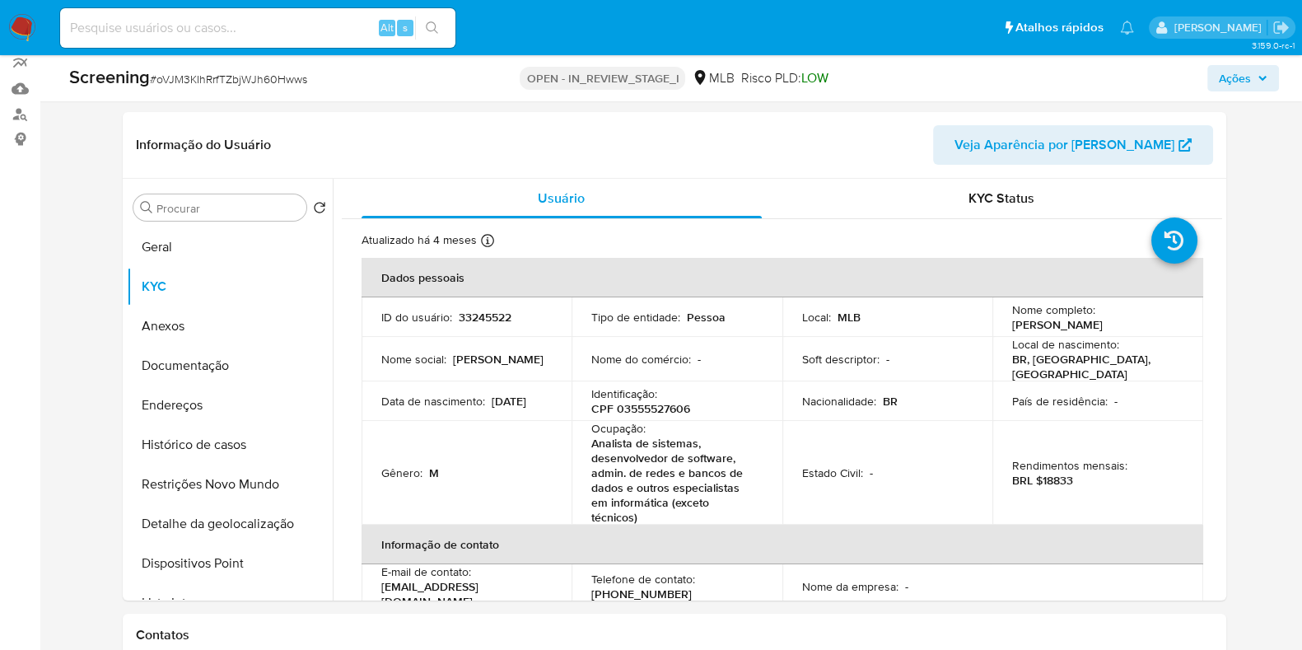
click at [621, 401] on p "CPF 03555527606" at bounding box center [640, 408] width 99 height 15
copy p "03555527606"
click at [220, 323] on button "Anexos" at bounding box center [223, 326] width 193 height 40
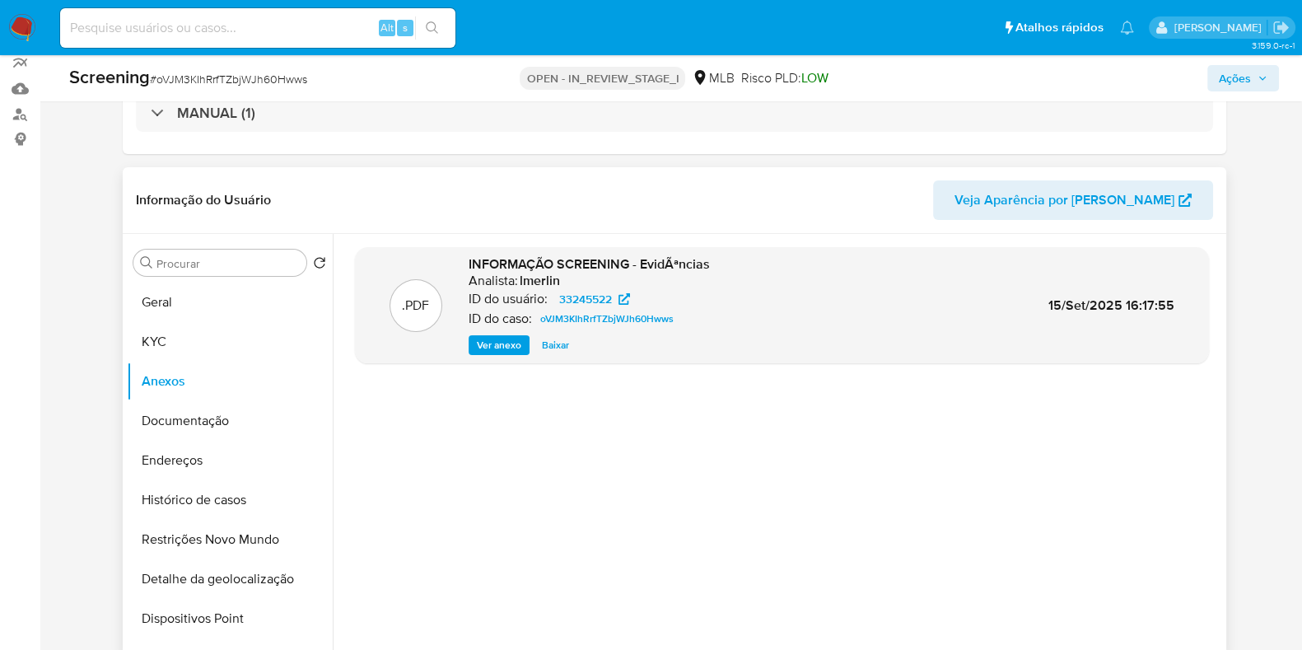
click at [488, 348] on span "Ver anexo" at bounding box center [499, 345] width 44 height 16
click at [488, 348] on div "Ver anexo Baixar" at bounding box center [589, 345] width 241 height 20
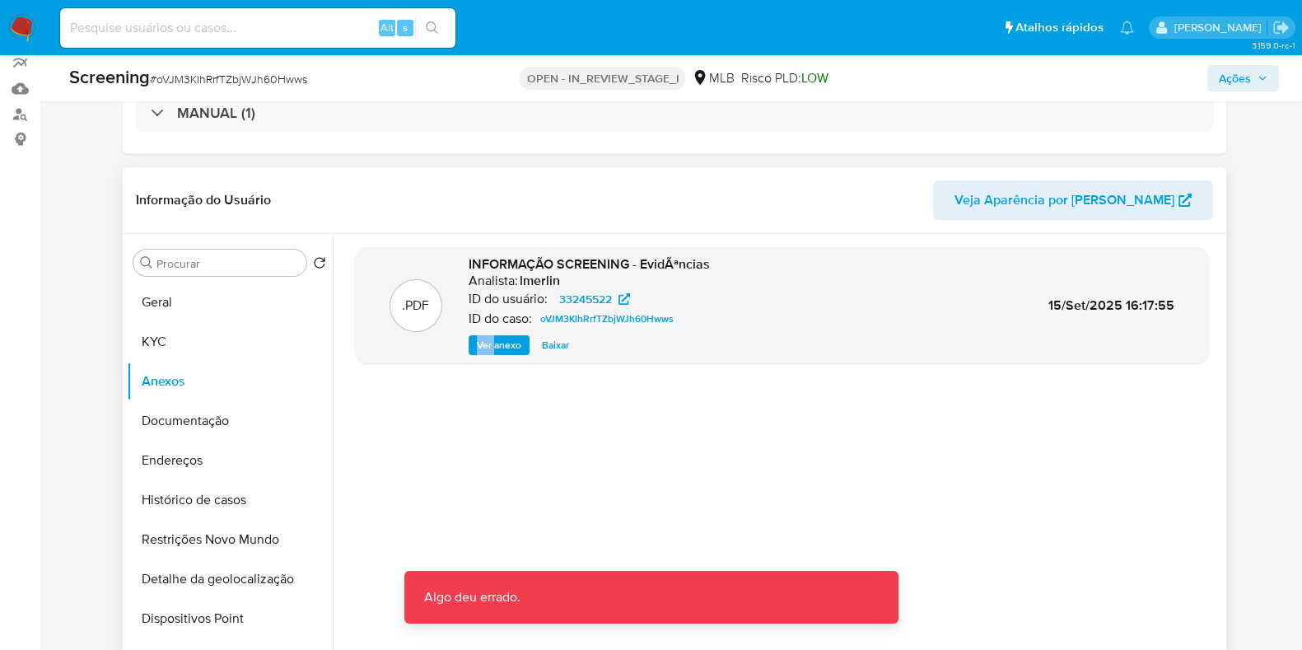
click at [481, 352] on span "Ver anexo" at bounding box center [499, 345] width 44 height 16
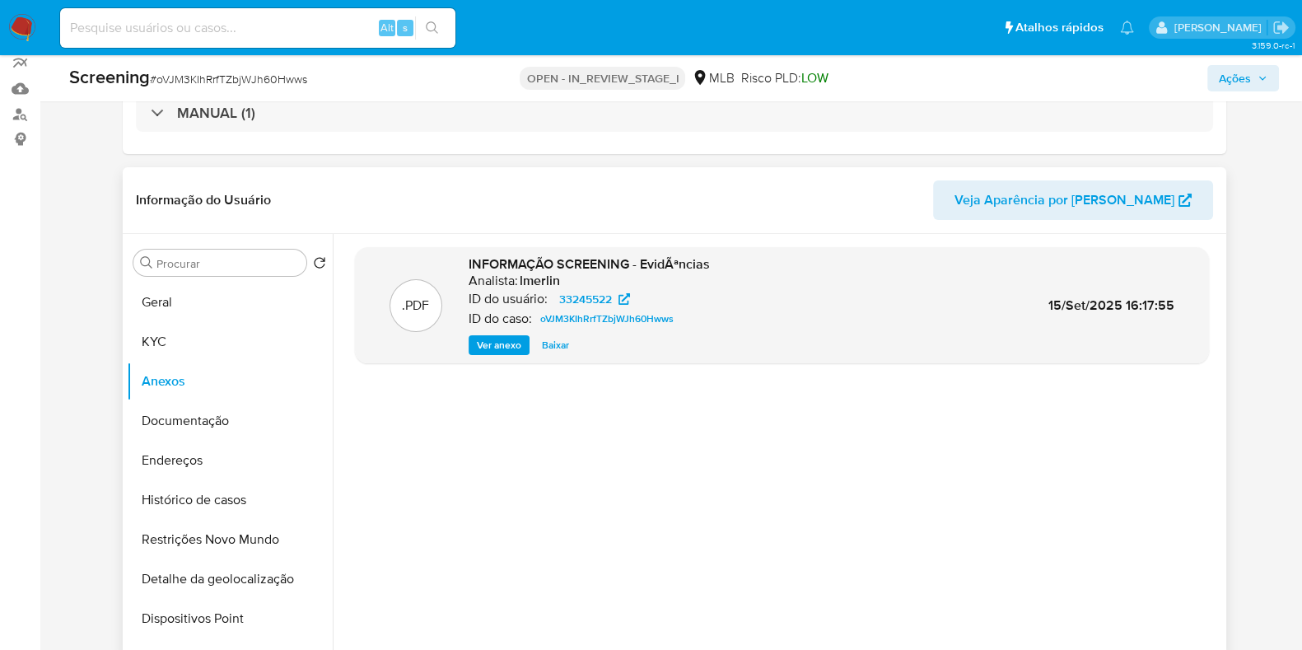
click at [732, 468] on div ".PDF INFORMAÇÃO SCREENING - EvidÃªncias Analista: lmerlin ID do usuário: 332455…" at bounding box center [782, 444] width 854 height 395
click at [502, 339] on span "Ver anexo" at bounding box center [499, 345] width 44 height 16
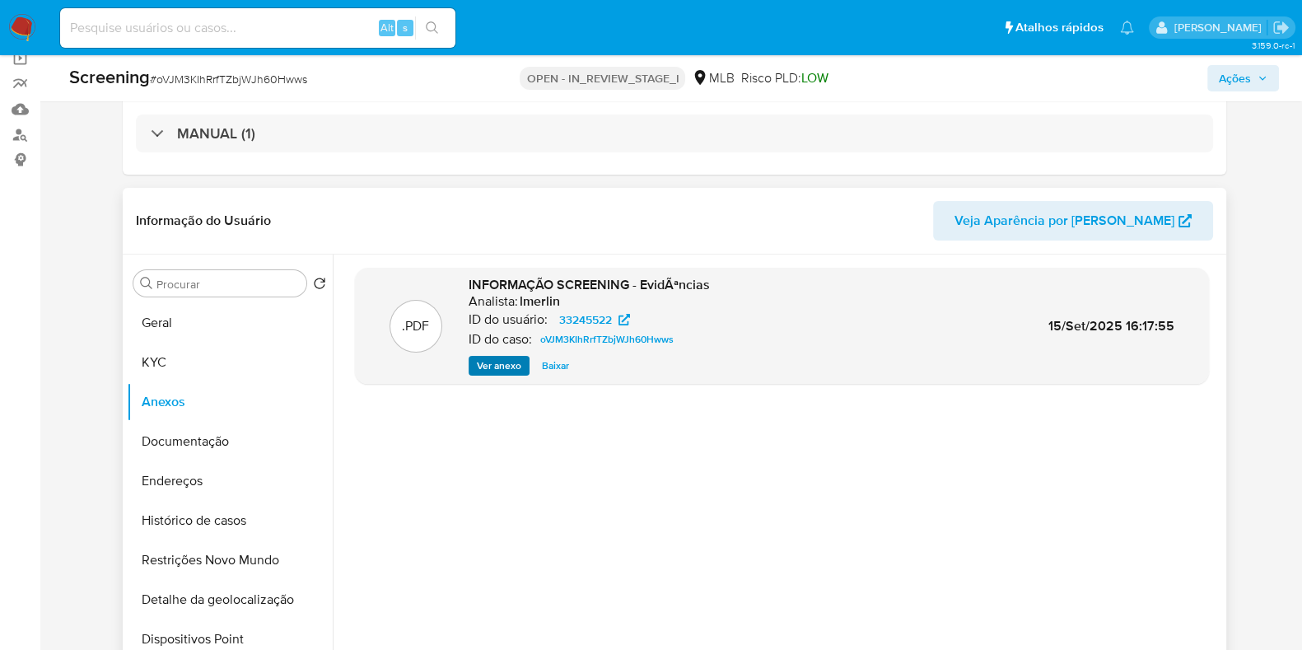
scroll to position [128, 0]
click at [548, 371] on span "Baixar" at bounding box center [555, 366] width 27 height 16
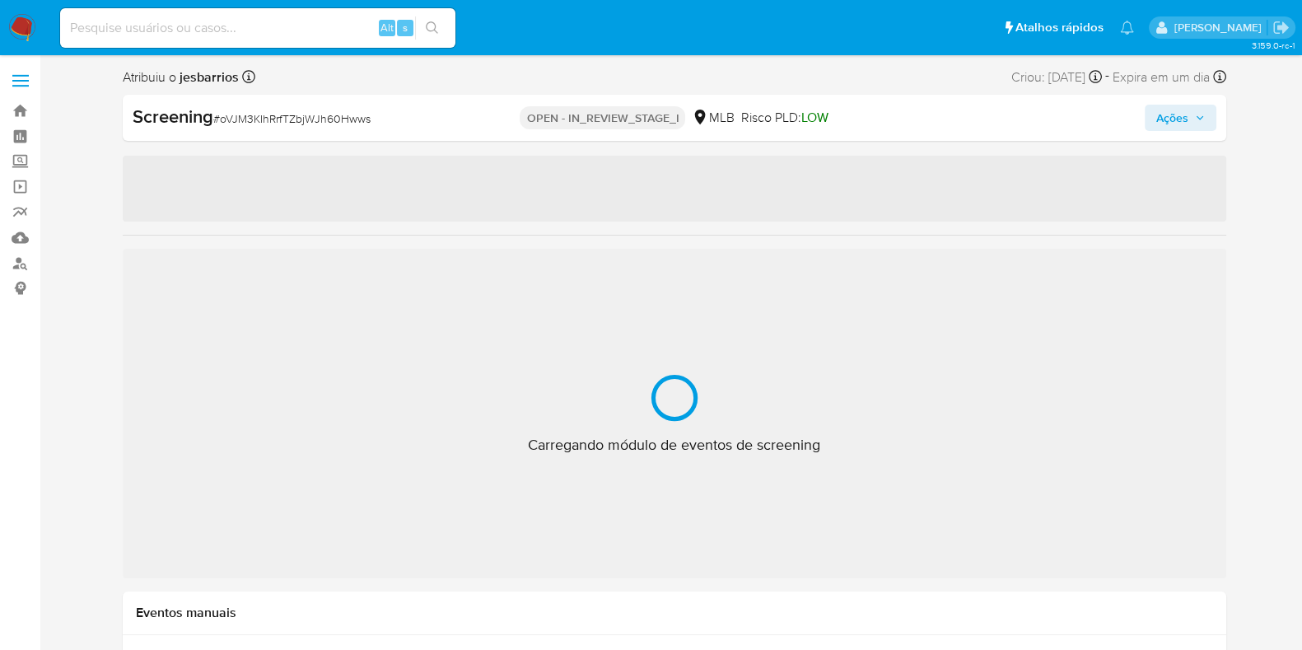
select select "10"
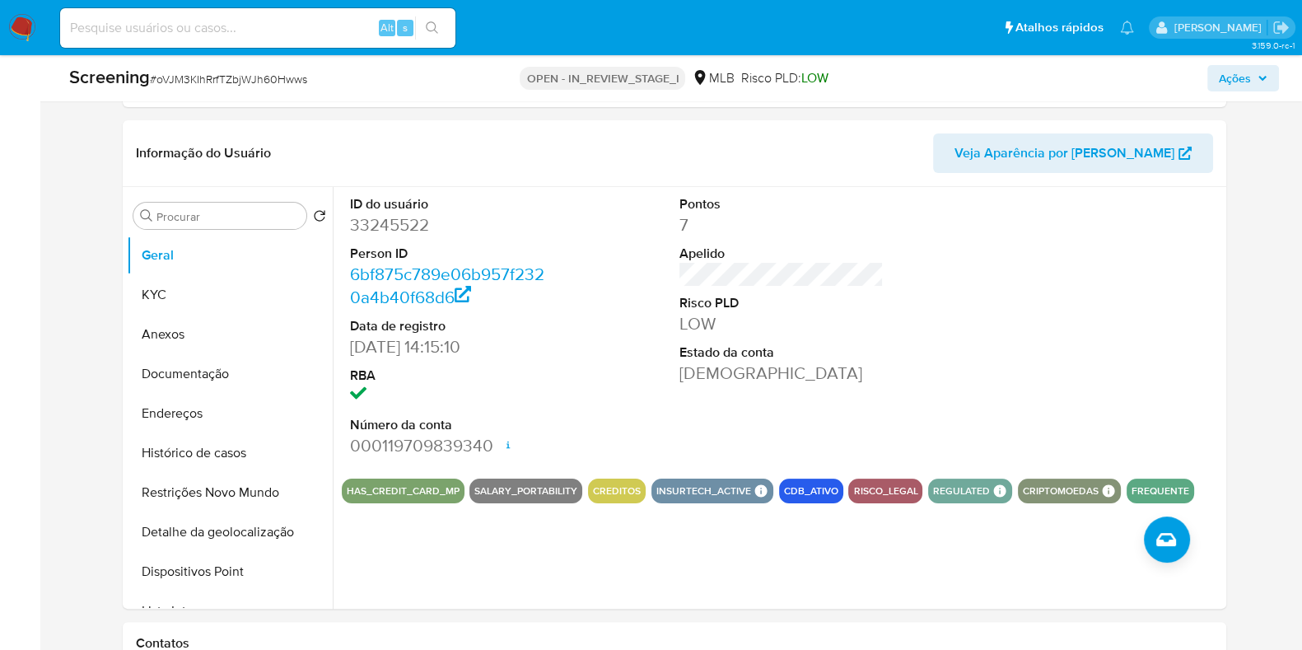
scroll to position [440, 0]
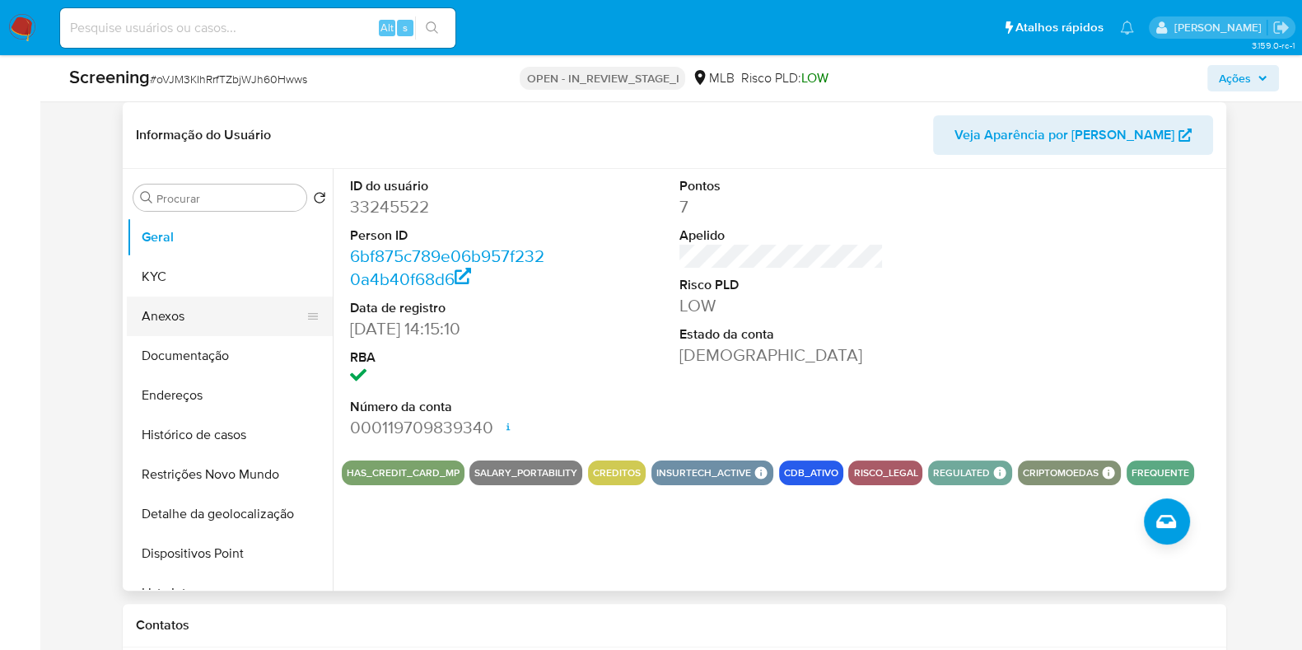
click at [234, 322] on button "Anexos" at bounding box center [223, 317] width 193 height 40
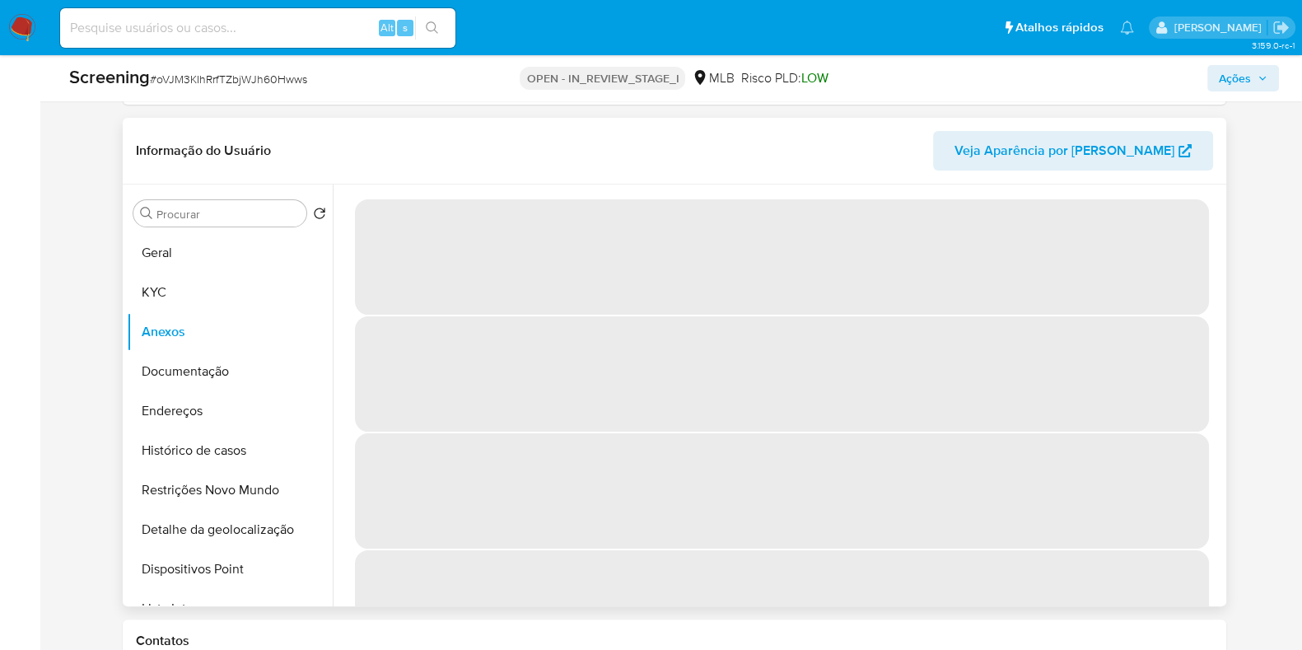
scroll to position [423, 0]
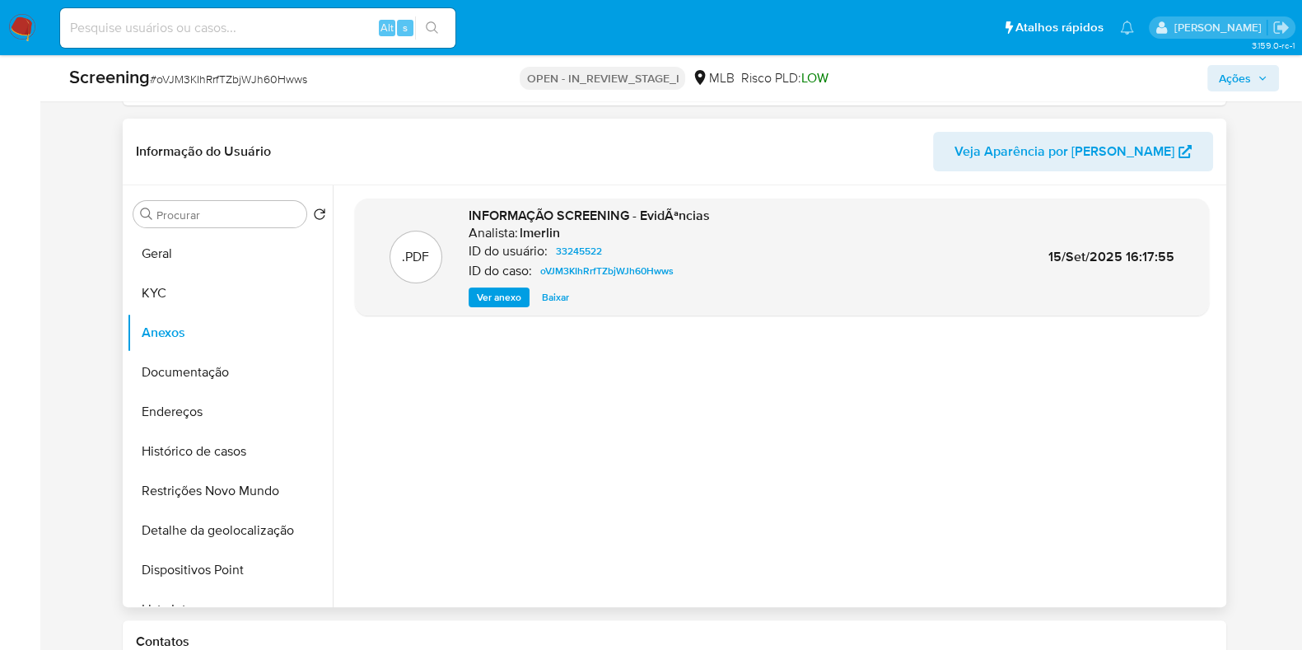
click at [507, 289] on span "Ver anexo" at bounding box center [499, 297] width 44 height 16
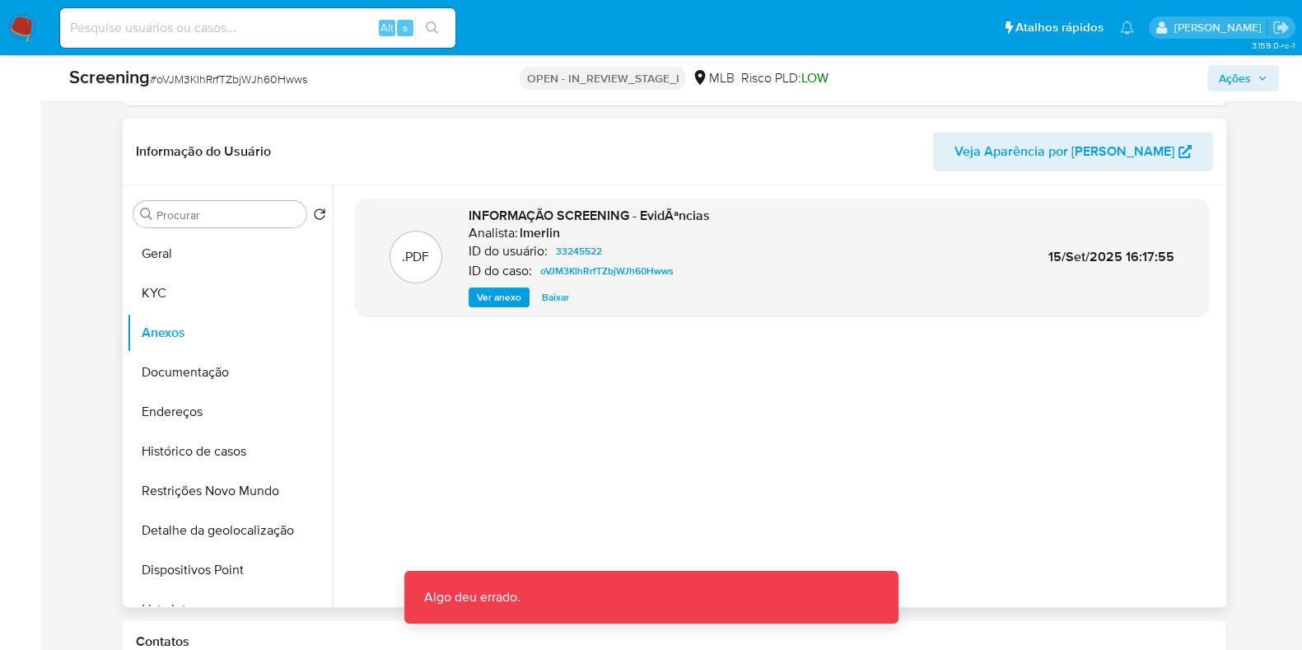
click at [542, 292] on span "Baixar" at bounding box center [555, 297] width 27 height 16
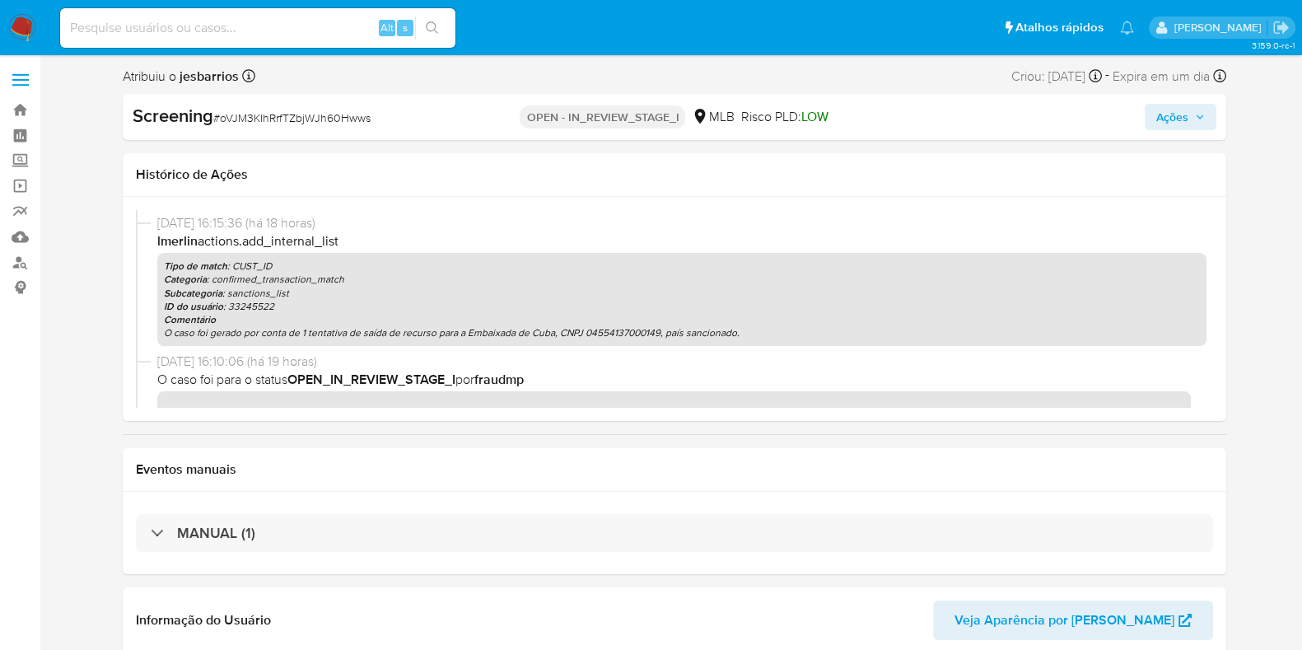
scroll to position [969, 0]
click at [548, 334] on p "O caso foi gerado por conta de 1 tentativa de saída de recurso para a Embaixada…" at bounding box center [682, 334] width 1036 height 13
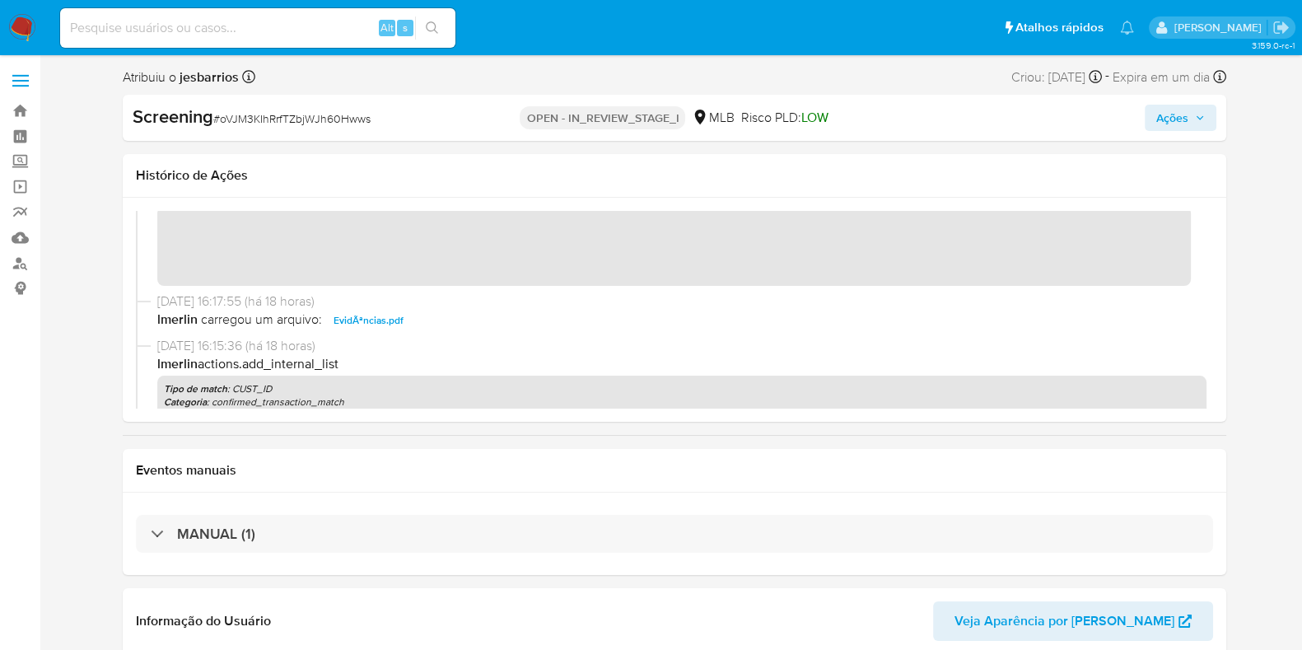
scroll to position [848, 0]
click at [395, 322] on span "EvidÃªncias.pdf" at bounding box center [369, 321] width 70 height 20
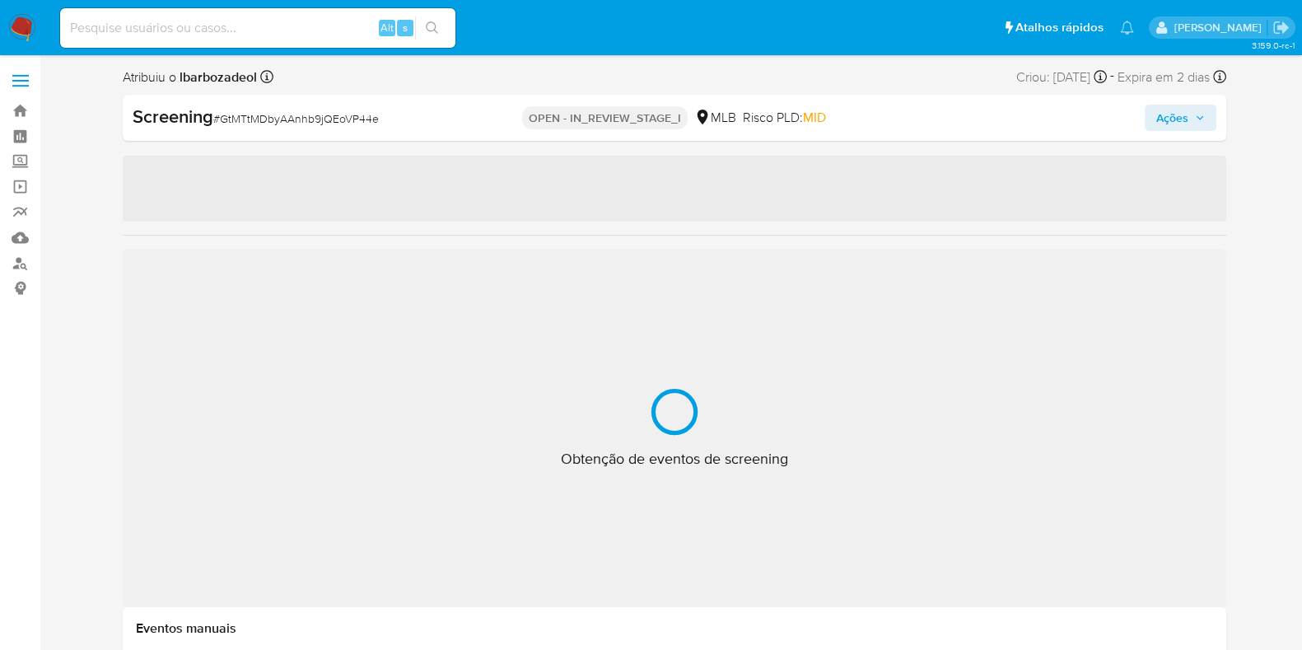
select select "10"
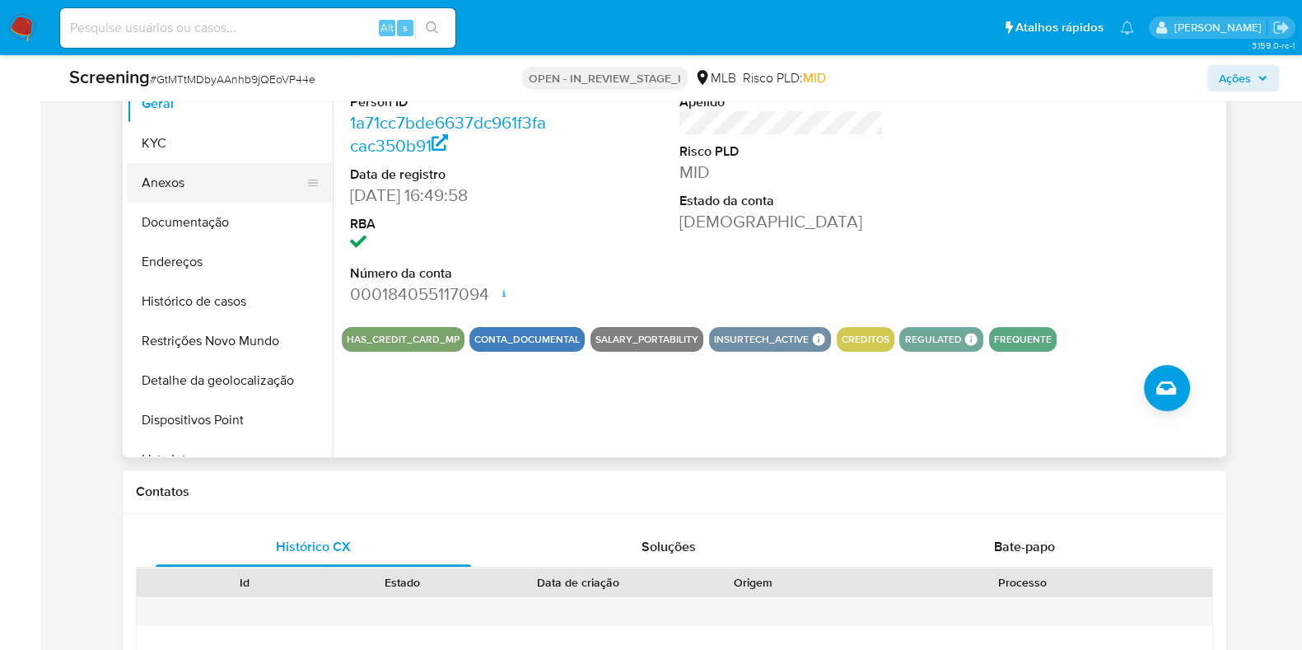
scroll to position [574, 0]
click at [234, 180] on button "Anexos" at bounding box center [223, 182] width 193 height 40
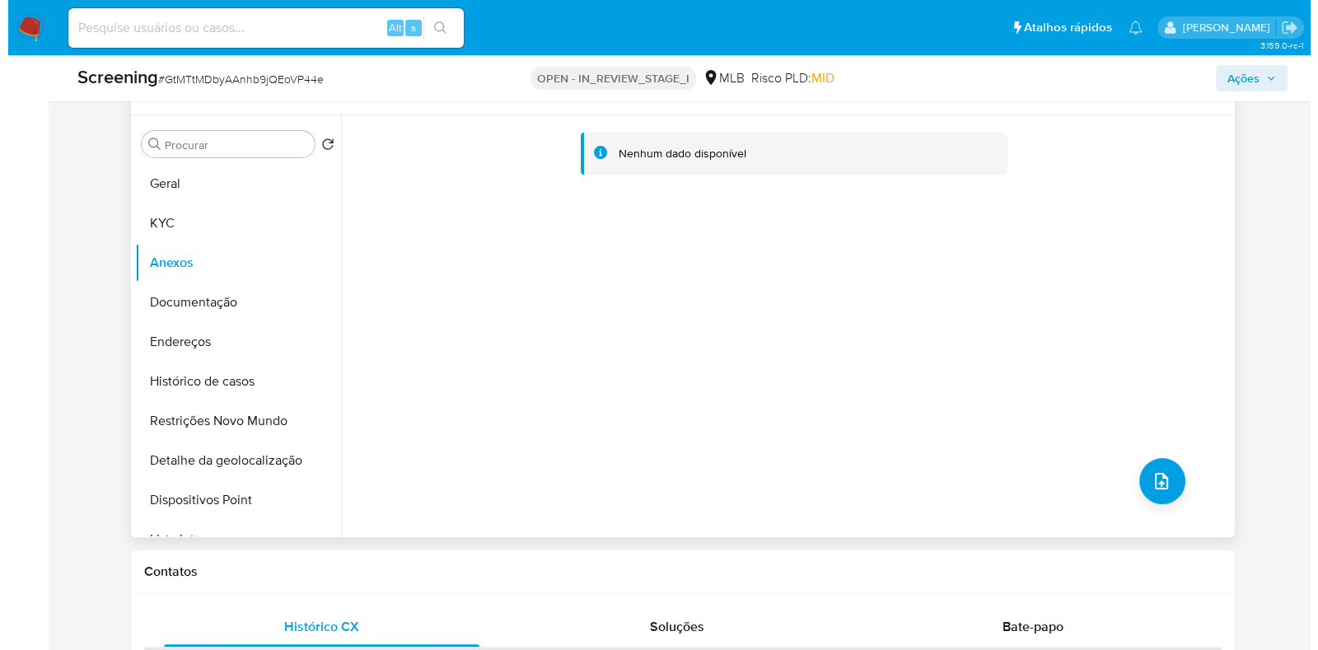
scroll to position [492, 0]
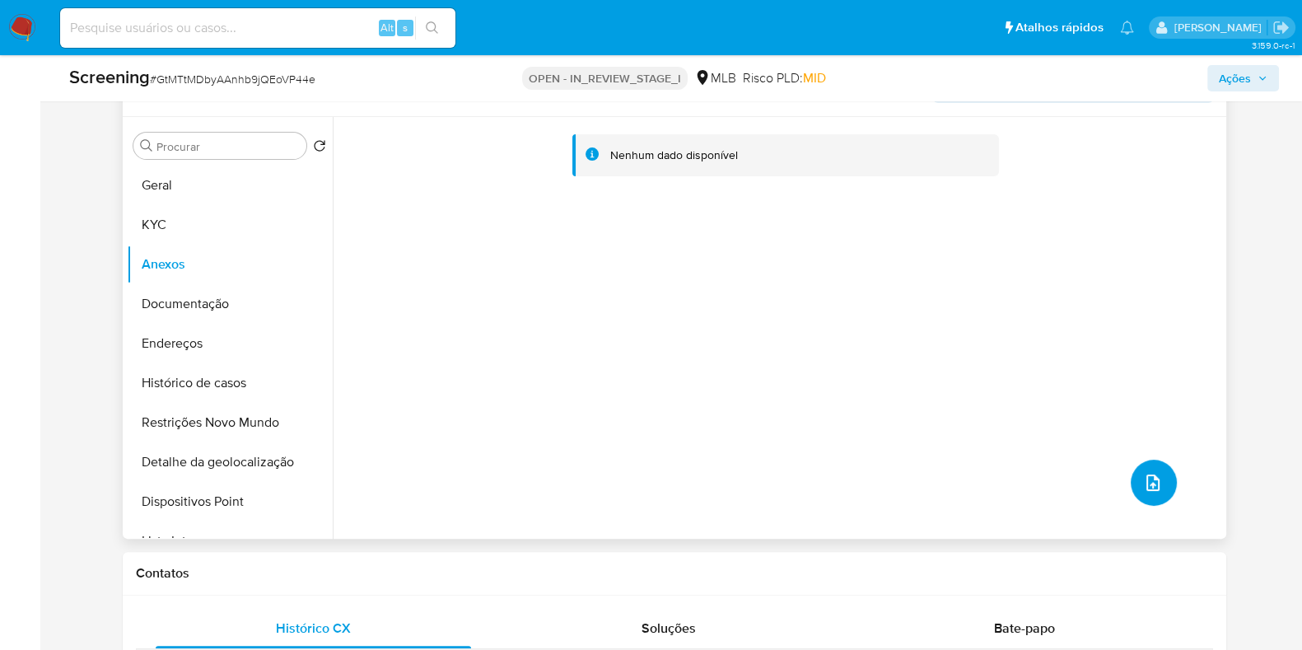
click at [1145, 493] on button "upload-file" at bounding box center [1154, 483] width 46 height 46
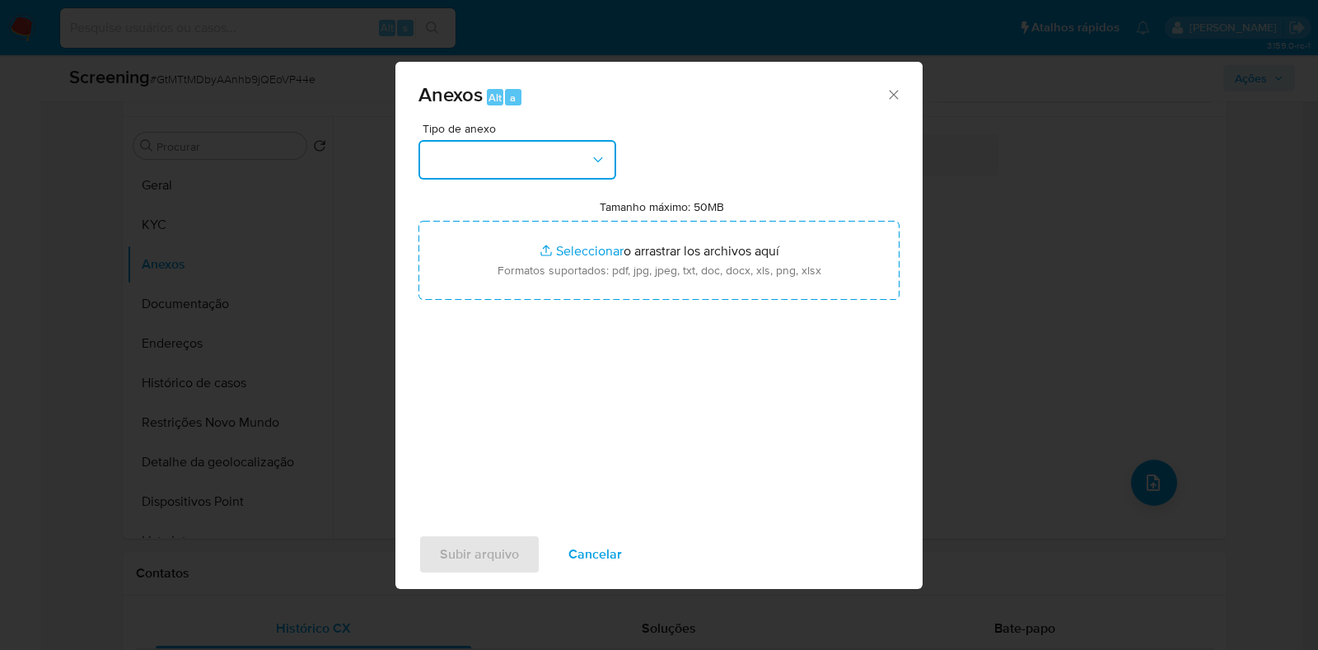
click at [569, 162] on button "button" at bounding box center [517, 160] width 198 height 40
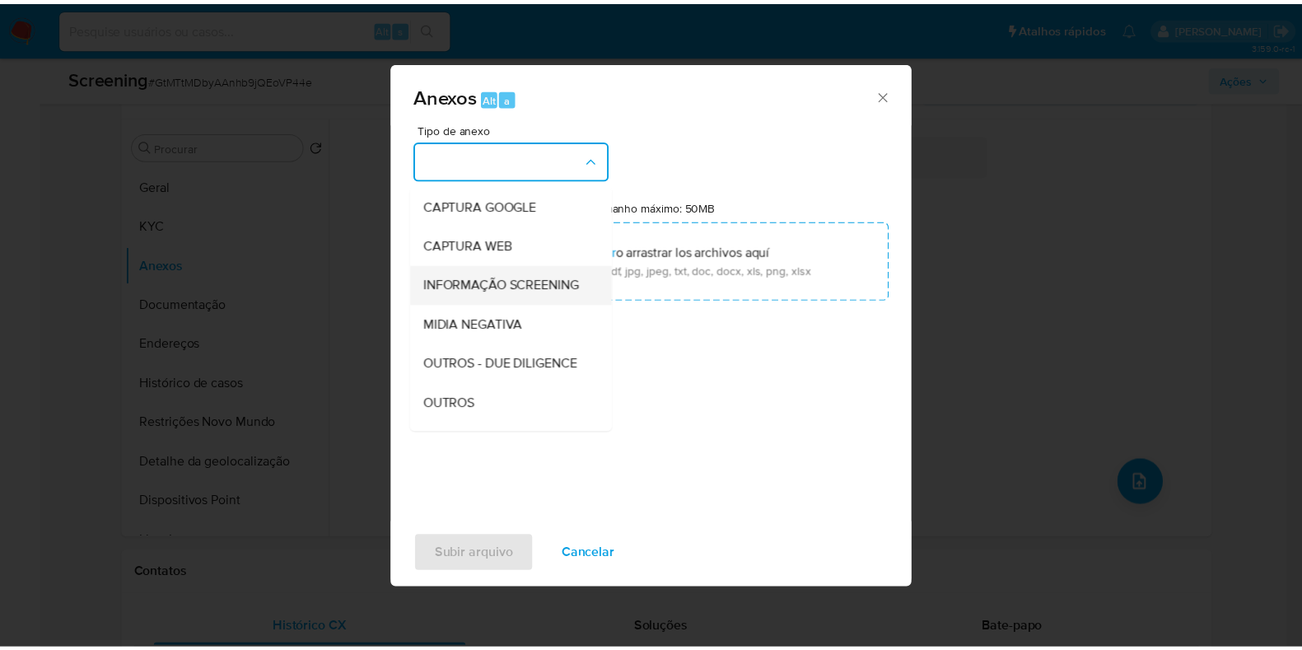
scroll to position [74, 0]
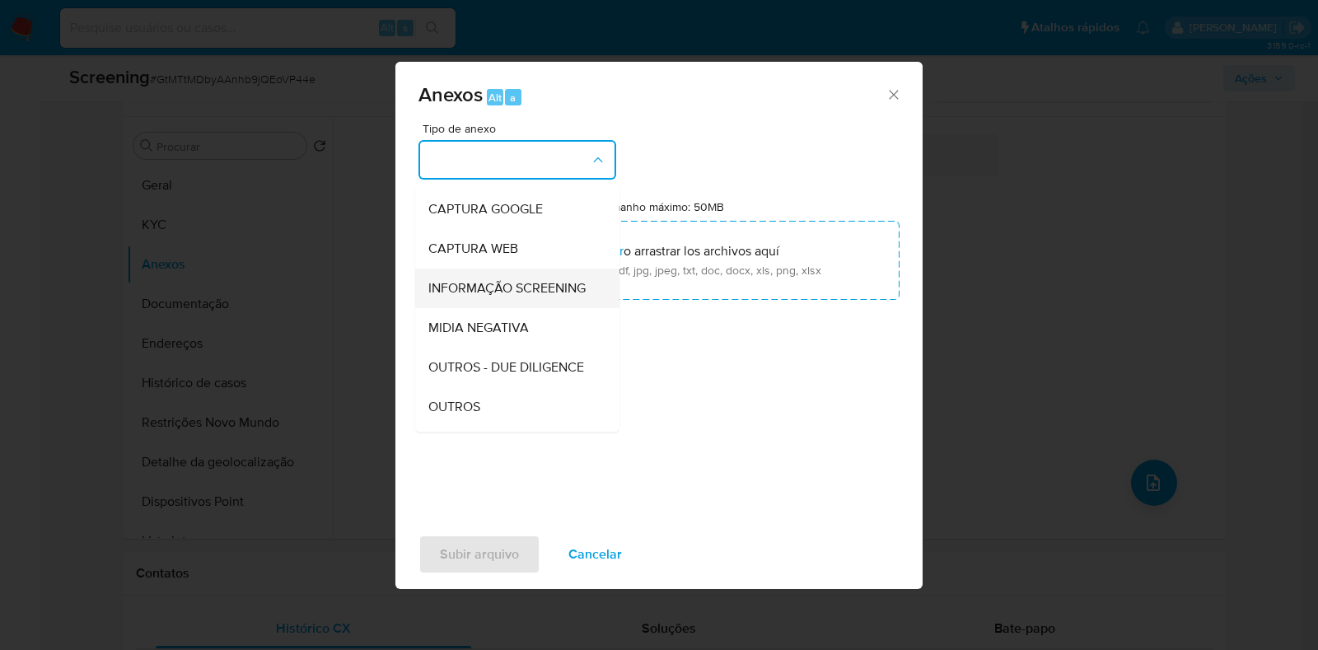
click at [508, 297] on span "INFORMAÇÃO SCREENING" at bounding box center [506, 288] width 157 height 16
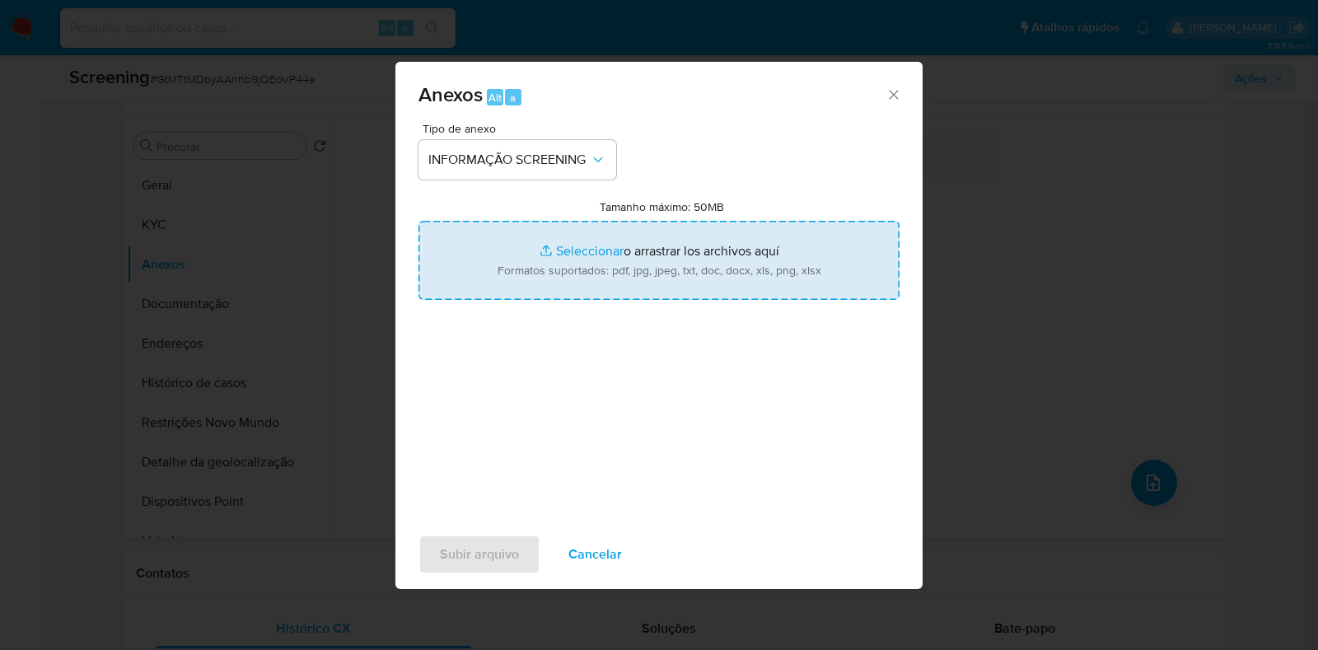
click at [516, 260] on input "Tamanho máximo: 50MB Seleccionar archivos" at bounding box center [658, 260] width 481 height 79
type input "C:\fakepath\Evidencias - [PERSON_NAME], CPF 08389431106.pdf"
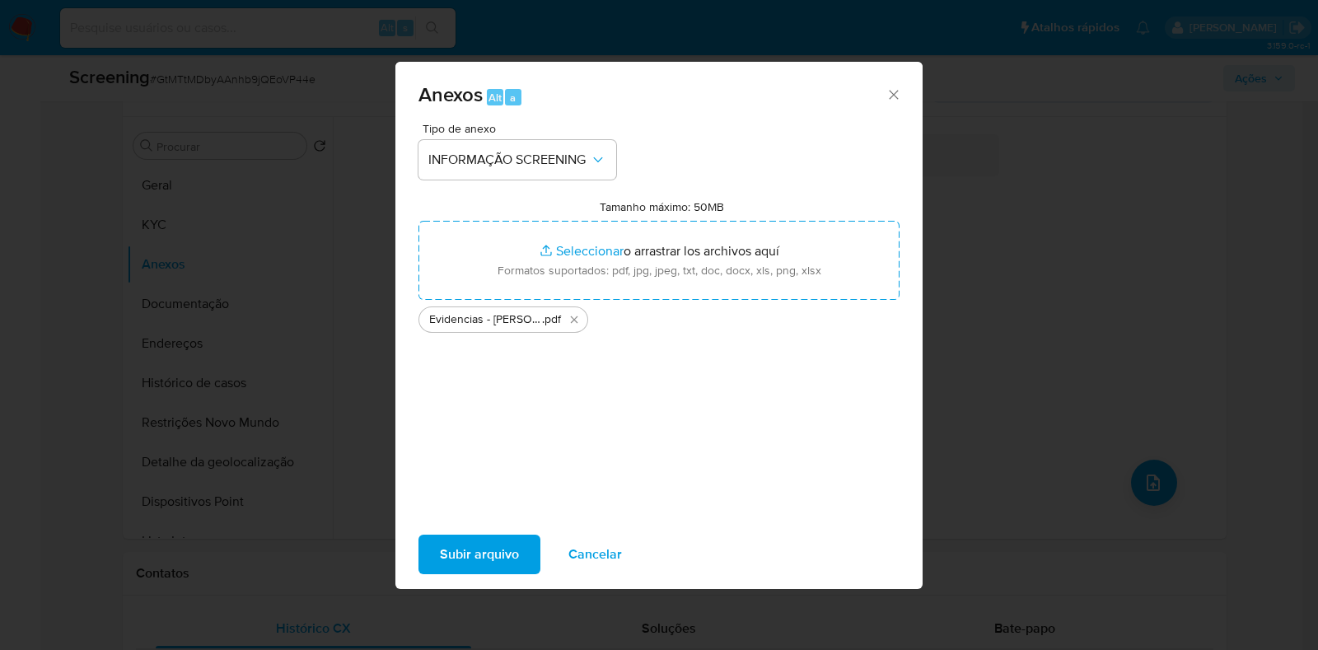
click at [465, 496] on div "Tipo de anexo INFORMAÇÃO SCREENING Tamanho máximo: 50MB Seleccionar archivos Se…" at bounding box center [658, 317] width 481 height 389
click at [457, 554] on span "Subir arquivo" at bounding box center [479, 554] width 79 height 36
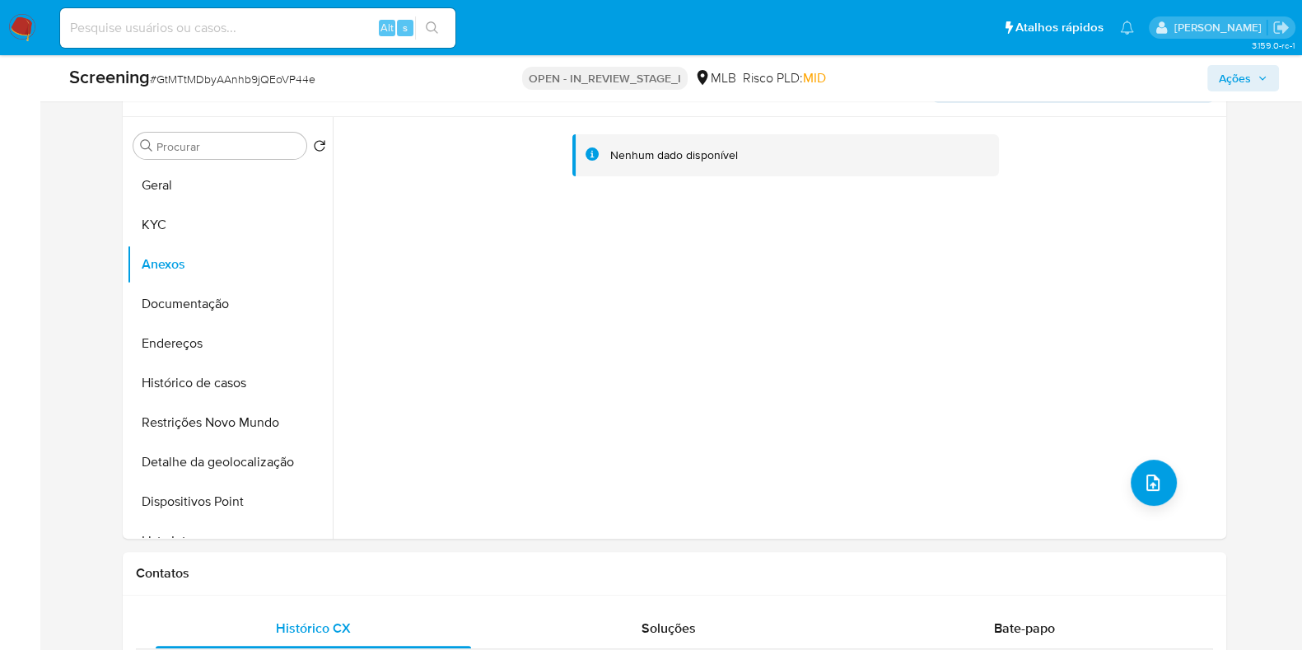
click at [1252, 83] on span "Ações" at bounding box center [1243, 78] width 49 height 23
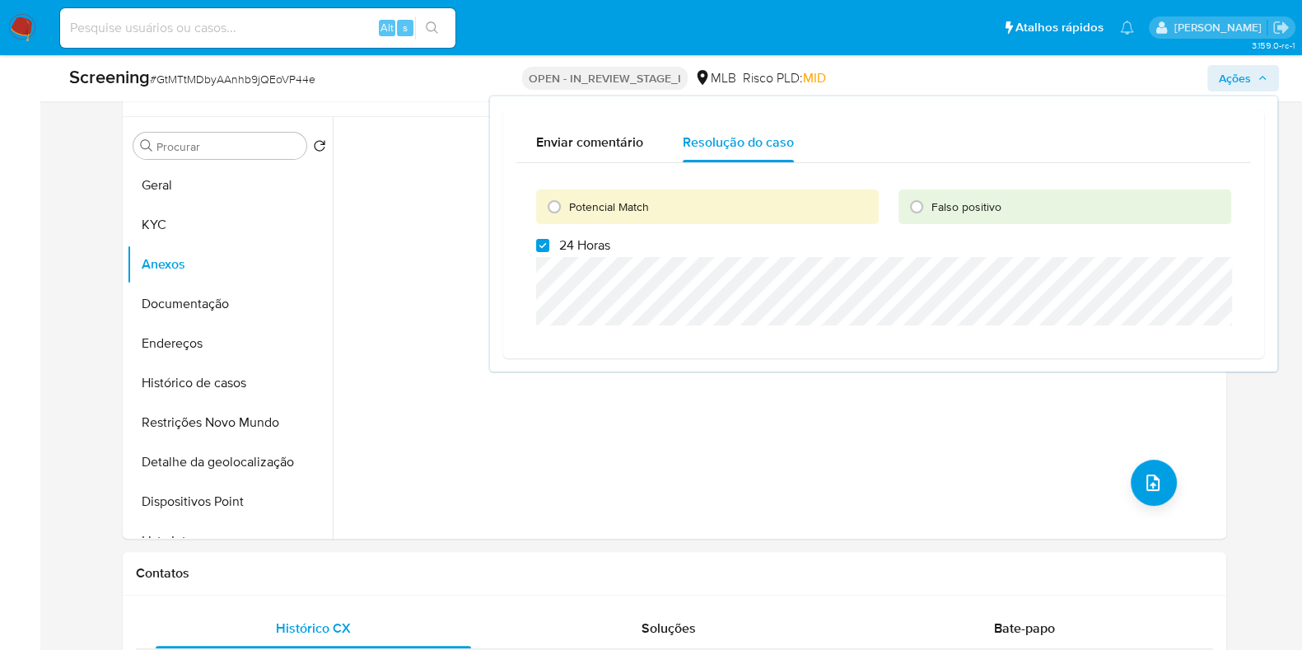
click at [566, 241] on span "24 Horas" at bounding box center [584, 245] width 51 height 16
click at [549, 241] on input "24 Horas" at bounding box center [542, 245] width 13 height 13
checkbox input "false"
click at [591, 206] on span "Potencial Match" at bounding box center [609, 207] width 80 height 16
click at [568, 206] on input "Potencial Match" at bounding box center [554, 207] width 26 height 26
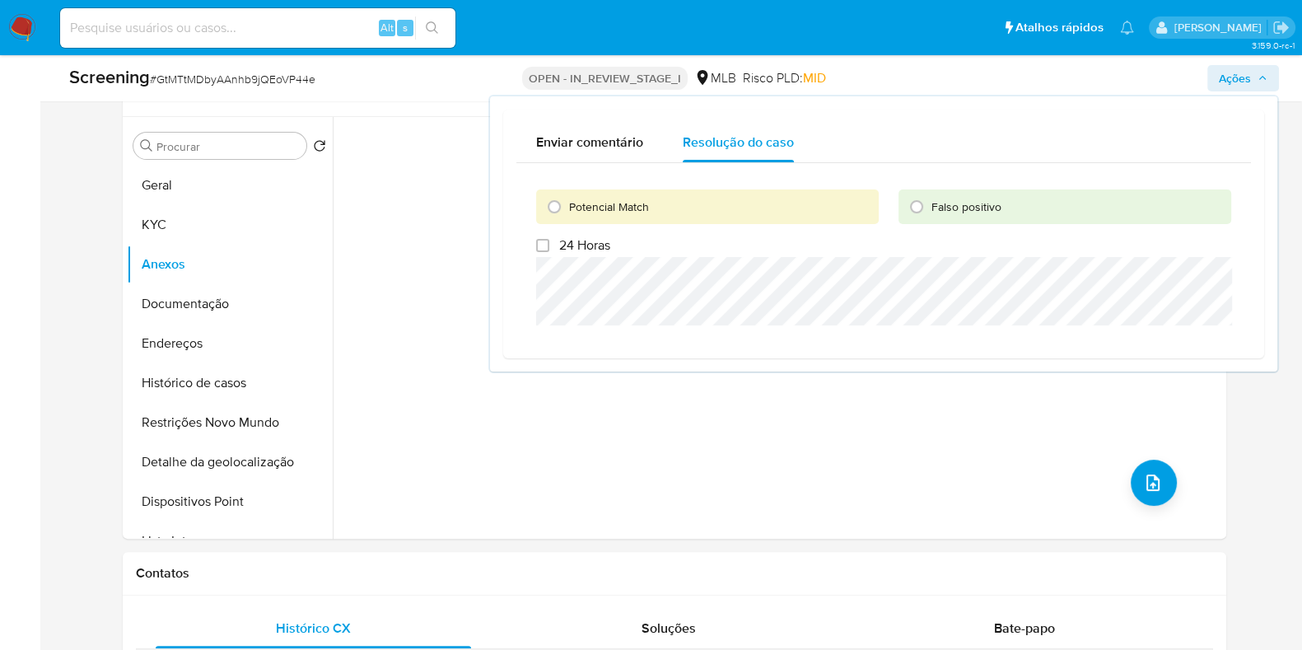
radio input "true"
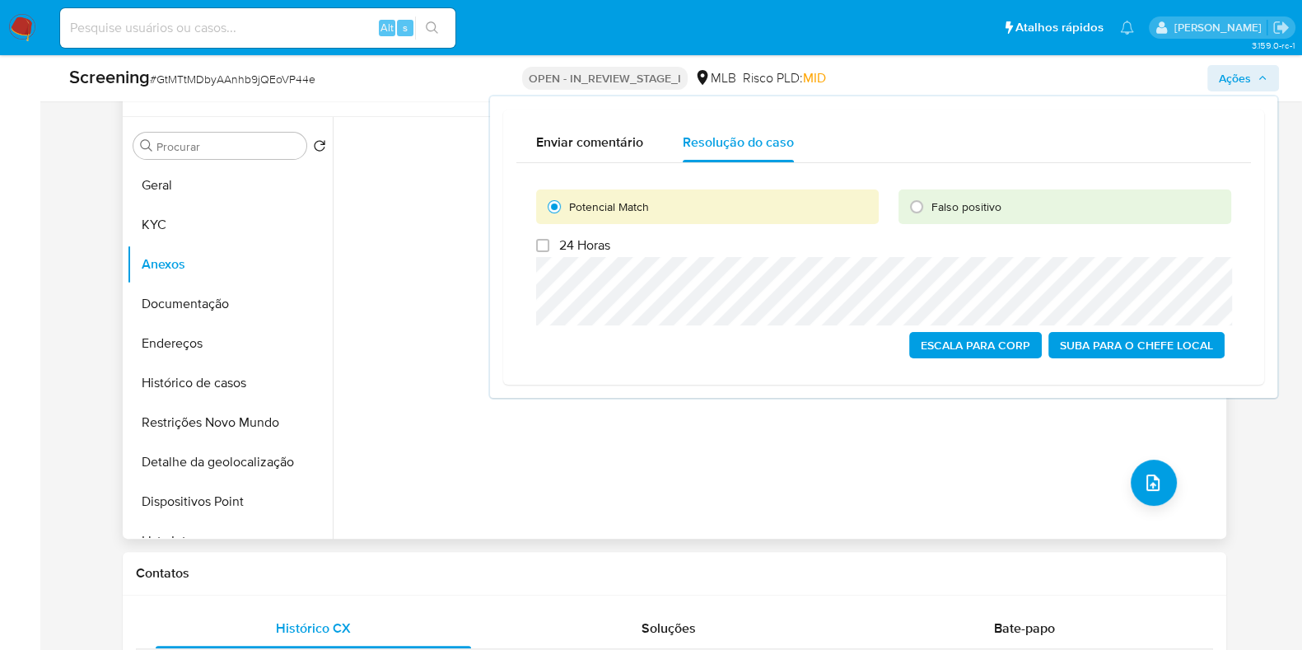
click at [399, 335] on div "Nenhum dado disponível" at bounding box center [778, 328] width 890 height 422
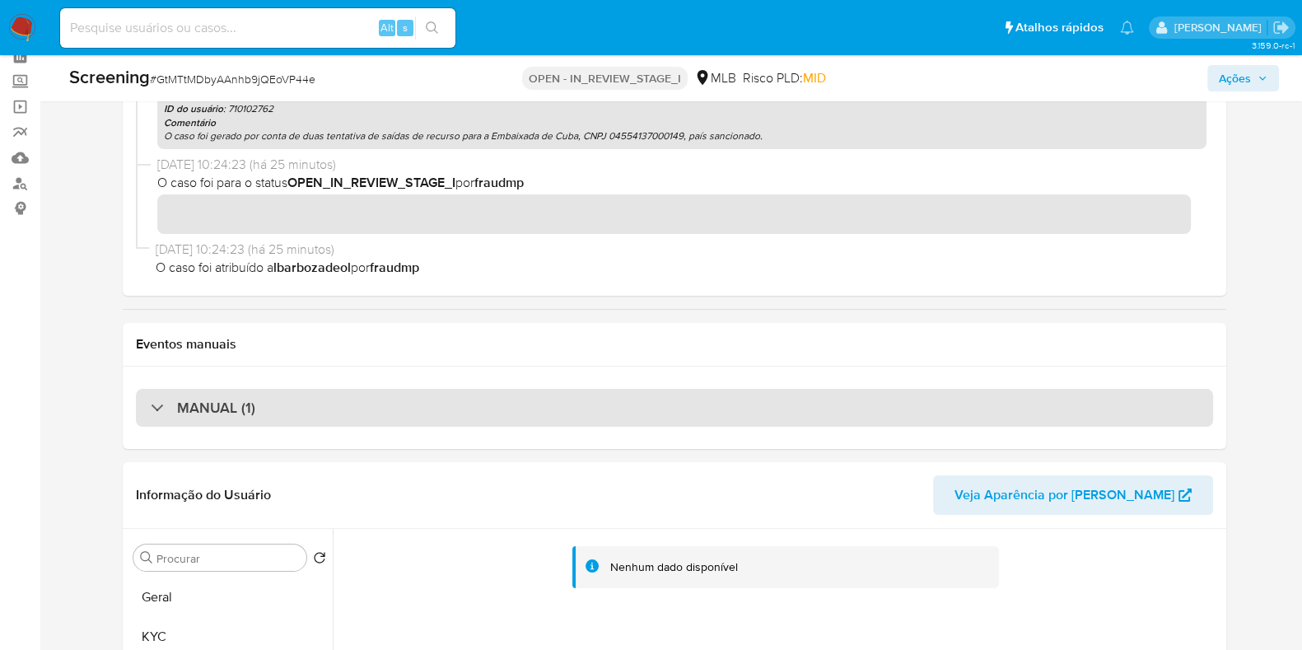
click at [673, 422] on div "MANUAL (1)" at bounding box center [674, 408] width 1077 height 38
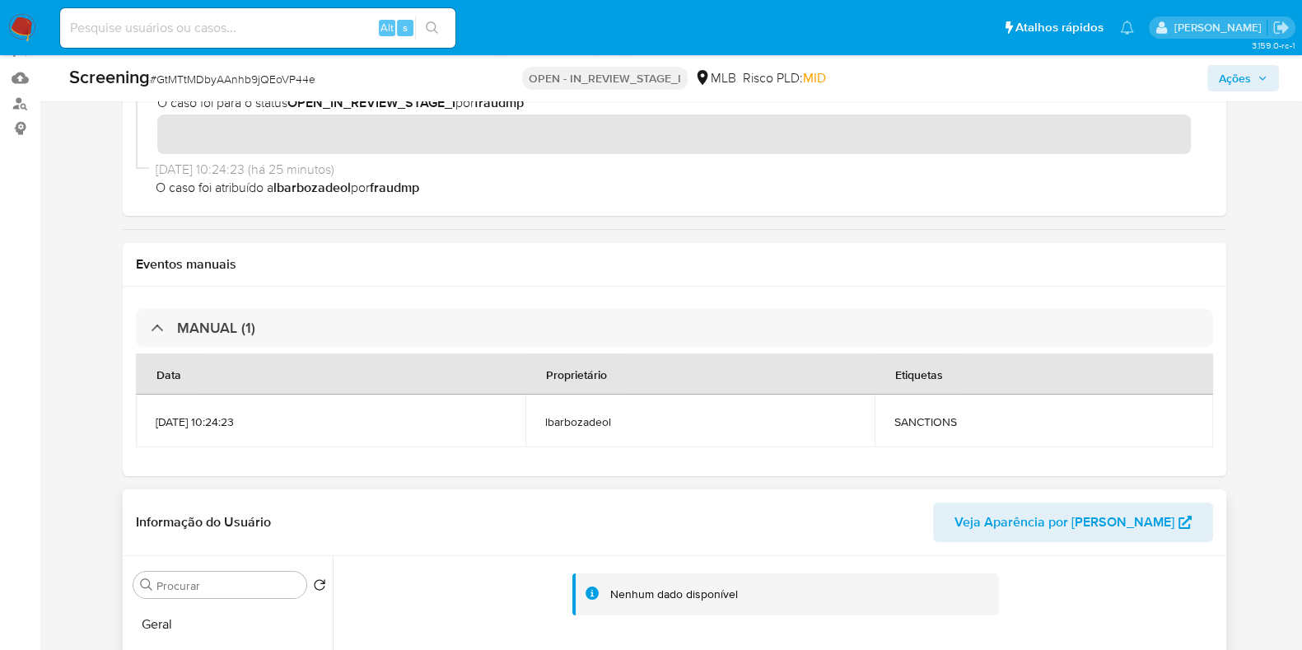
scroll to position [160, 0]
click at [1254, 76] on span "Ações" at bounding box center [1243, 78] width 49 height 23
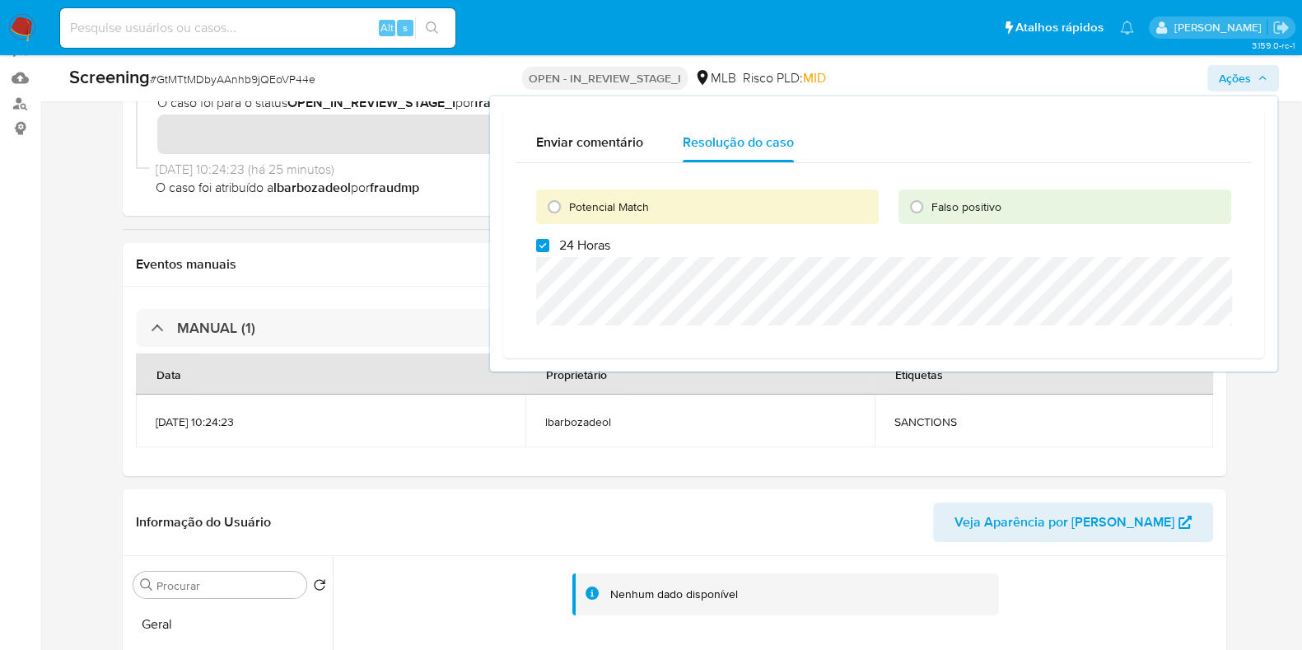
click at [626, 201] on span "Potencial Match" at bounding box center [609, 207] width 80 height 16
click at [568, 201] on input "Potencial Match" at bounding box center [554, 207] width 26 height 26
radio input "true"
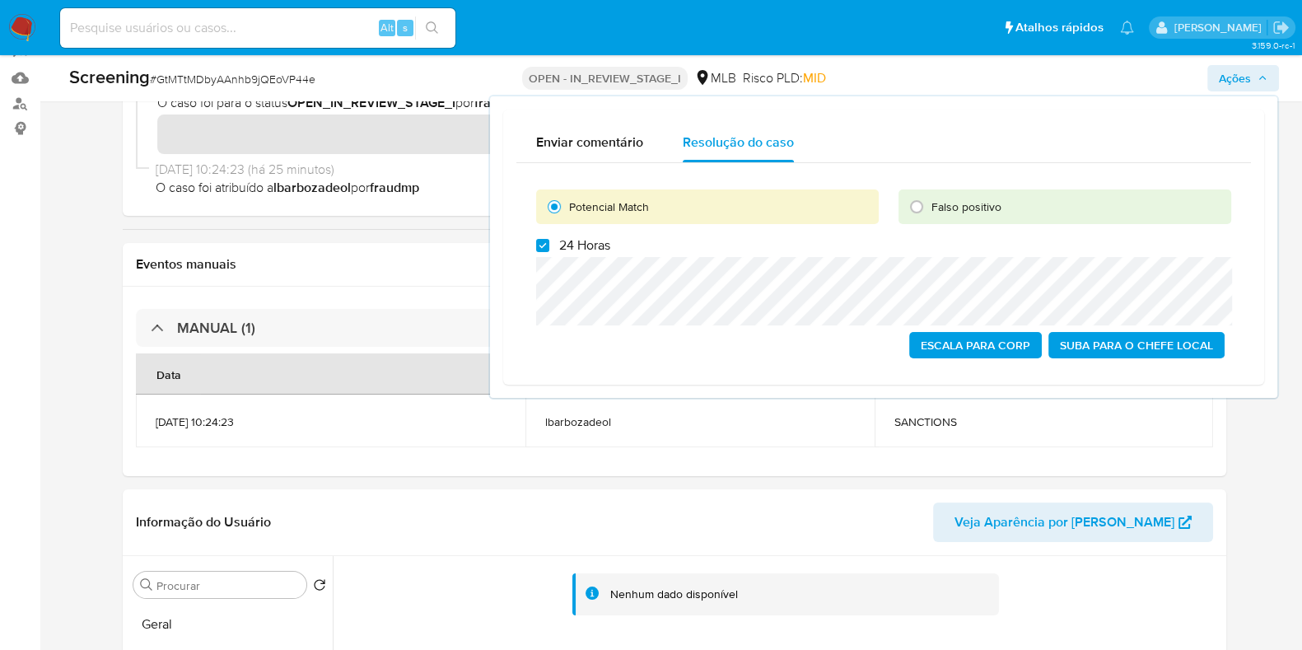
click at [582, 247] on span "24 Horas" at bounding box center [584, 245] width 51 height 16
click at [549, 247] on input "24 Horas" at bounding box center [542, 245] width 13 height 13
checkbox input "false"
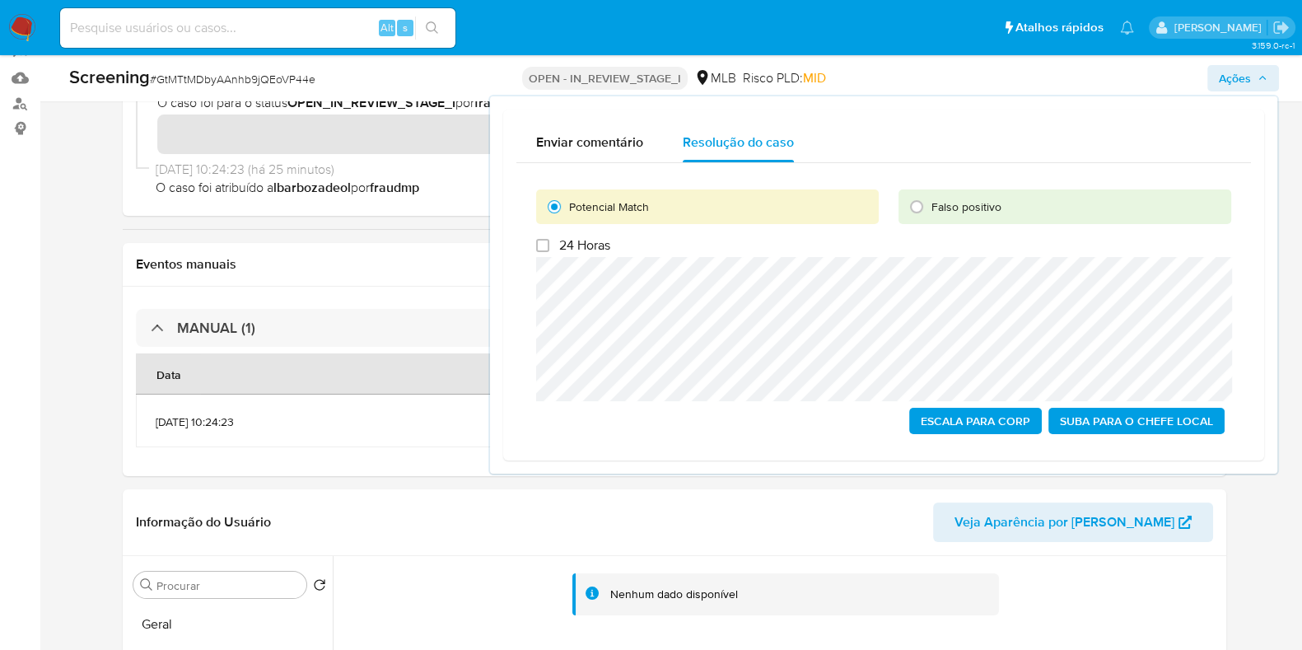
click at [980, 418] on span "Escala para Corp" at bounding box center [976, 420] width 110 height 23
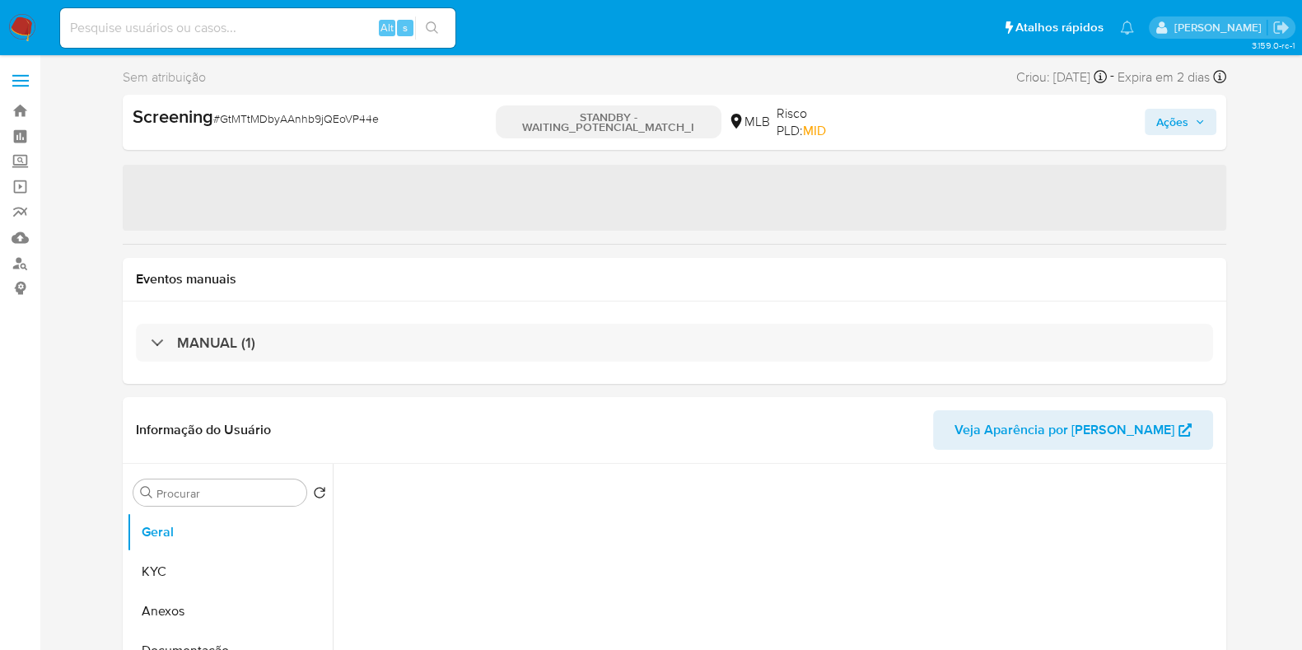
select select "10"
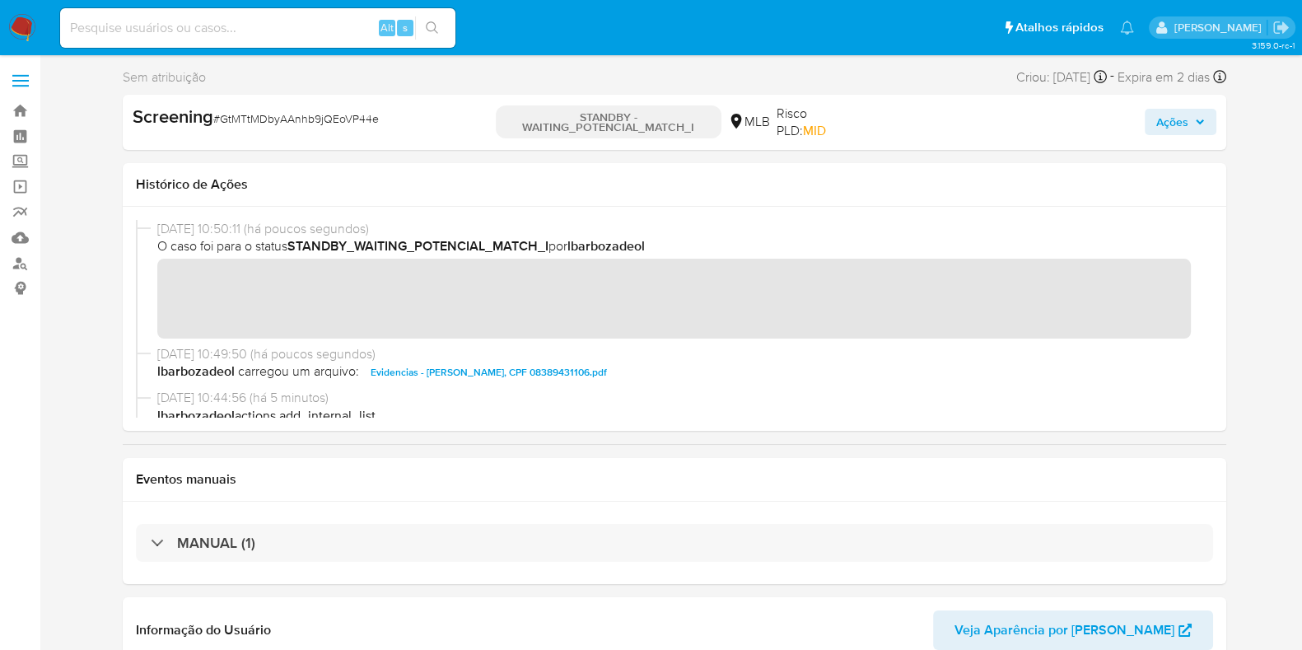
drag, startPoint x: 1260, startPoint y: 137, endPoint x: 1236, endPoint y: 162, distance: 35.0
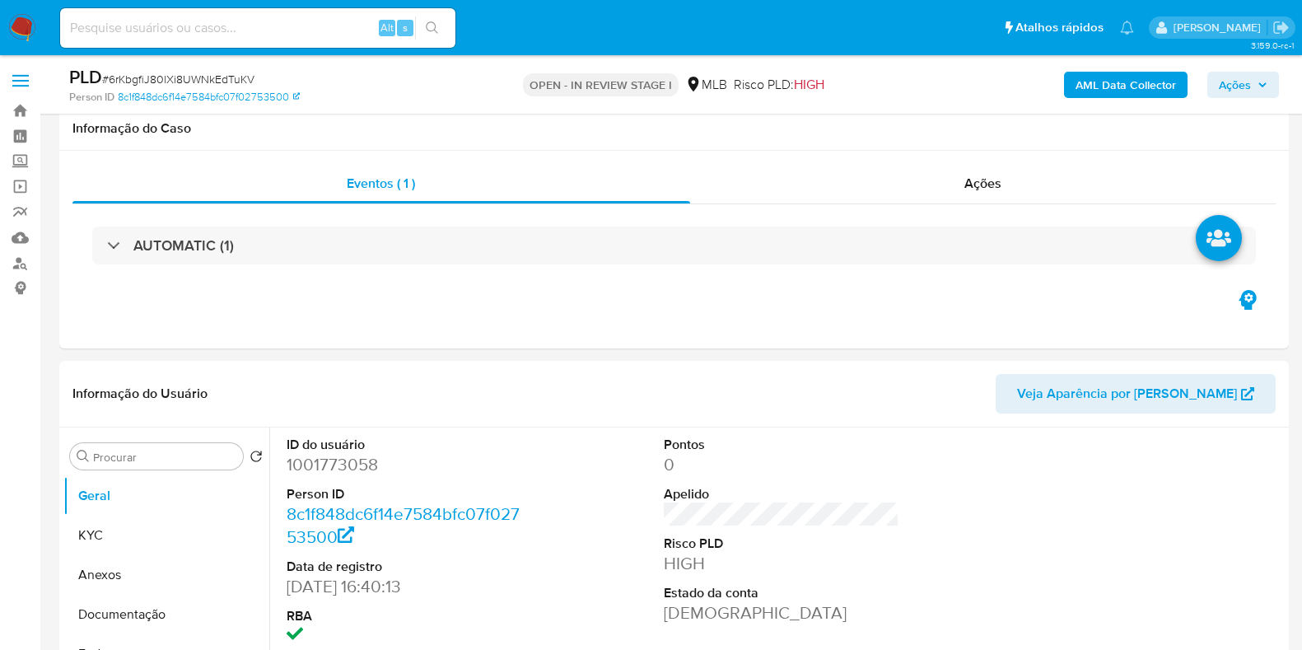
scroll to position [1208, 0]
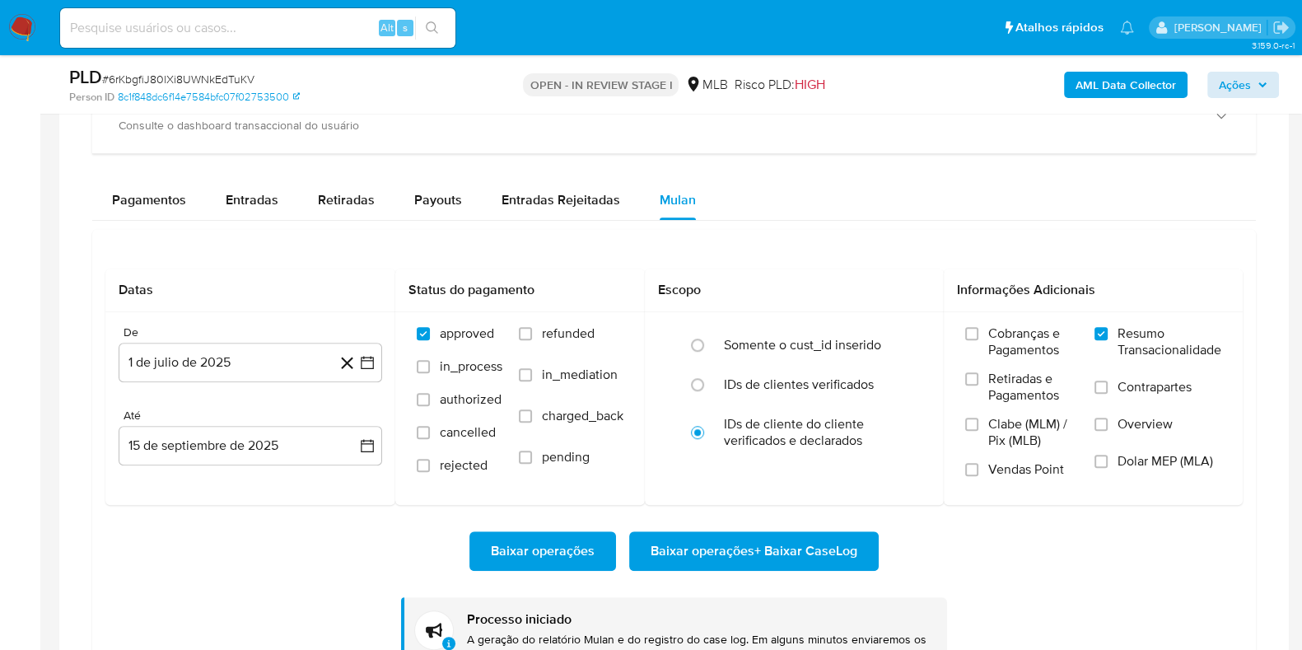
click at [1248, 99] on div "AML Data Collector Ações" at bounding box center [1080, 84] width 399 height 39
click at [1253, 88] on span "Ações" at bounding box center [1243, 84] width 49 height 23
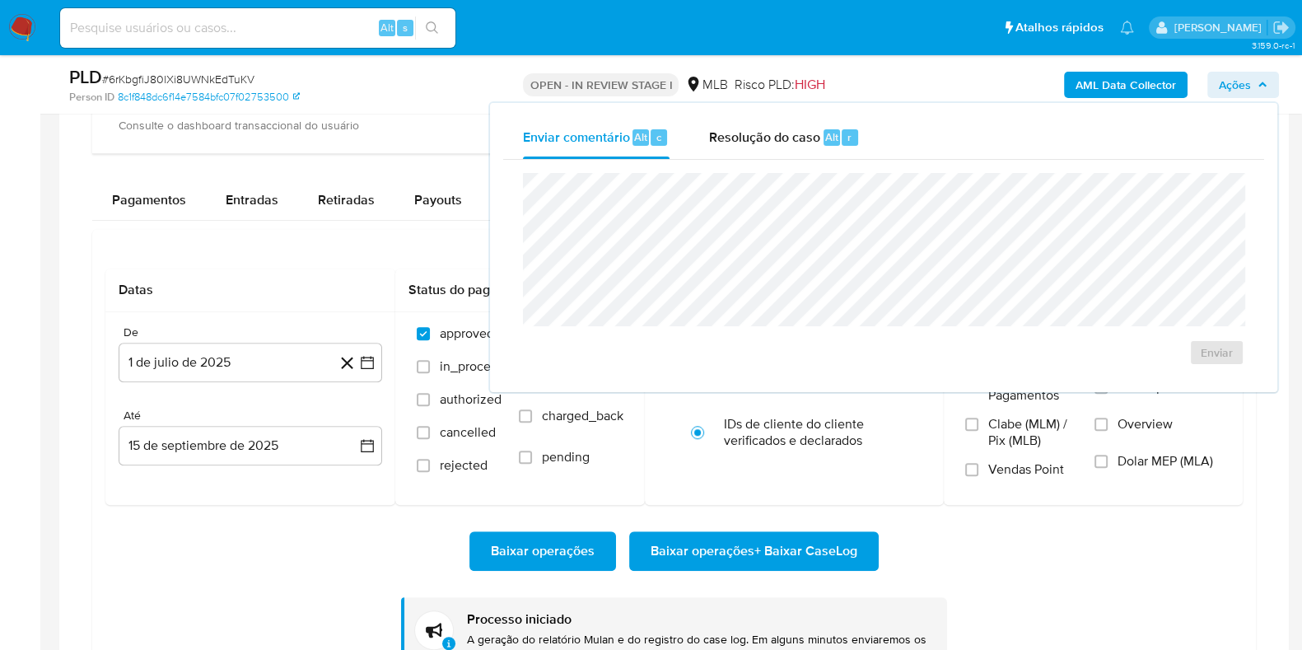
click at [1255, 86] on span "Ações" at bounding box center [1243, 84] width 49 height 23
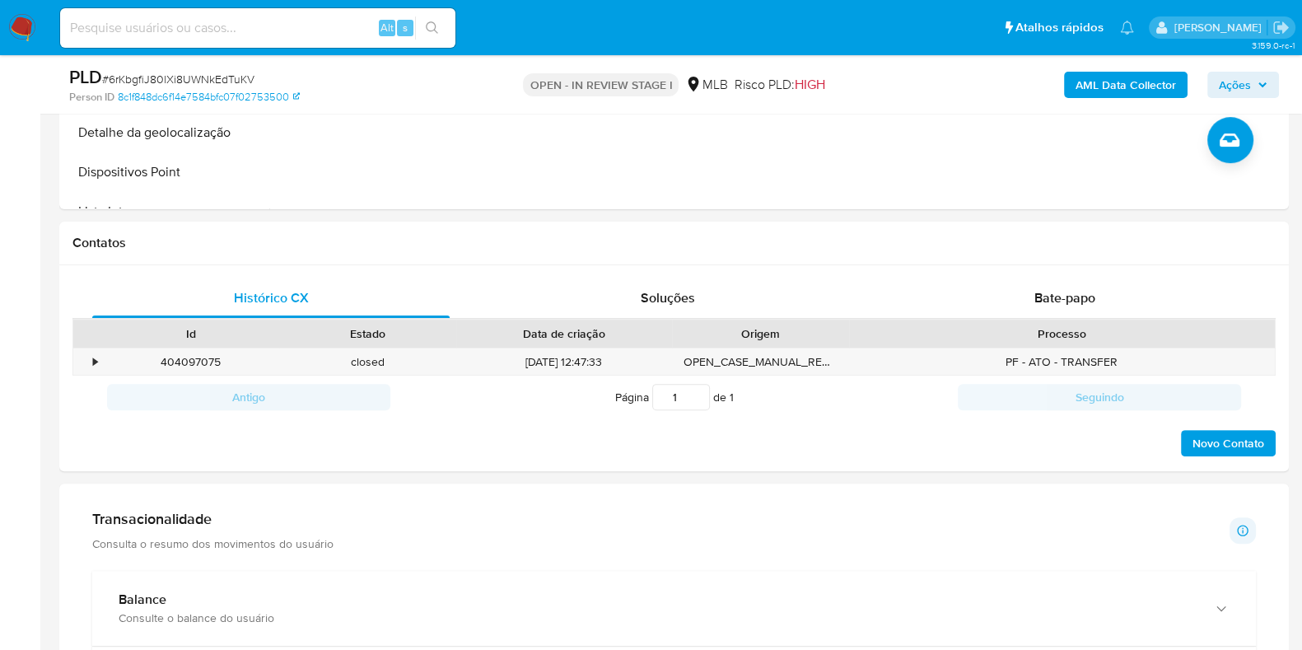
scroll to position [70, 0]
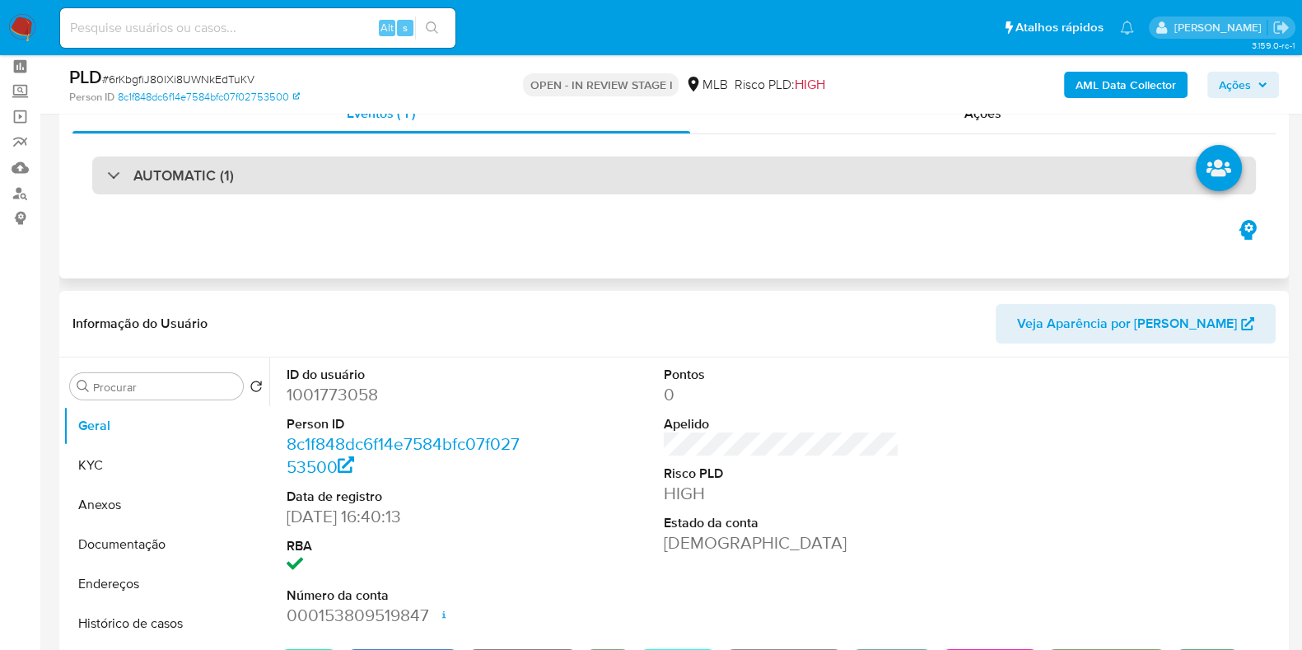
click at [723, 171] on div "AUTOMATIC (1)" at bounding box center [674, 176] width 1164 height 38
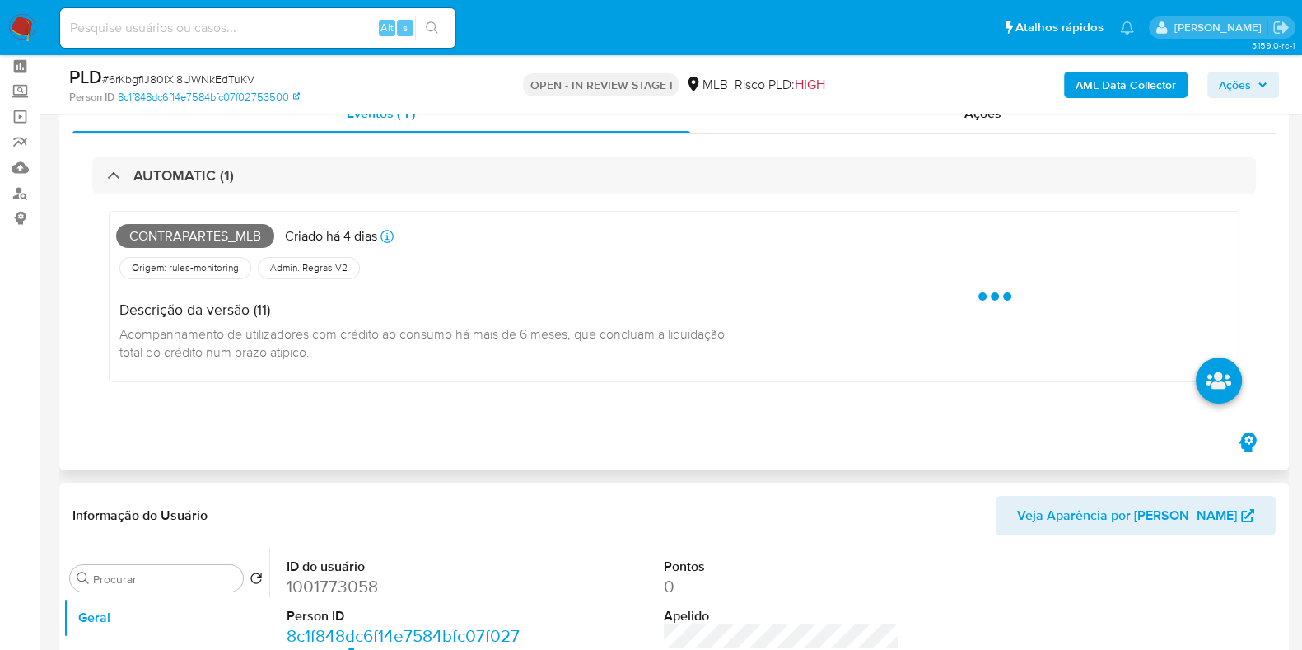
click at [202, 232] on span "Contrapartes_mlb" at bounding box center [195, 236] width 158 height 25
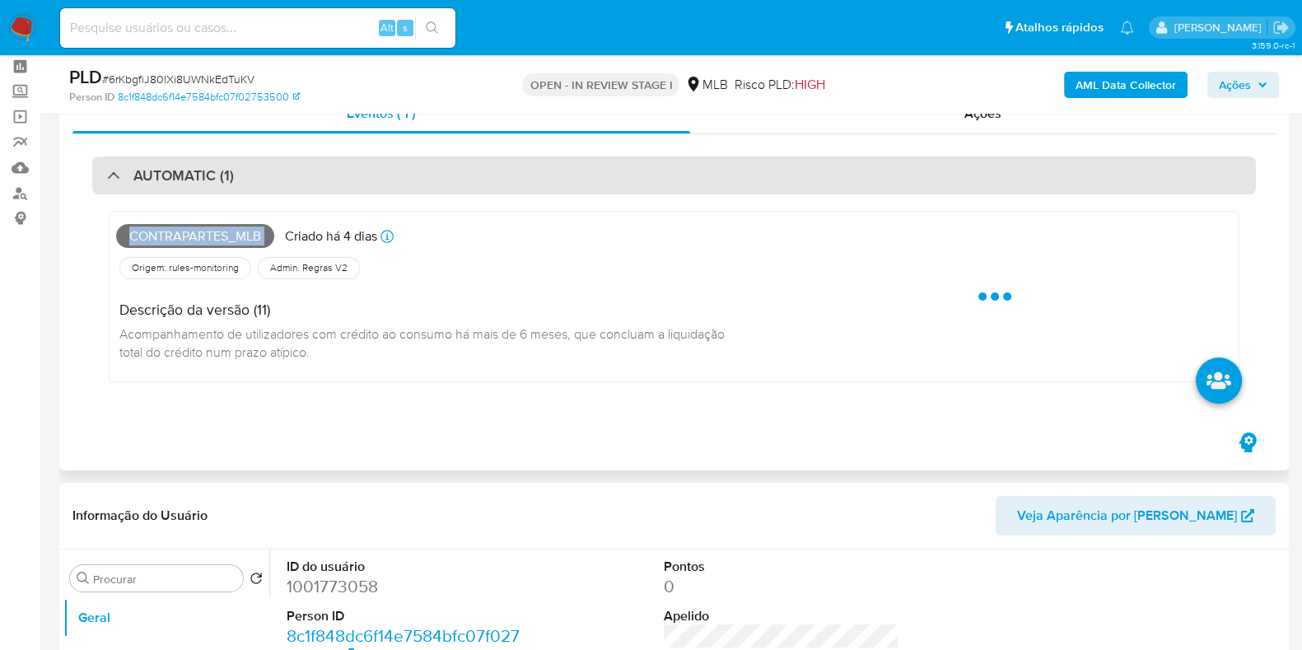
copy span "Contrapartes_mlb"
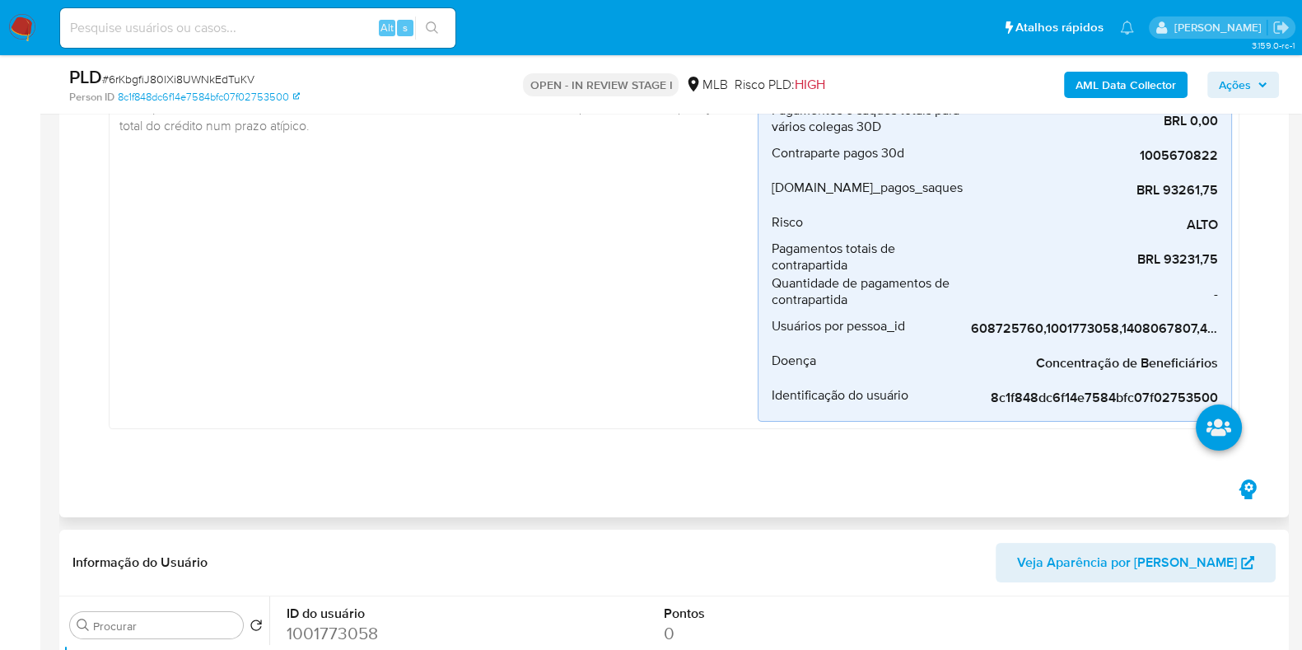
scroll to position [228, 0]
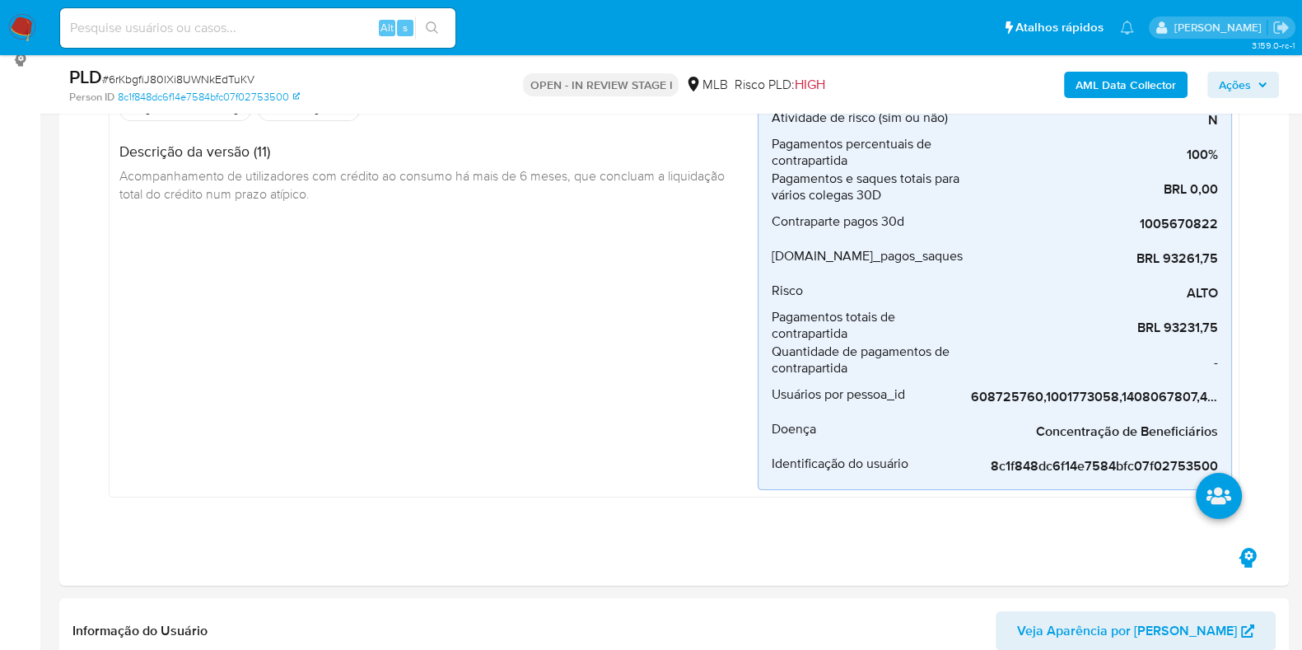
click at [1244, 77] on span "Ações" at bounding box center [1235, 85] width 32 height 26
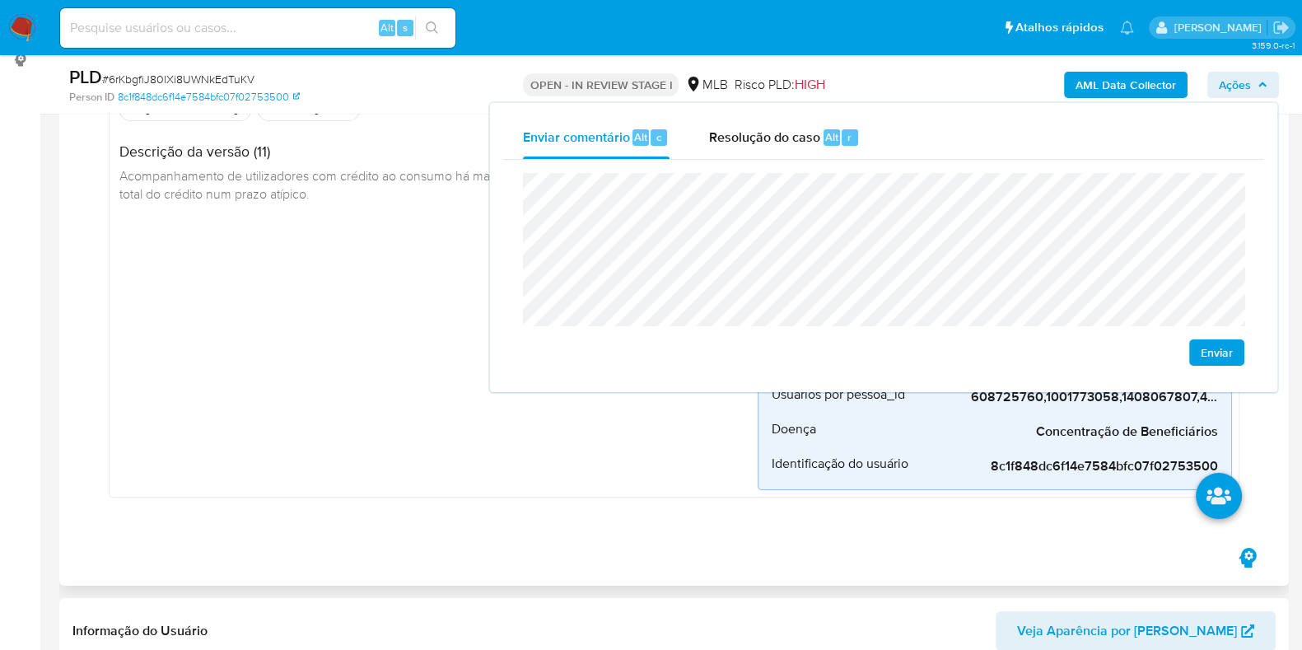
click at [315, 302] on div "Contrapartes_mlb Criado há 4 dias Criado: 12/09/2025 00:19:13 Origem: rules-mon…" at bounding box center [437, 275] width 642 height 430
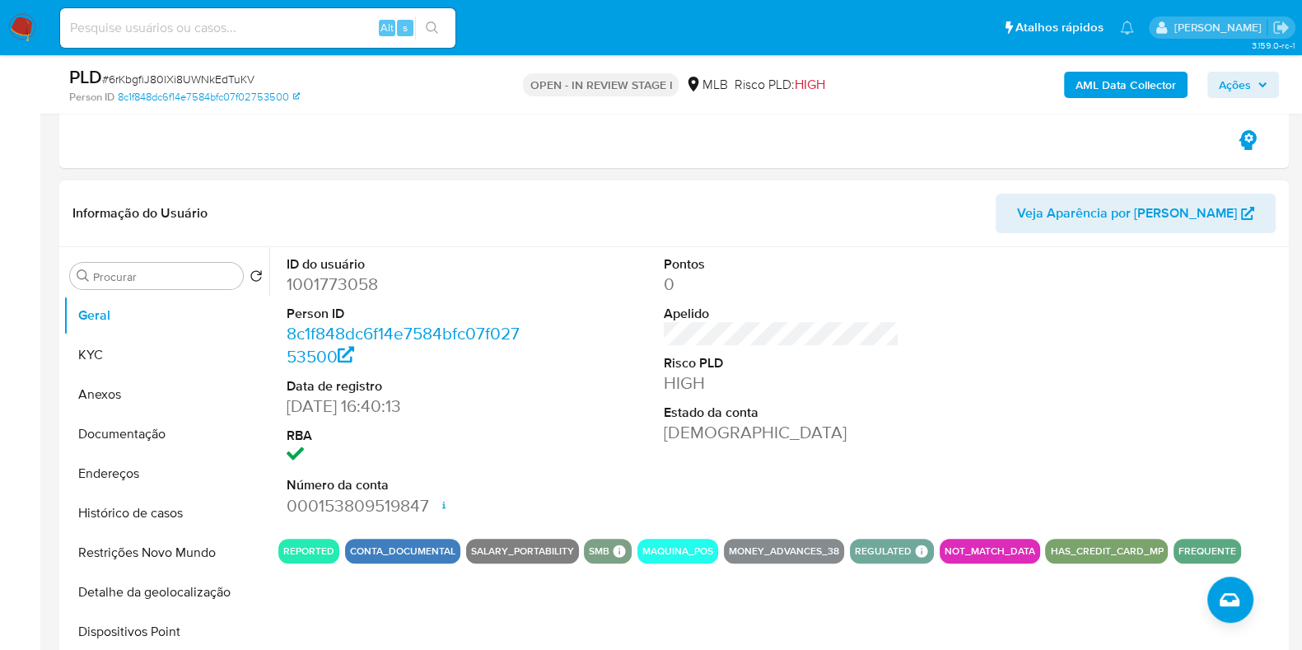
scroll to position [661, 0]
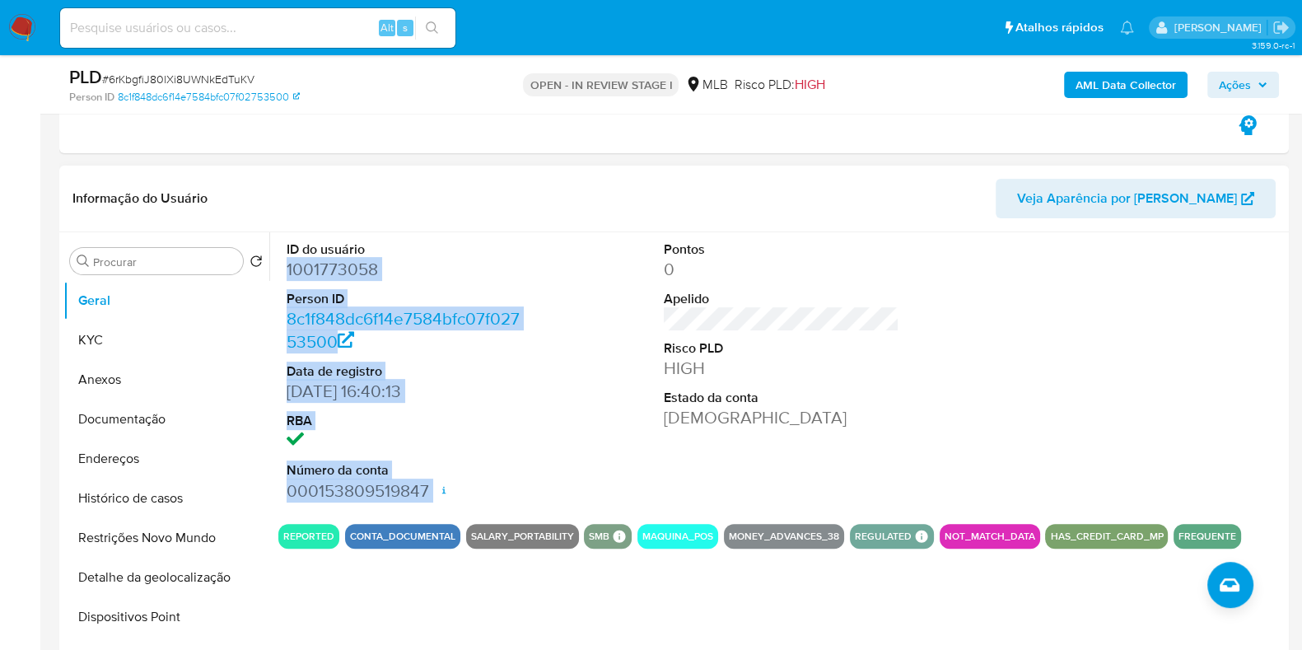
drag, startPoint x: 283, startPoint y: 269, endPoint x: 426, endPoint y: 502, distance: 272.5
click at [426, 502] on div "ID do usuário 1001773058 Person ID 8c1f848dc6f14e7584bfc07f02753500 Data de reg…" at bounding box center [404, 371] width 252 height 278
copy dl "1001773058 Person ID 8c1f848dc6f14e7584bfc07f02753500 Data de registro 16/10/20…"
click at [1223, 89] on span "Ações" at bounding box center [1235, 85] width 32 height 26
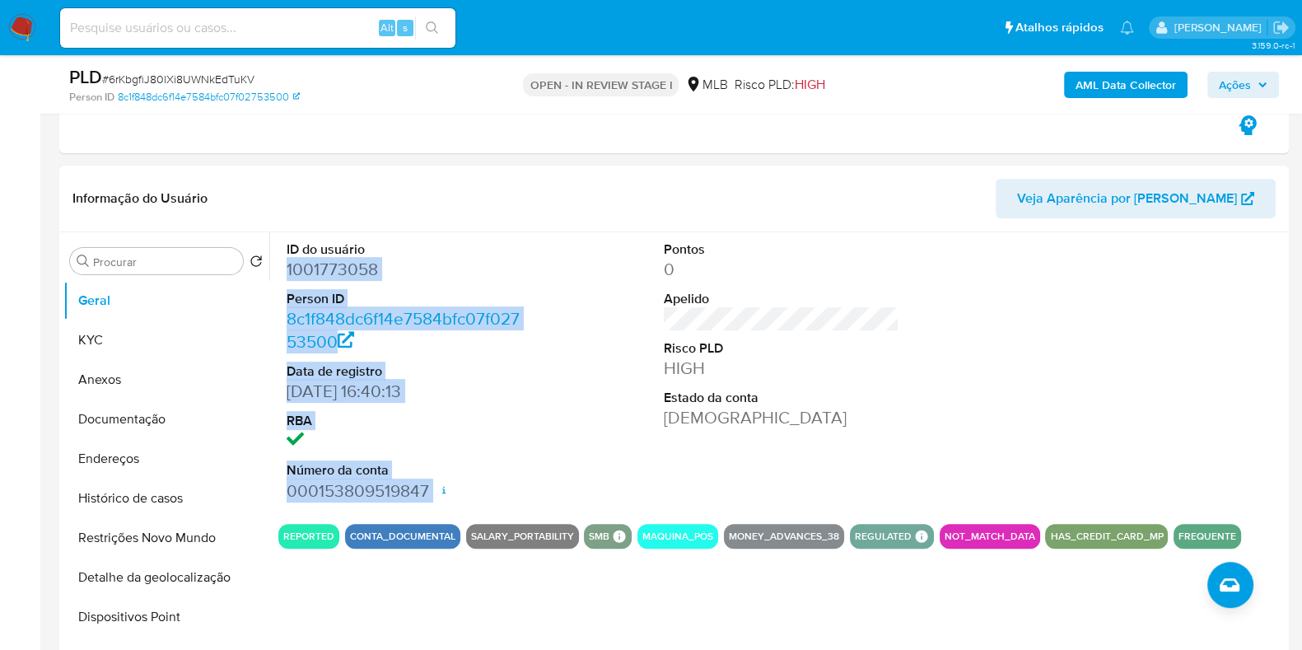
click at [1221, 92] on span "Ações" at bounding box center [1235, 85] width 32 height 26
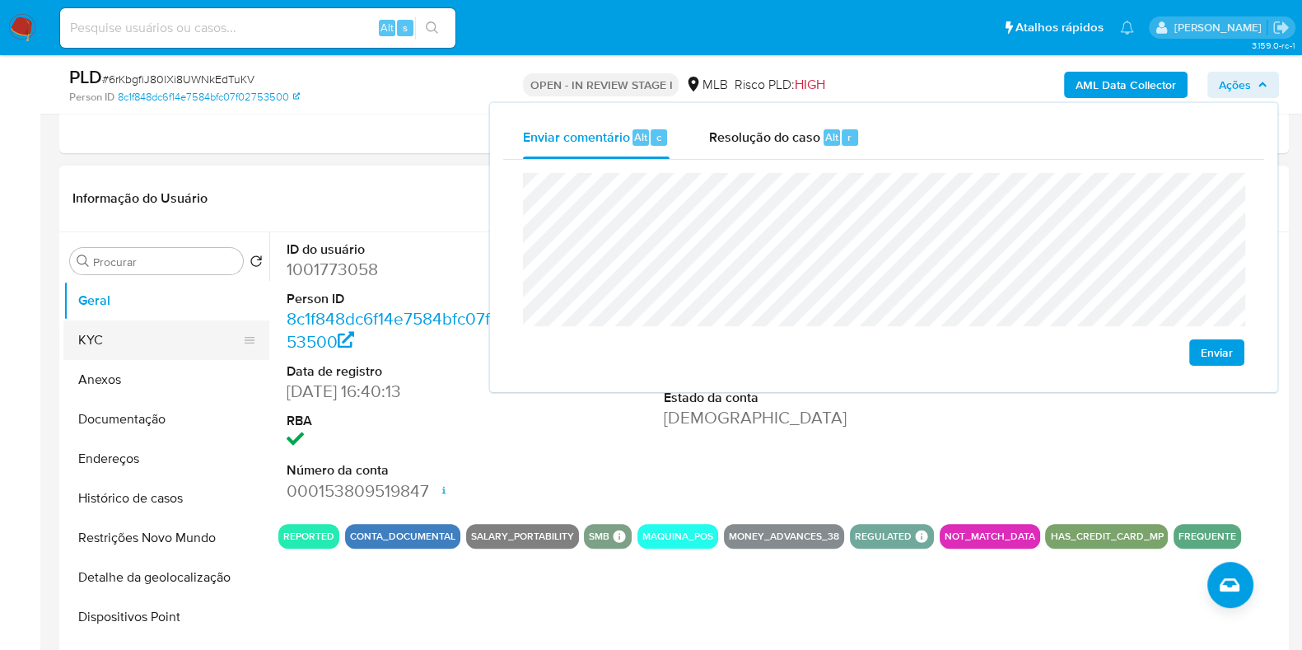
click at [114, 349] on button "KYC" at bounding box center [159, 340] width 193 height 40
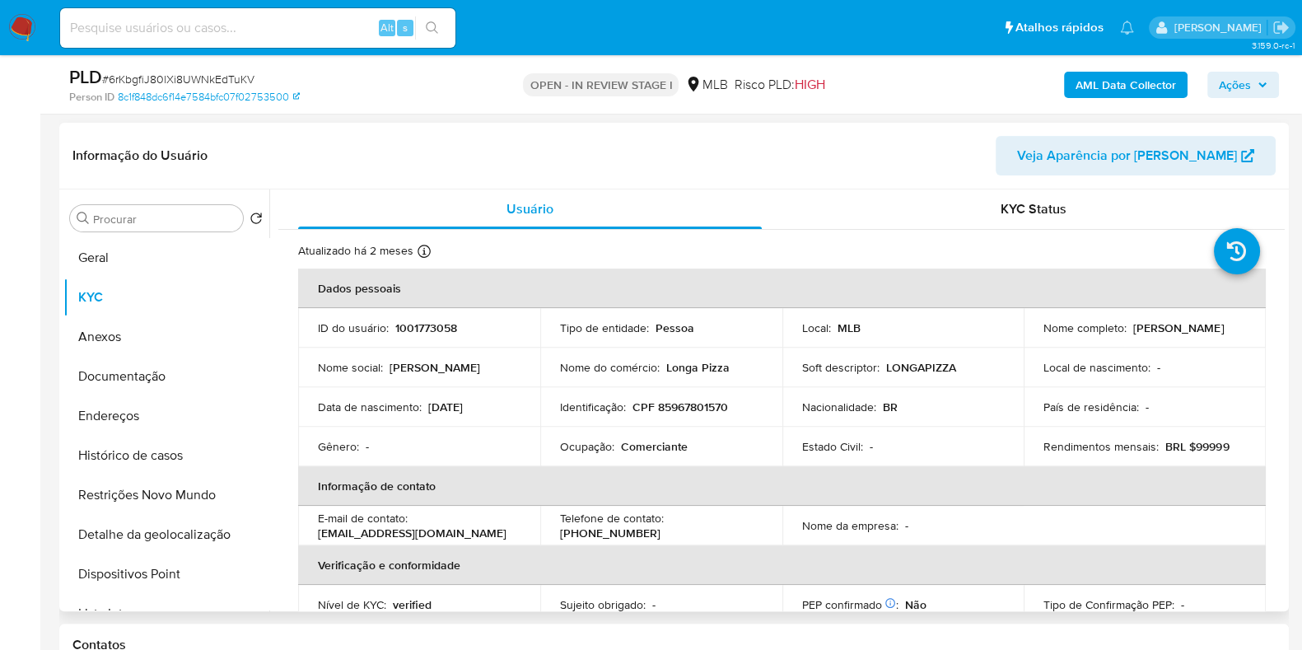
scroll to position [703, 0]
click at [711, 401] on p "CPF 85967801570" at bounding box center [681, 407] width 96 height 15
copy p "85967801570"
click at [1256, 92] on span "Ações" at bounding box center [1243, 84] width 49 height 23
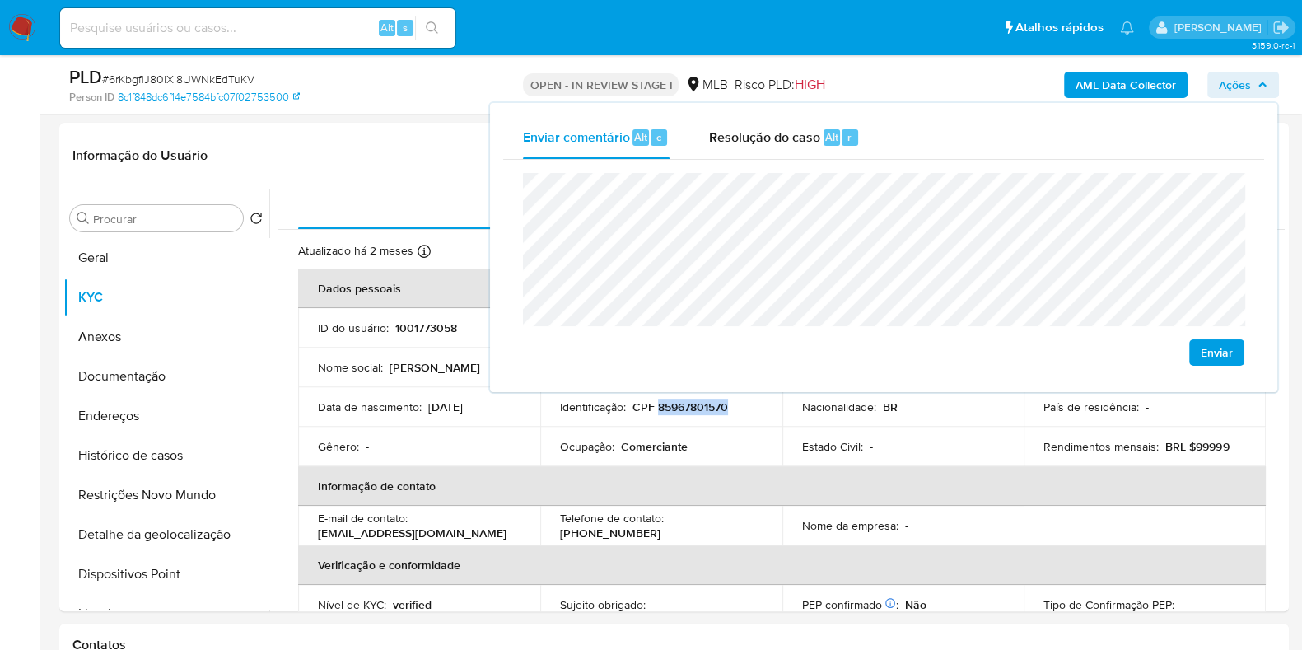
scroll to position [839, 0]
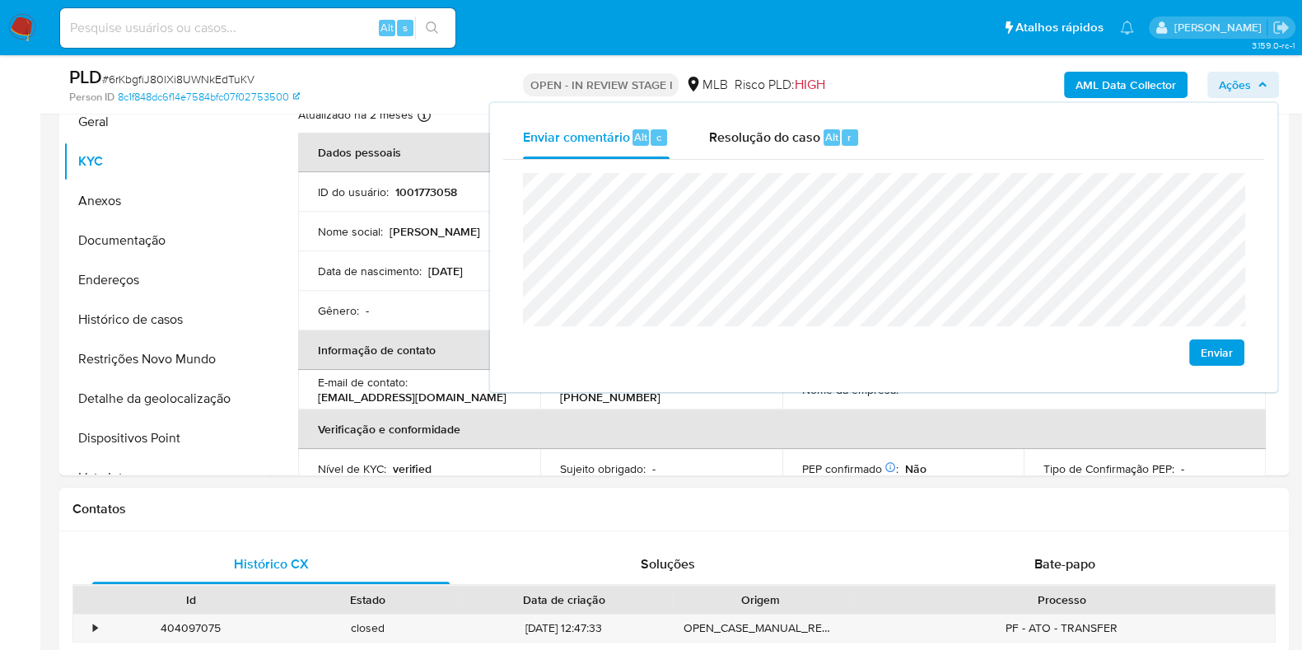
click at [431, 596] on div "Estado" at bounding box center [368, 599] width 154 height 16
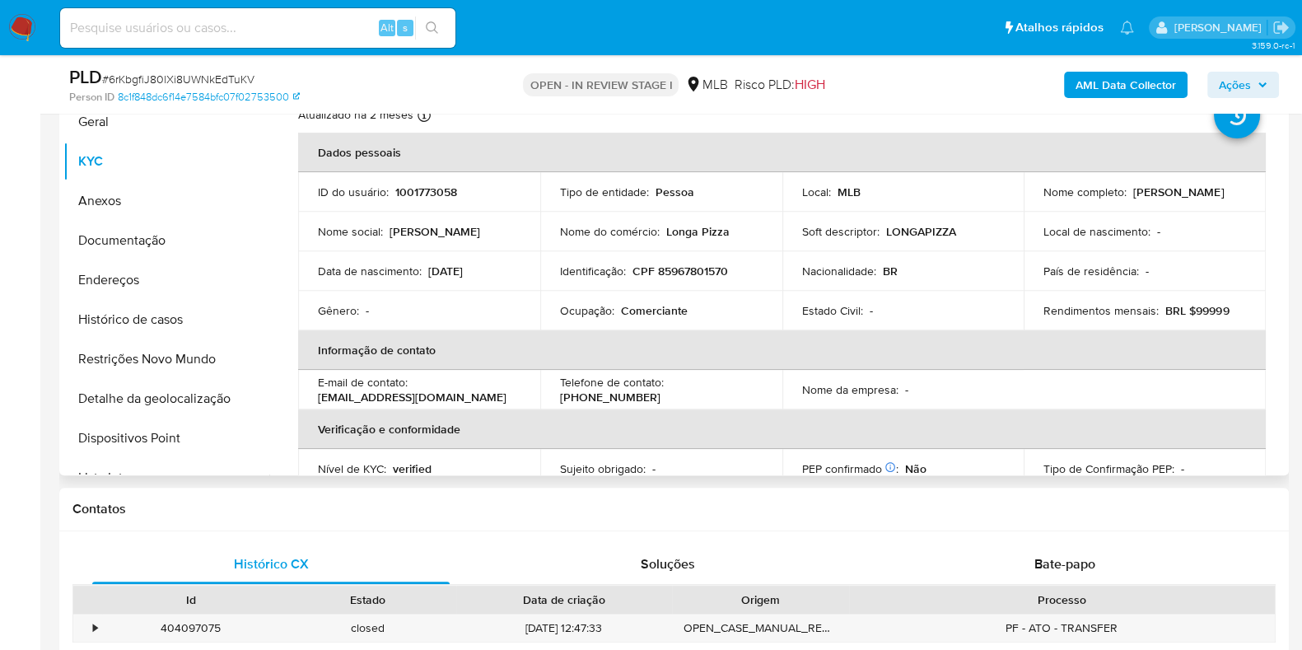
click at [639, 306] on p "Comerciante" at bounding box center [654, 310] width 67 height 15
click at [689, 293] on td "Ocupação : Comerciante" at bounding box center [661, 311] width 242 height 40
click at [660, 306] on p "Comerciante" at bounding box center [654, 310] width 67 height 15
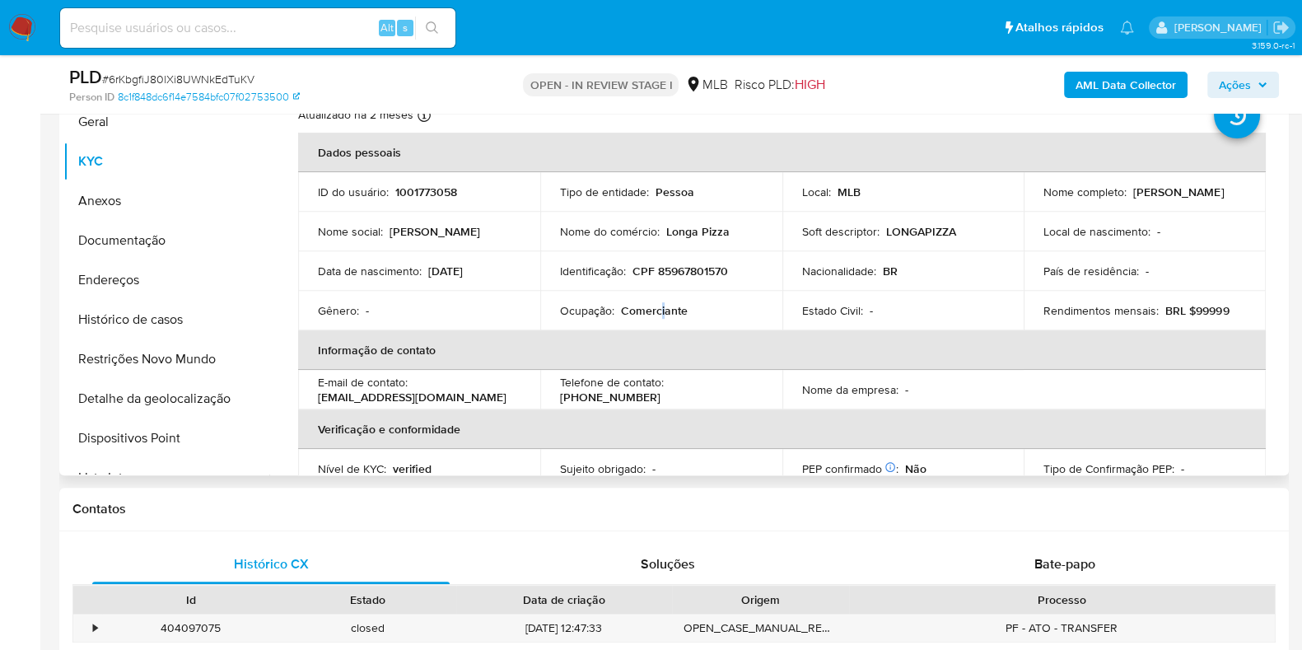
click at [660, 306] on p "Comerciante" at bounding box center [654, 310] width 67 height 15
click at [663, 308] on p "Comerciante" at bounding box center [654, 310] width 67 height 15
click at [640, 314] on p "Comerciante" at bounding box center [654, 310] width 67 height 15
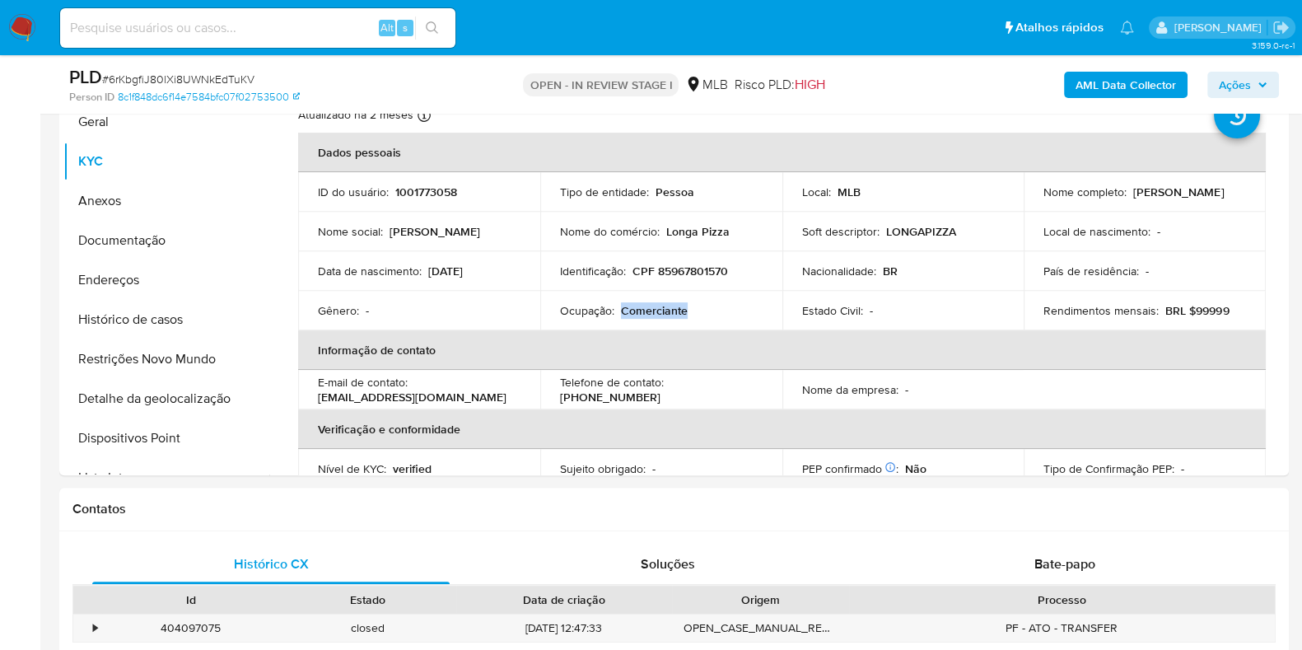
copy p "Comerciante"
click at [1257, 75] on span "Ações" at bounding box center [1243, 84] width 49 height 23
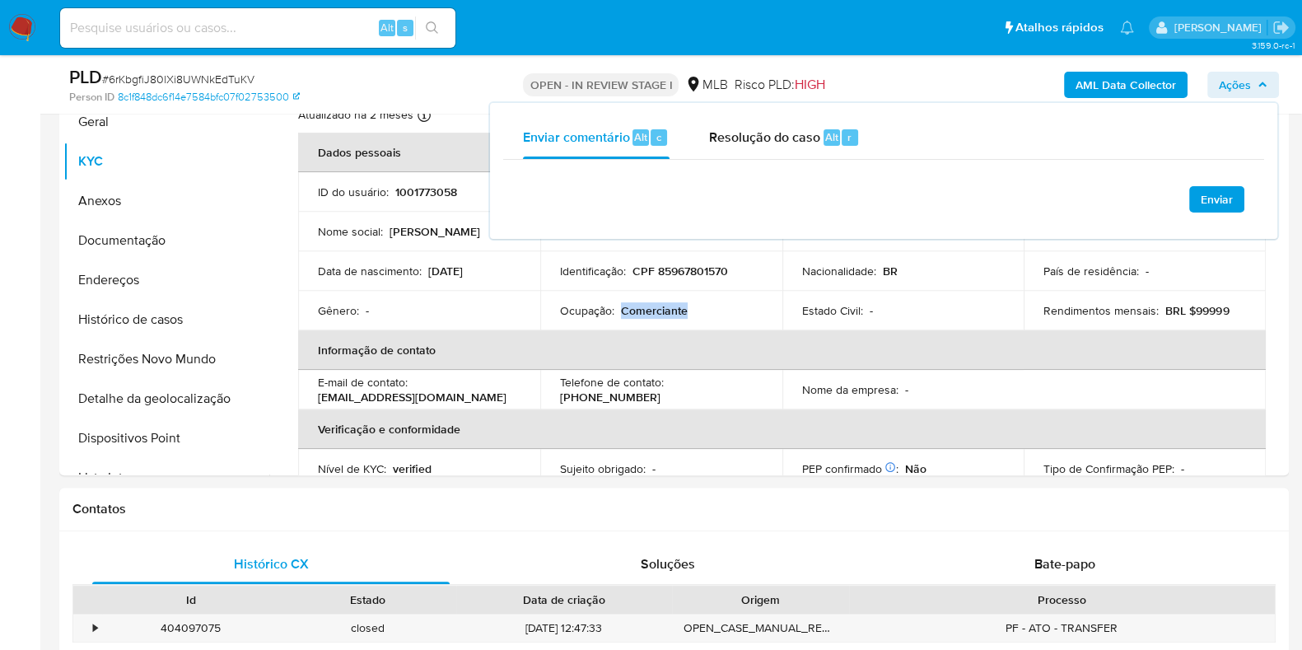
click at [1257, 75] on span "Ações" at bounding box center [1243, 84] width 49 height 23
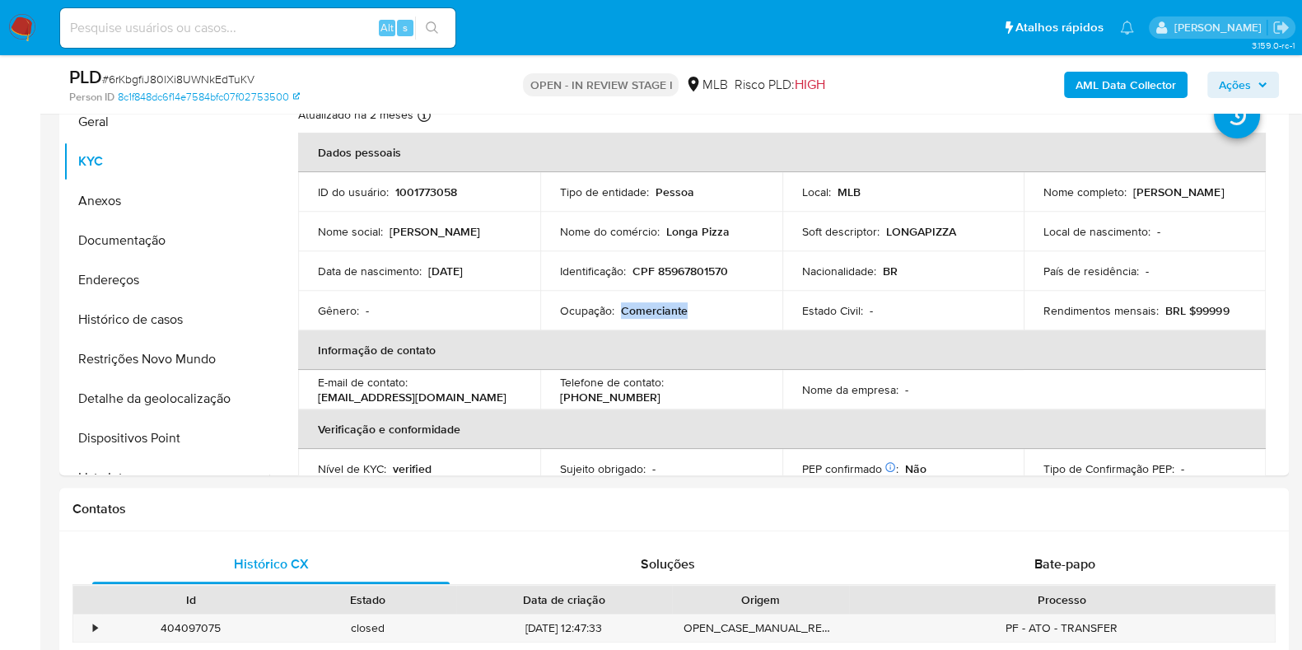
click at [1240, 92] on span "Ações" at bounding box center [1235, 85] width 32 height 26
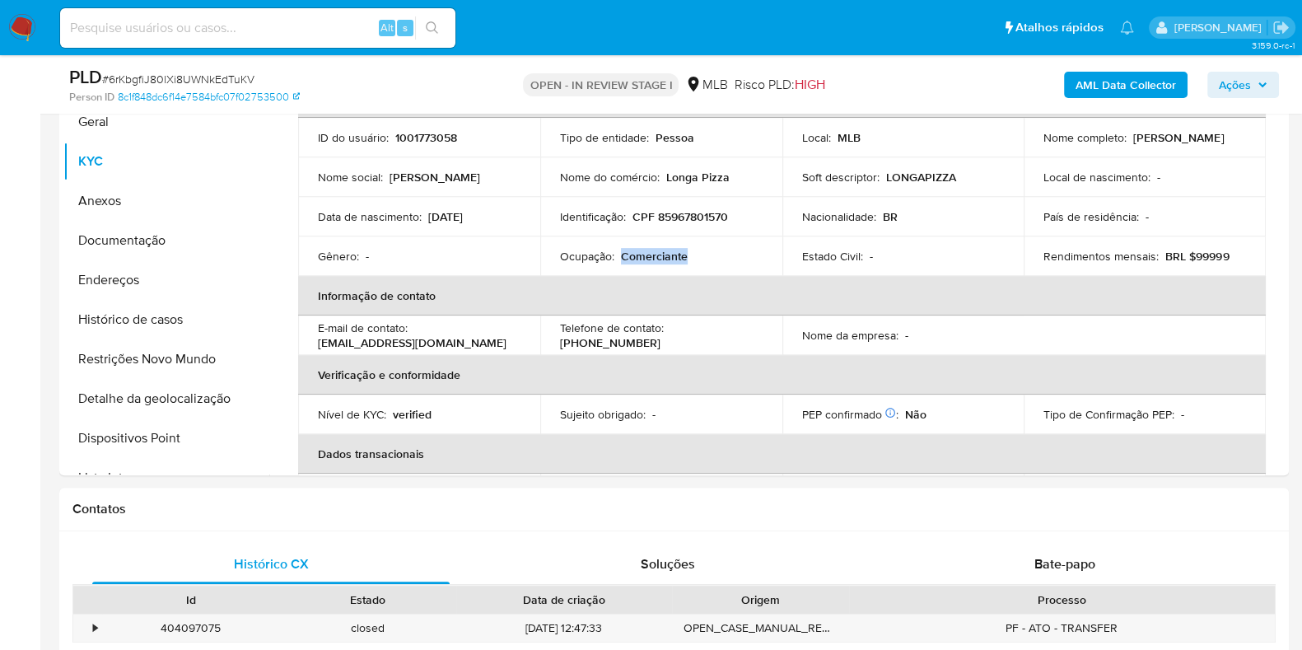
scroll to position [59, 0]
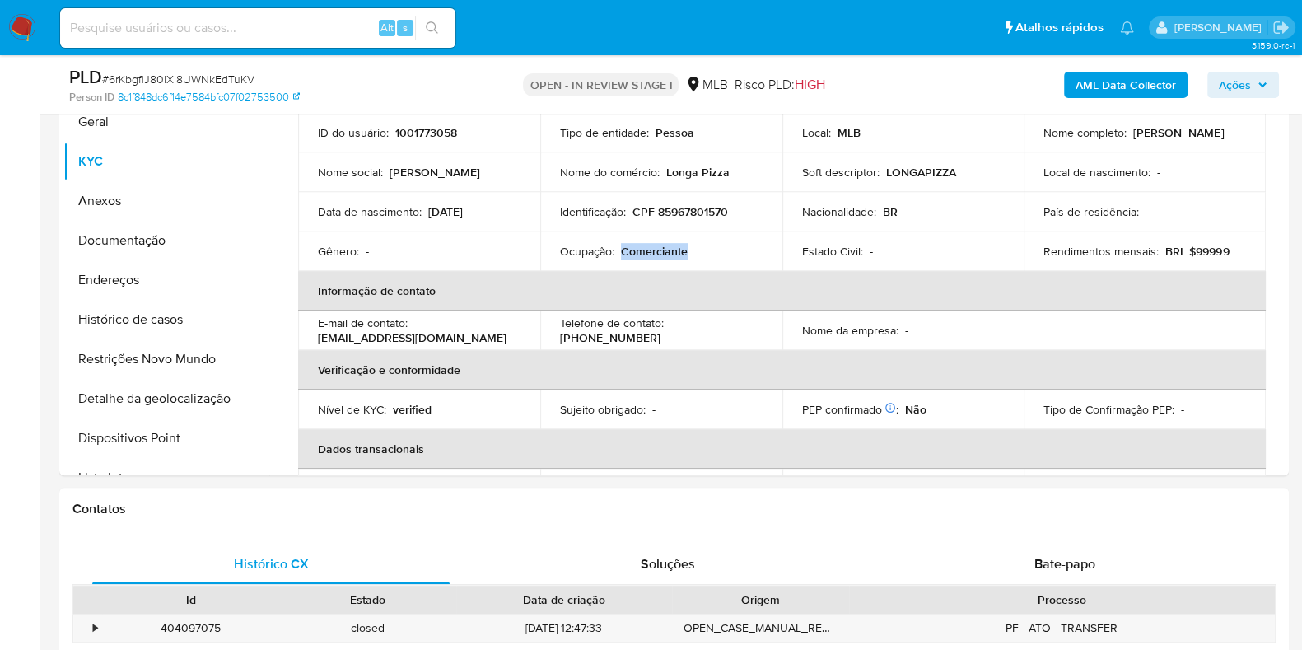
click at [1262, 88] on icon "button" at bounding box center [1263, 85] width 10 height 10
click at [1249, 77] on span "Ações" at bounding box center [1235, 85] width 32 height 26
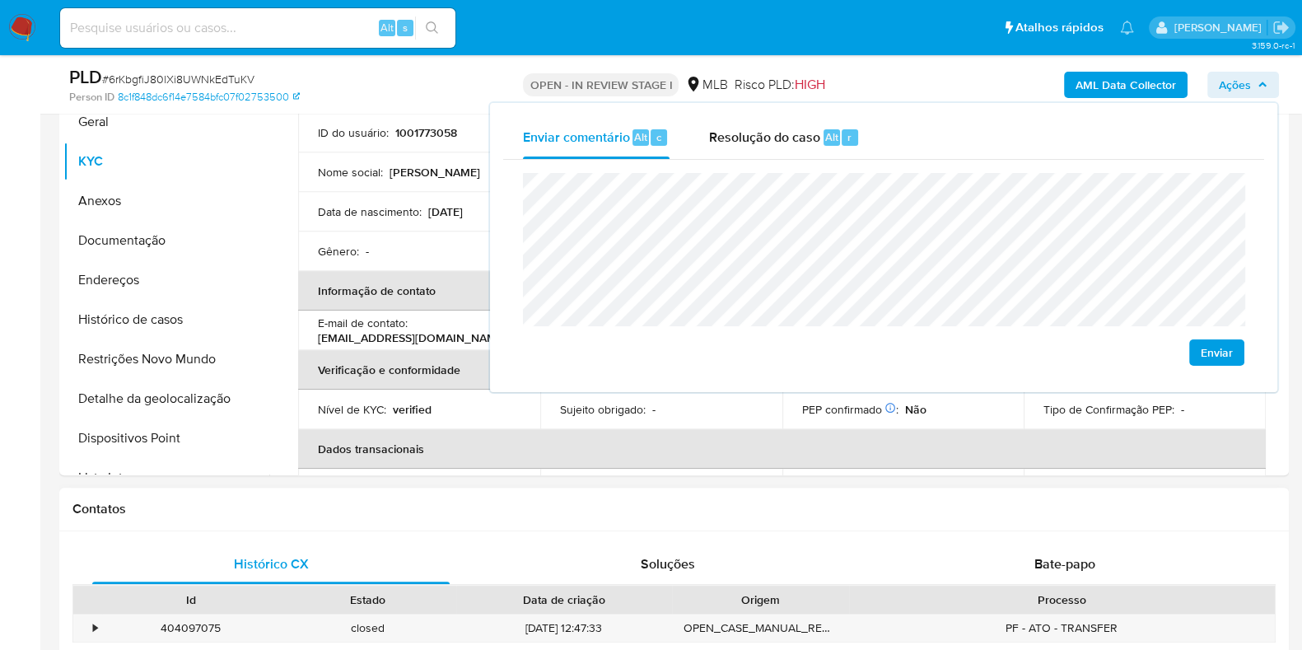
click at [486, 538] on div "Histórico CX Soluções Bate-papo Id Estado Data de criação Origem Processo • 404…" at bounding box center [674, 634] width 1230 height 207
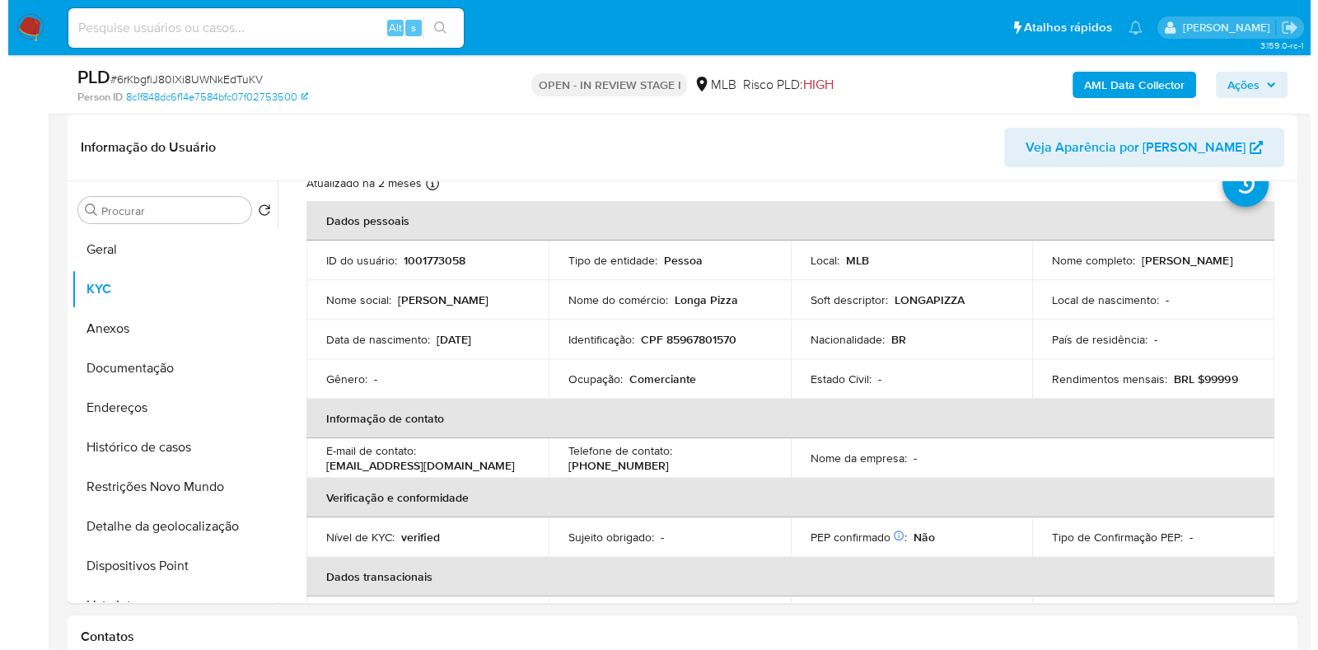
scroll to position [714, 0]
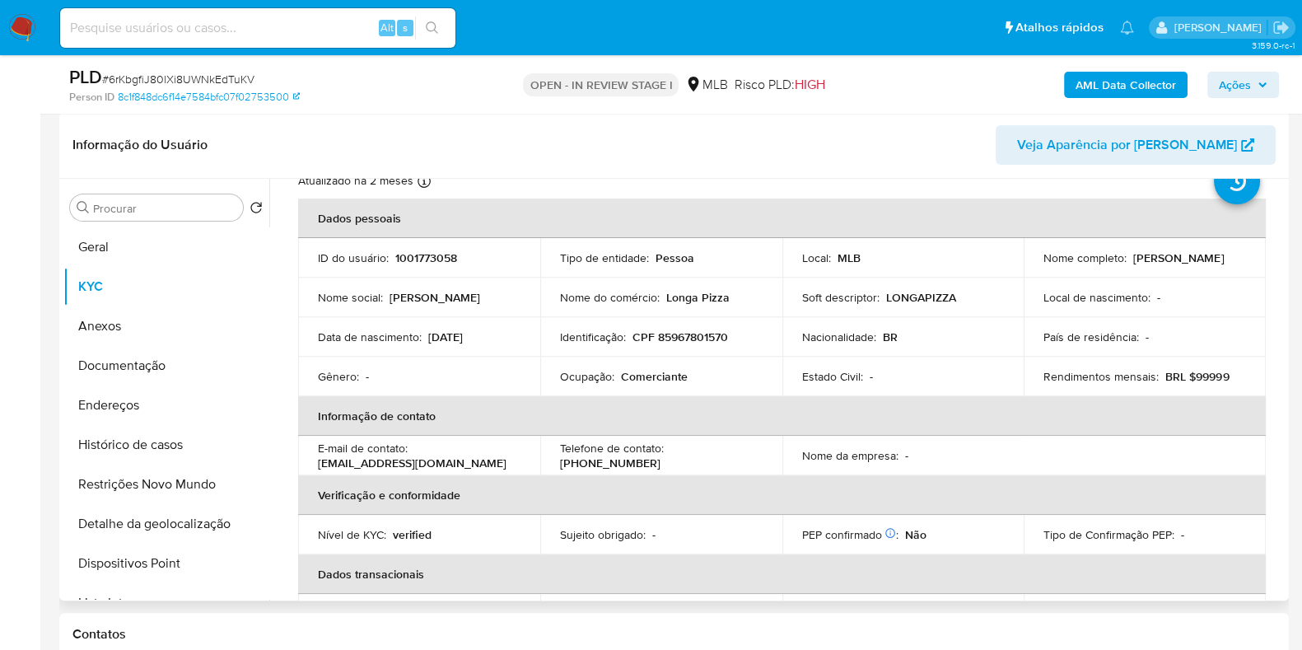
click at [666, 332] on p "CPF 85967801570" at bounding box center [681, 336] width 96 height 15
copy p "85967801570"
click at [1269, 86] on button "Ações" at bounding box center [1244, 85] width 72 height 26
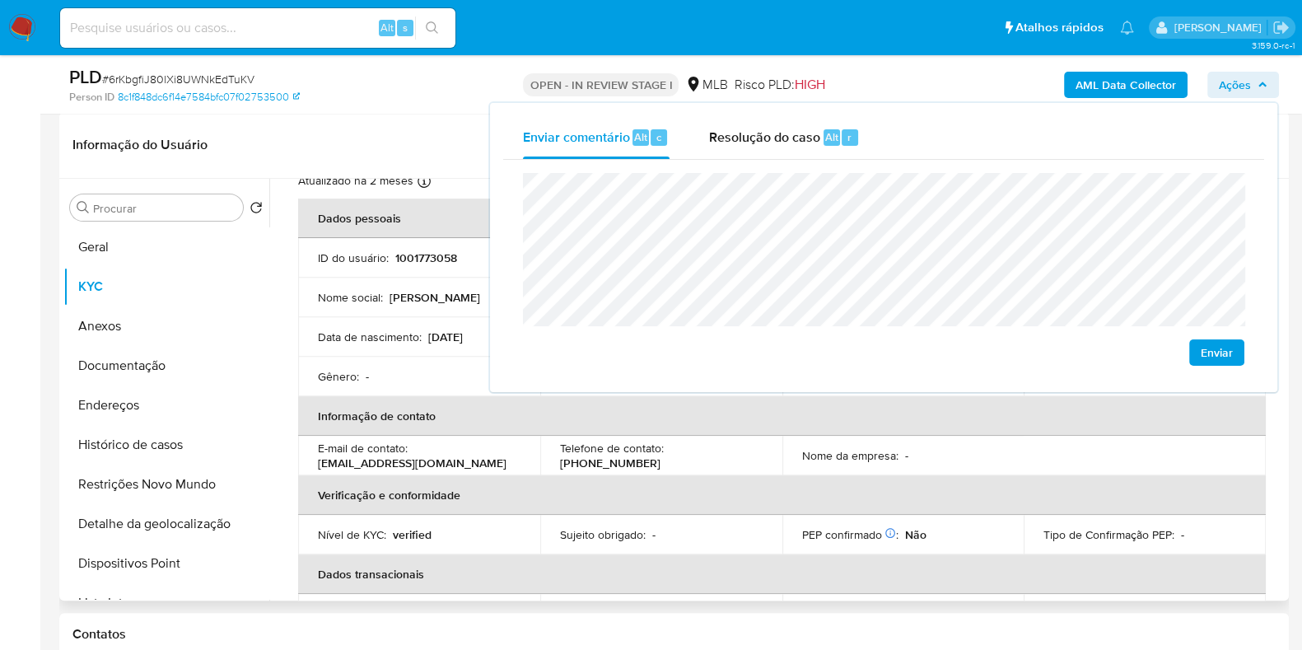
click at [843, 469] on td "Nome da empresa : -" at bounding box center [904, 456] width 242 height 40
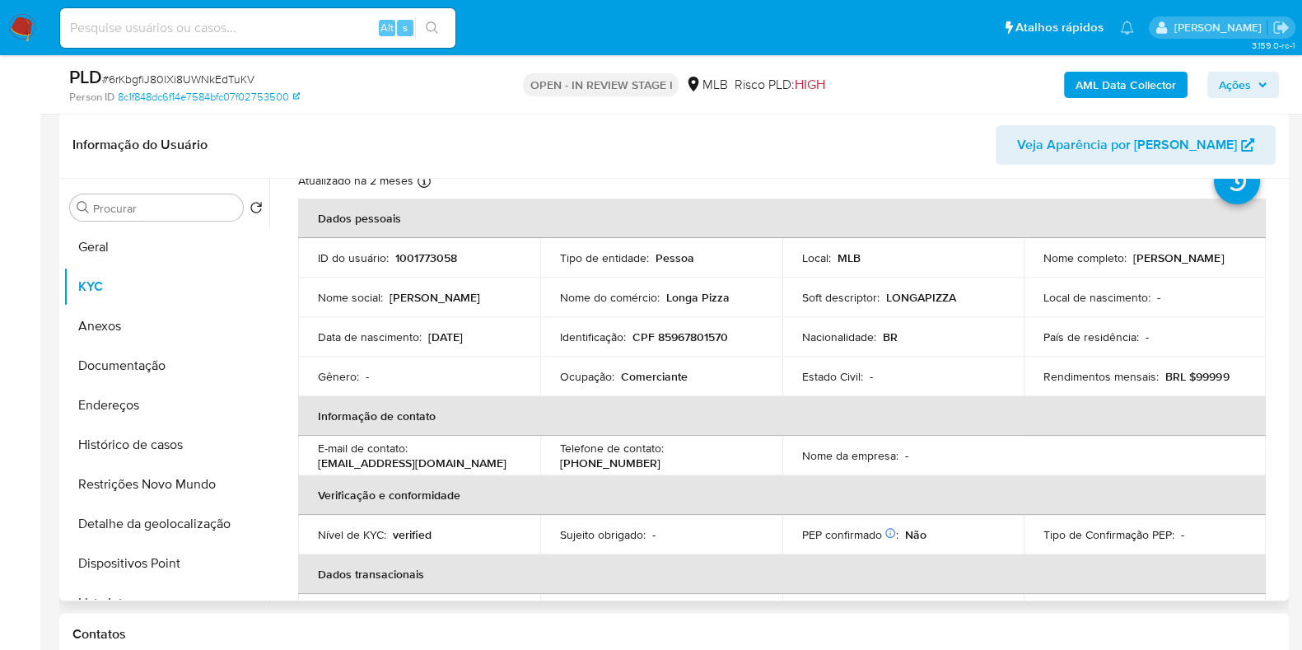
click at [432, 252] on p "1001773058" at bounding box center [426, 257] width 62 height 15
copy p "1001773058"
click at [1110, 78] on b "AML Data Collector" at bounding box center [1126, 85] width 100 height 26
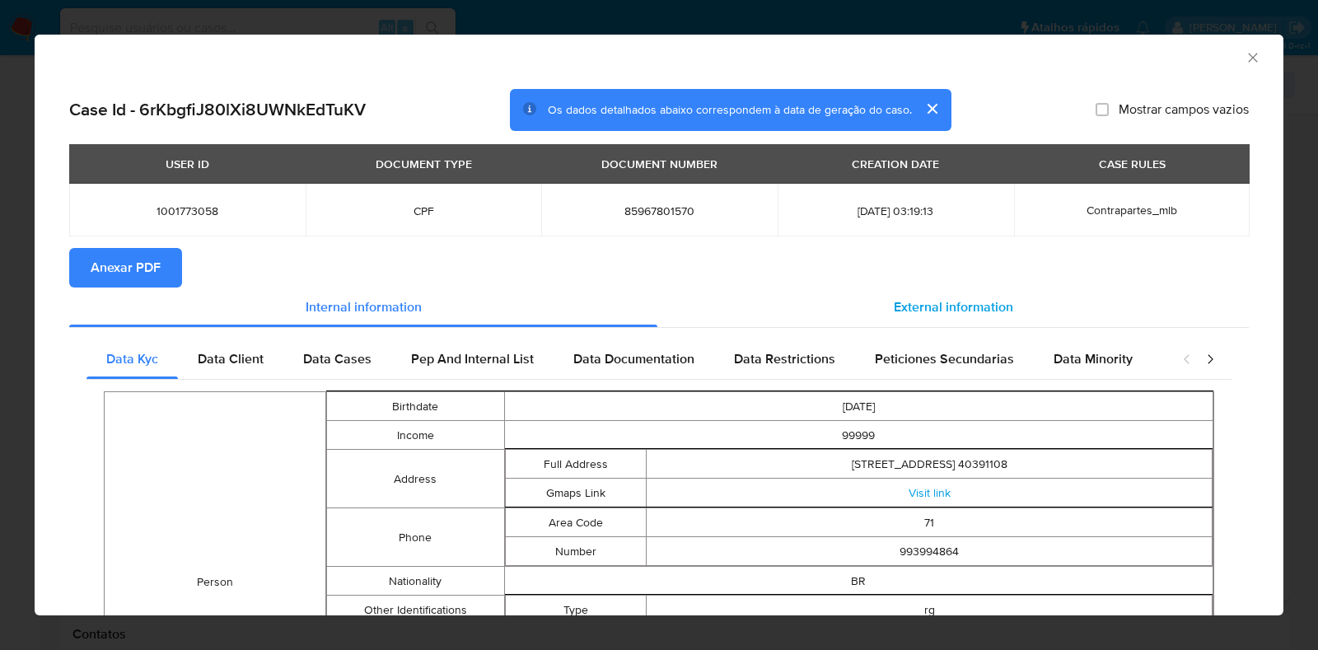
click at [869, 291] on div "External information" at bounding box center [952, 307] width 591 height 40
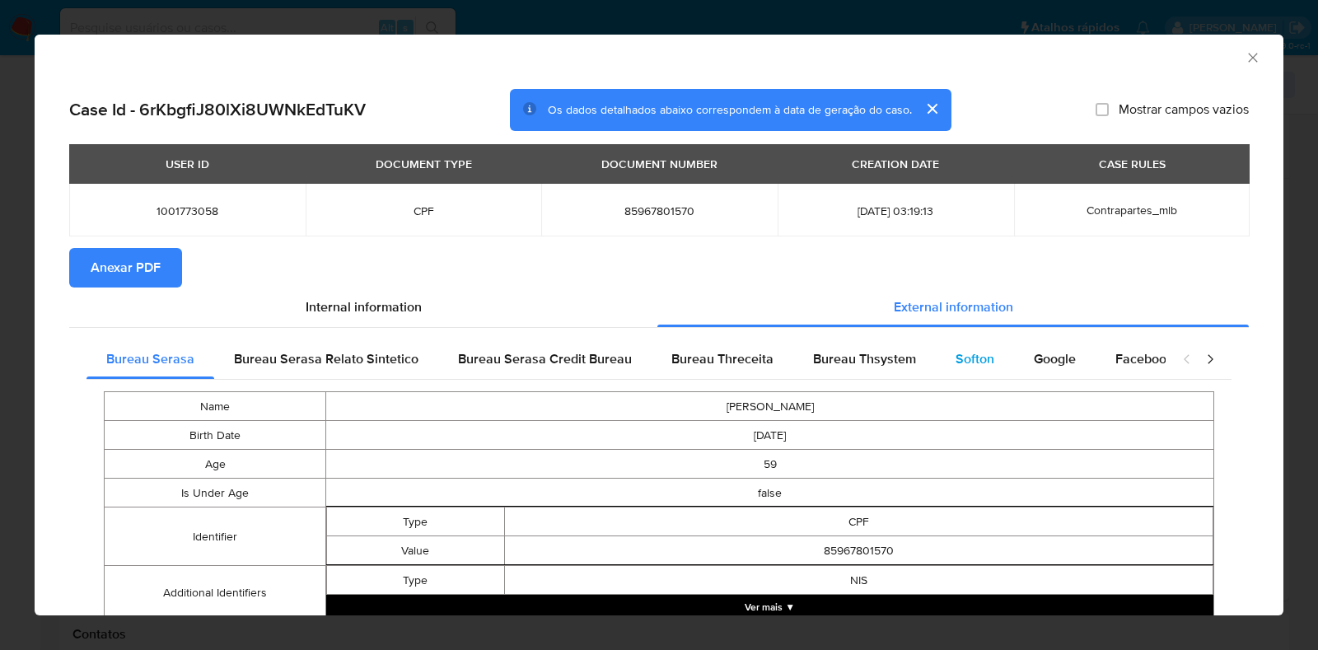
click at [956, 356] on span "Softon" at bounding box center [975, 358] width 39 height 19
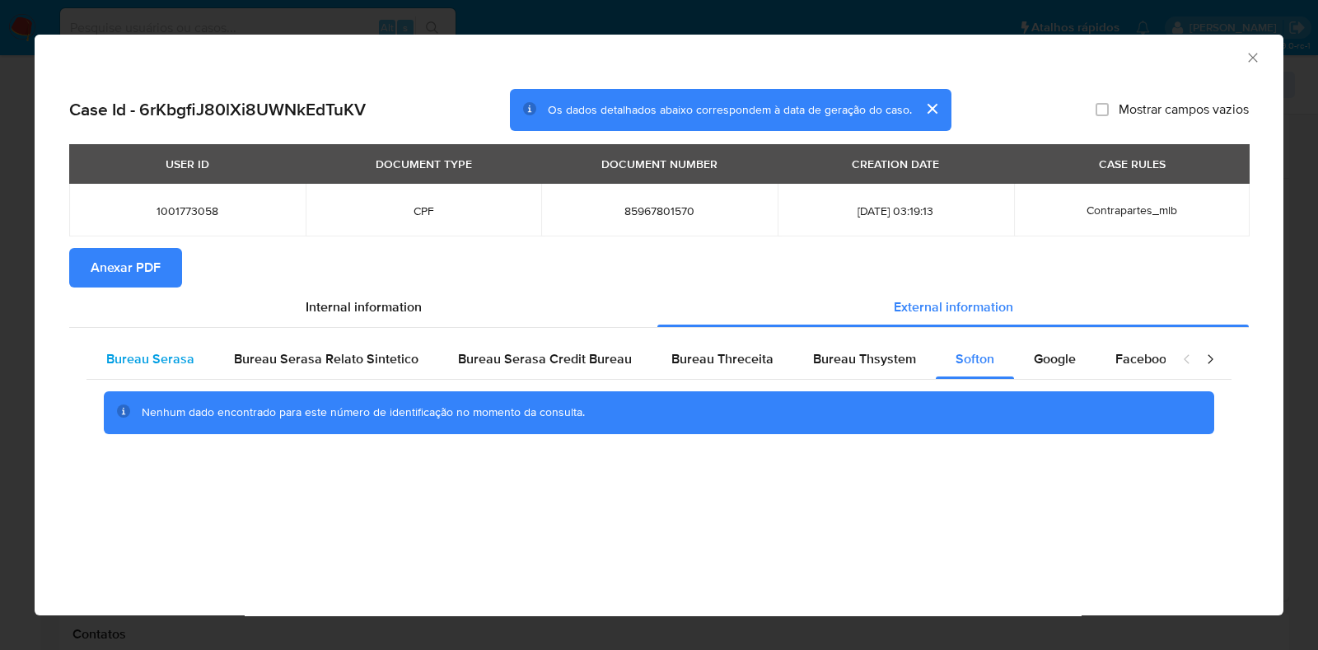
click at [149, 348] on div "Bureau Serasa" at bounding box center [150, 359] width 128 height 40
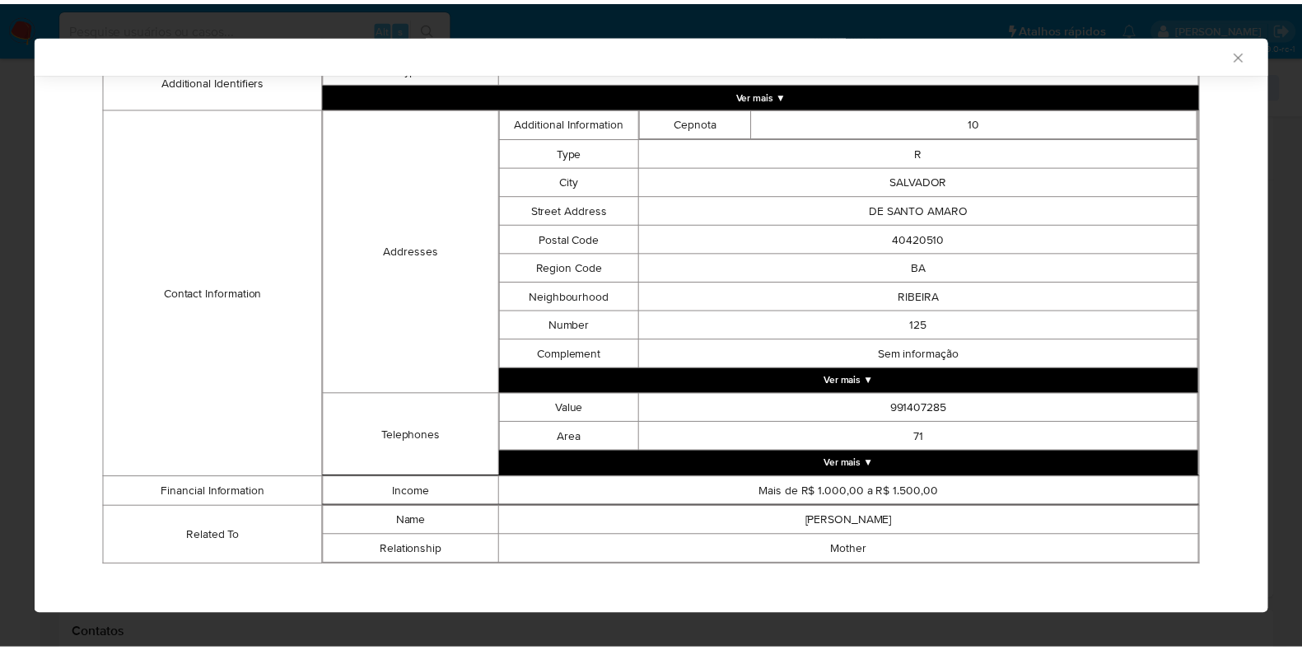
scroll to position [522, 0]
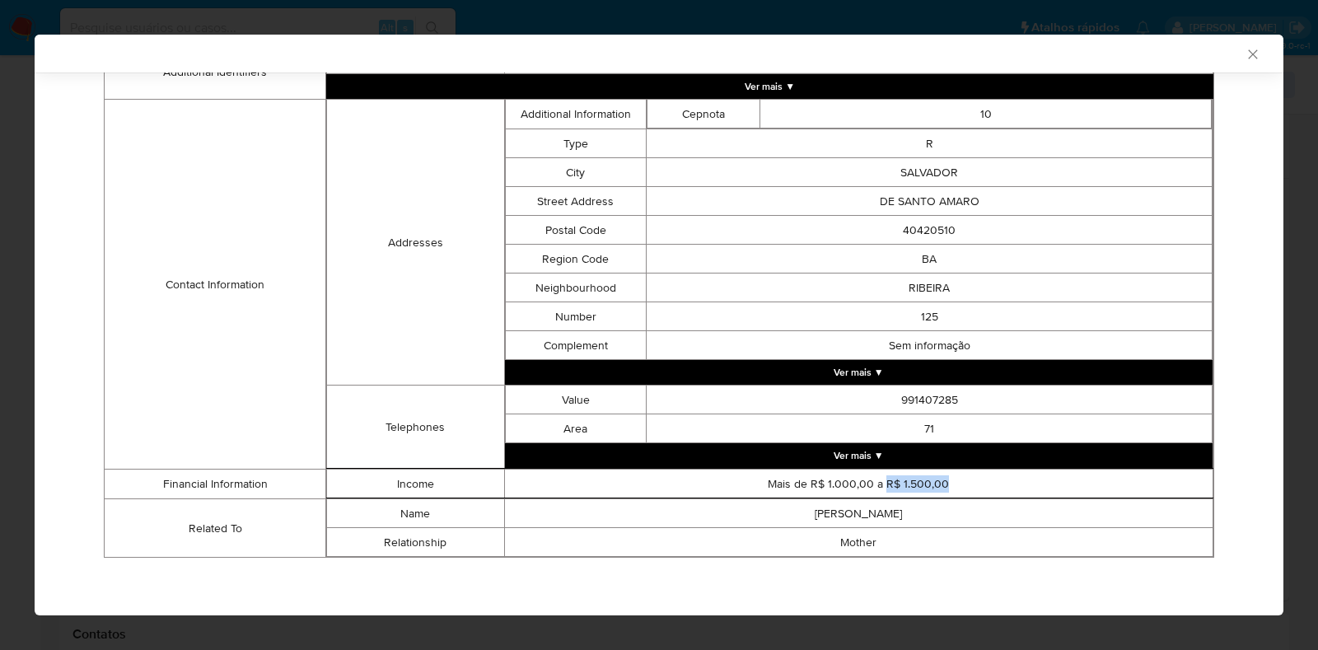
drag, startPoint x: 943, startPoint y: 481, endPoint x: 876, endPoint y: 482, distance: 66.7
click at [876, 482] on td "Mais de R$ 1.000,00 a R$ 1.500,00" at bounding box center [858, 484] width 709 height 29
copy td "R$ 1.500,00"
click at [1245, 54] on icon "Fechar a janela" at bounding box center [1253, 54] width 16 height 16
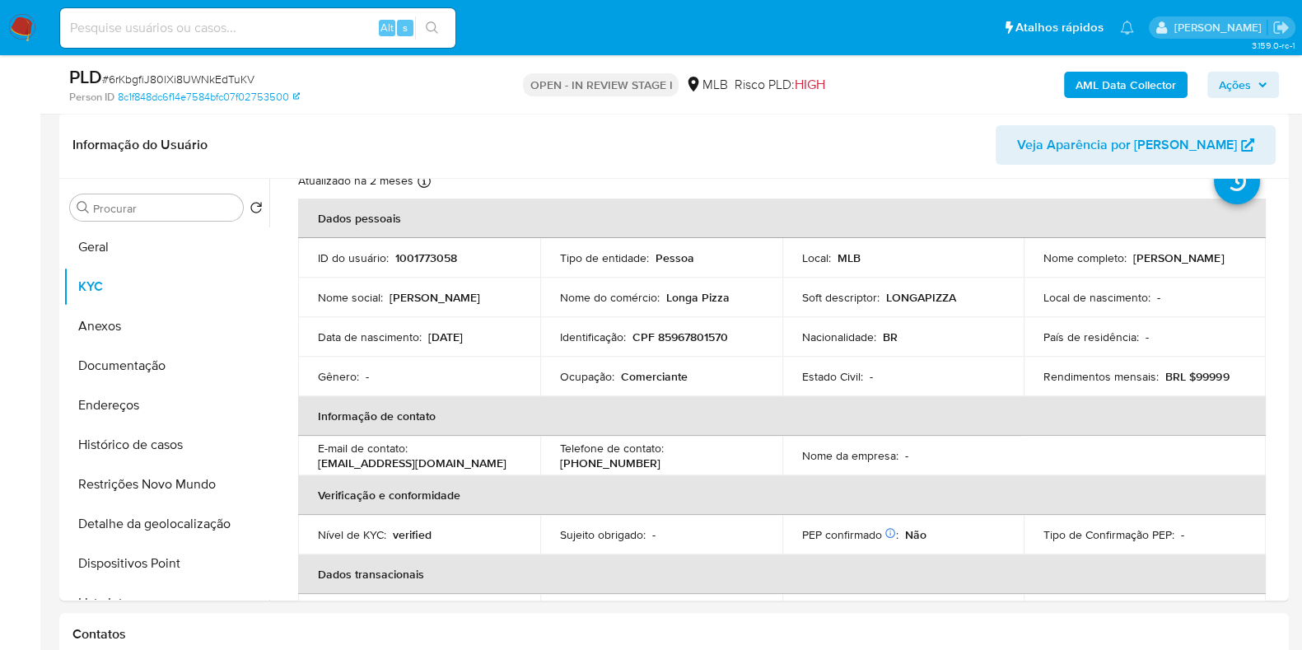
click at [1243, 80] on span "Ações" at bounding box center [1235, 85] width 32 height 26
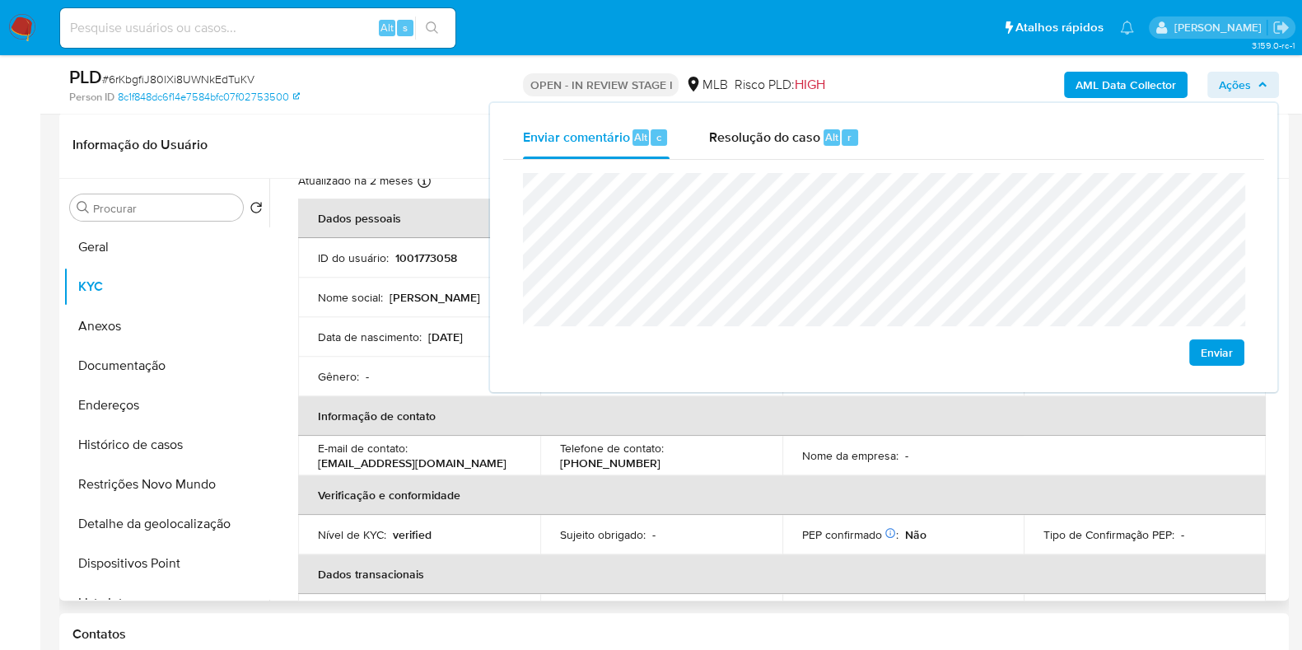
click at [540, 438] on td "Telefone de contato : (71) 993994864" at bounding box center [661, 456] width 242 height 40
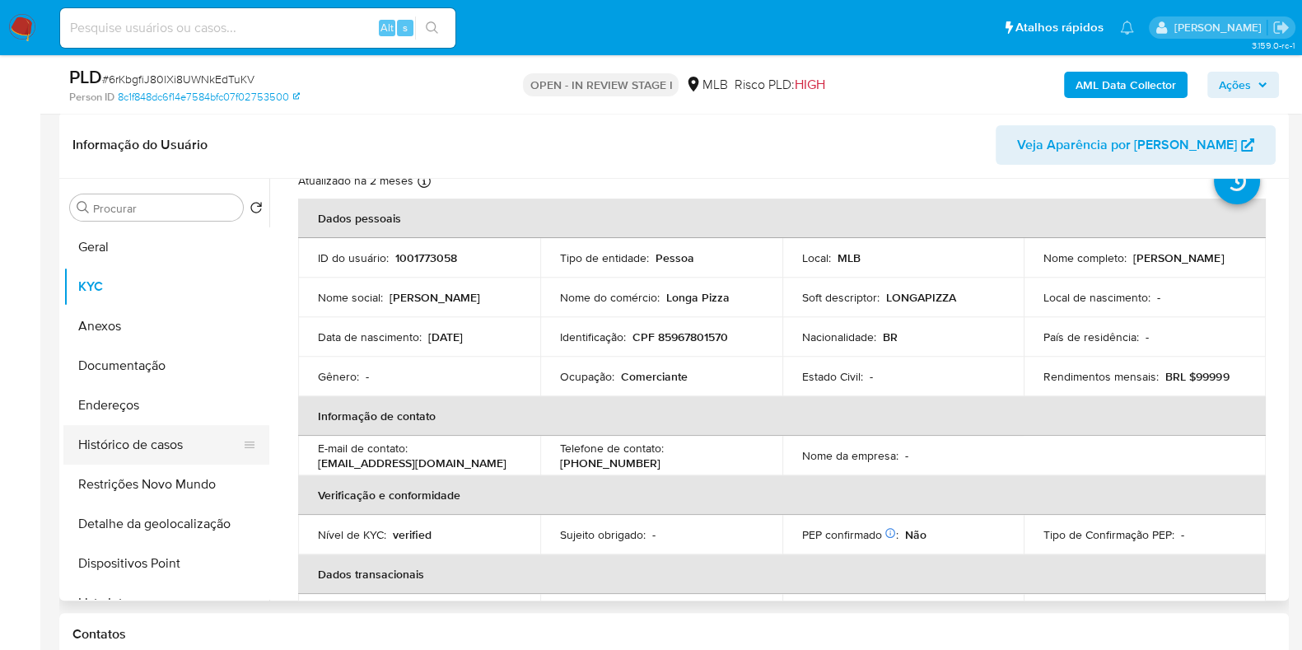
click at [140, 386] on button "Endereços" at bounding box center [166, 406] width 206 height 40
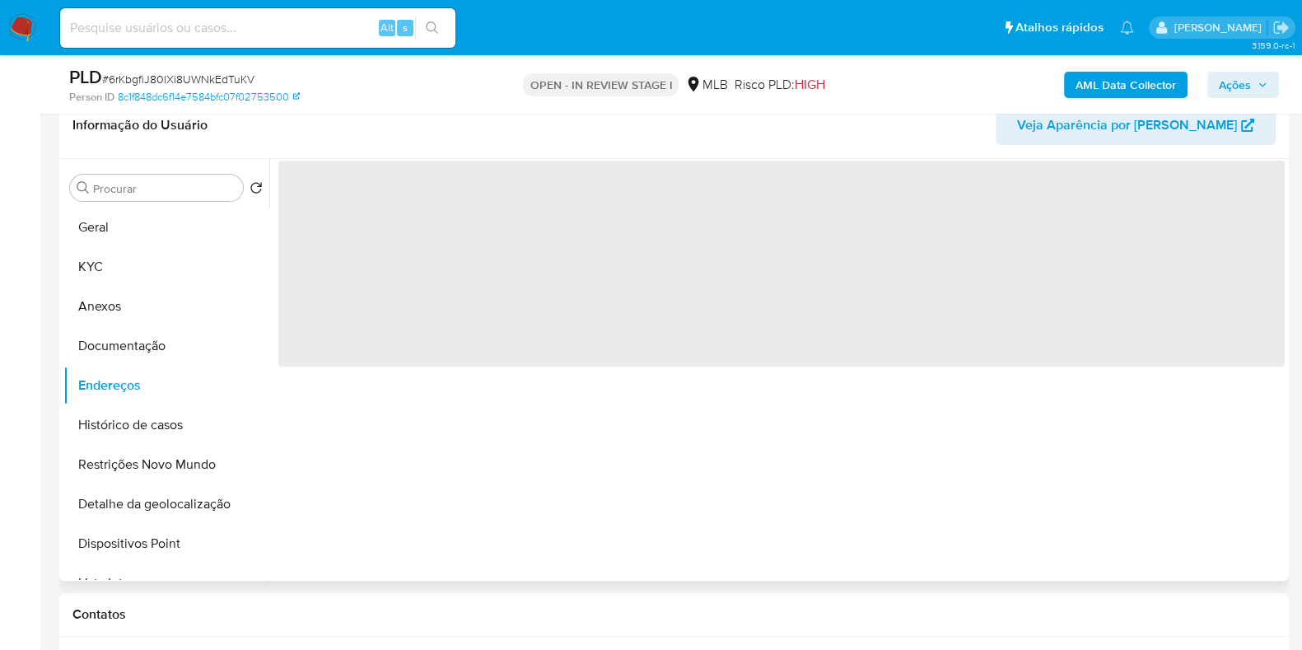
scroll to position [0, 0]
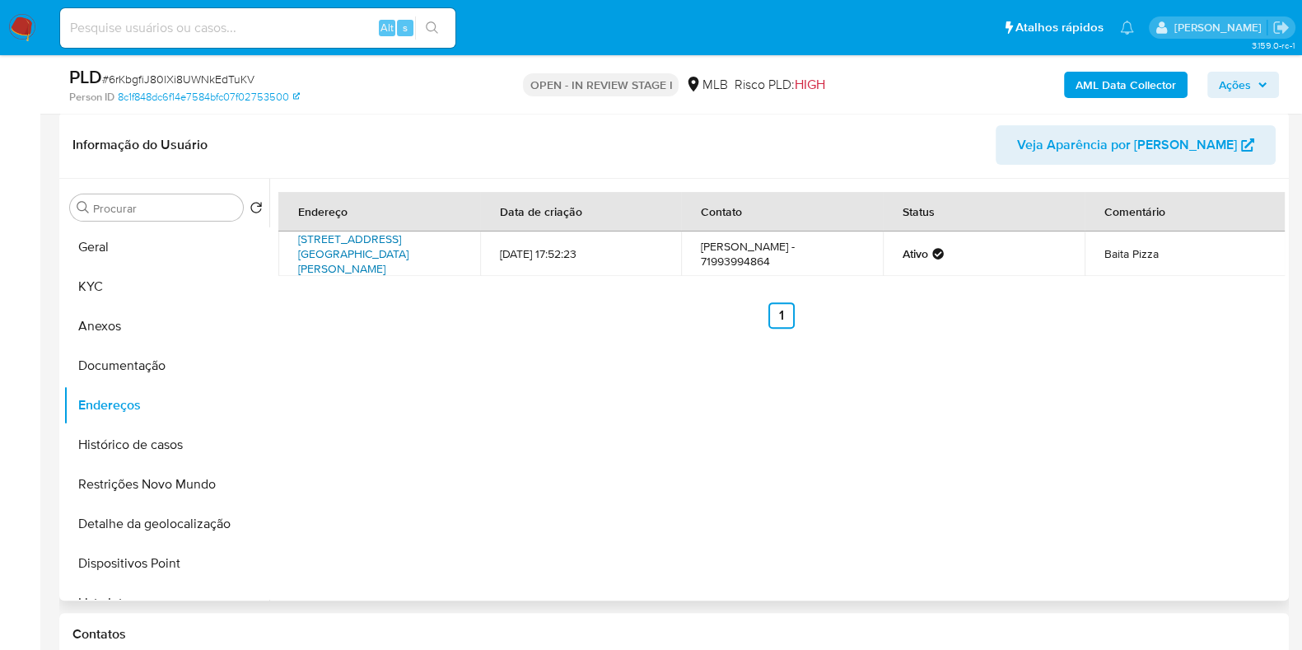
click at [332, 245] on link "Praça General Osório 77, Salvador, Bahia, 40420260, Brasil 77" at bounding box center [353, 254] width 110 height 46
